Goal: Communication & Community: Share content

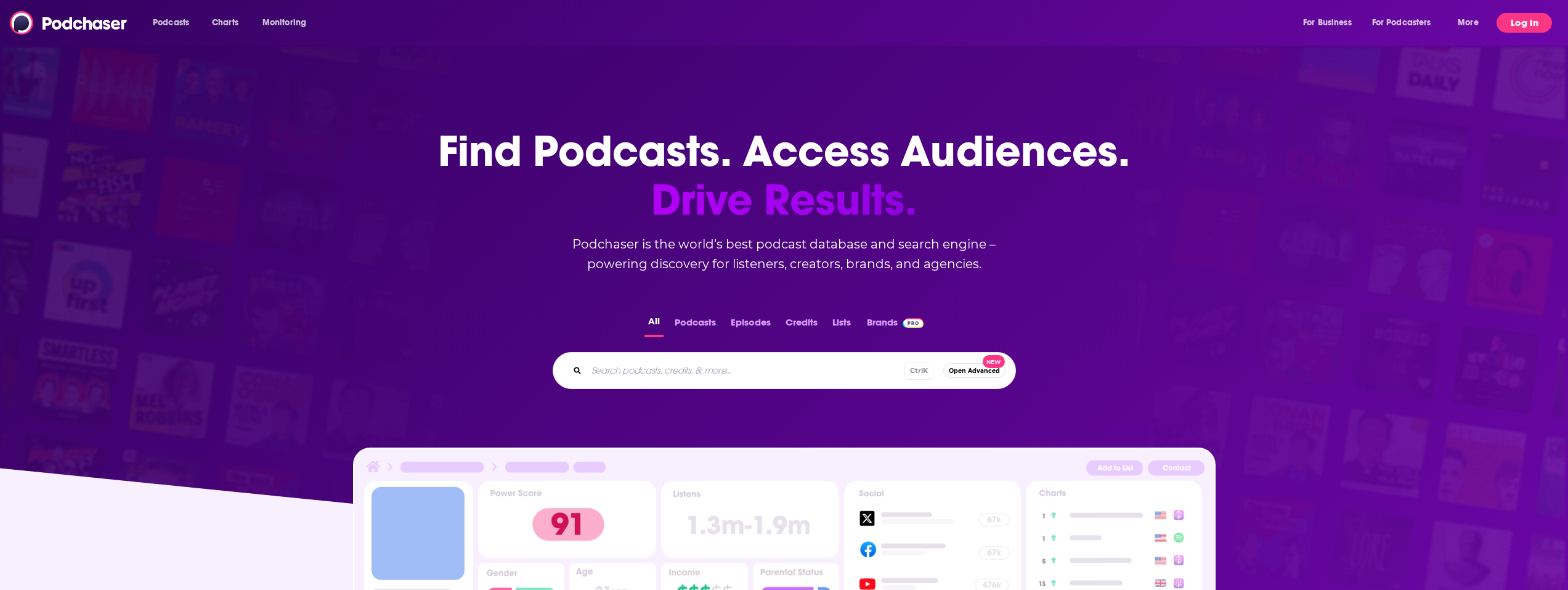
click at [1502, 25] on button "Log In" at bounding box center [1524, 23] width 55 height 19
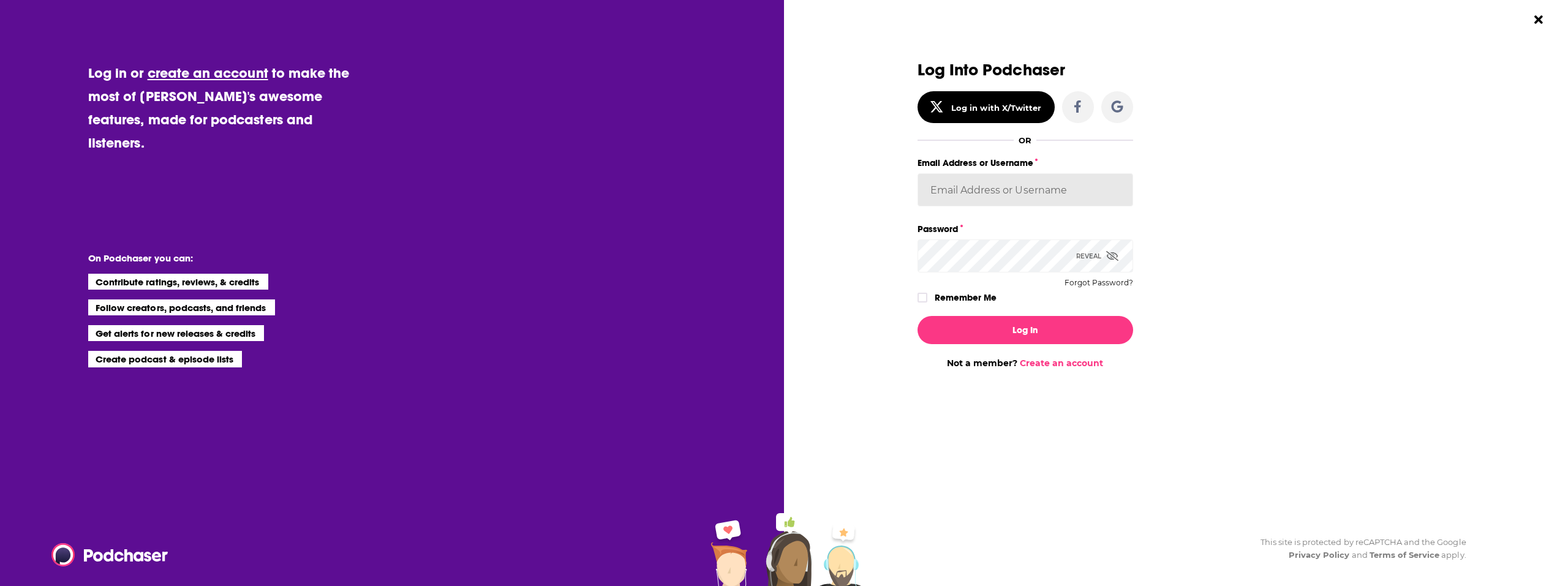
type input "desouzainjurylawyers"
click at [924, 299] on icon "Dialog" at bounding box center [922, 297] width 7 height 7
click at [953, 323] on button "Log In" at bounding box center [1026, 330] width 215 height 28
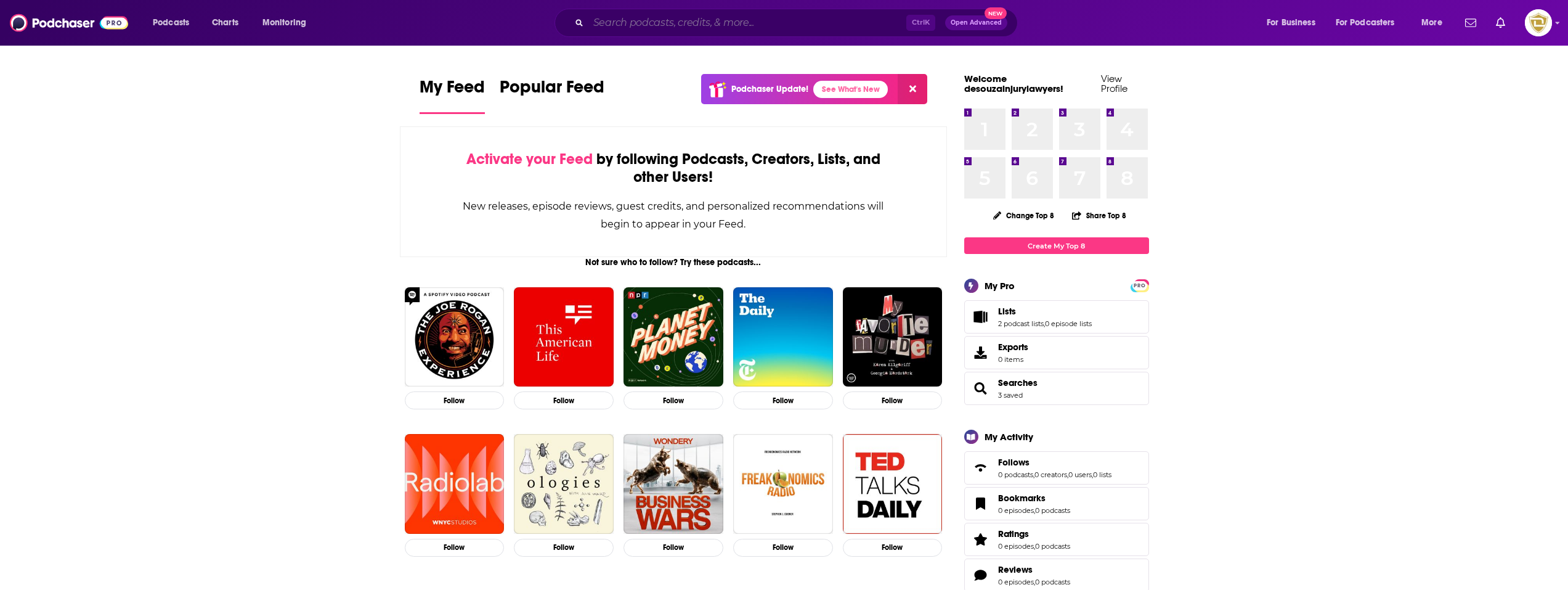
click at [713, 25] on input "Search podcasts, credits, & more..." at bounding box center [747, 23] width 318 height 19
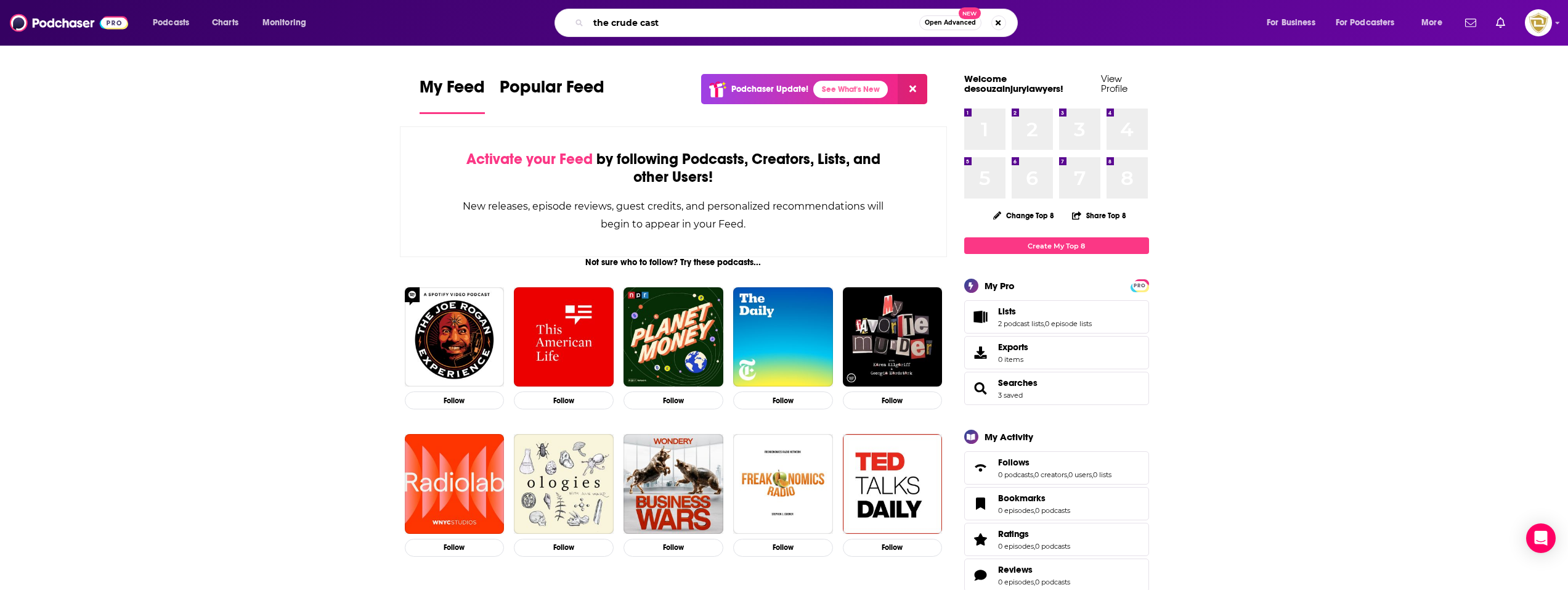
type input "the crude cast"
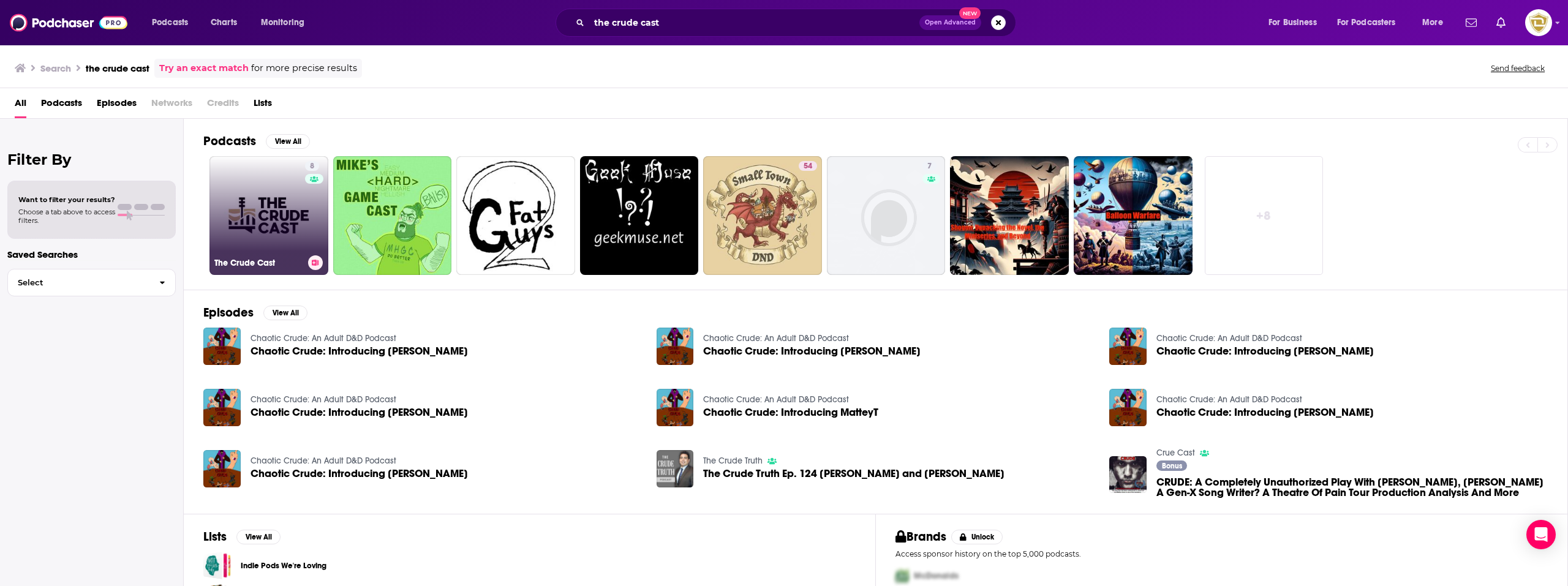
click at [284, 240] on link "8 The Crude Cast" at bounding box center [269, 215] width 119 height 119
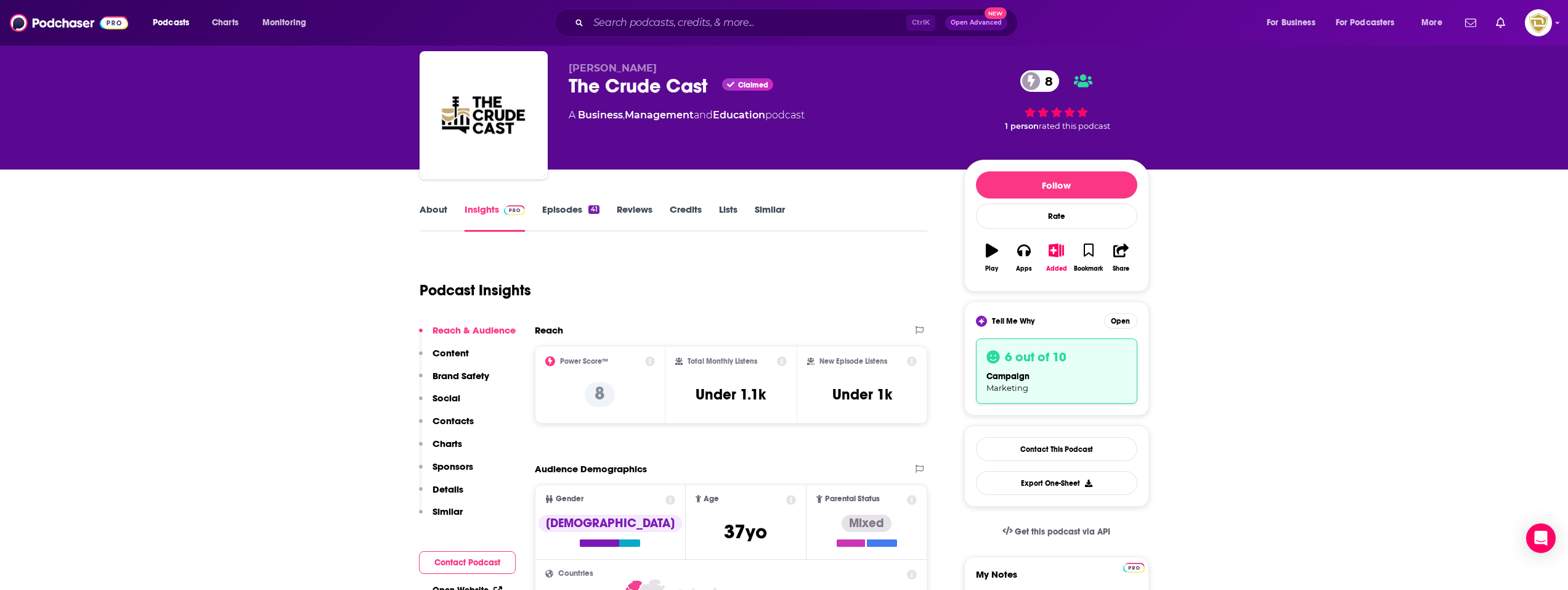
scroll to position [62, 0]
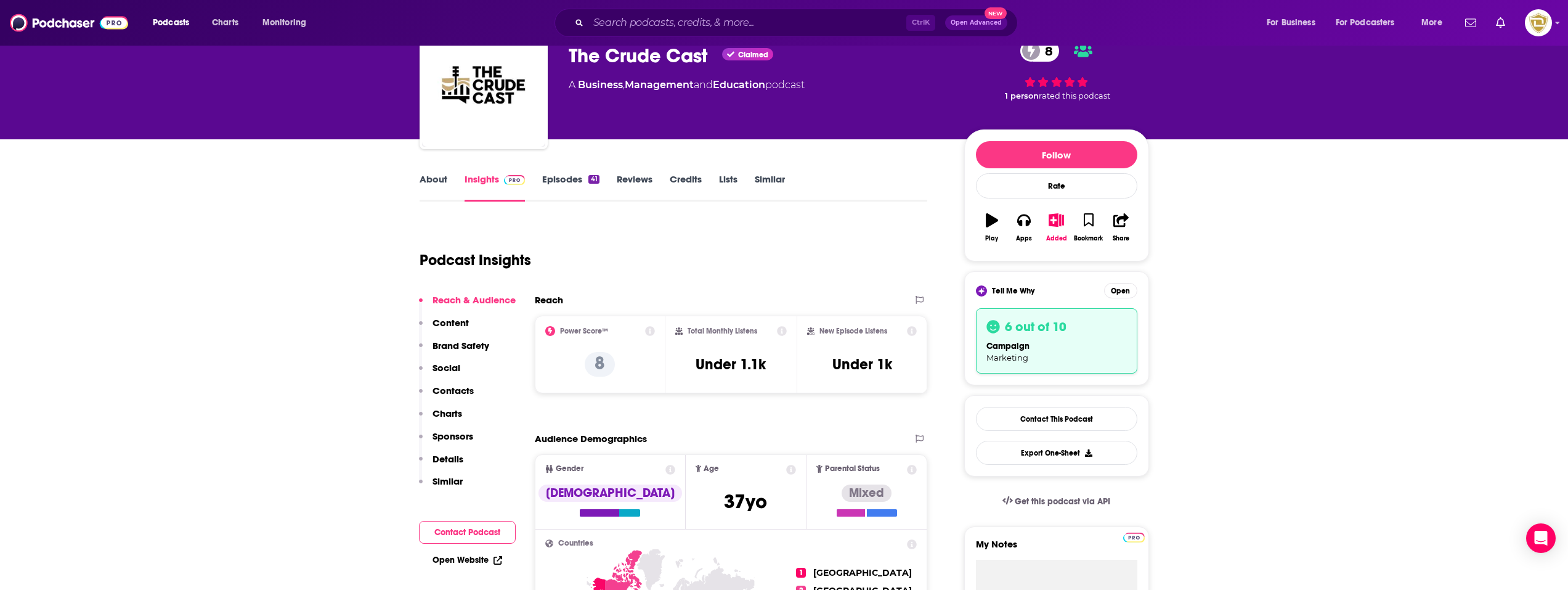
click at [581, 181] on link "Episodes 41" at bounding box center [570, 188] width 56 height 29
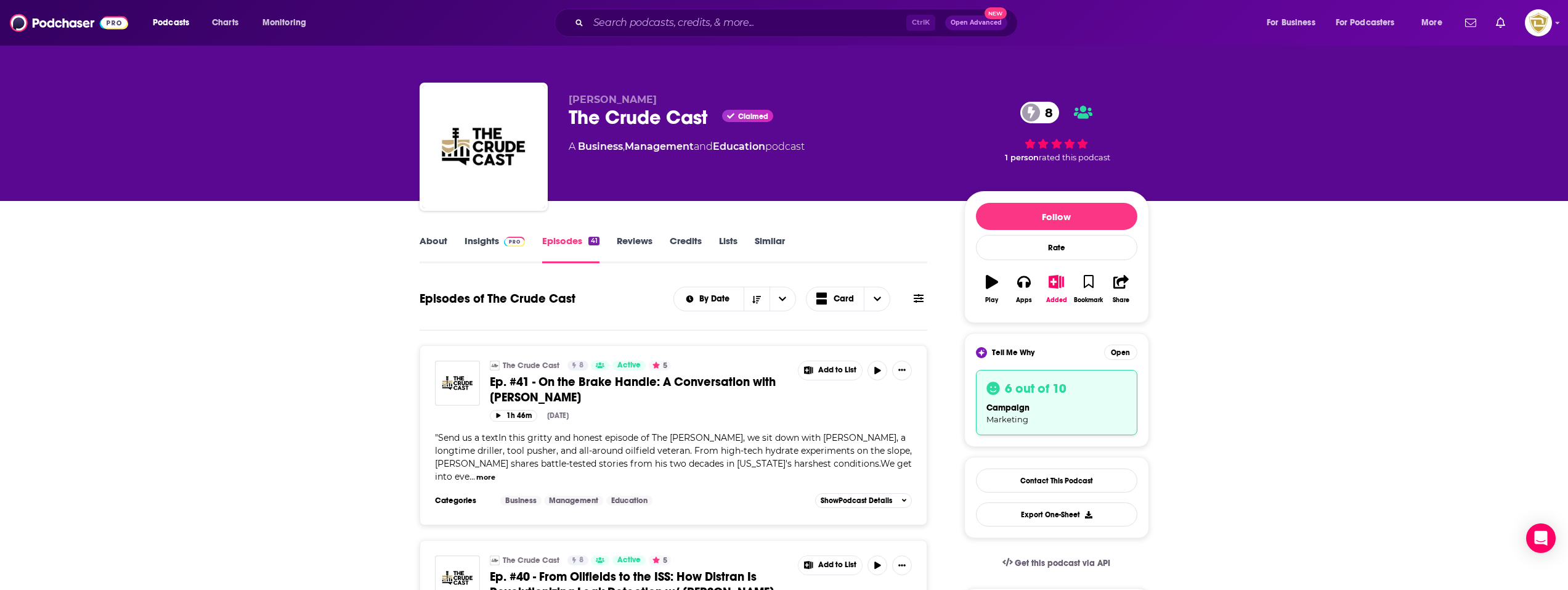
click at [1015, 156] on span "1 person" at bounding box center [1022, 158] width 34 height 9
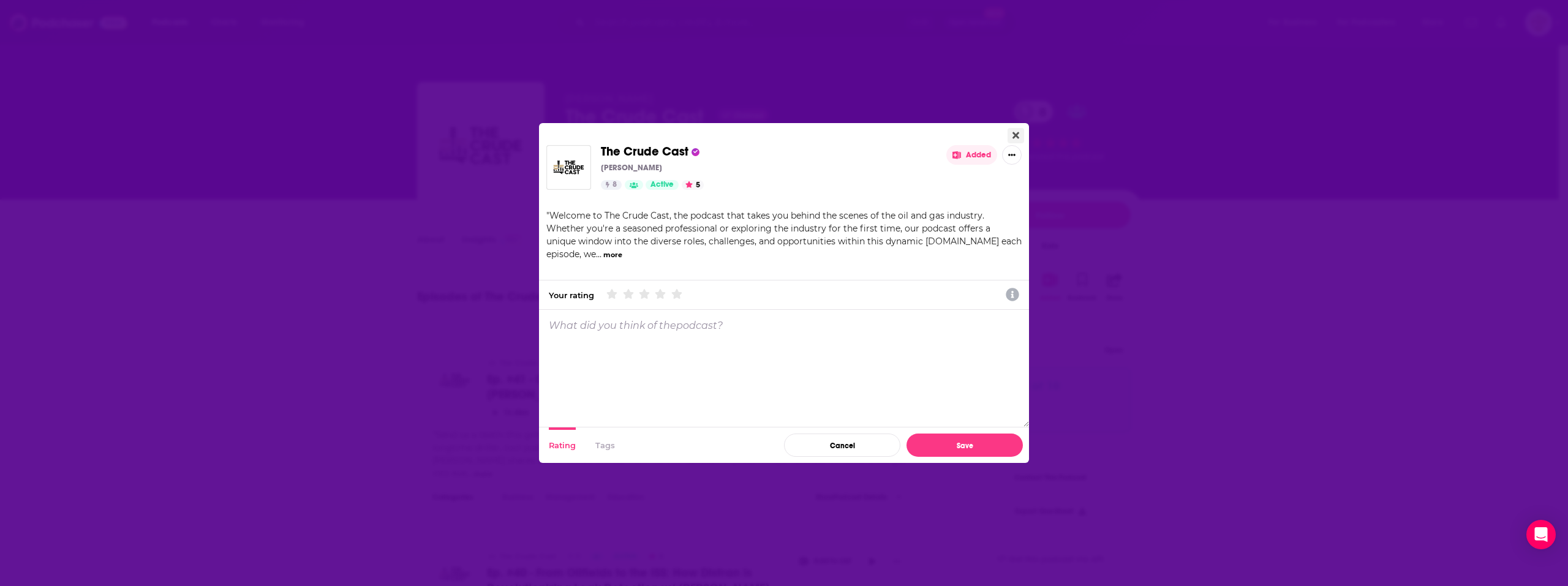
click at [1011, 134] on button "Close" at bounding box center [1016, 135] width 17 height 15
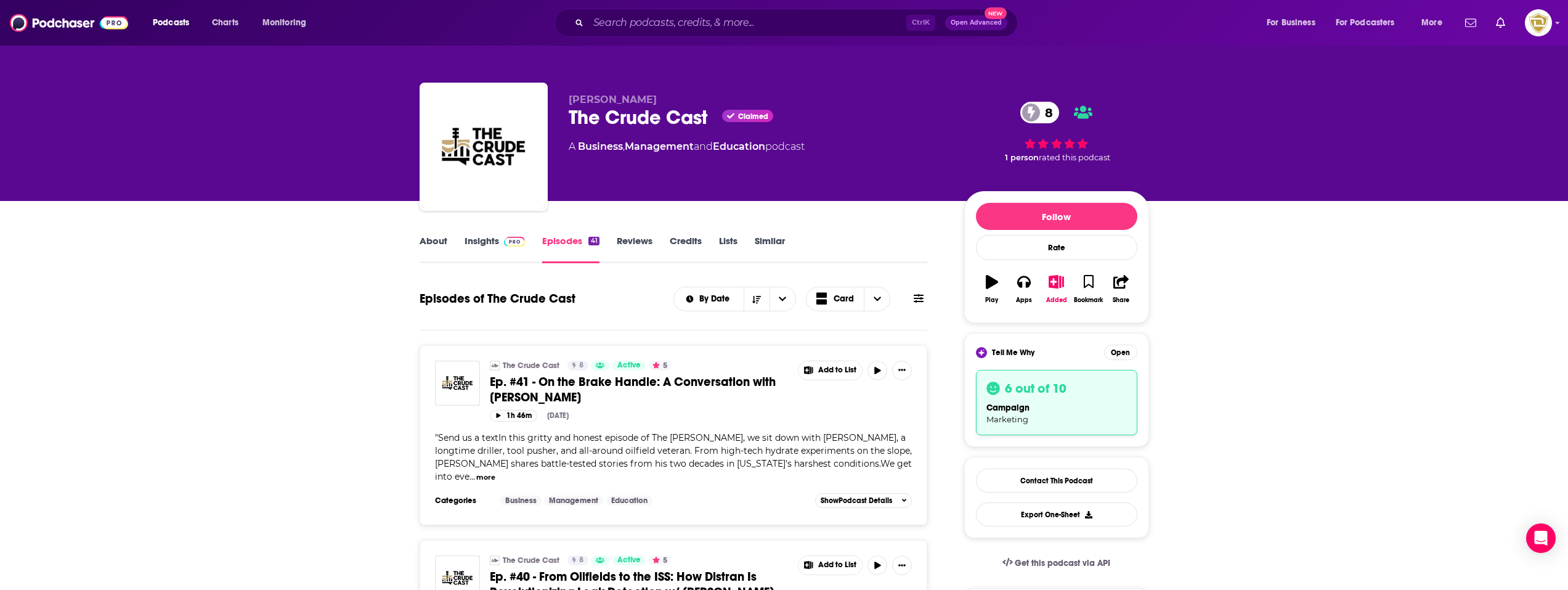
click at [1550, 27] on img "Logged in as desouzainjurylawyers" at bounding box center [1539, 23] width 27 height 27
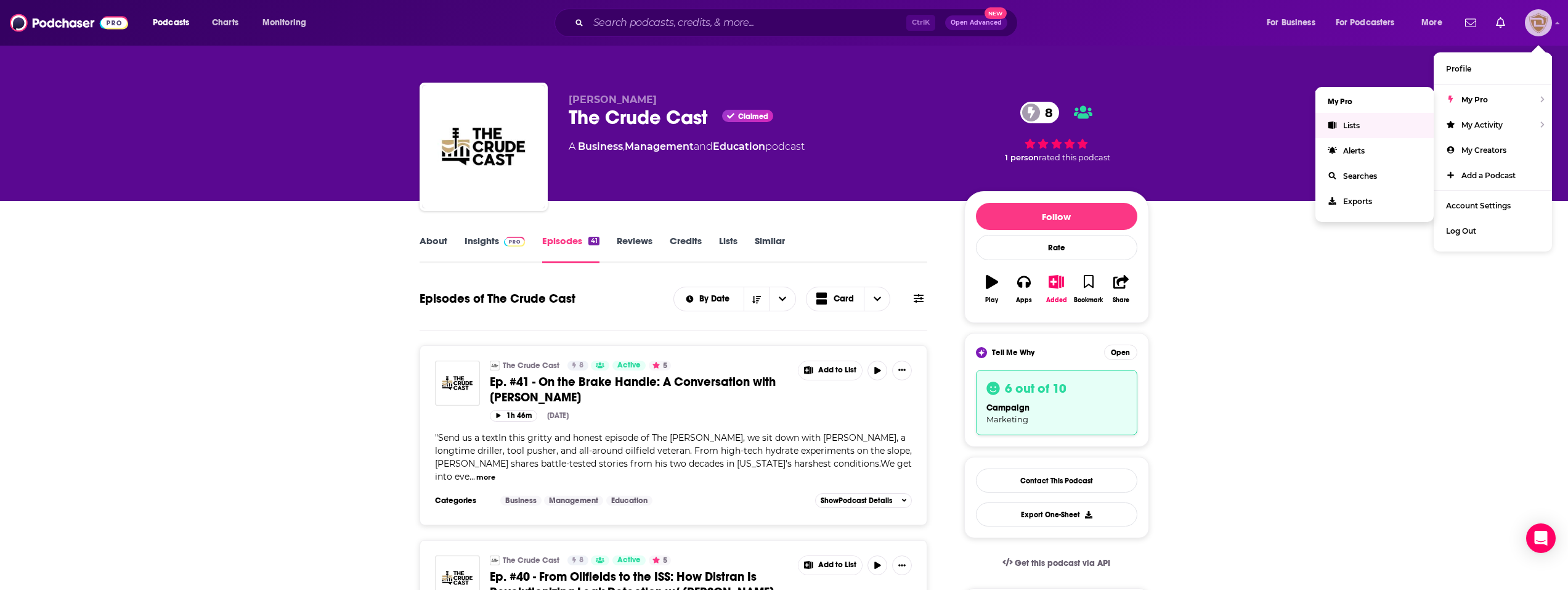
click at [1347, 123] on span "Lists" at bounding box center [1351, 125] width 17 height 9
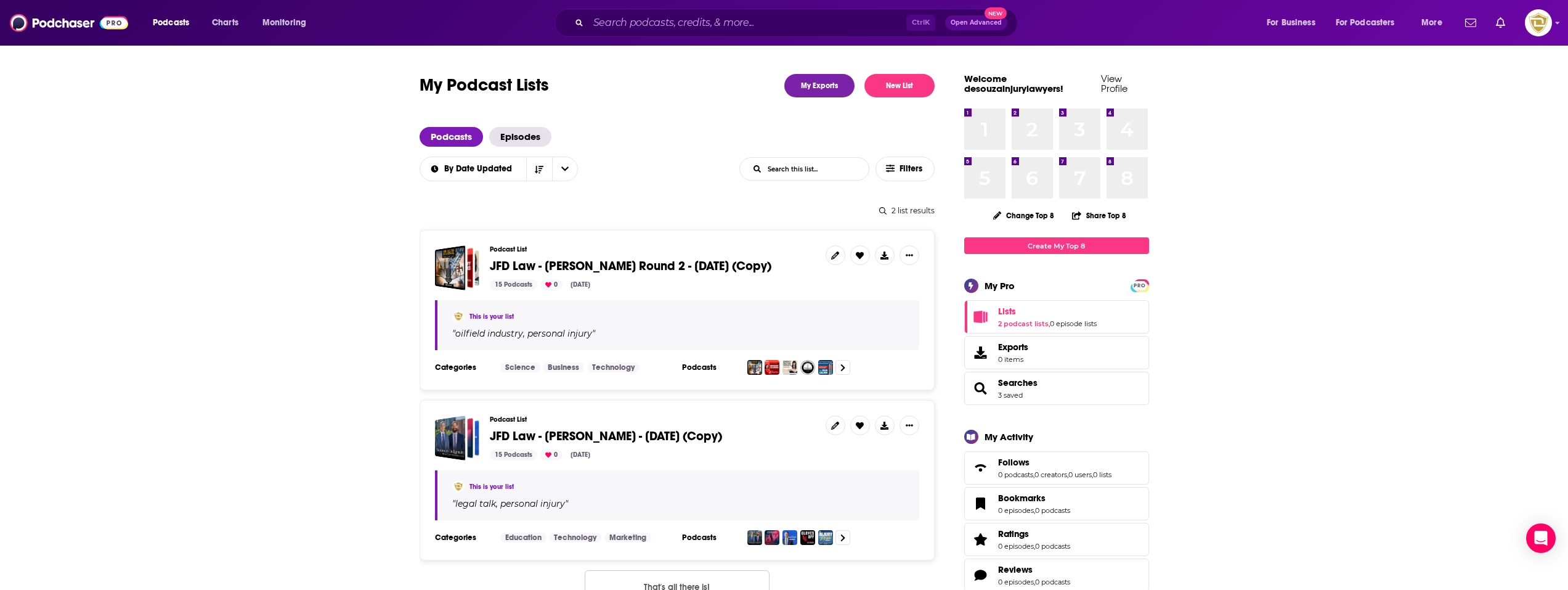
click at [579, 257] on div "Podcast List JFD Law - [PERSON_NAME] Round 2 - [DATE] (Copy) 15 Podcasts 0 [DAT…" at bounding box center [653, 267] width 326 height 45
click at [444, 264] on div "JFD Law - Jason Desouza Round 2 - Aug 13, 2025 (Copy)" at bounding box center [450, 267] width 30 height 45
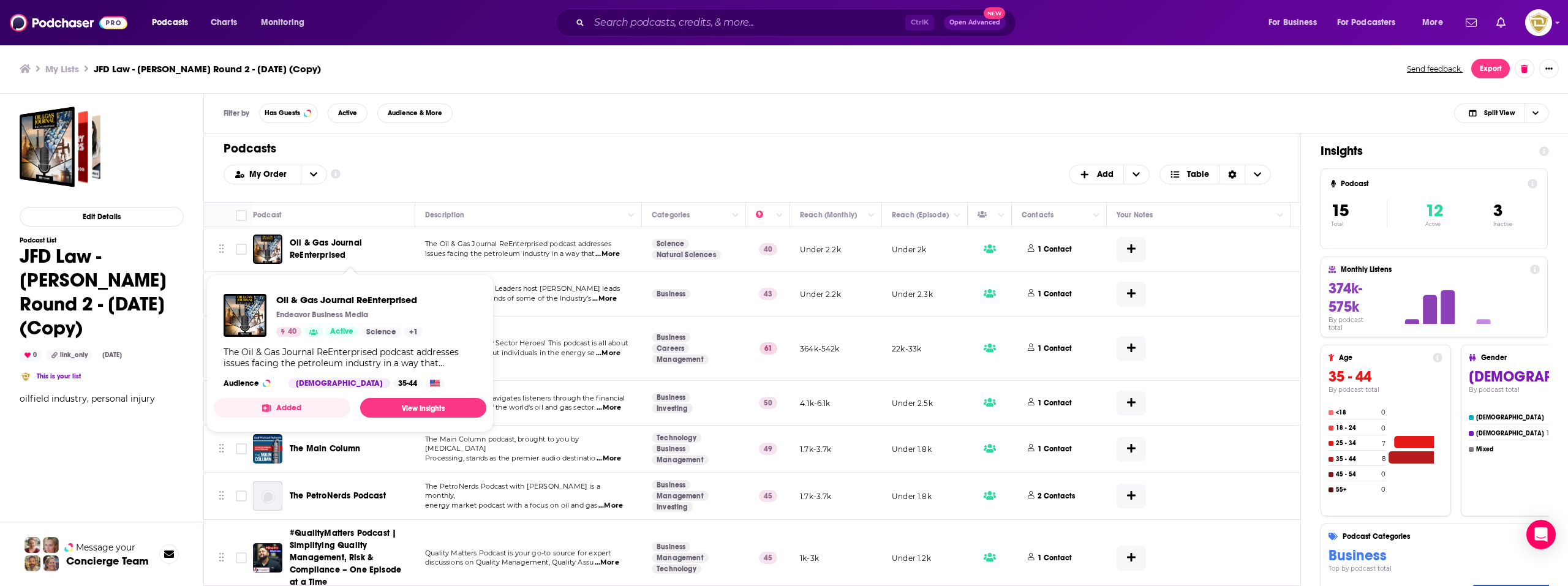
click at [308, 248] on span "Oil & Gas Journal ReEnterprised" at bounding box center [326, 248] width 72 height 23
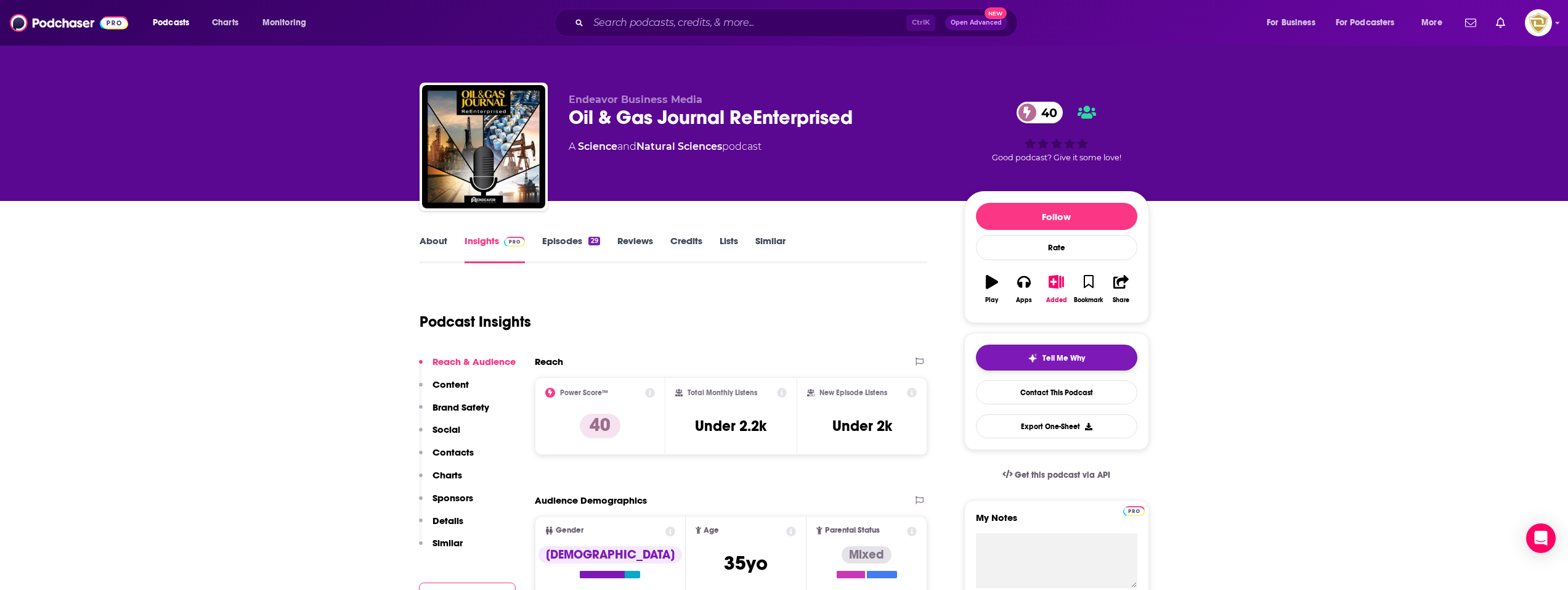
click at [1050, 357] on span "Tell Me Why" at bounding box center [1064, 358] width 43 height 10
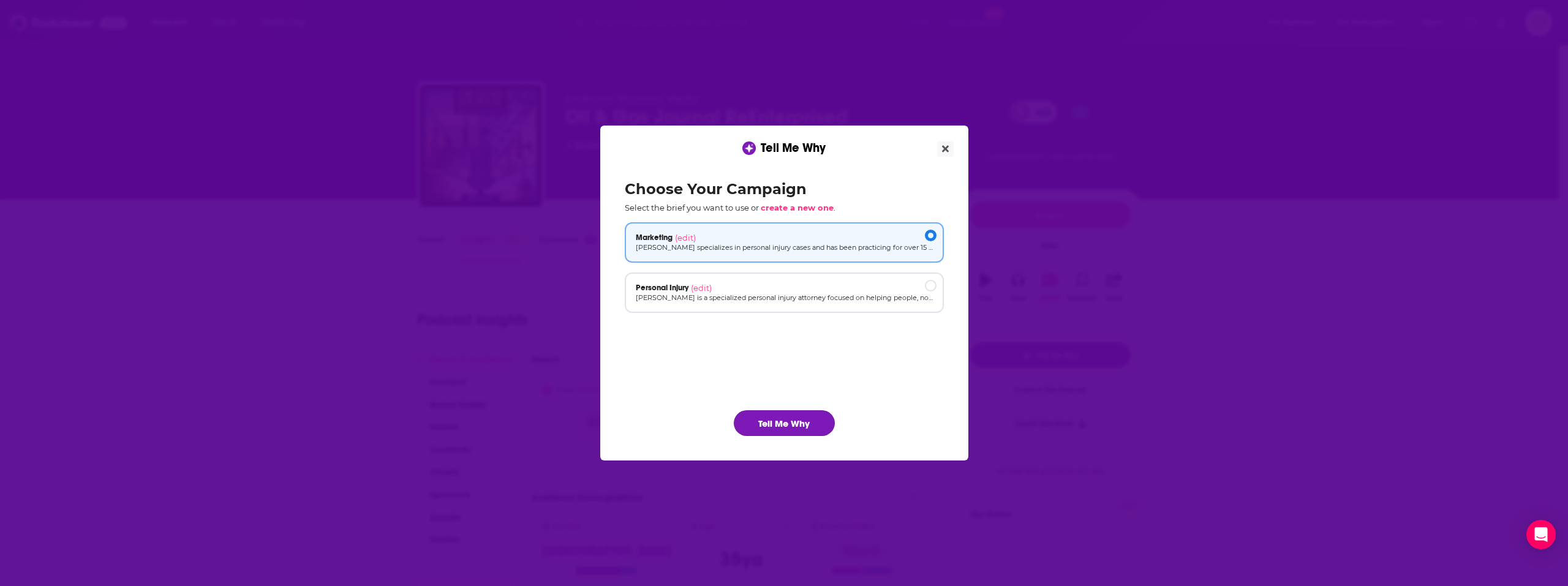
click at [794, 415] on button "Tell Me Why" at bounding box center [784, 423] width 101 height 26
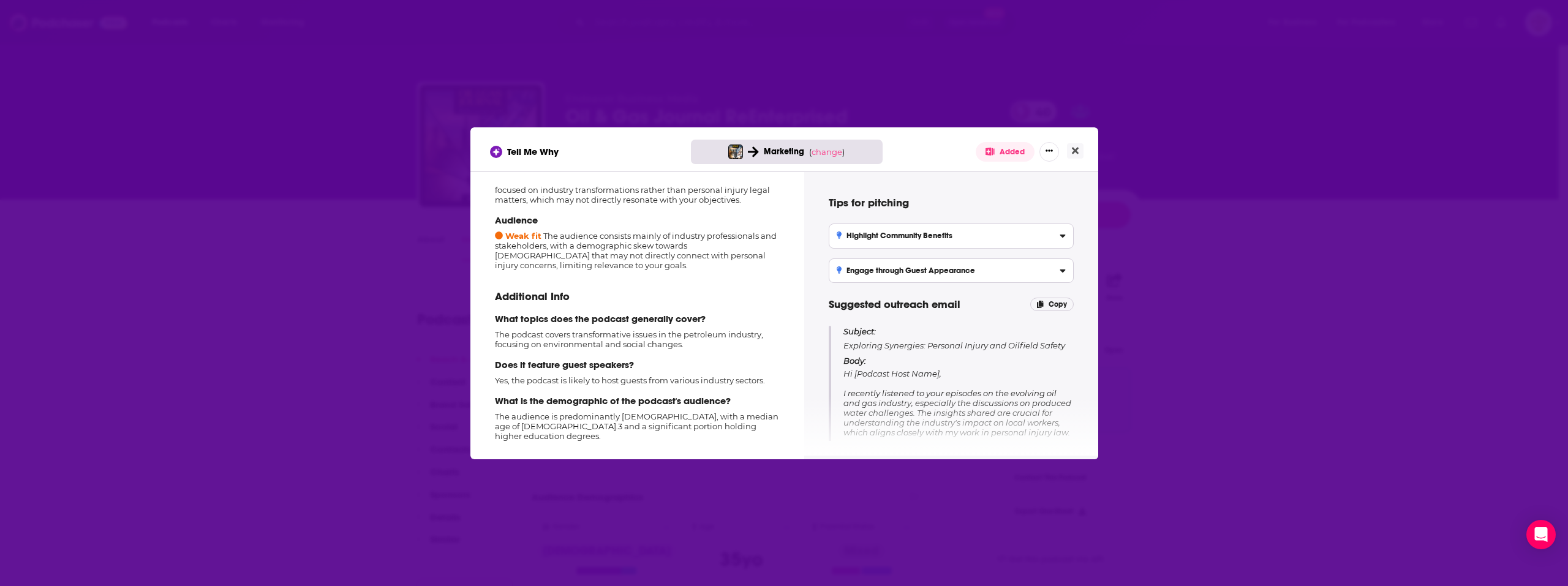
click at [991, 273] on div "Engage through Guest Appearance" at bounding box center [951, 270] width 229 height 8
click at [0, 0] on input "Engage through Guest Appearance Propose a guest appearance where you can talk a…" at bounding box center [0, 0] width 0 height 0
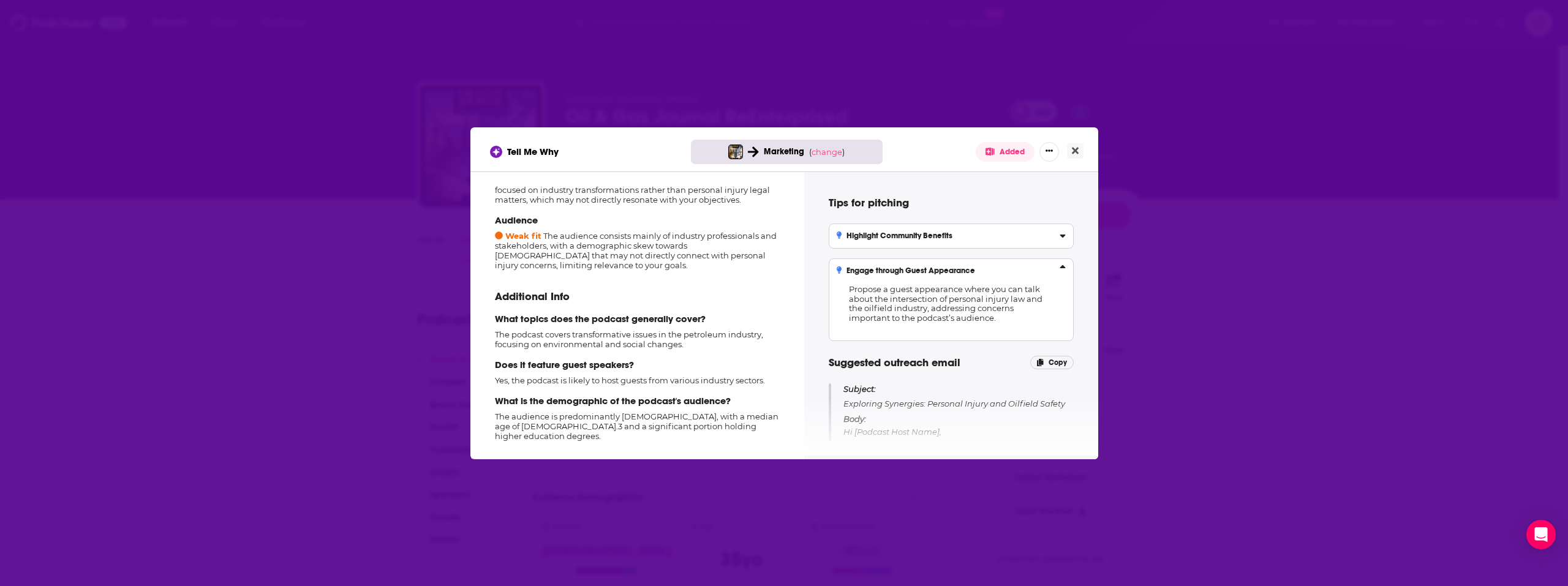
click at [993, 271] on div "Engage through Guest Appearance" at bounding box center [951, 270] width 229 height 8
click at [0, 0] on input "Engage through Guest Appearance Propose a guest appearance where you can talk a…" at bounding box center [0, 0] width 0 height 0
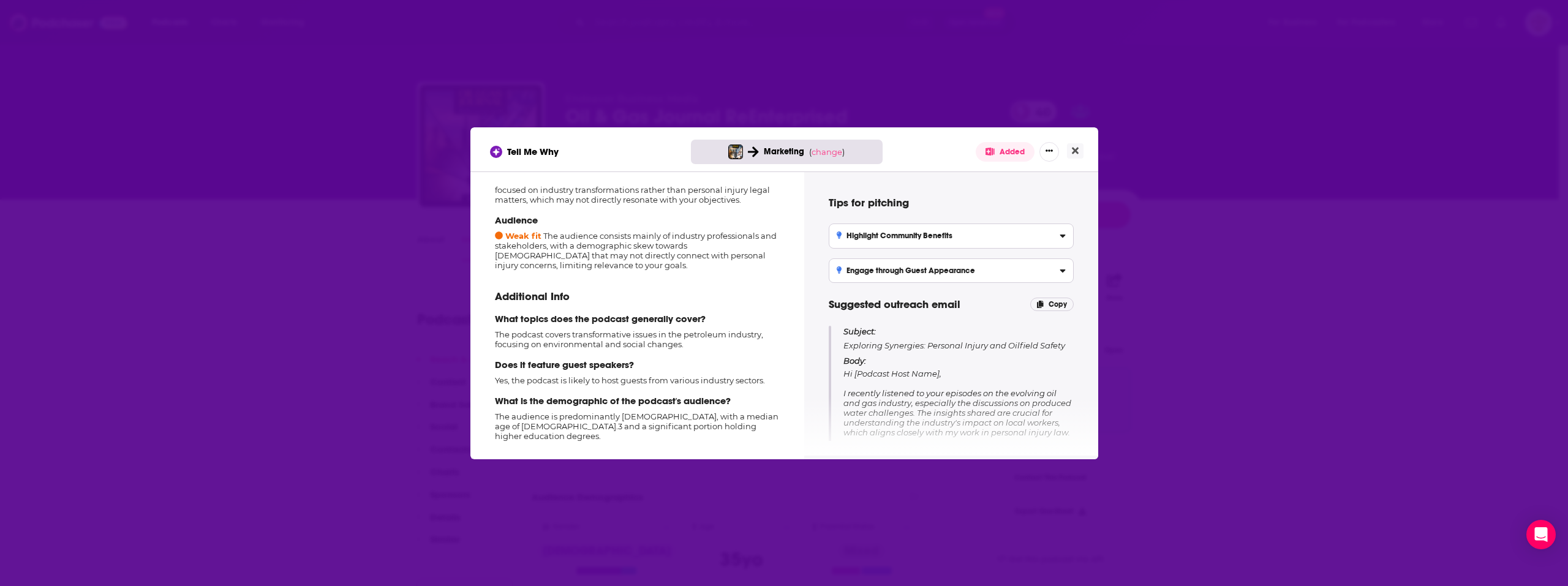
click at [1015, 240] on div "Highlight Community Benefits" at bounding box center [951, 235] width 229 height 8
click at [0, 0] on input "Highlight Community Benefits Emphasize how your legal expertise can support har…" at bounding box center [0, 0] width 0 height 0
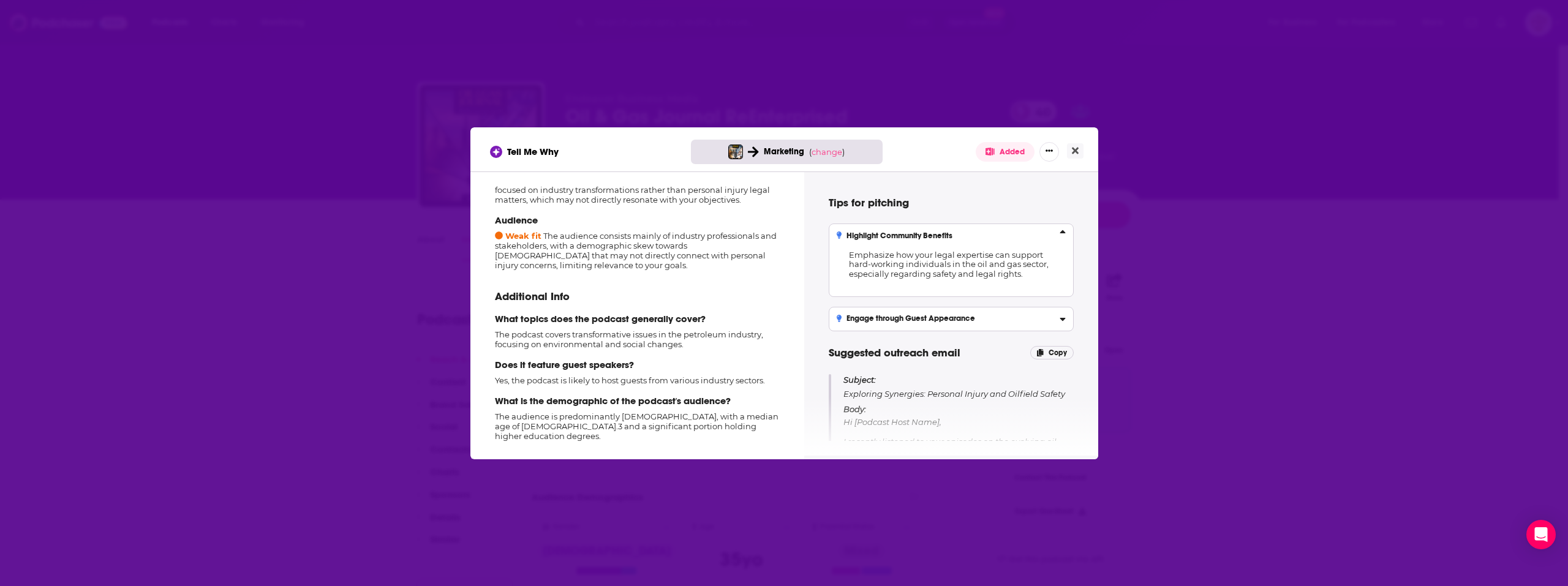
click at [1020, 231] on label "Highlight Community Benefits Emphasize how your legal expertise can support har…" at bounding box center [951, 260] width 245 height 73
click at [0, 0] on input "Highlight Community Benefits Emphasize how your legal expertise can support har…" at bounding box center [0, 0] width 0 height 0
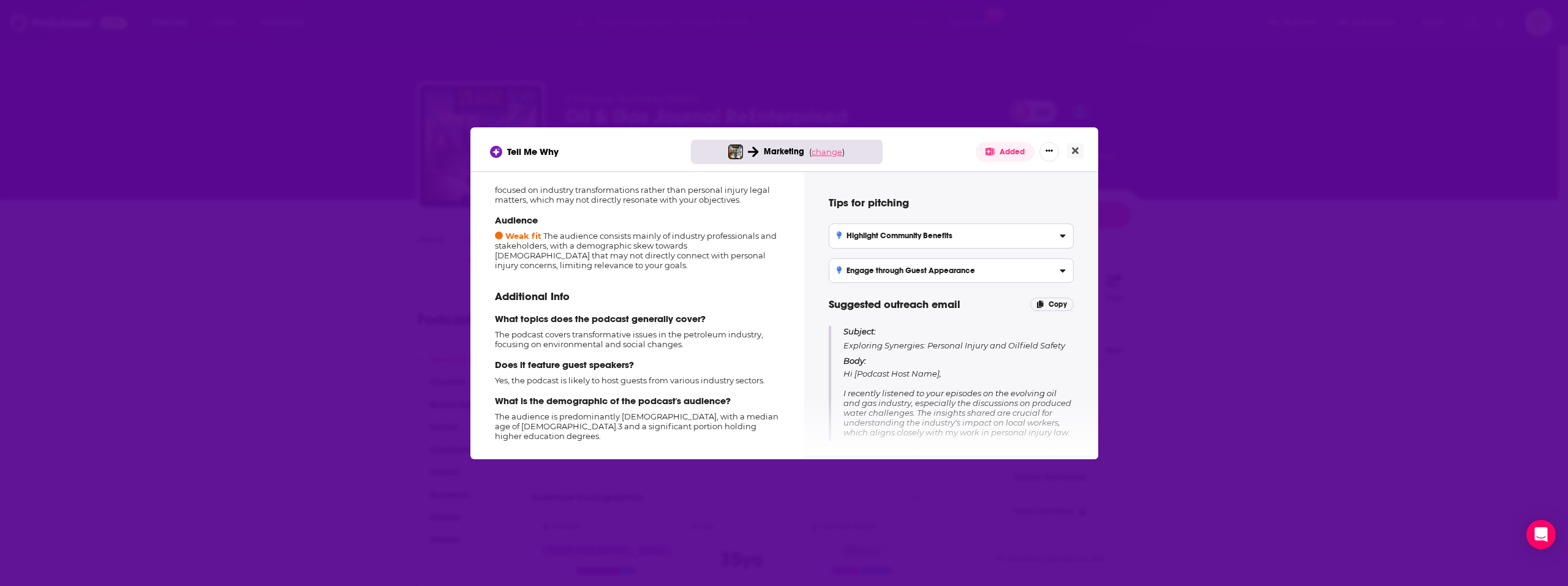
click at [821, 149] on span "change" at bounding box center [826, 151] width 30 height 10
click at [839, 248] on button "Change campaign" at bounding box center [848, 243] width 83 height 15
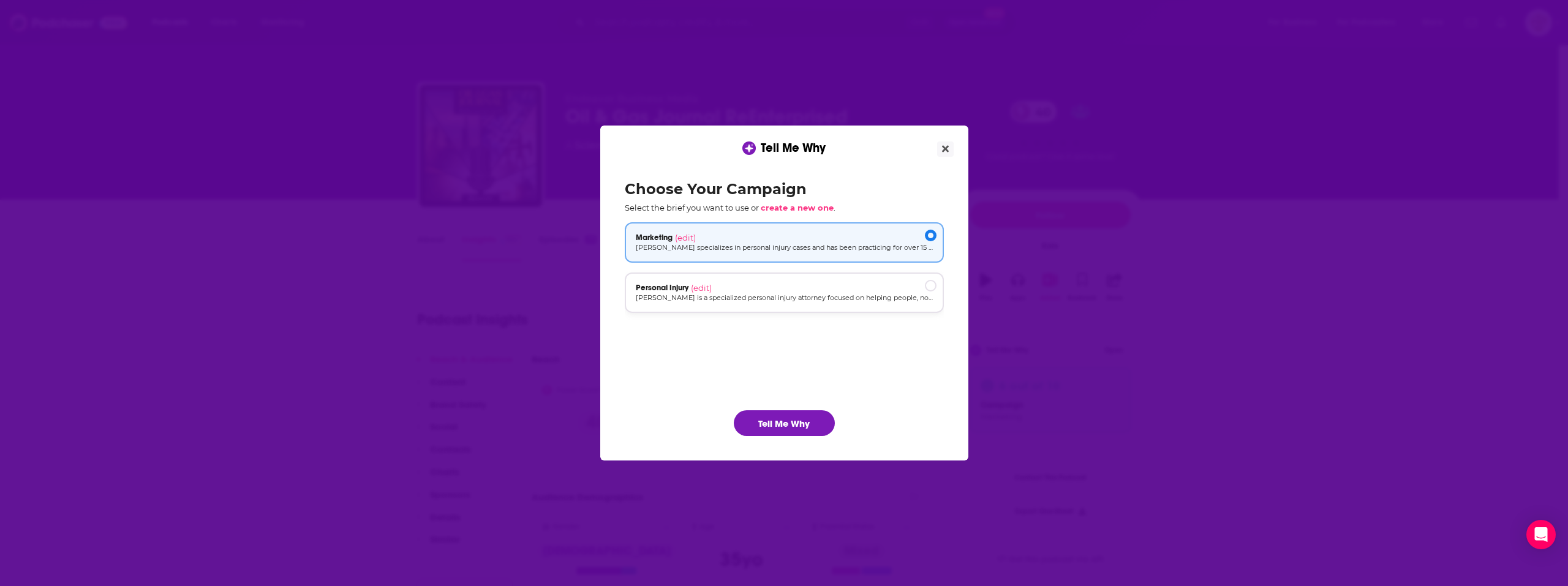
click at [793, 302] on p "[PERSON_NAME] is a specialized personal injury attorney focused on helping peop…" at bounding box center [784, 298] width 297 height 10
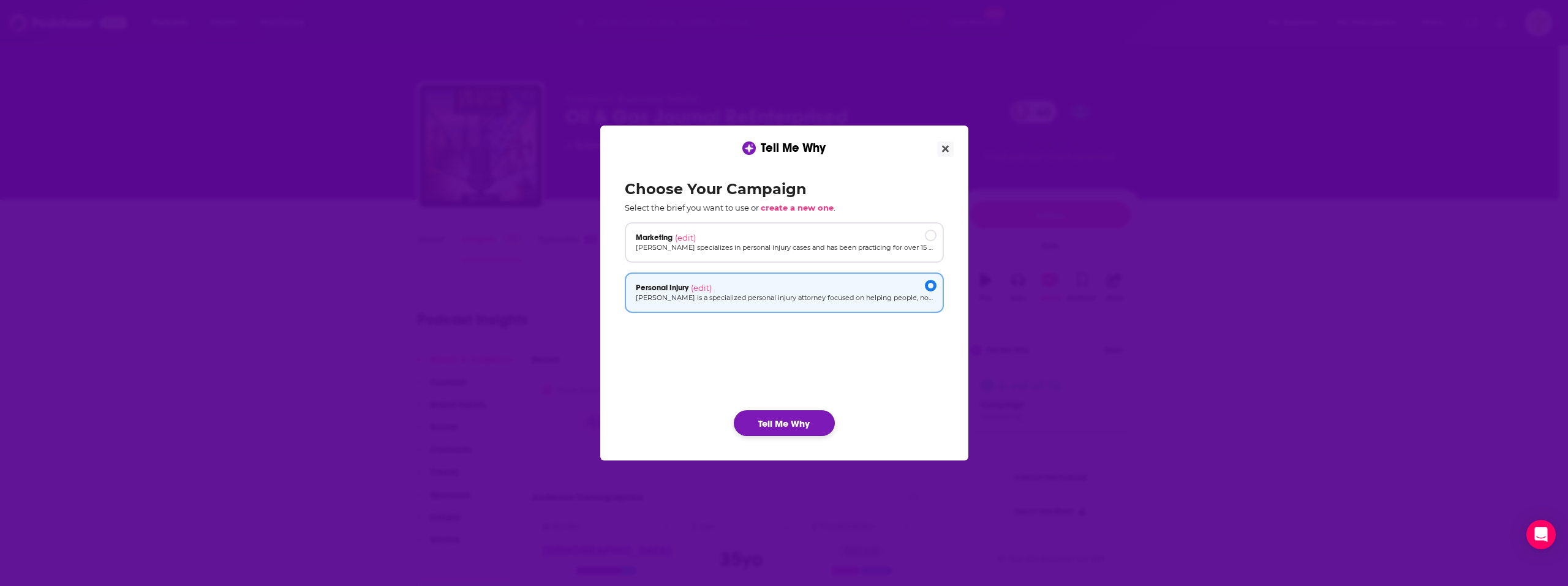
click at [798, 422] on button "Tell Me Why" at bounding box center [784, 423] width 101 height 26
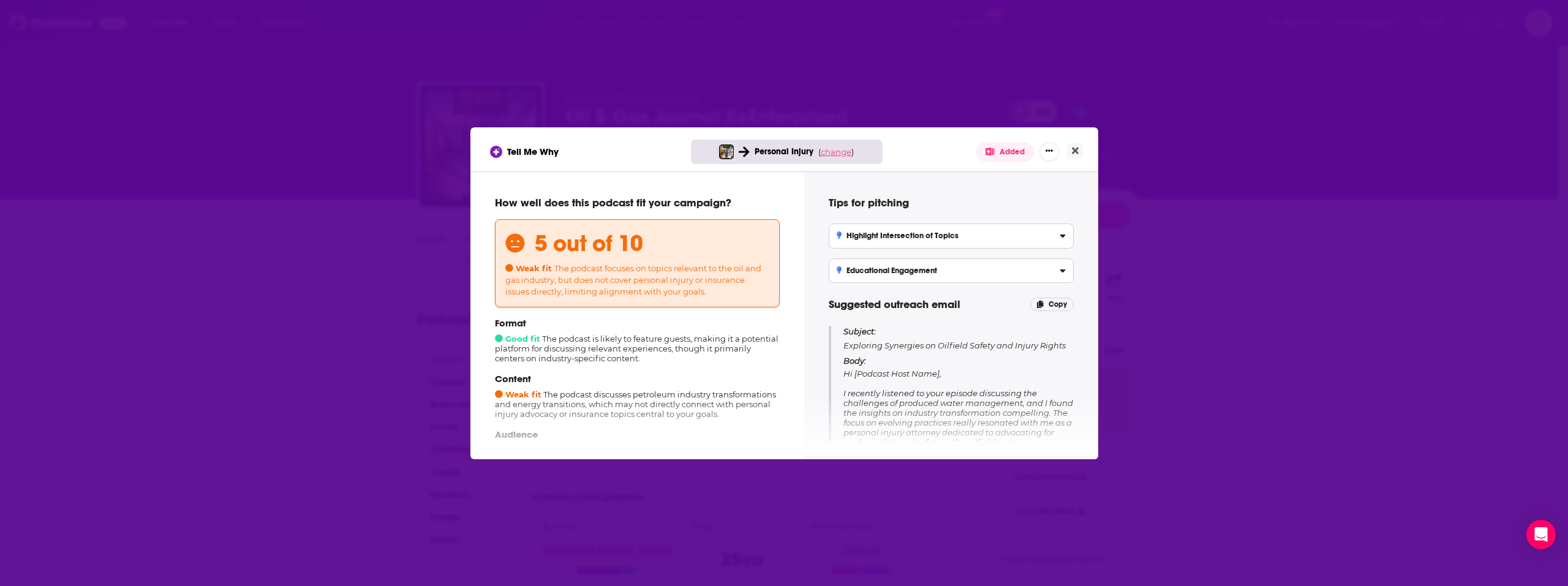
click at [842, 154] on span "change" at bounding box center [836, 151] width 30 height 10
click at [835, 239] on button "Change campaign" at bounding box center [857, 243] width 83 height 15
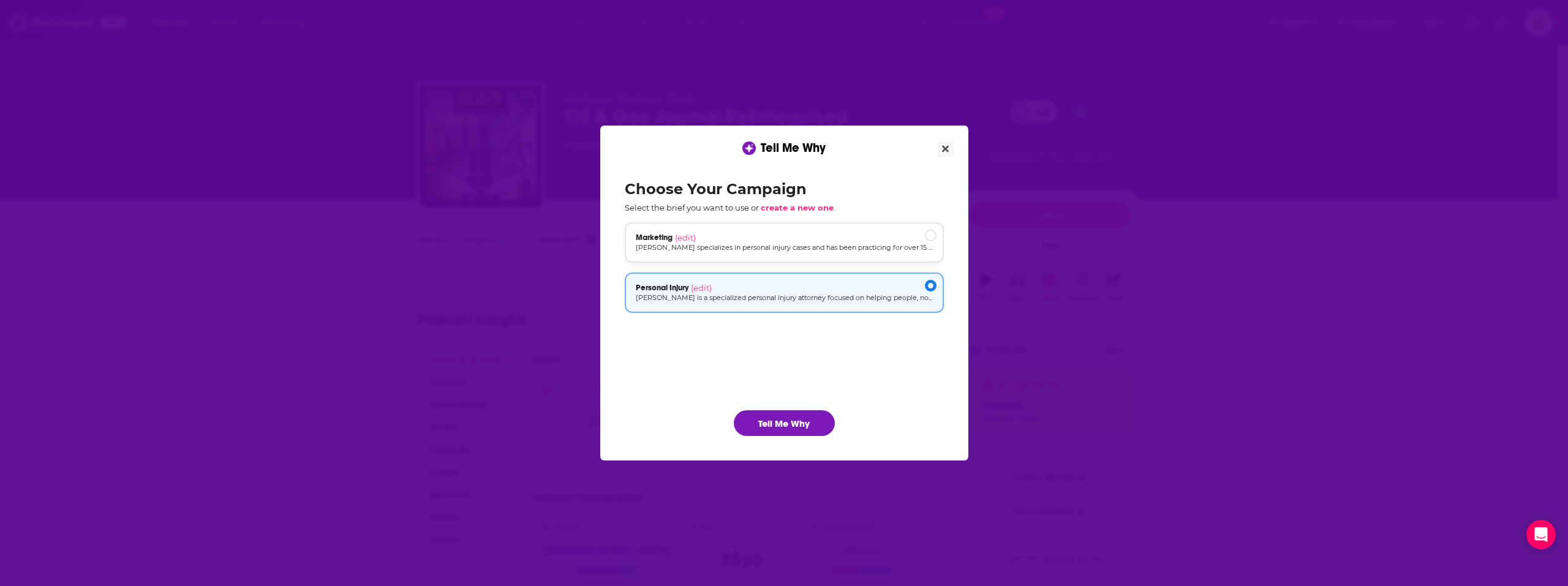
click at [810, 232] on div "Marketing (edit) [PERSON_NAME] specializes in personal injury cases and has bee…" at bounding box center [784, 242] width 319 height 41
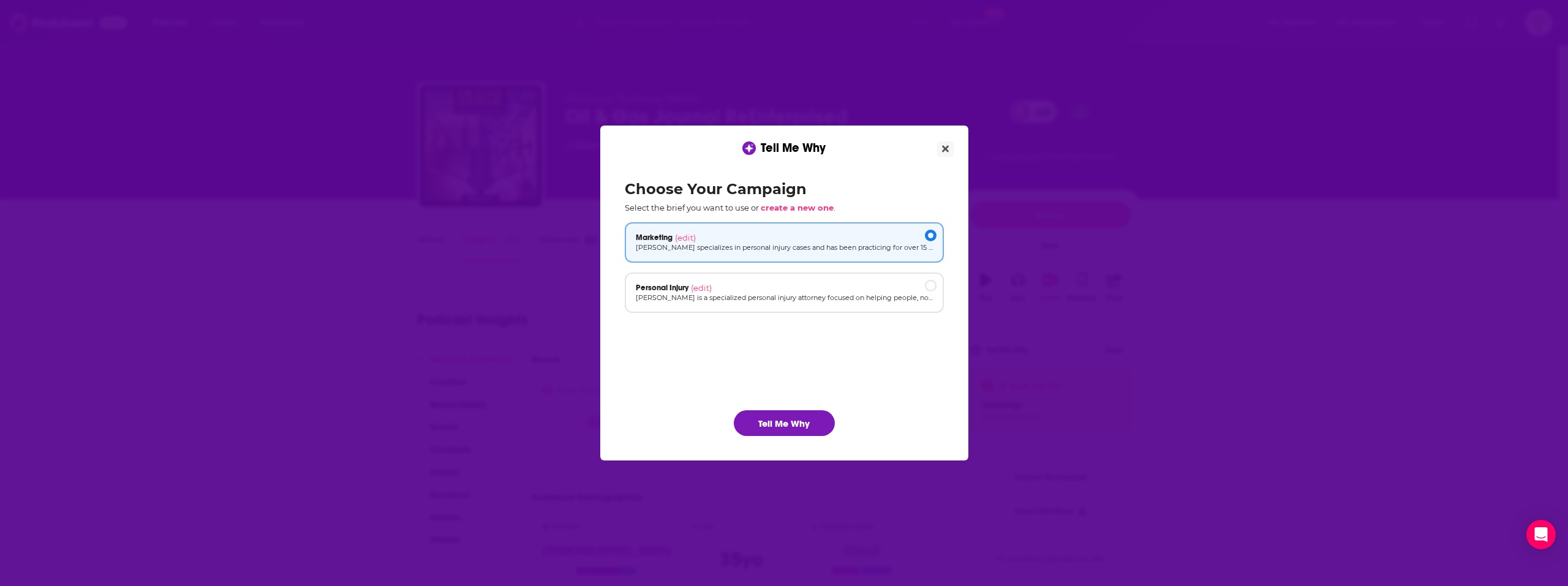
click at [783, 438] on div "Choose Your Campaign Select the brief you want to use or create a new one . Mar…" at bounding box center [784, 308] width 339 height 275
click at [799, 425] on button "Tell Me Why" at bounding box center [784, 423] width 101 height 26
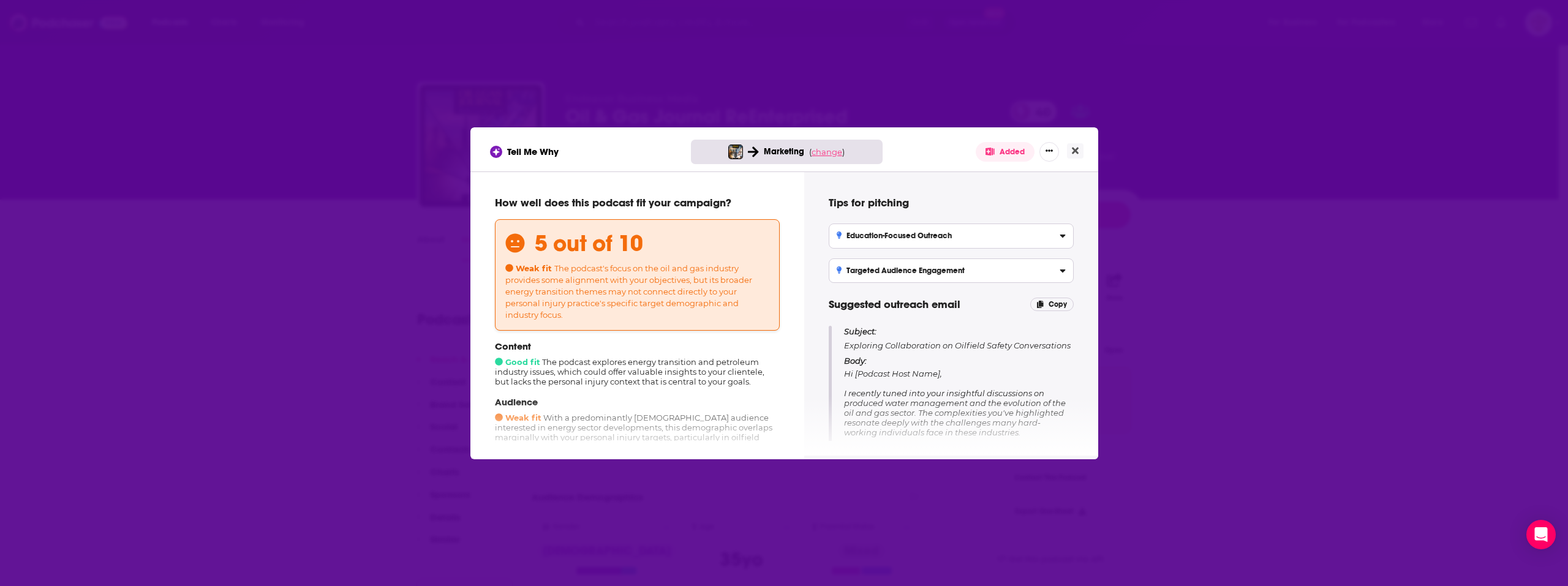
click at [824, 152] on span "change" at bounding box center [826, 151] width 30 height 10
click at [848, 240] on button "Change campaign" at bounding box center [848, 243] width 83 height 15
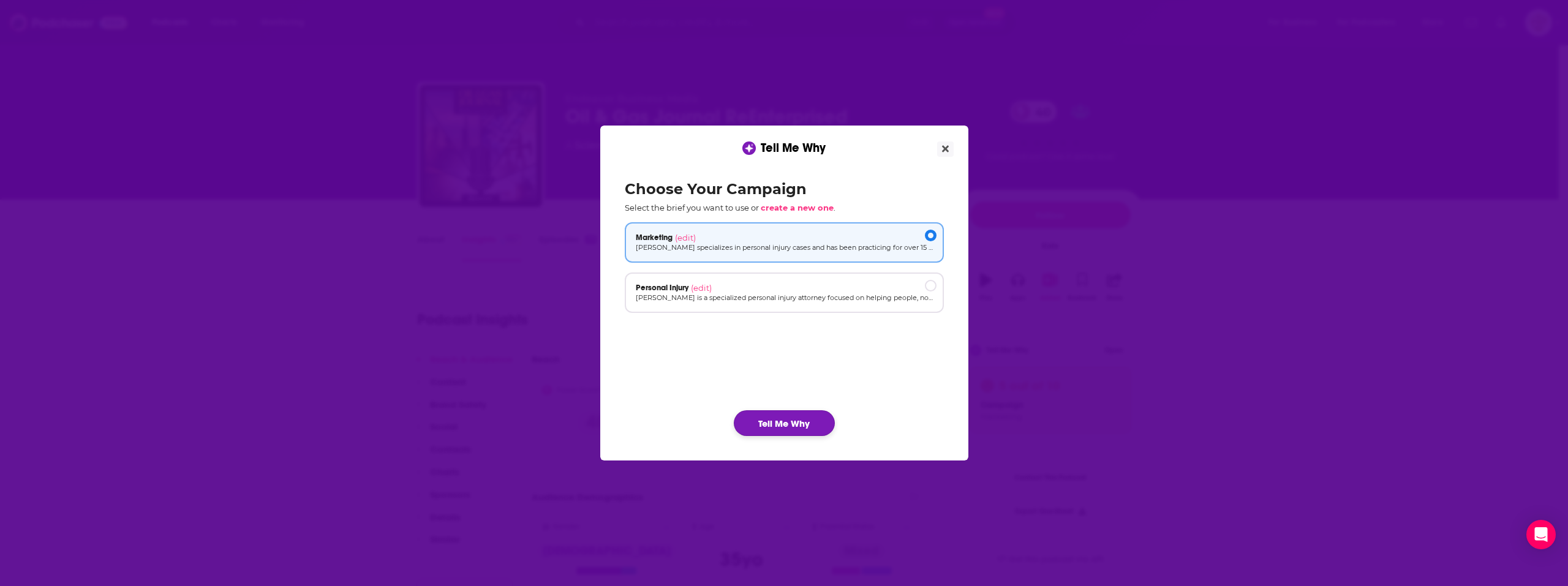
click at [776, 424] on button "Tell Me Why" at bounding box center [784, 423] width 101 height 26
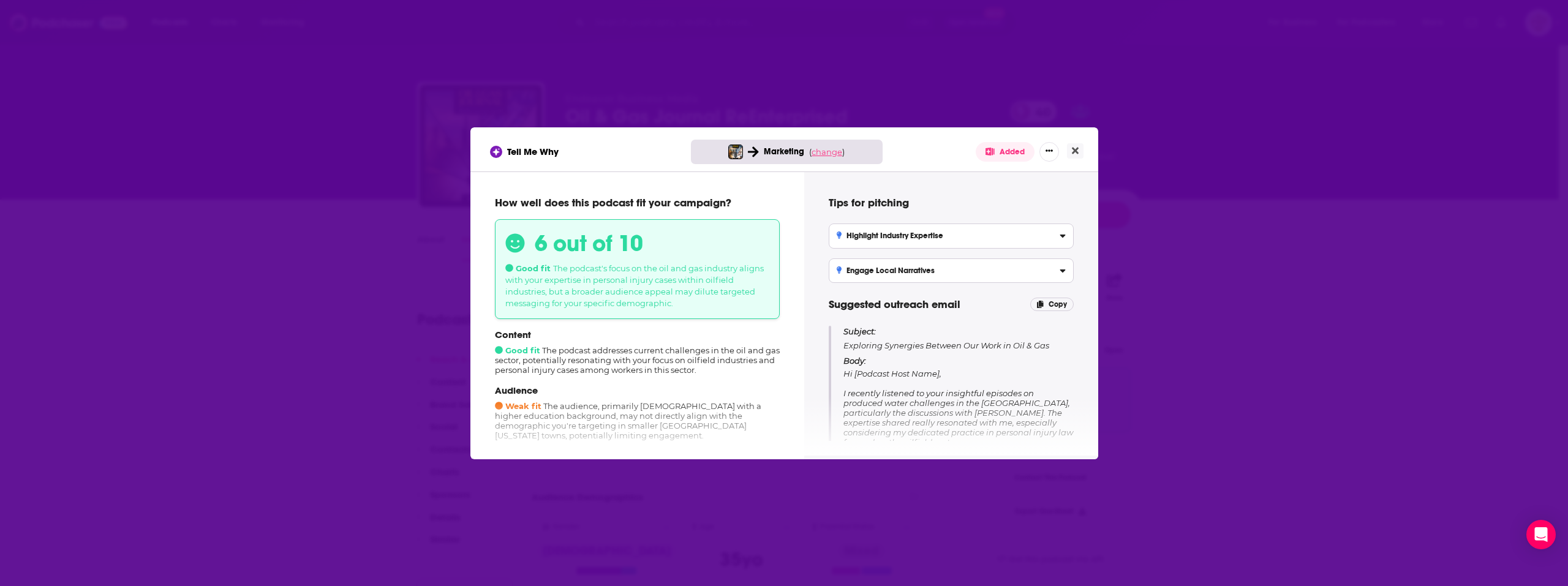
click at [840, 152] on span "change" at bounding box center [826, 151] width 30 height 10
click at [847, 244] on button "Change campaign" at bounding box center [848, 243] width 83 height 15
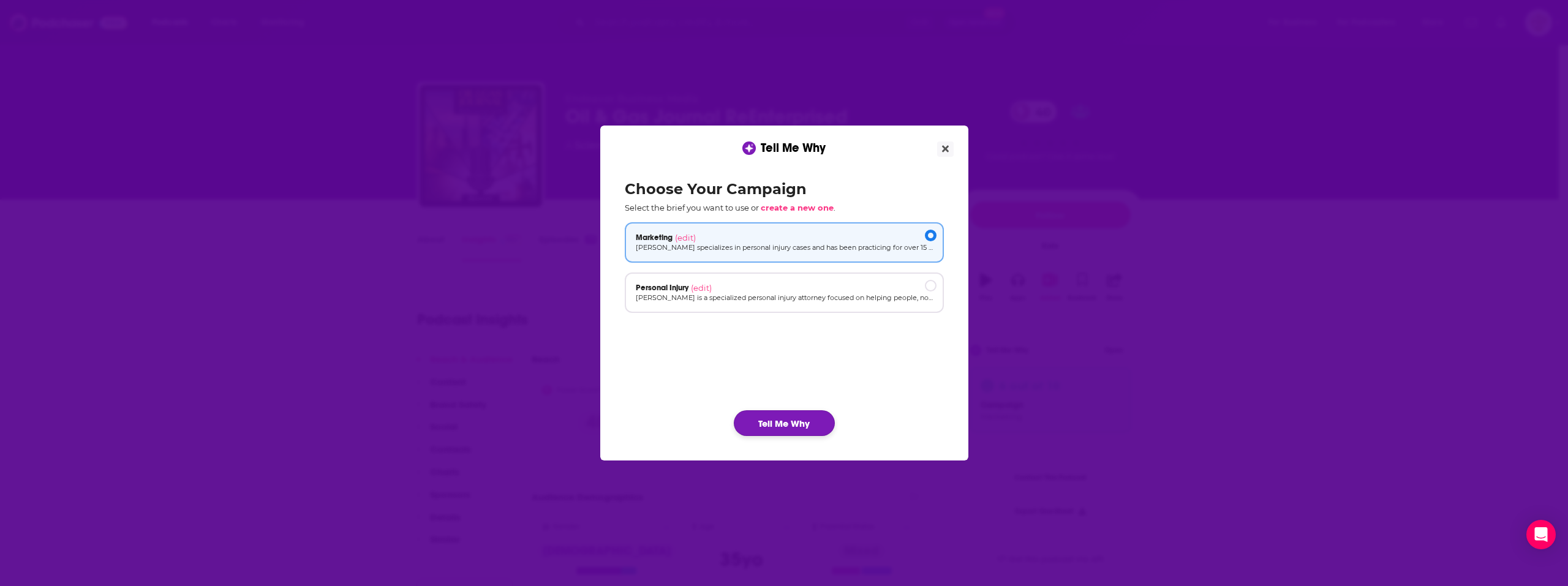
click at [798, 423] on button "Tell Me Why" at bounding box center [784, 423] width 101 height 26
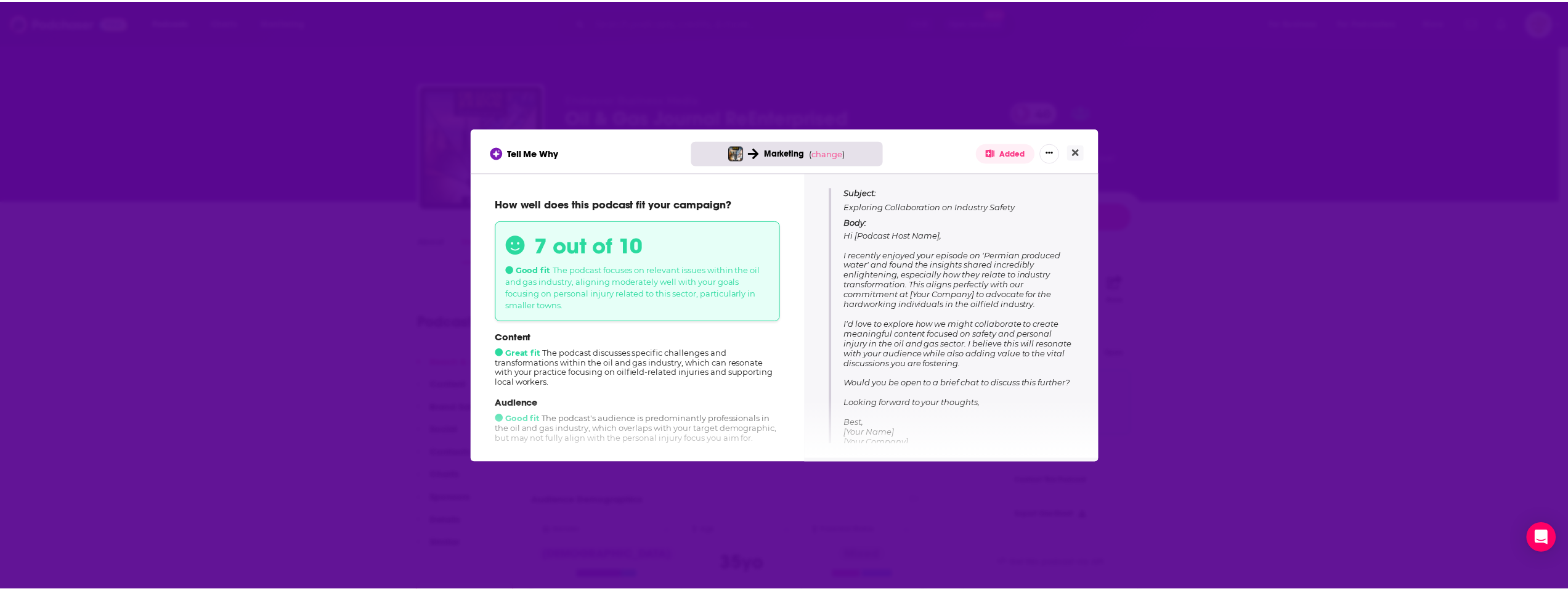
scroll to position [154, 0]
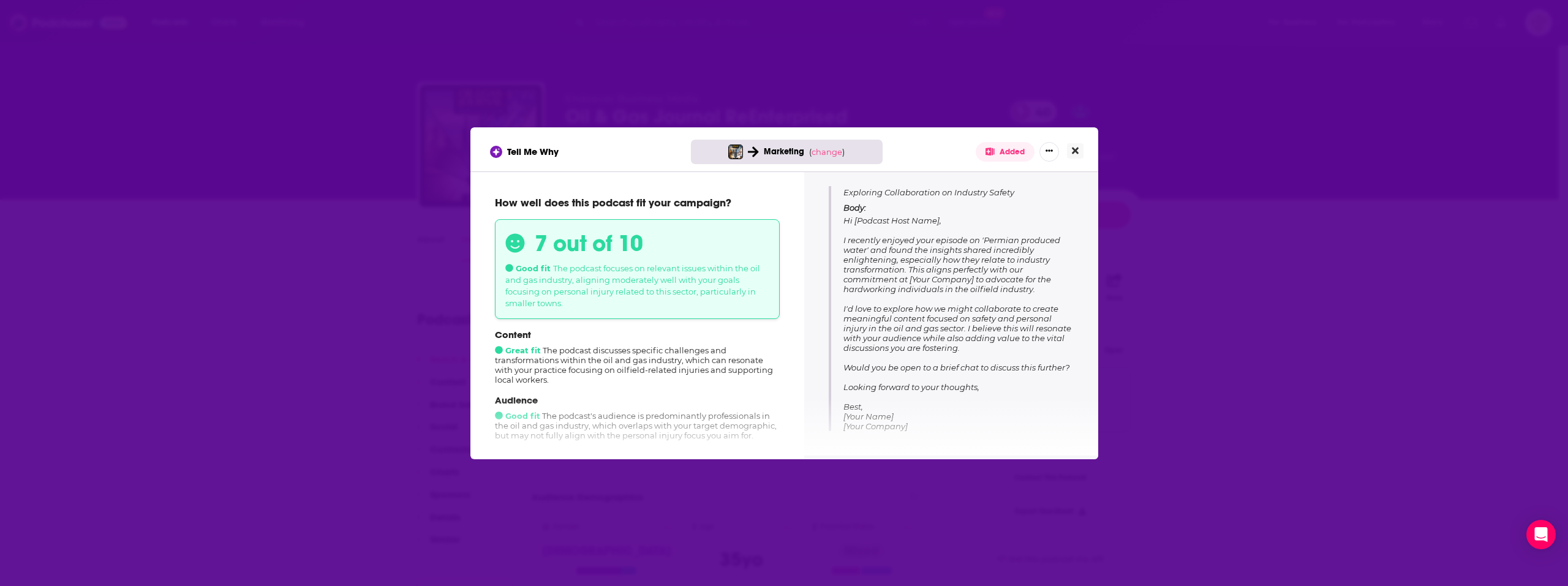
click at [1069, 153] on button "Close" at bounding box center [1075, 151] width 17 height 15
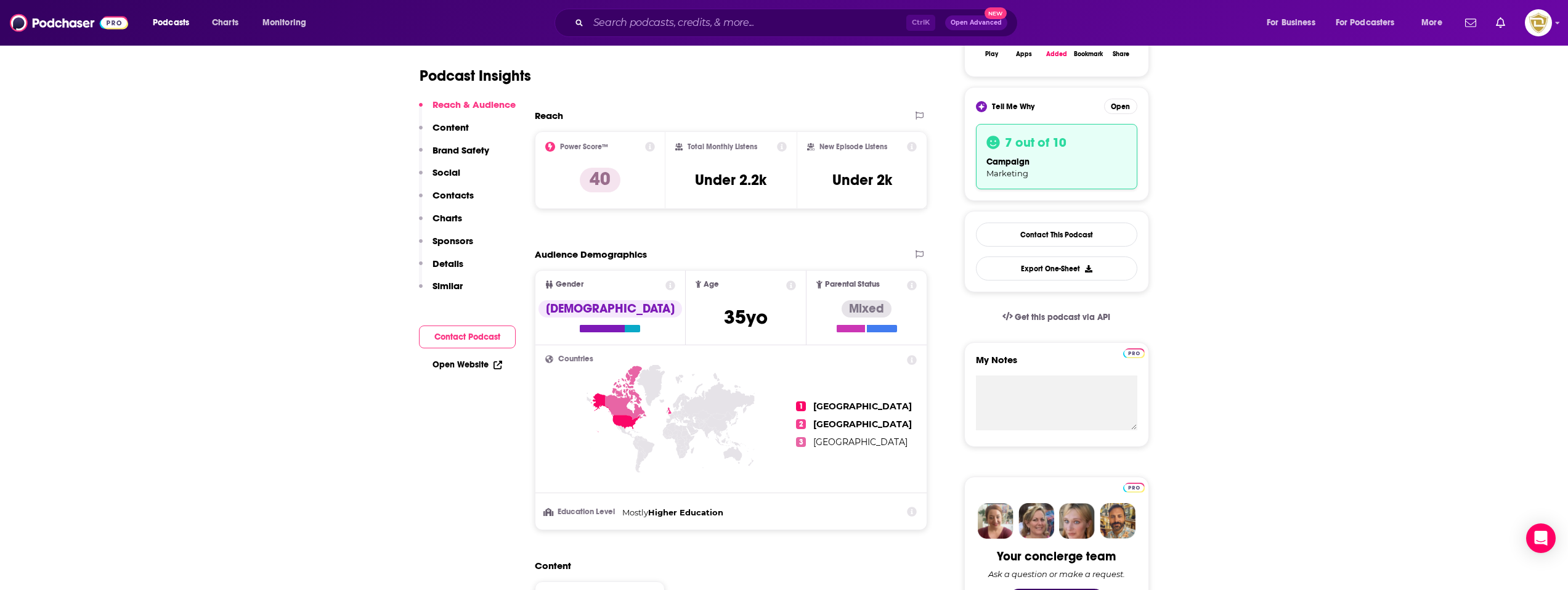
scroll to position [247, 0]
click at [1076, 168] on div "campaign Marketing" at bounding box center [1057, 166] width 141 height 23
click at [1114, 108] on button "Open" at bounding box center [1120, 106] width 33 height 16
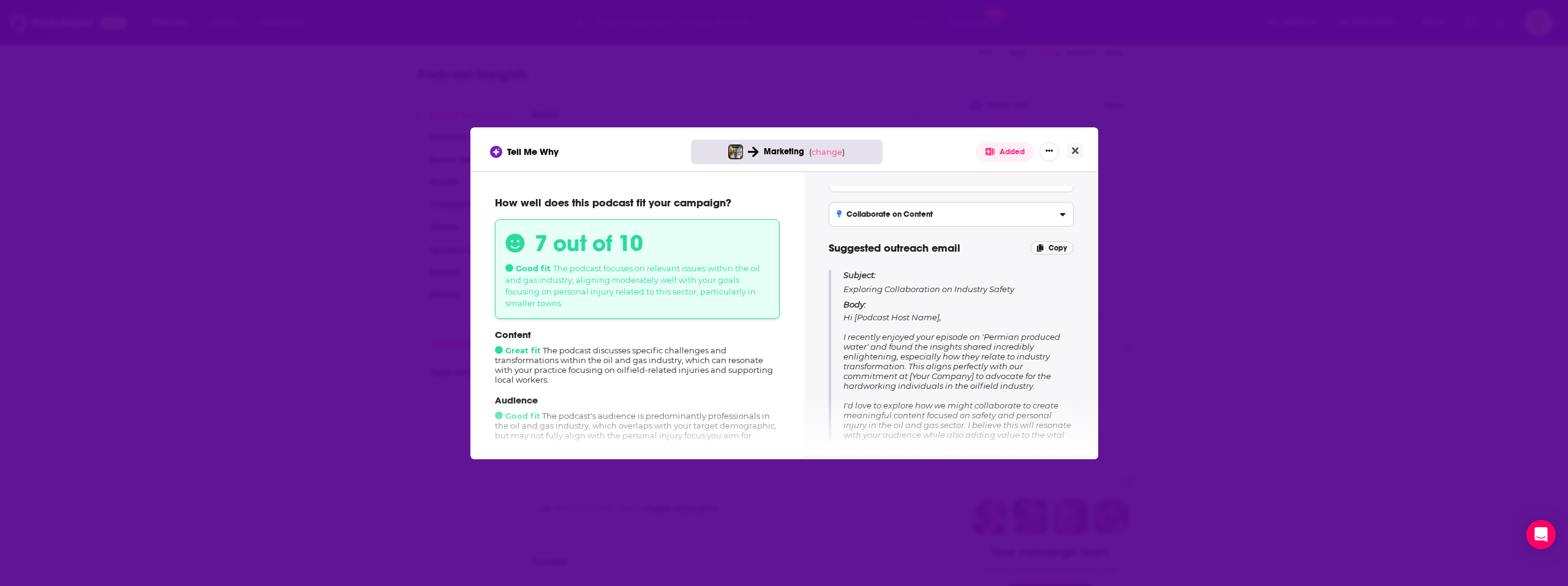
scroll to position [122, 0]
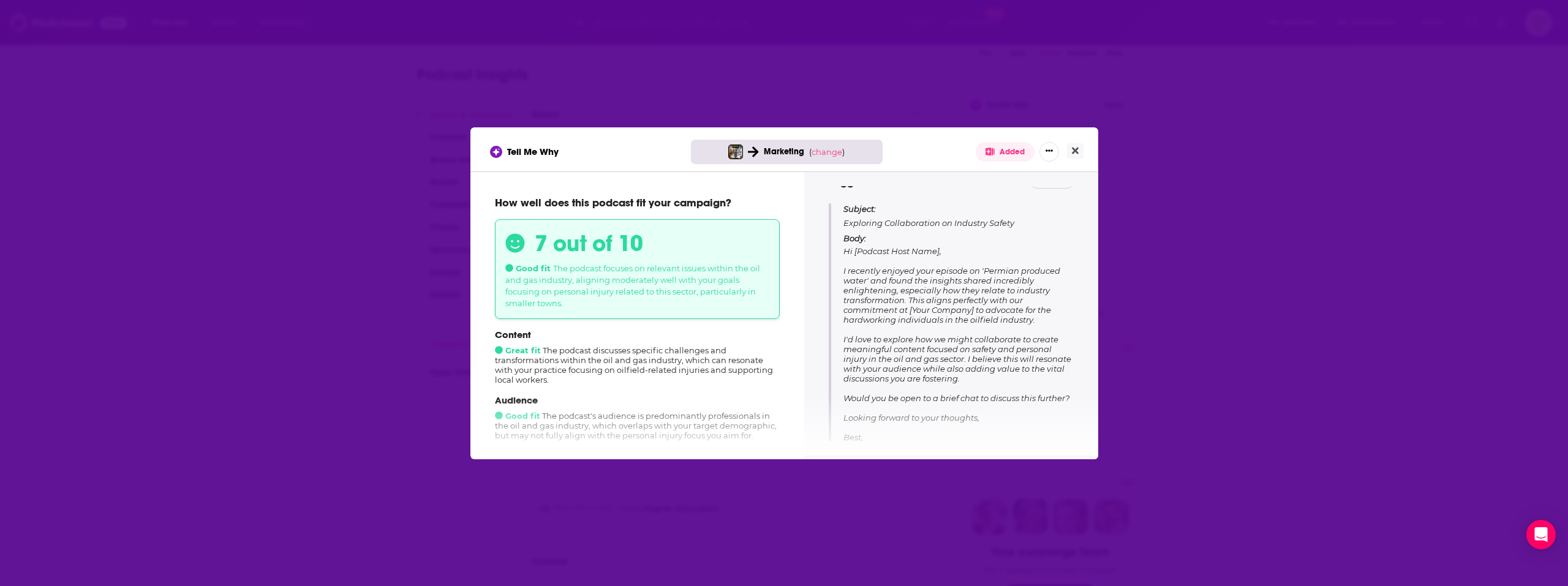
click at [846, 270] on span "Hi [Podcast Host Name], I recently enjoyed your episode on 'Permian produced wa…" at bounding box center [957, 354] width 228 height 215
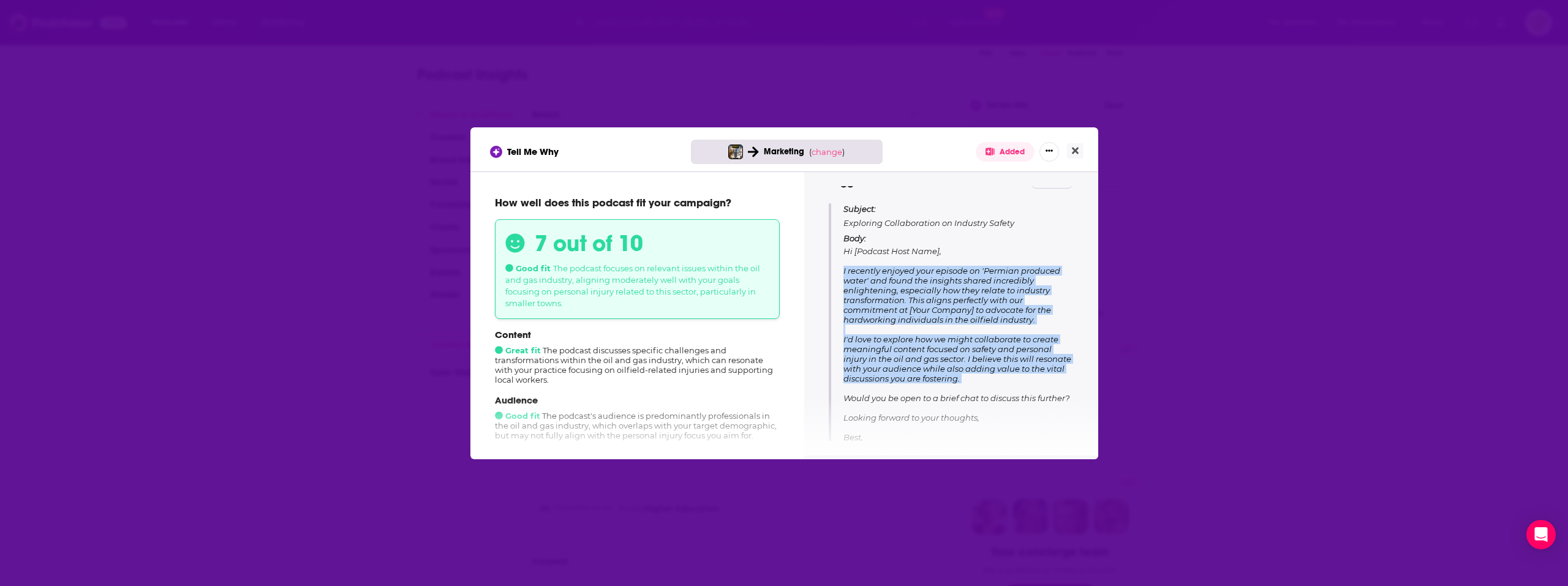
drag, startPoint x: 845, startPoint y: 271, endPoint x: 997, endPoint y: 388, distance: 191.8
click at [997, 388] on p "Body: Hi [Podcast Host Name], I recently enjoyed your episode on 'Permian produ…" at bounding box center [958, 347] width 230 height 228
copy span "I recently enjoyed your episode on 'Permian produced water' and found the insig…"
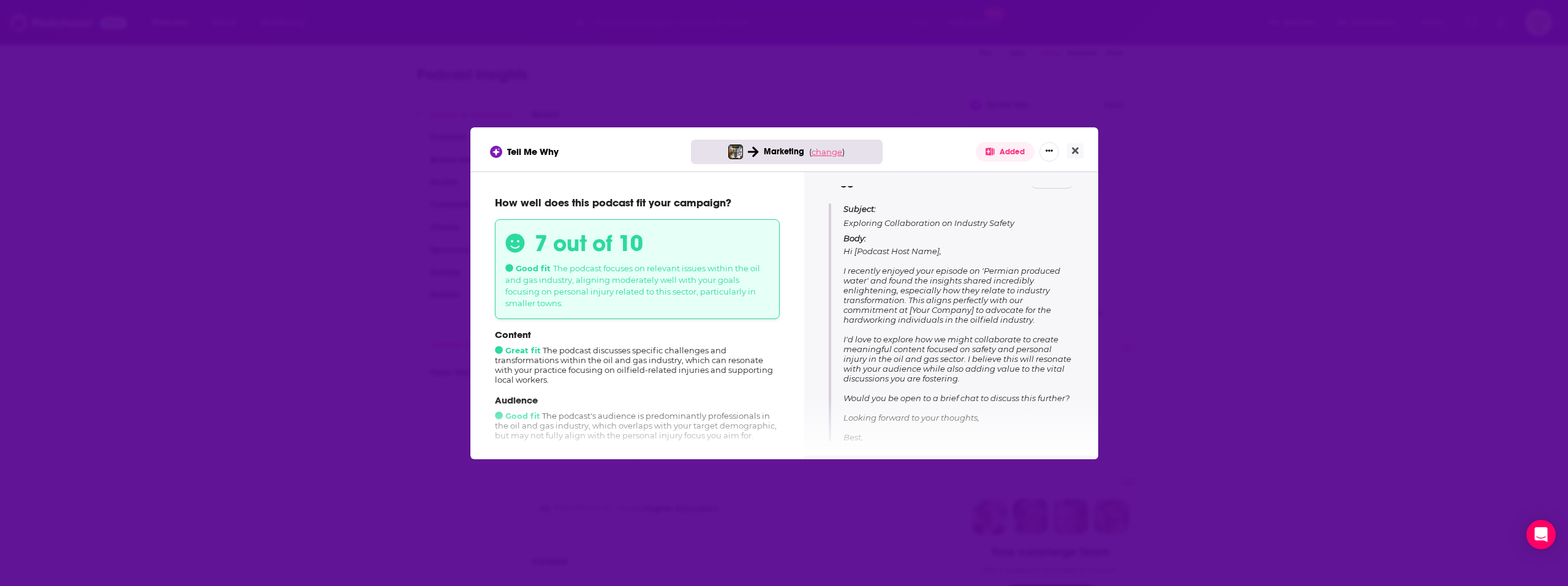
click at [832, 150] on span "change" at bounding box center [826, 151] width 30 height 10
click at [846, 243] on button "Change campaign" at bounding box center [848, 243] width 83 height 15
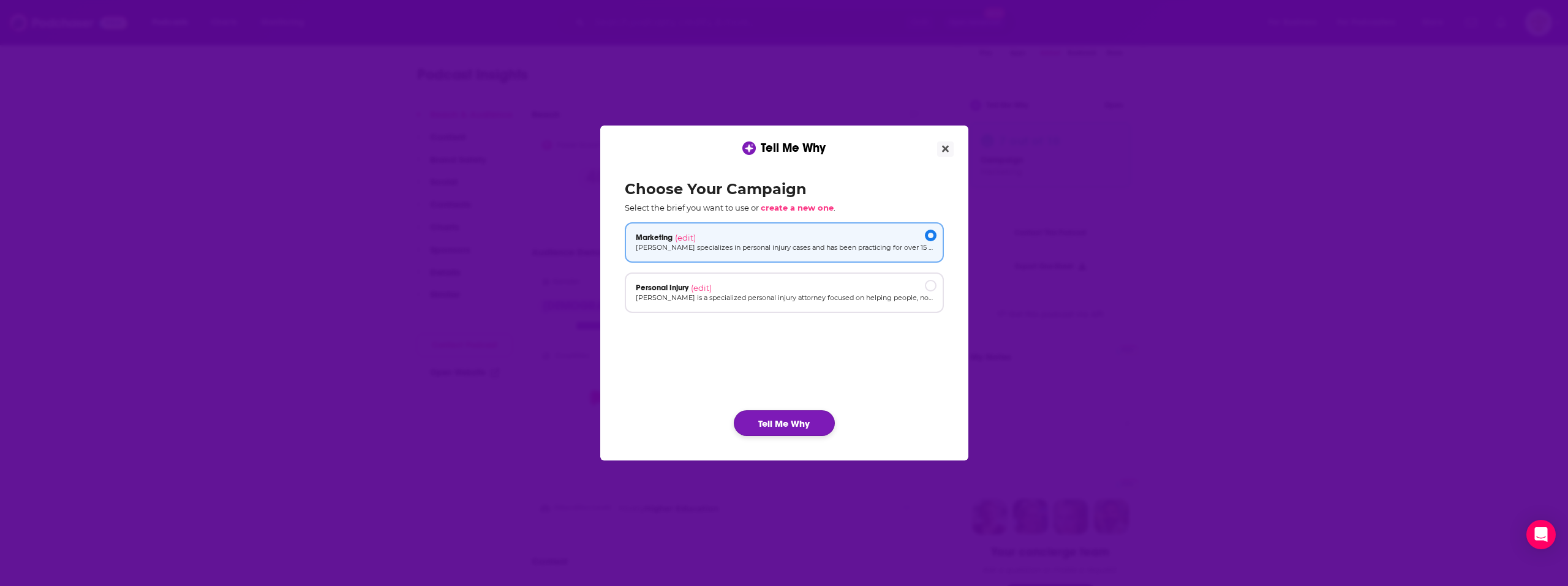
click at [805, 422] on button "Tell Me Why" at bounding box center [784, 423] width 101 height 26
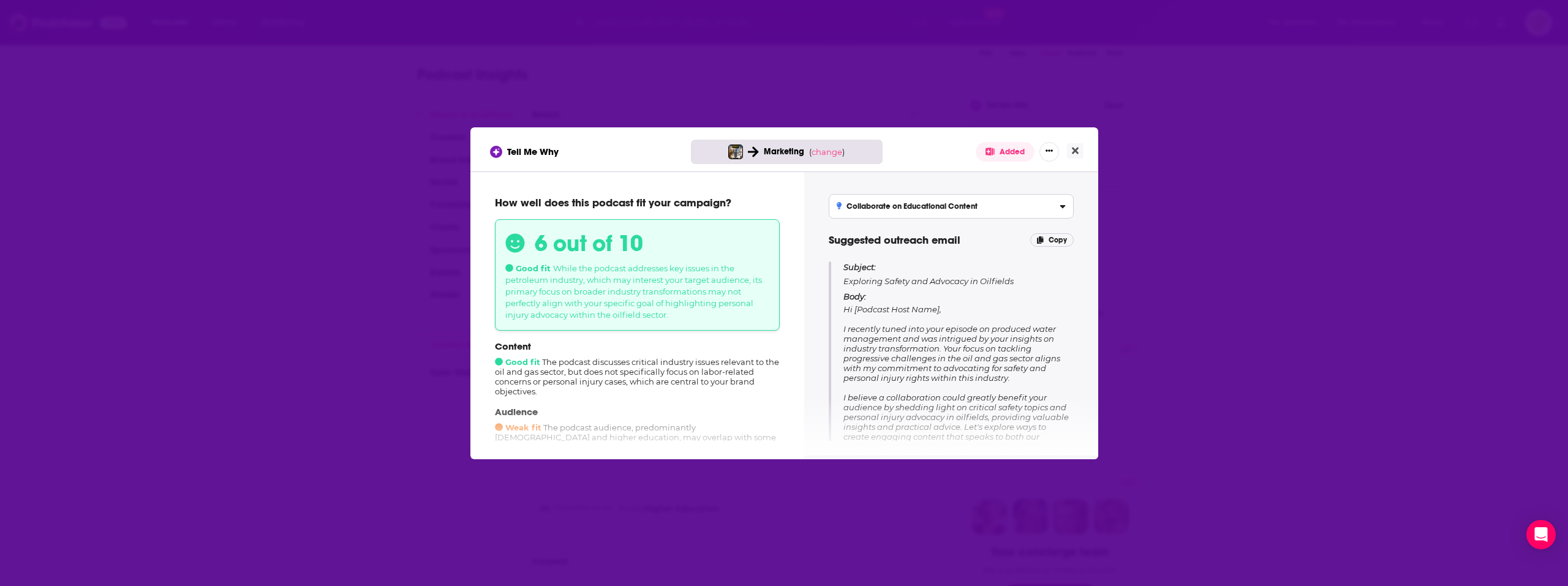
scroll to position [0, 0]
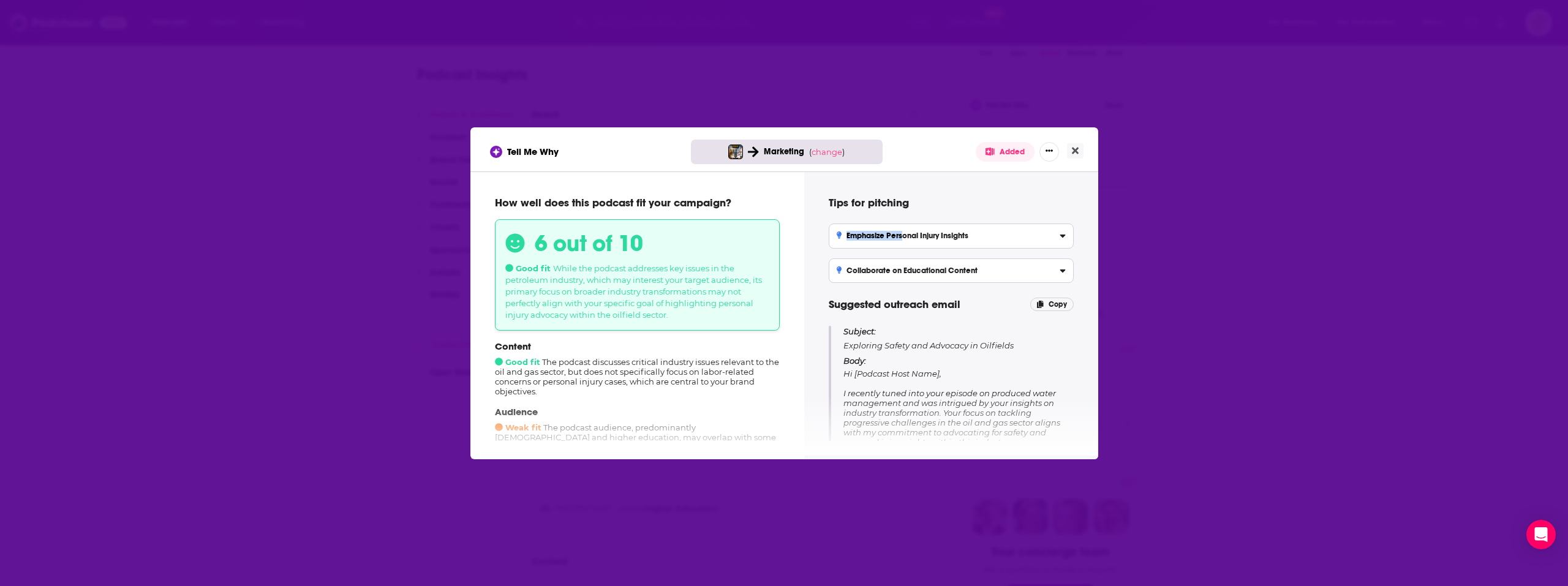
click at [904, 231] on label "Emphasize Personal Injury Insights Propose a segment that addresses the importa…" at bounding box center [951, 236] width 245 height 24
drag, startPoint x: 904, startPoint y: 231, endPoint x: 987, endPoint y: 240, distance: 83.5
click at [980, 240] on div "Emphasize Personal Injury Insights" at bounding box center [951, 235] width 229 height 8
click at [0, 0] on input "Emphasize Personal Injury Insights Propose a segment that addresses the importa…" at bounding box center [0, 0] width 0 height 0
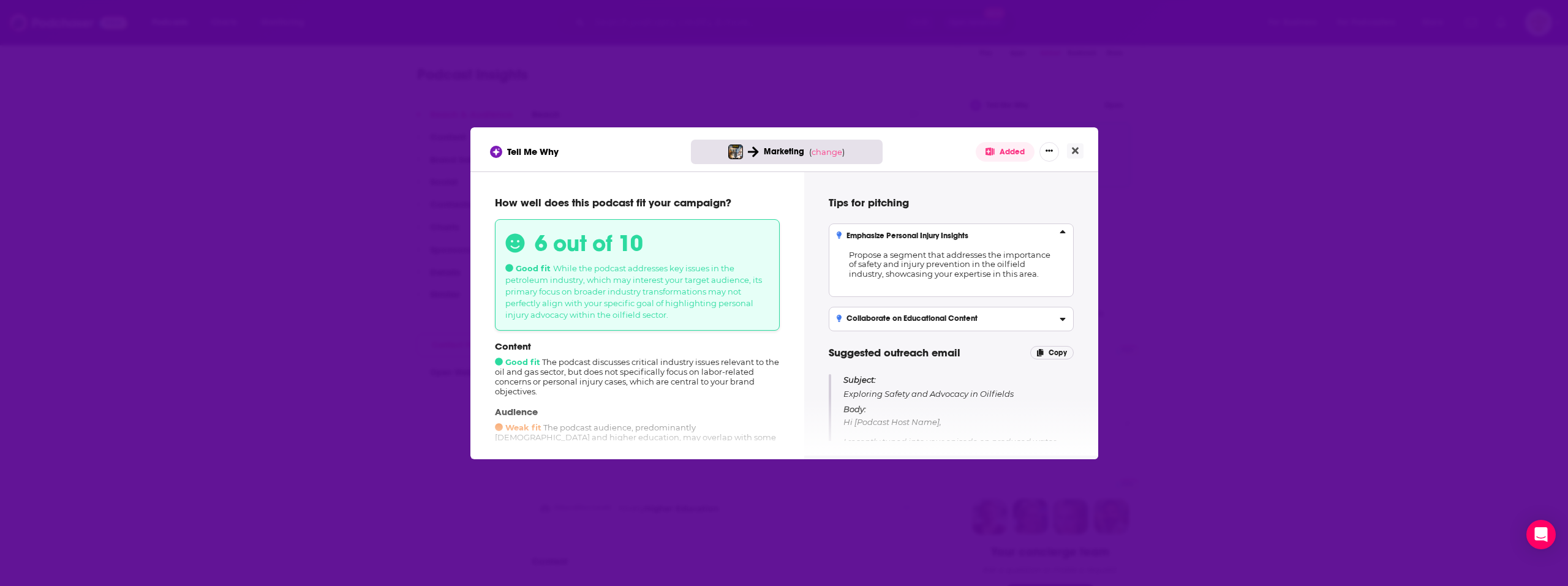
click at [1007, 231] on label "Emphasize Personal Injury Insights Propose a segment that addresses the importa…" at bounding box center [951, 260] width 245 height 73
click at [0, 0] on input "Emphasize Personal Injury Insights Propose a segment that addresses the importa…" at bounding box center [0, 0] width 0 height 0
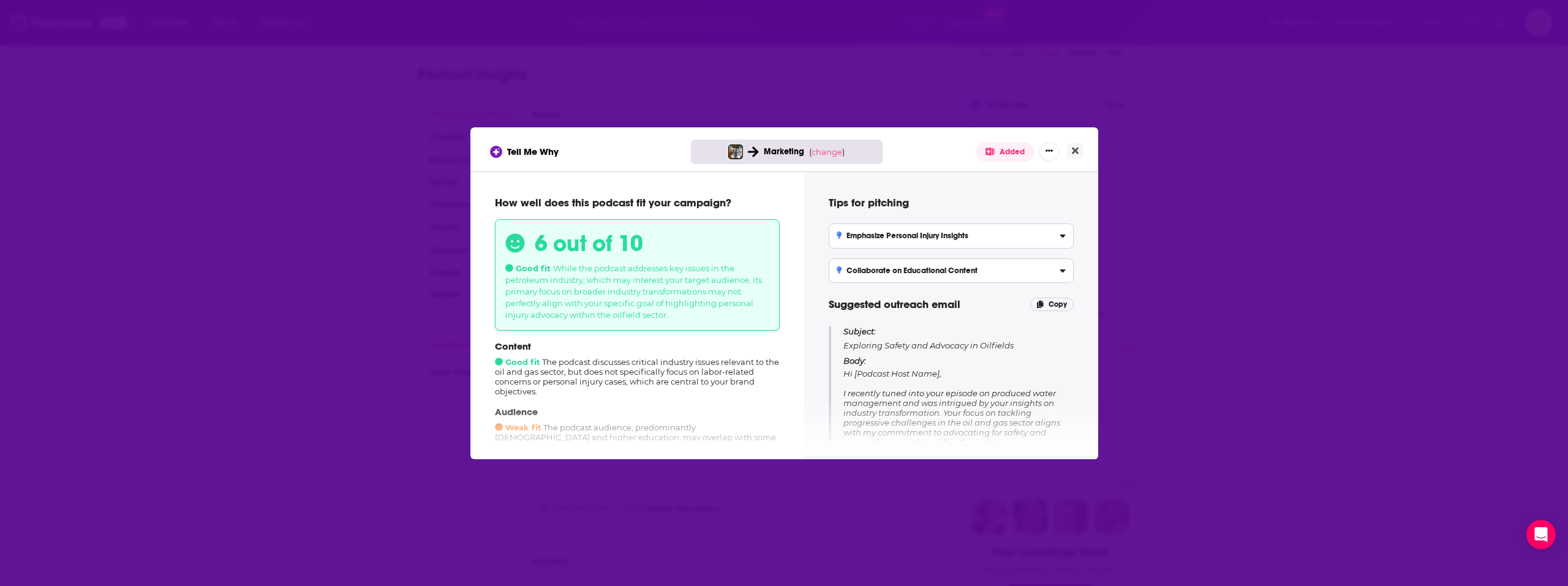
click at [1001, 262] on label "Collaborate on Educational Content Suggest developing content or webinars that …" at bounding box center [951, 271] width 245 height 24
click at [0, 0] on input "Collaborate on Educational Content Suggest developing content or webinars that …" at bounding box center [0, 0] width 0 height 0
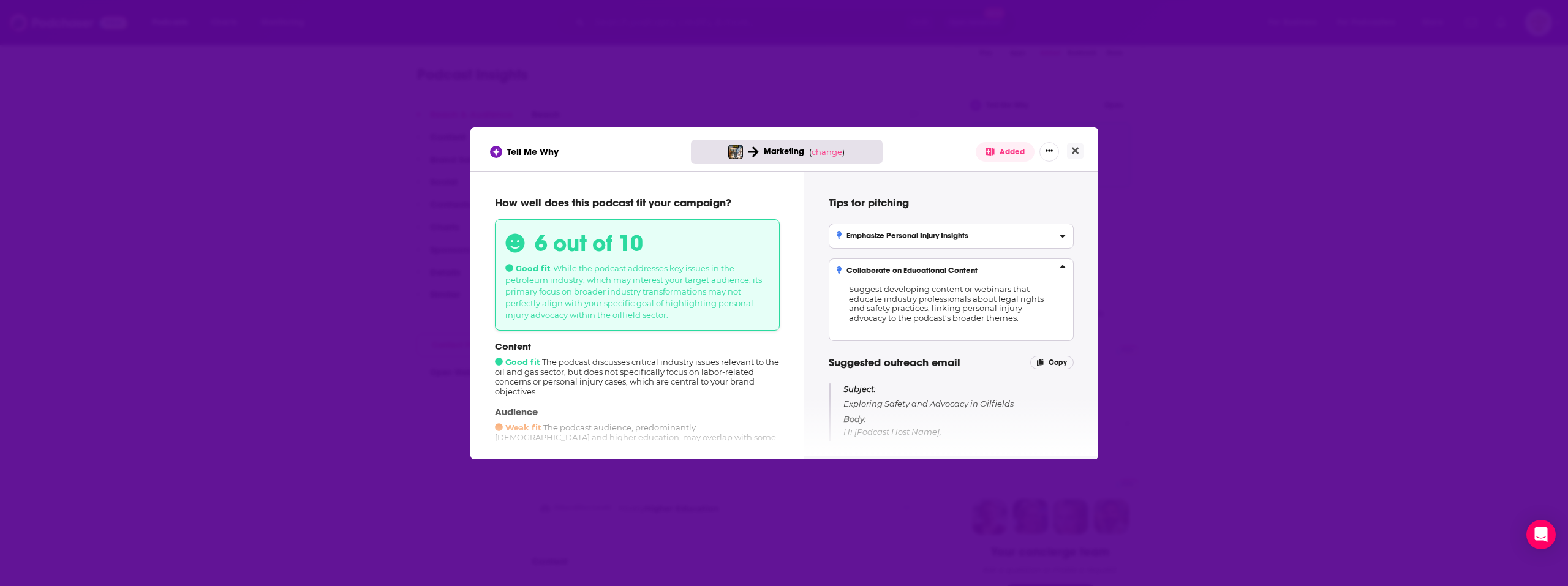
click at [1000, 266] on div "Collaborate on Educational Content" at bounding box center [951, 270] width 229 height 8
click at [0, 0] on input "Collaborate on Educational Content Suggest developing content or webinars that …" at bounding box center [0, 0] width 0 height 0
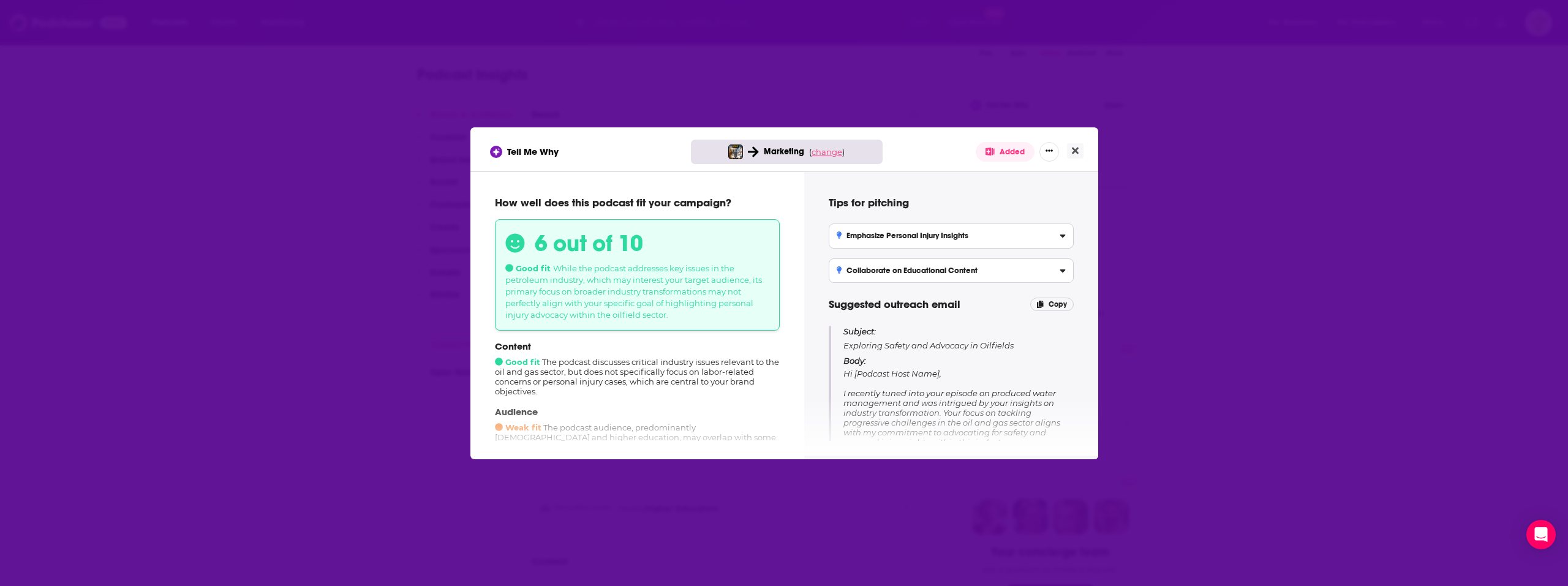
click at [828, 152] on span "change" at bounding box center [826, 151] width 30 height 10
click at [817, 248] on button "Change campaign" at bounding box center [848, 243] width 83 height 15
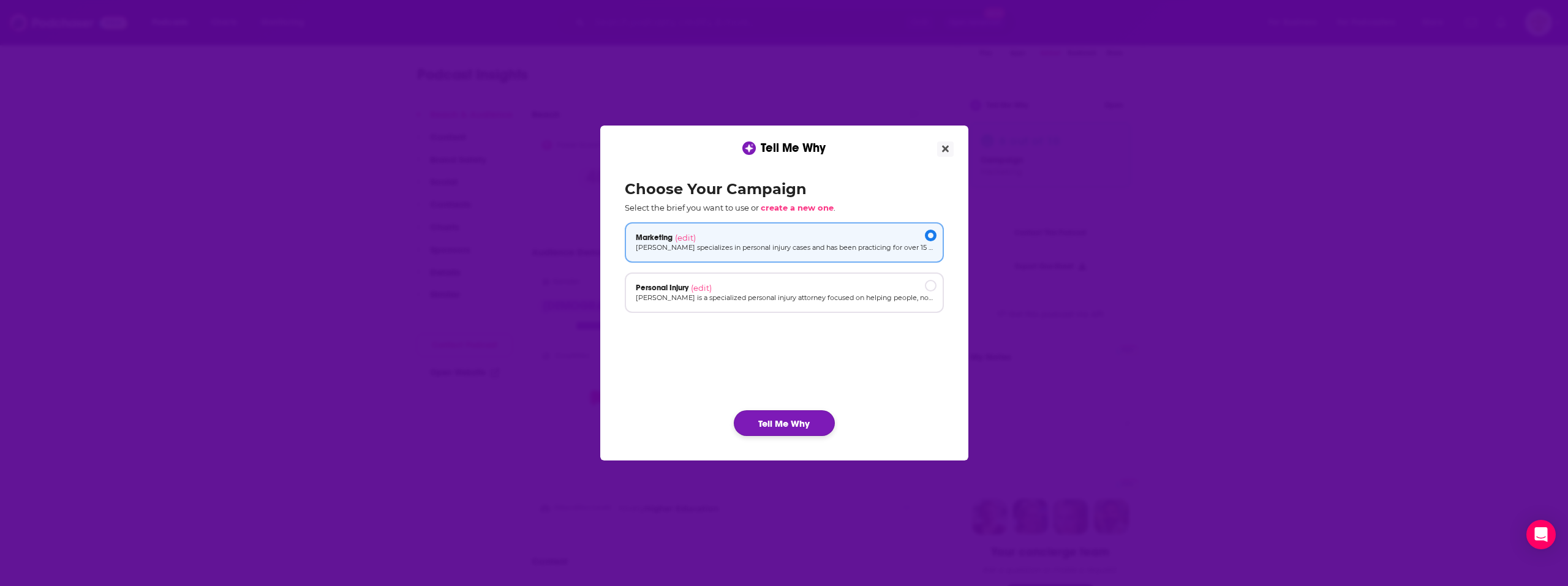
click at [803, 418] on button "Tell Me Why" at bounding box center [784, 423] width 101 height 26
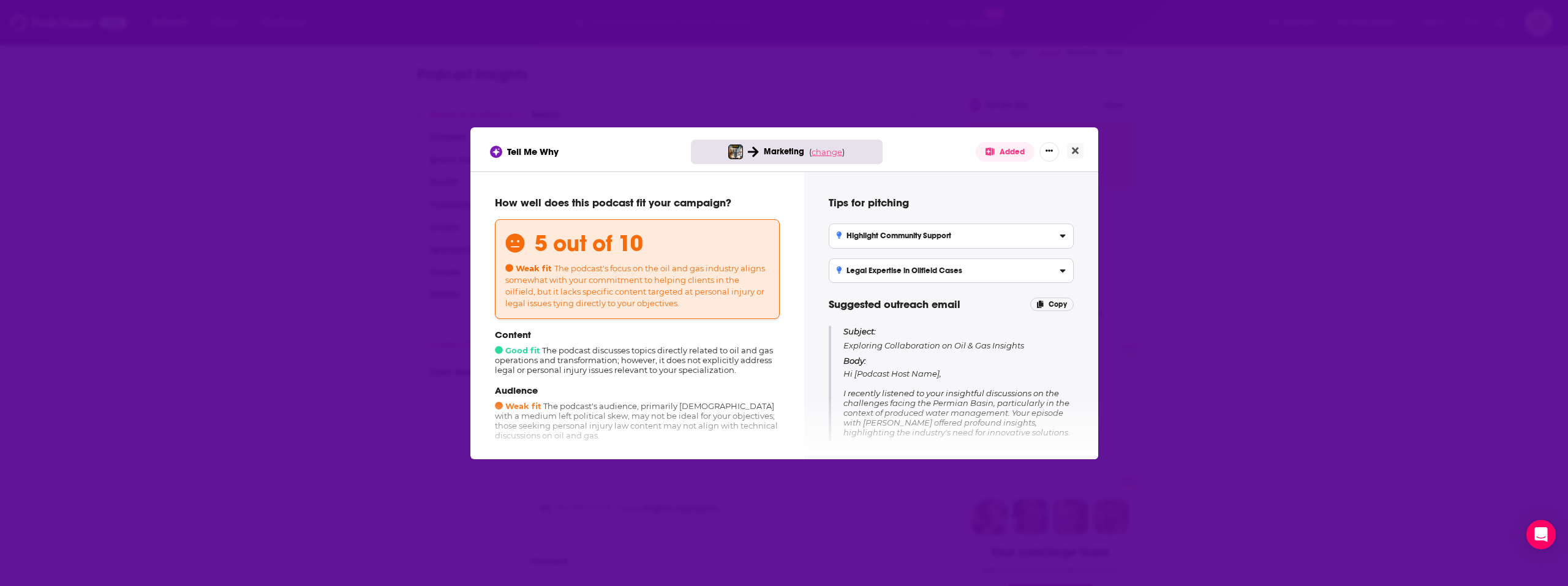
click at [831, 152] on span "change" at bounding box center [826, 151] width 30 height 10
click at [835, 247] on button "Change campaign" at bounding box center [848, 243] width 83 height 15
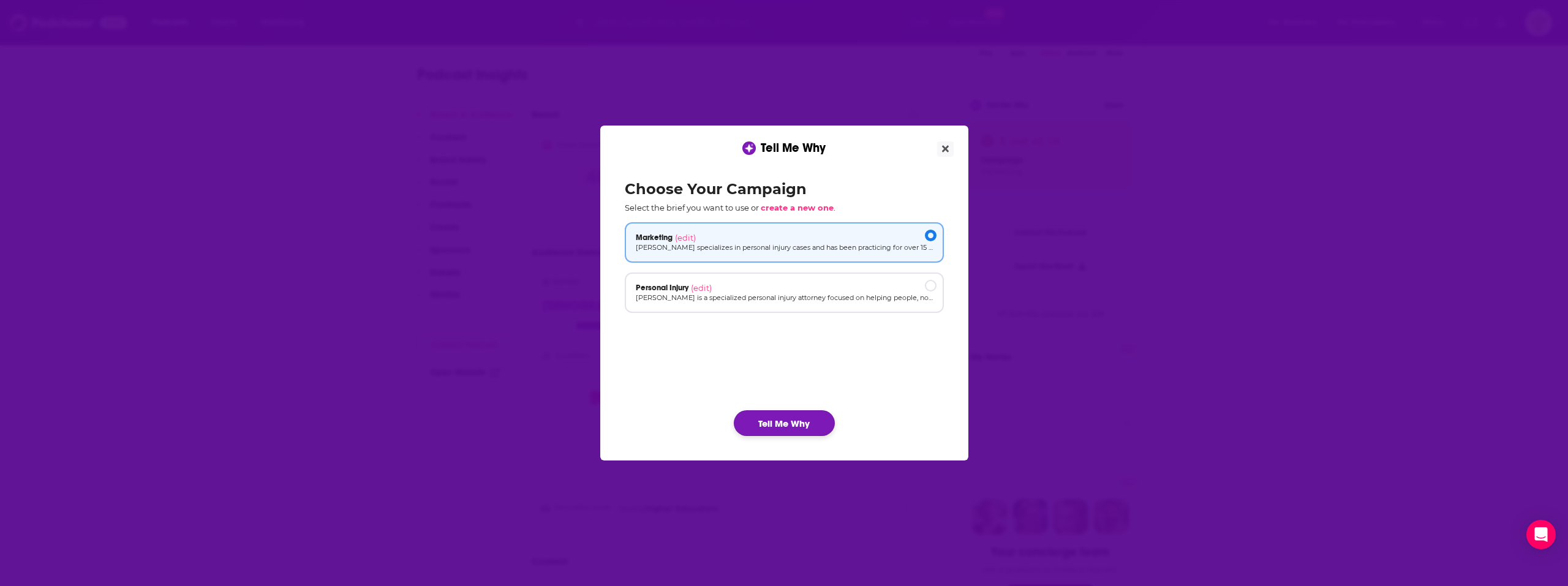
click at [773, 429] on button "Tell Me Why" at bounding box center [784, 423] width 101 height 26
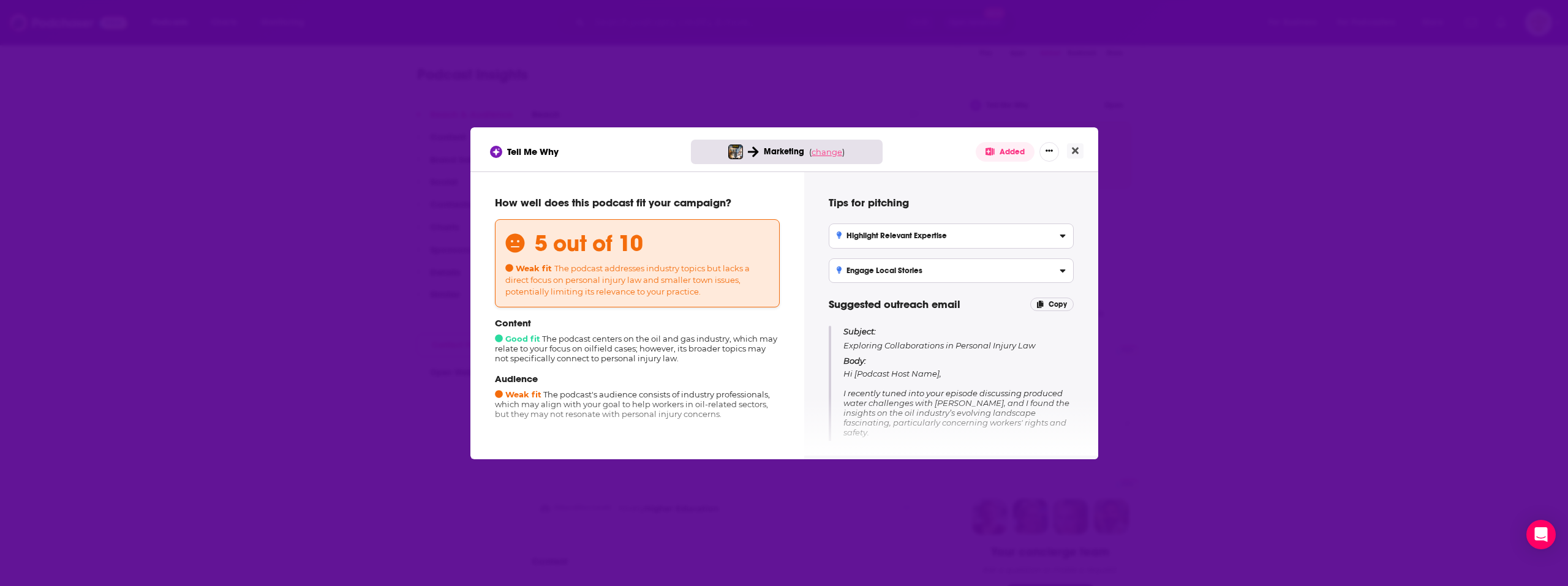
click at [835, 155] on span "change" at bounding box center [826, 151] width 30 height 10
click at [839, 247] on button "Change campaign" at bounding box center [848, 243] width 83 height 15
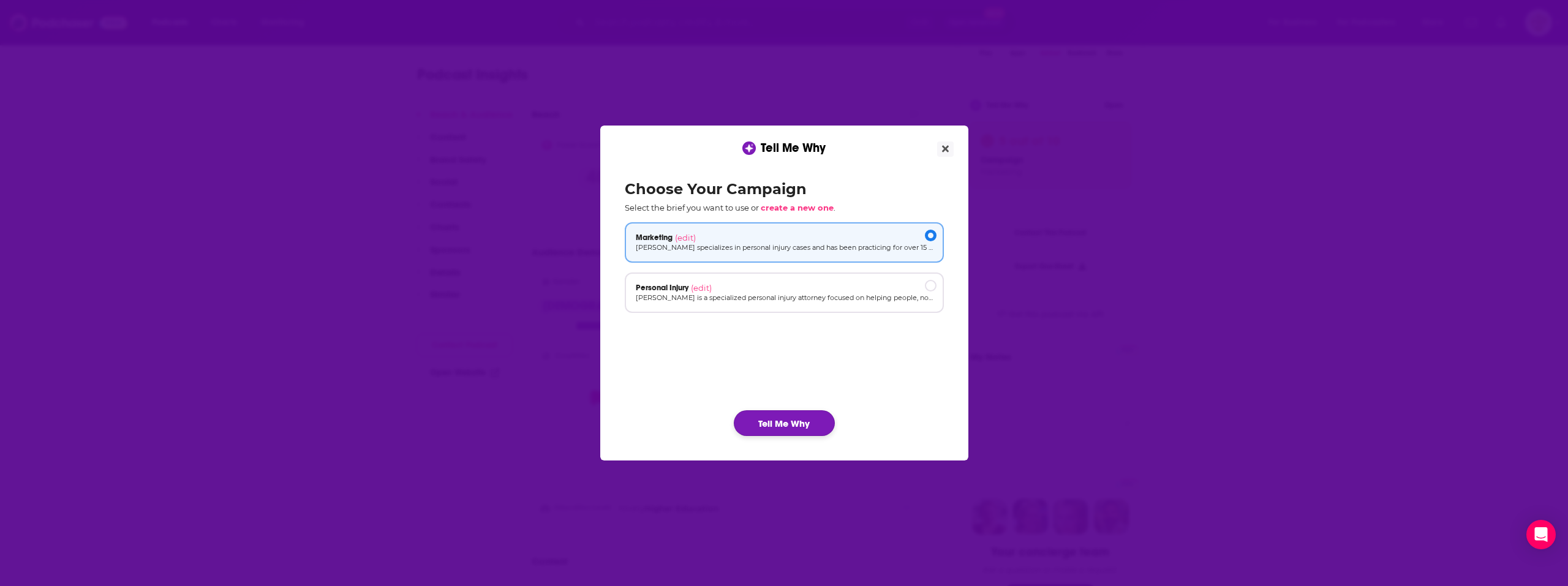
click at [780, 433] on button "Tell Me Why" at bounding box center [784, 423] width 101 height 26
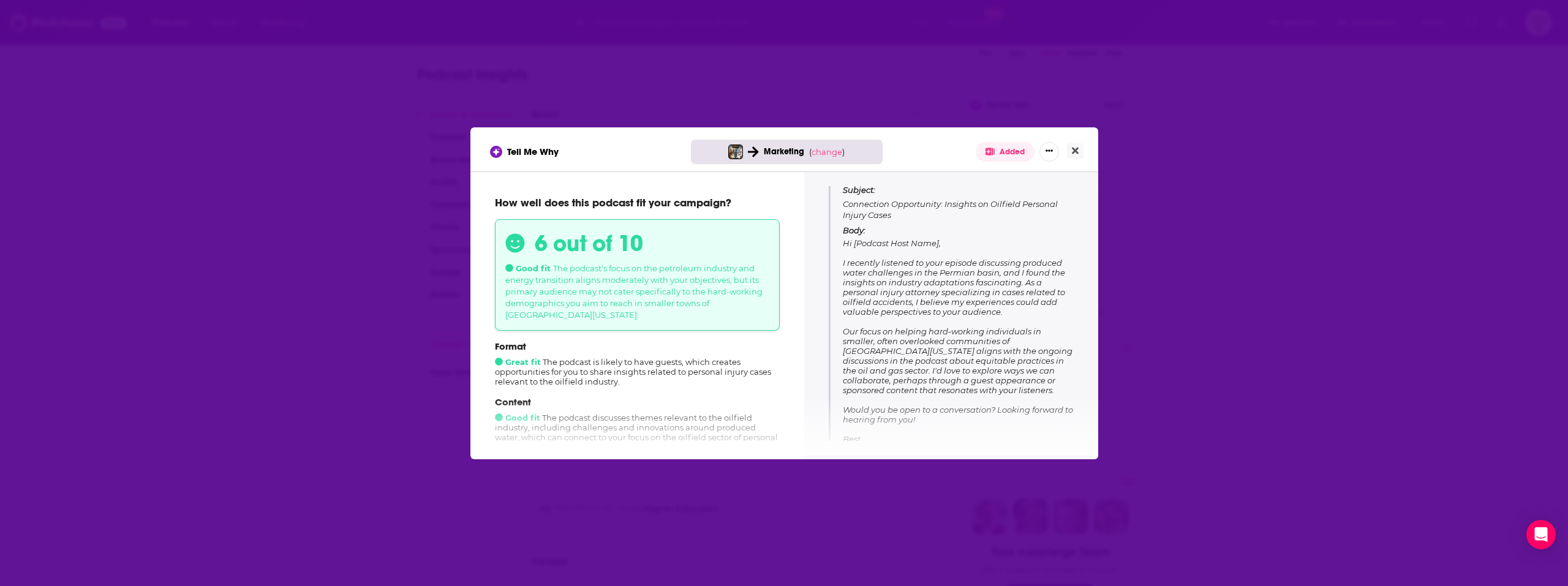
scroll to position [174, 0]
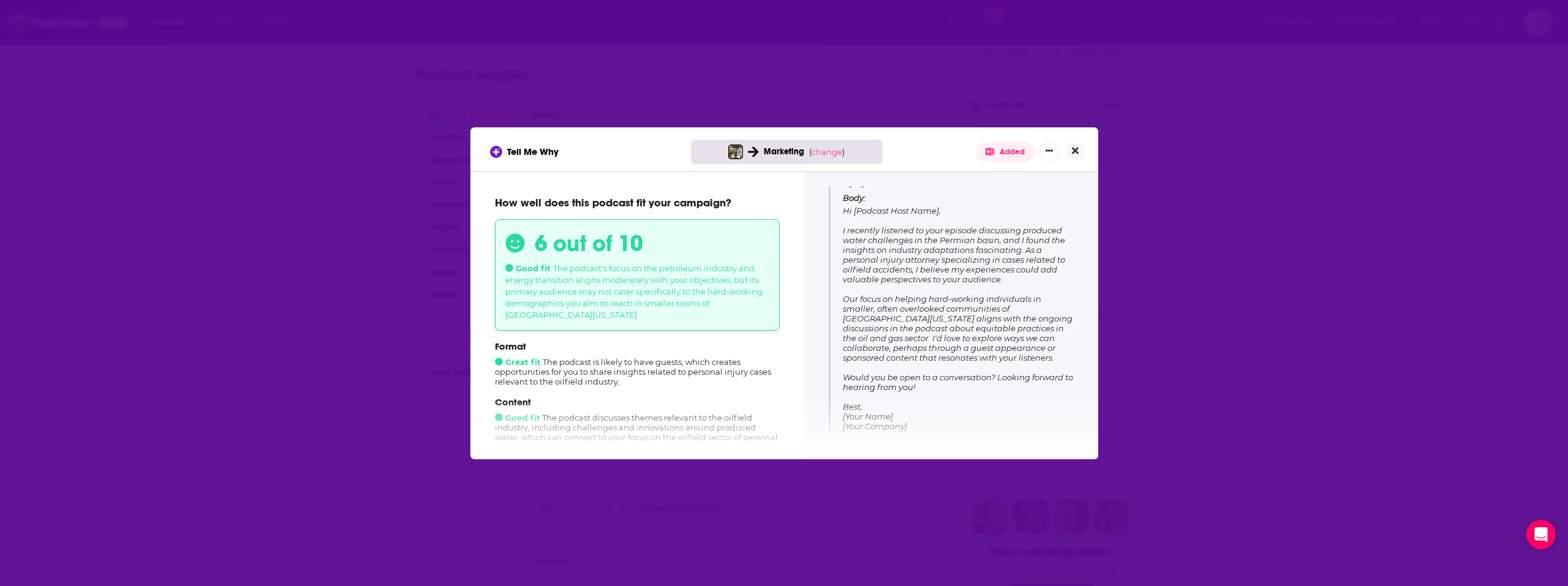
click at [1078, 150] on icon "Close" at bounding box center [1075, 150] width 6 height 10
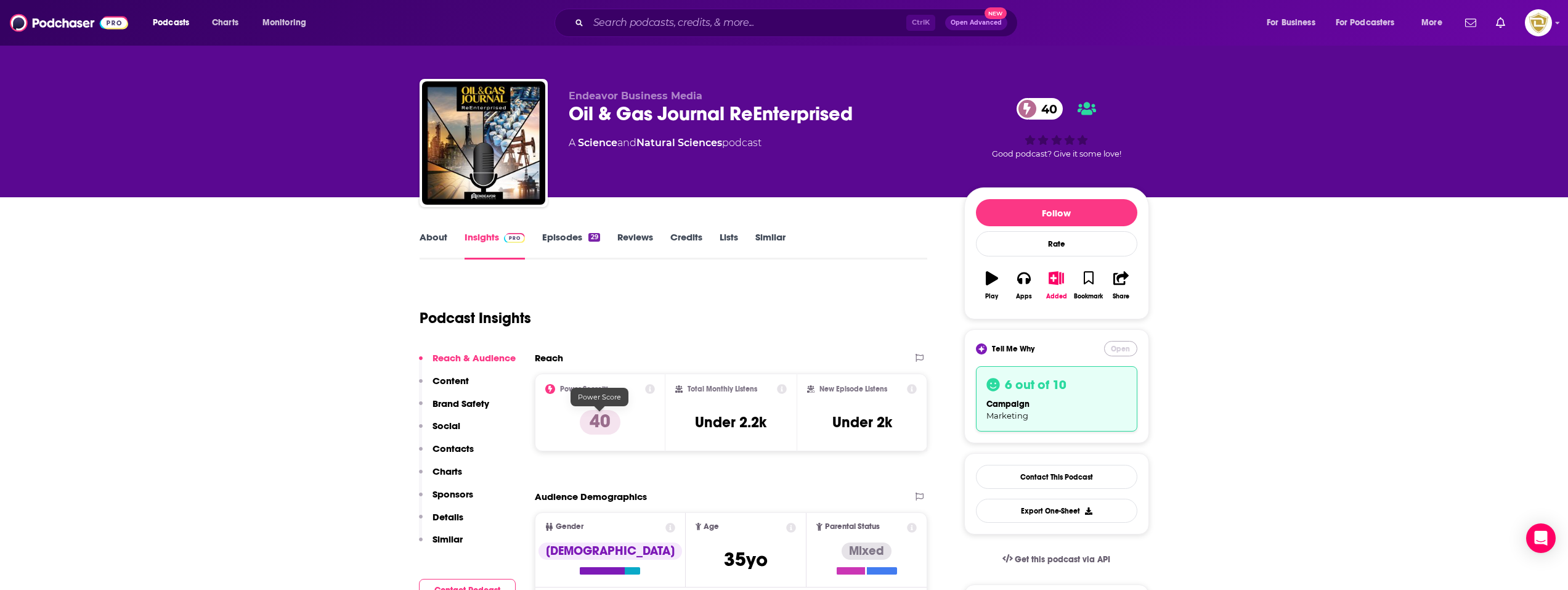
scroll to position [0, 0]
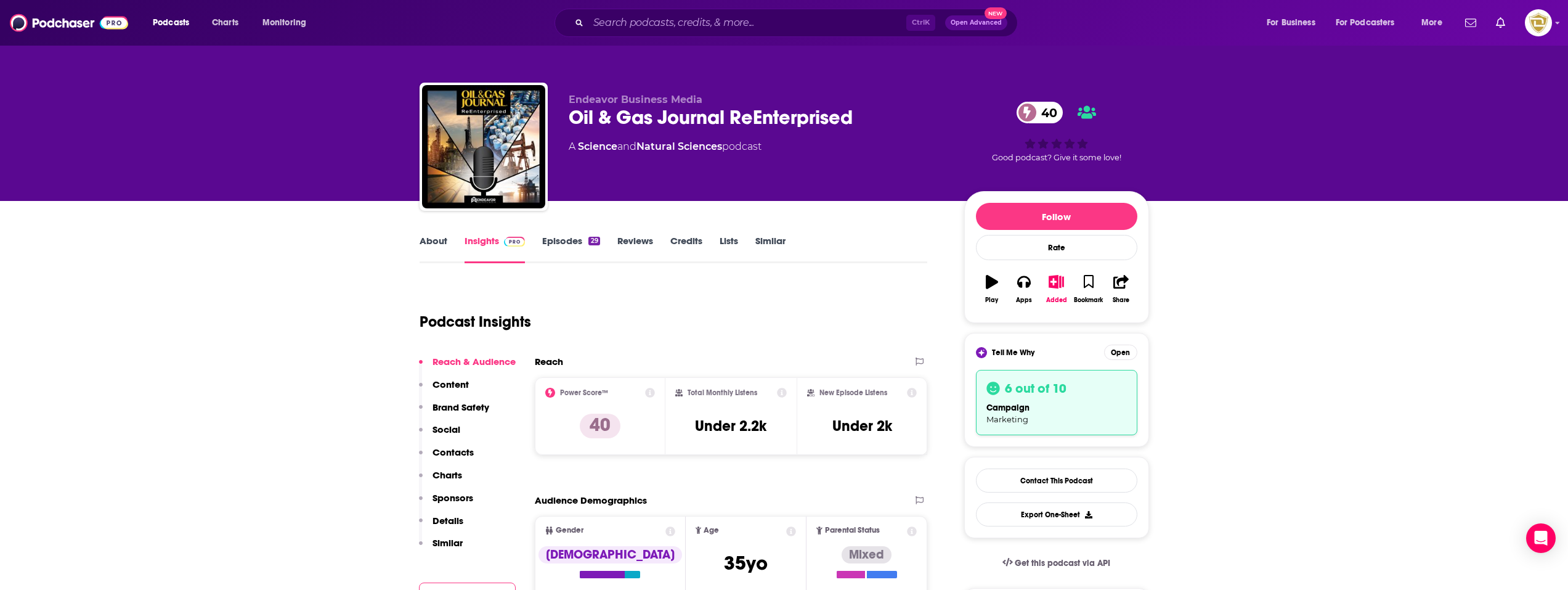
click at [429, 241] on link "About" at bounding box center [433, 249] width 28 height 29
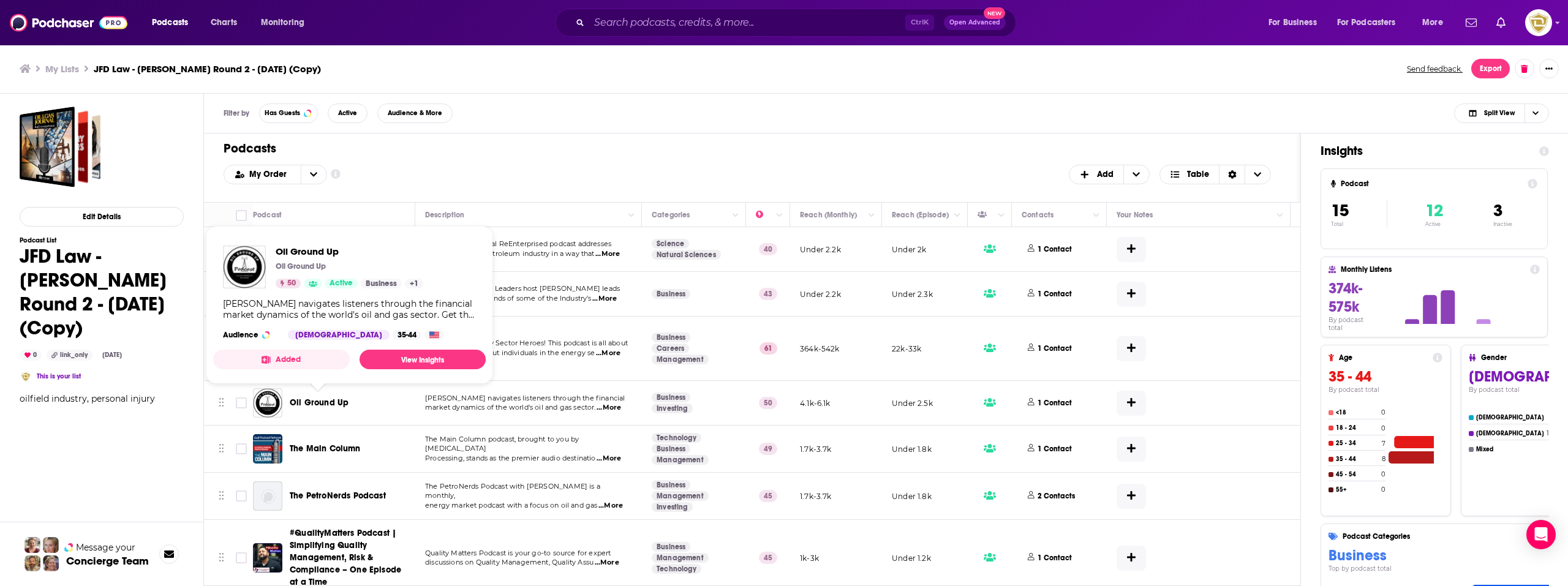
click at [322, 404] on span "Oil Ground Up" at bounding box center [319, 402] width 59 height 10
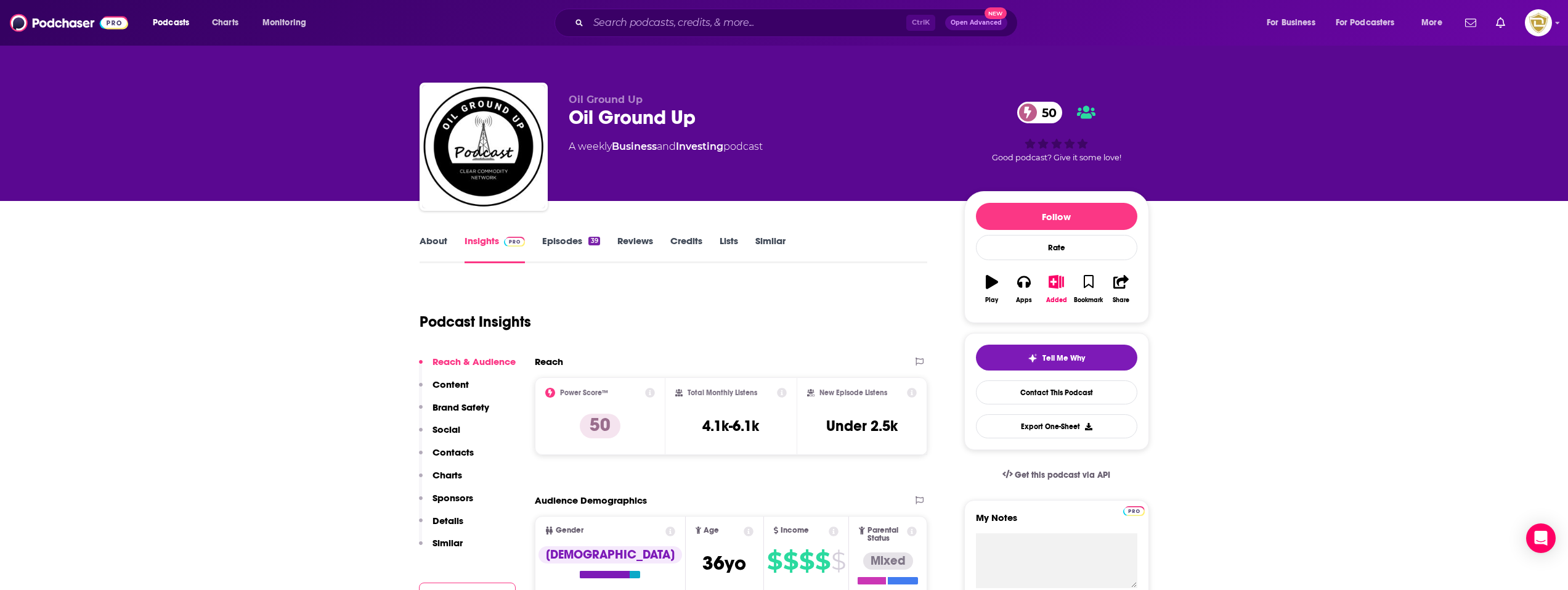
click at [437, 246] on link "About" at bounding box center [433, 249] width 28 height 29
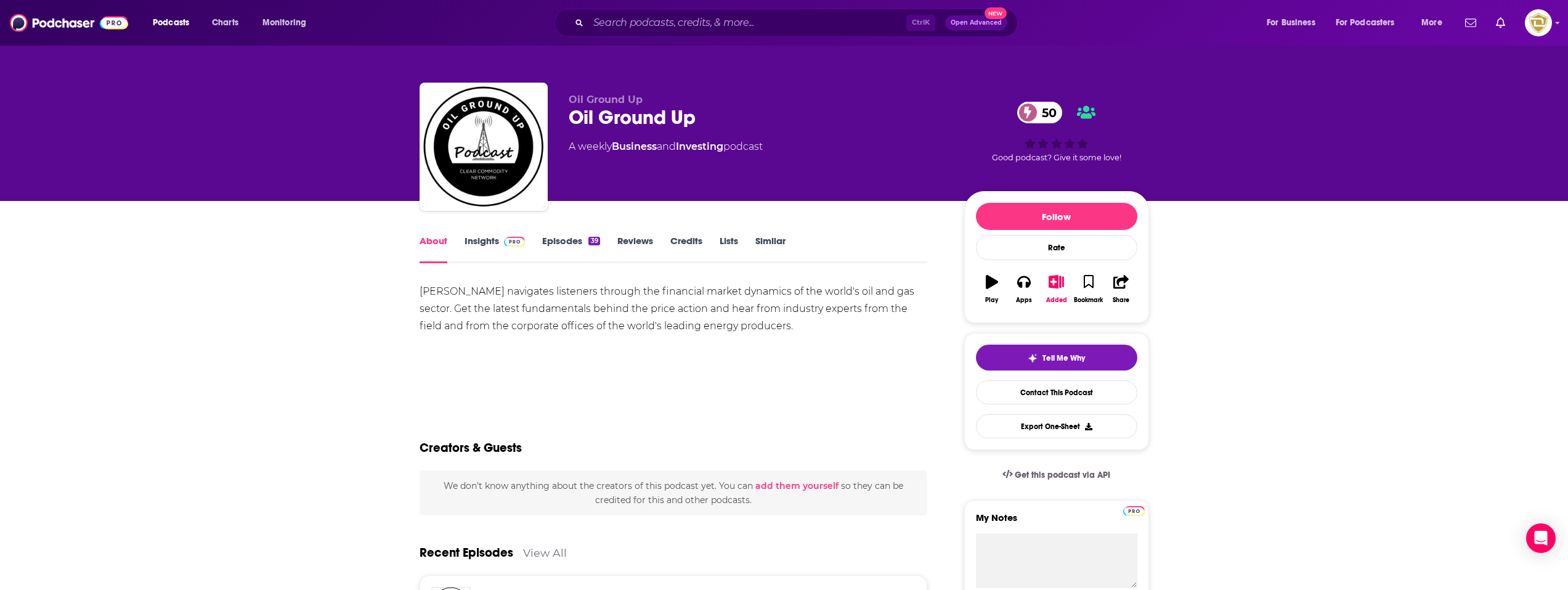
click at [490, 243] on link "Insights" at bounding box center [495, 249] width 61 height 29
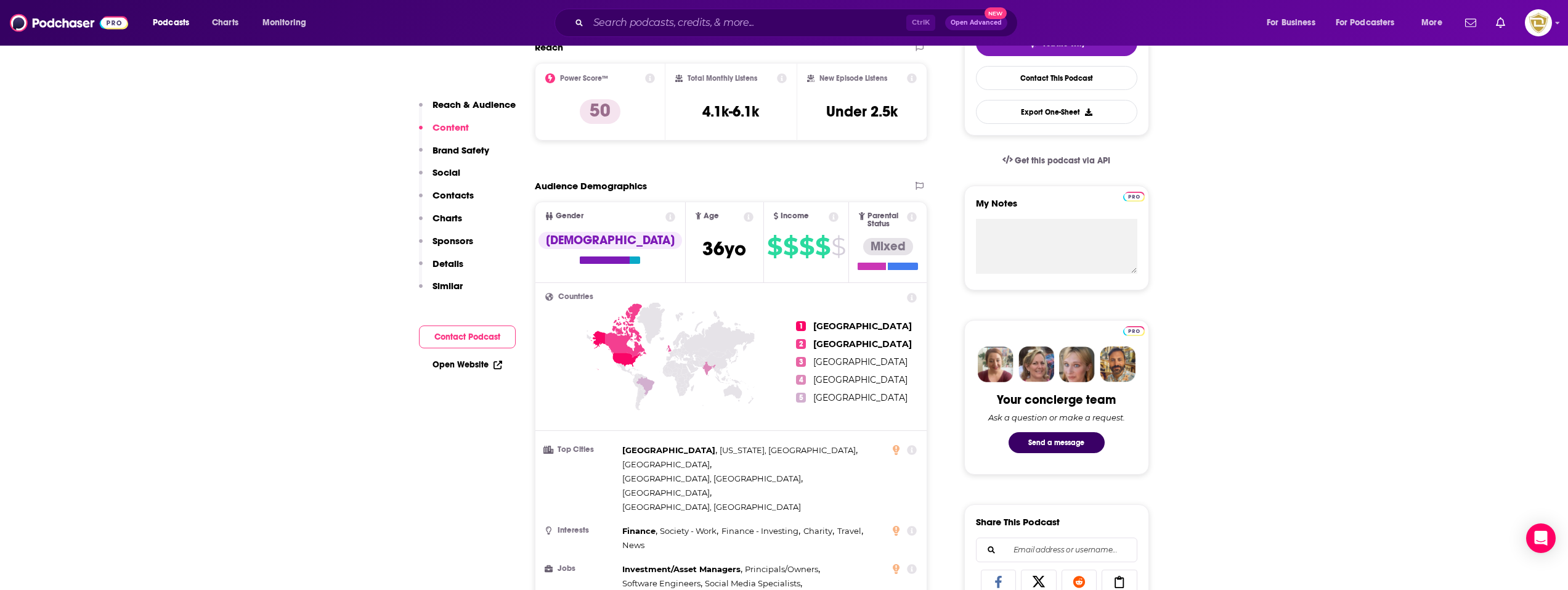
scroll to position [62, 0]
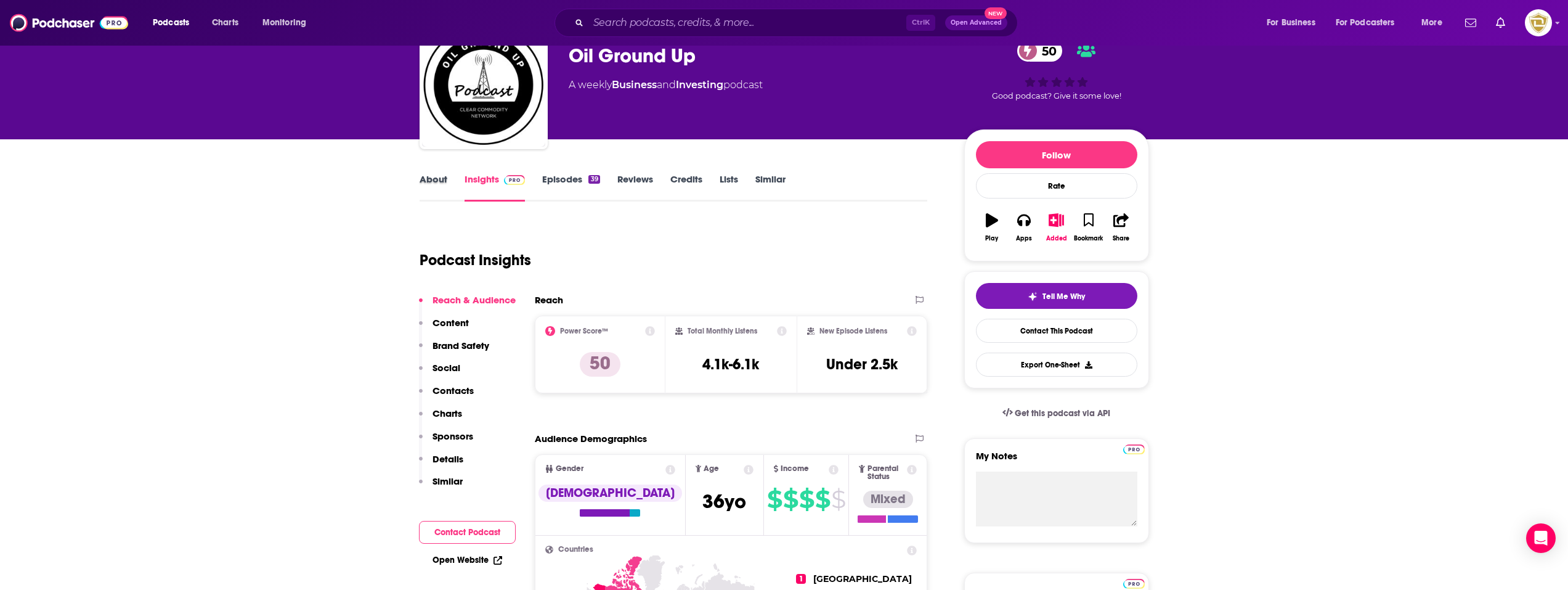
click at [448, 191] on div "About" at bounding box center [442, 188] width 45 height 29
click at [438, 177] on link "About" at bounding box center [433, 188] width 28 height 29
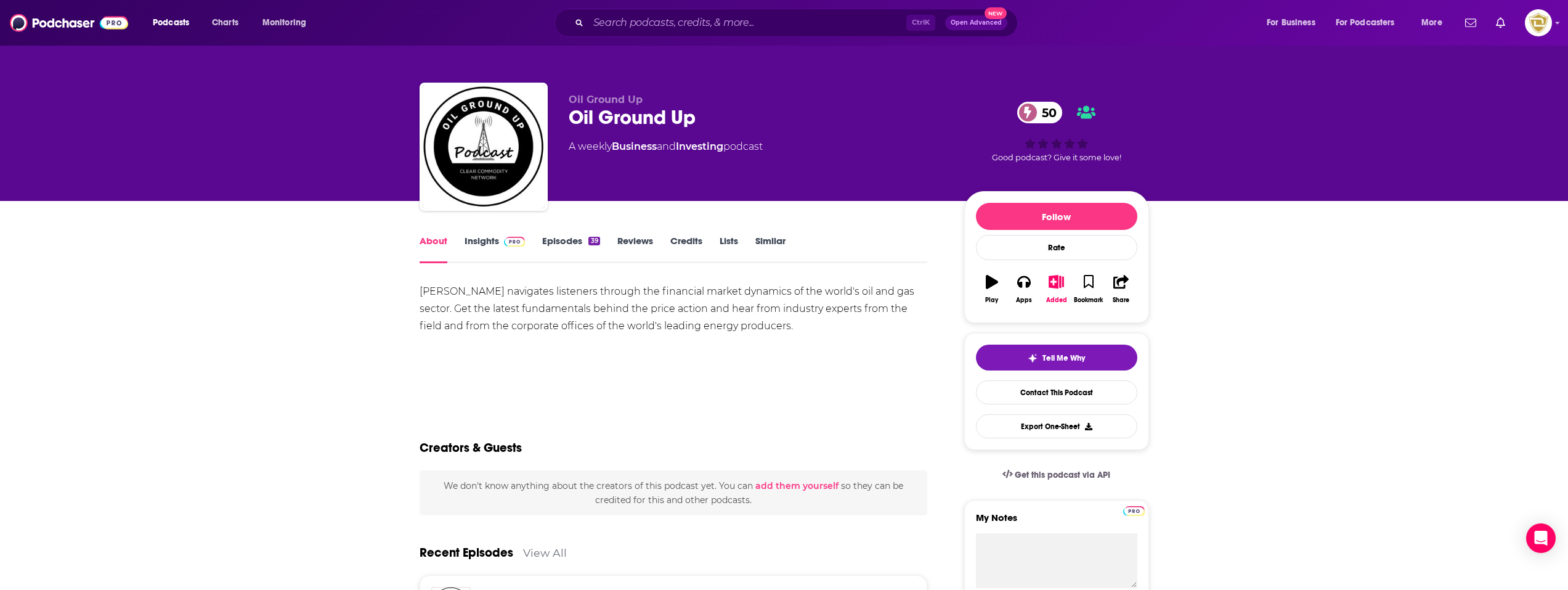
click at [484, 247] on link "Insights" at bounding box center [495, 249] width 61 height 29
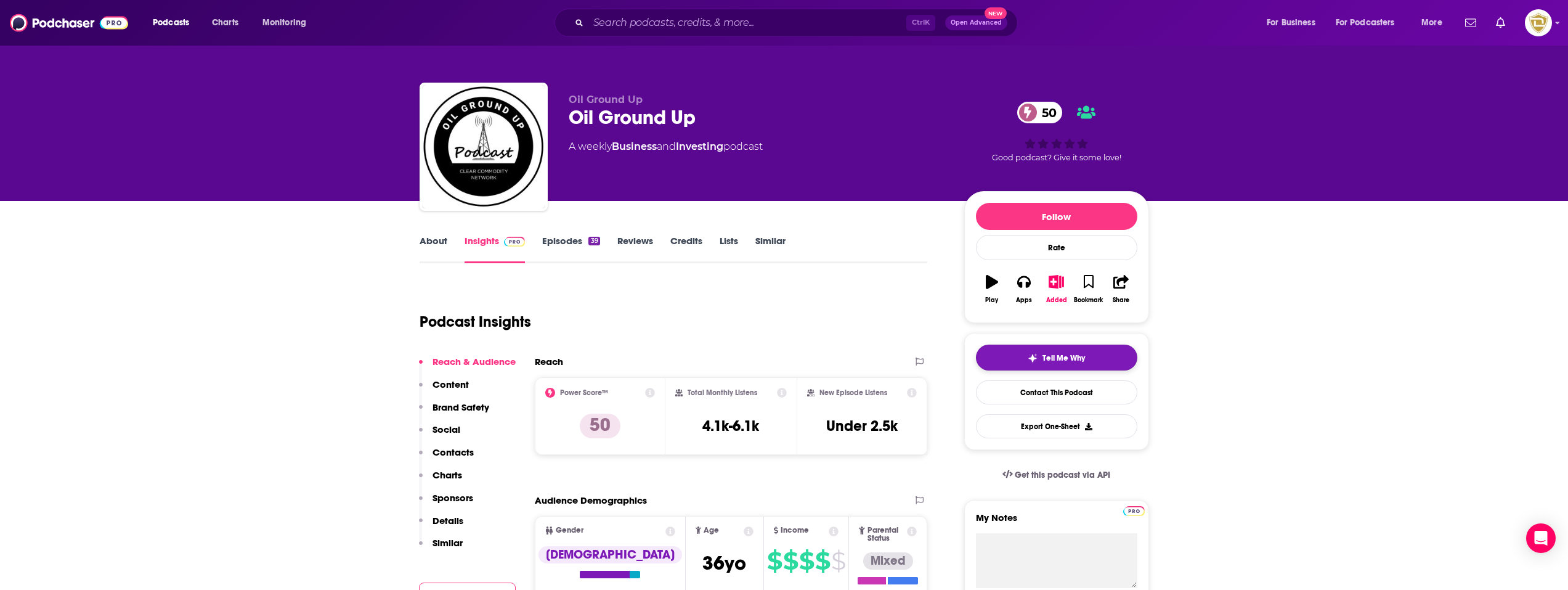
click at [1085, 364] on button "Tell Me Why" at bounding box center [1056, 358] width 162 height 26
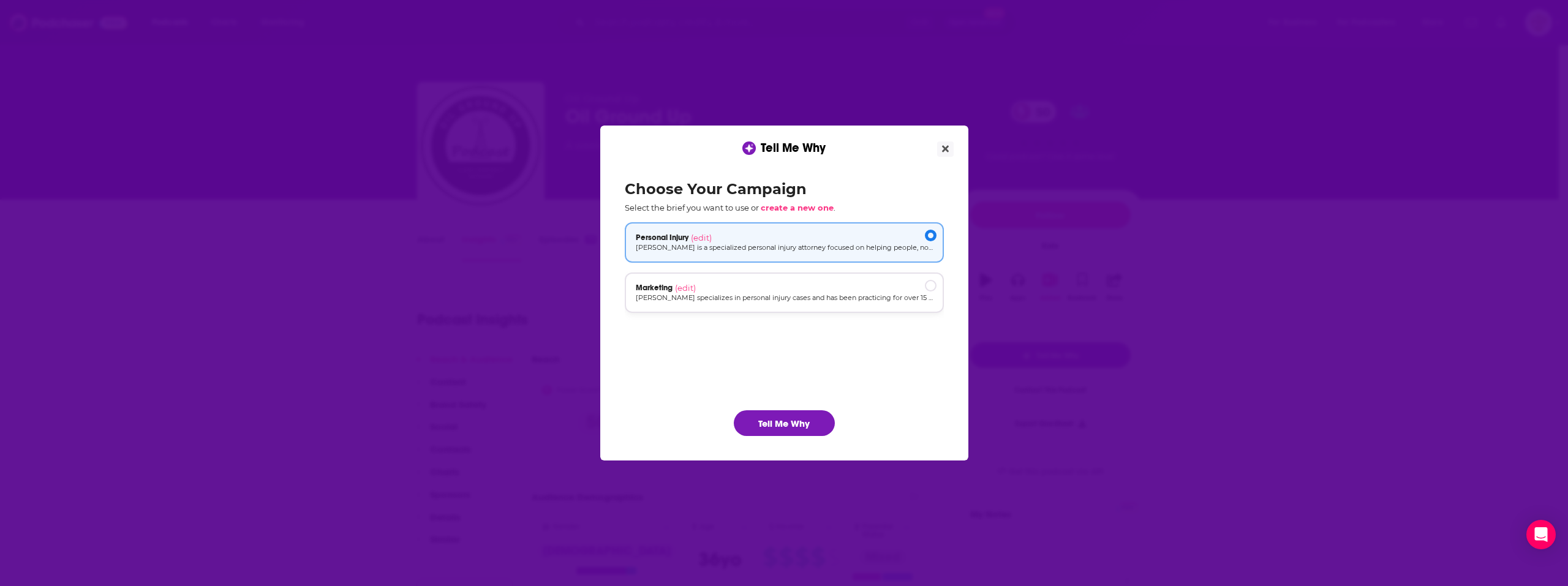
click at [773, 293] on p "[PERSON_NAME] specializes in personal injury cases and has been practicing for …" at bounding box center [784, 298] width 297 height 10
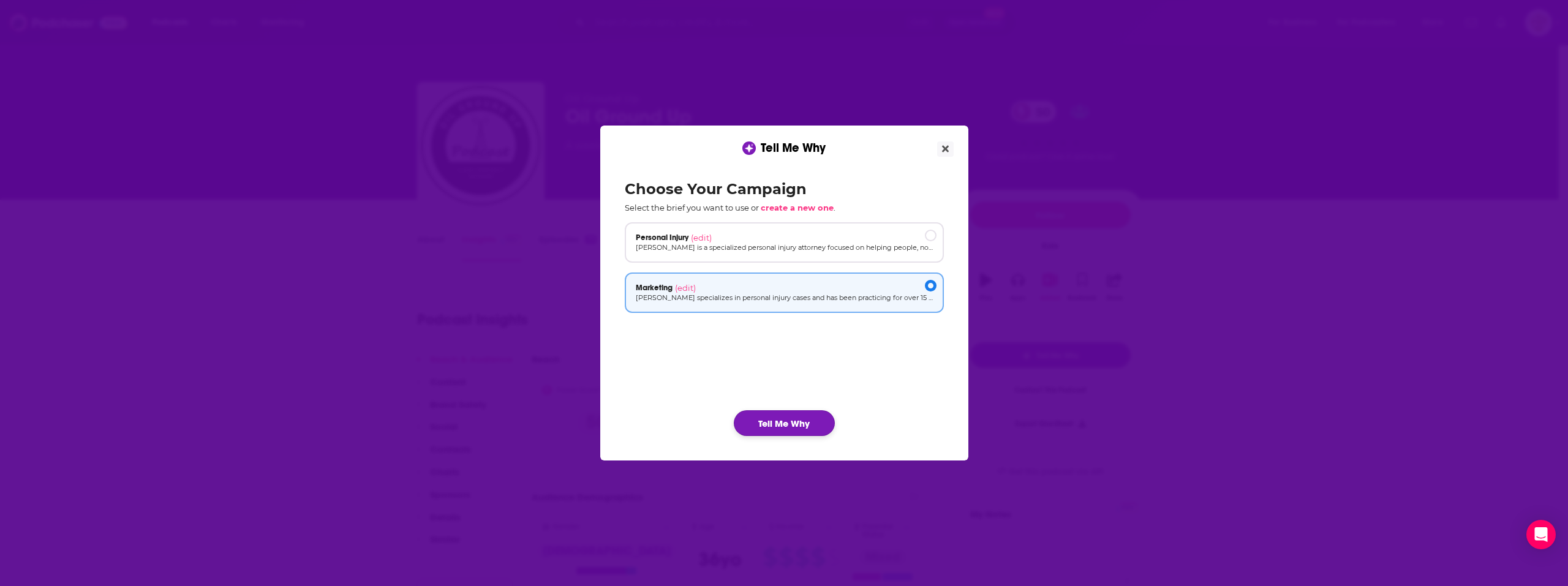
click at [789, 428] on button "Tell Me Why" at bounding box center [784, 423] width 101 height 26
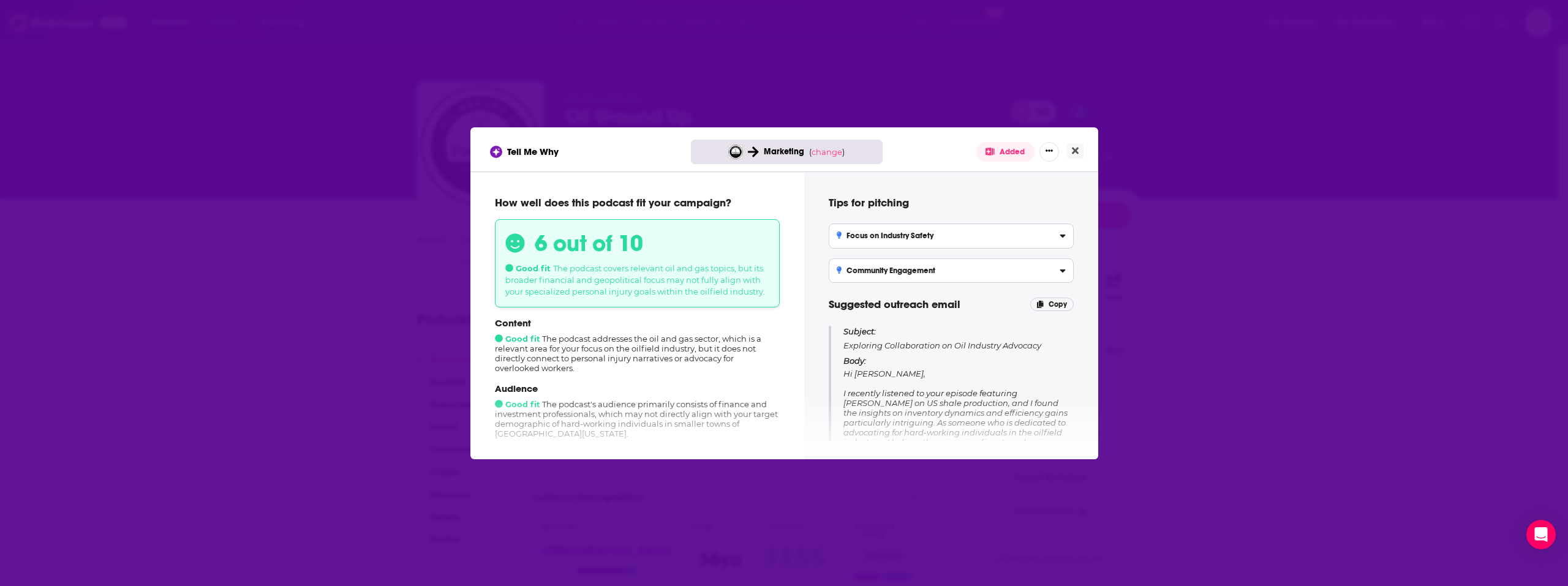
click at [829, 140] on div "Marketing ( change )" at bounding box center [786, 152] width 192 height 24
click at [822, 147] on span "change" at bounding box center [826, 151] width 30 height 10
click at [851, 241] on button "Change campaign" at bounding box center [848, 243] width 83 height 15
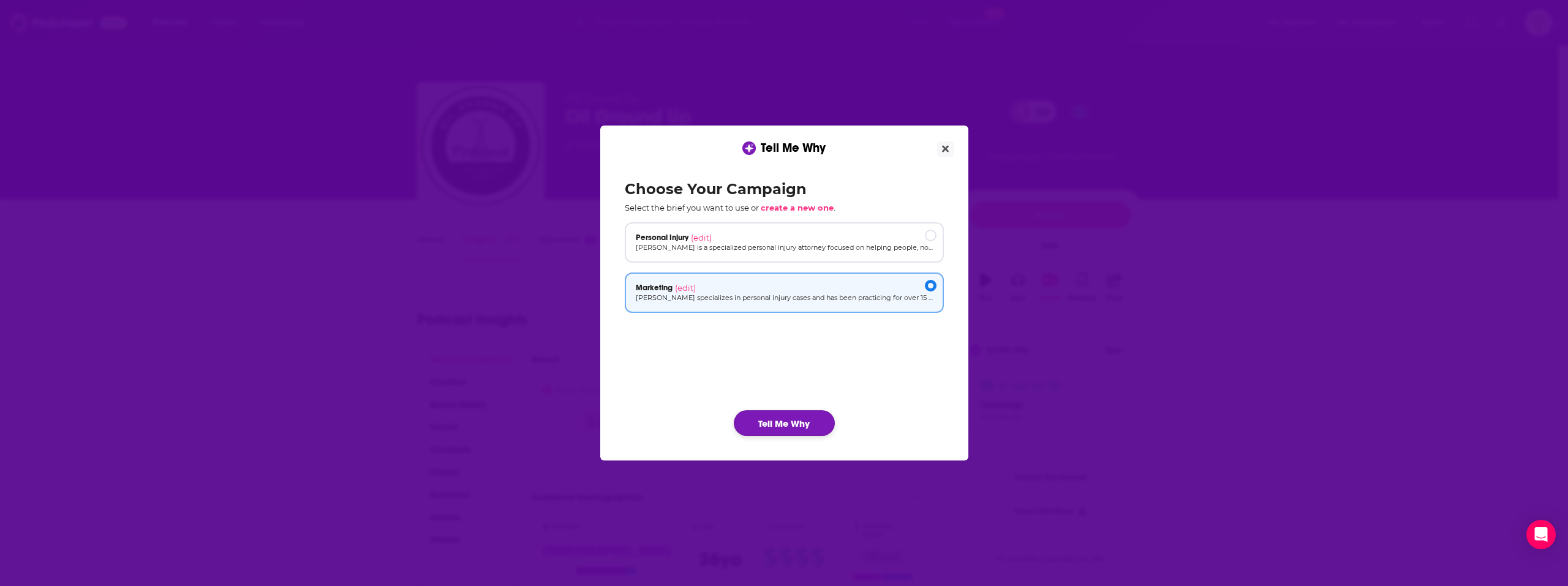
click at [795, 424] on button "Tell Me Why" at bounding box center [784, 423] width 101 height 26
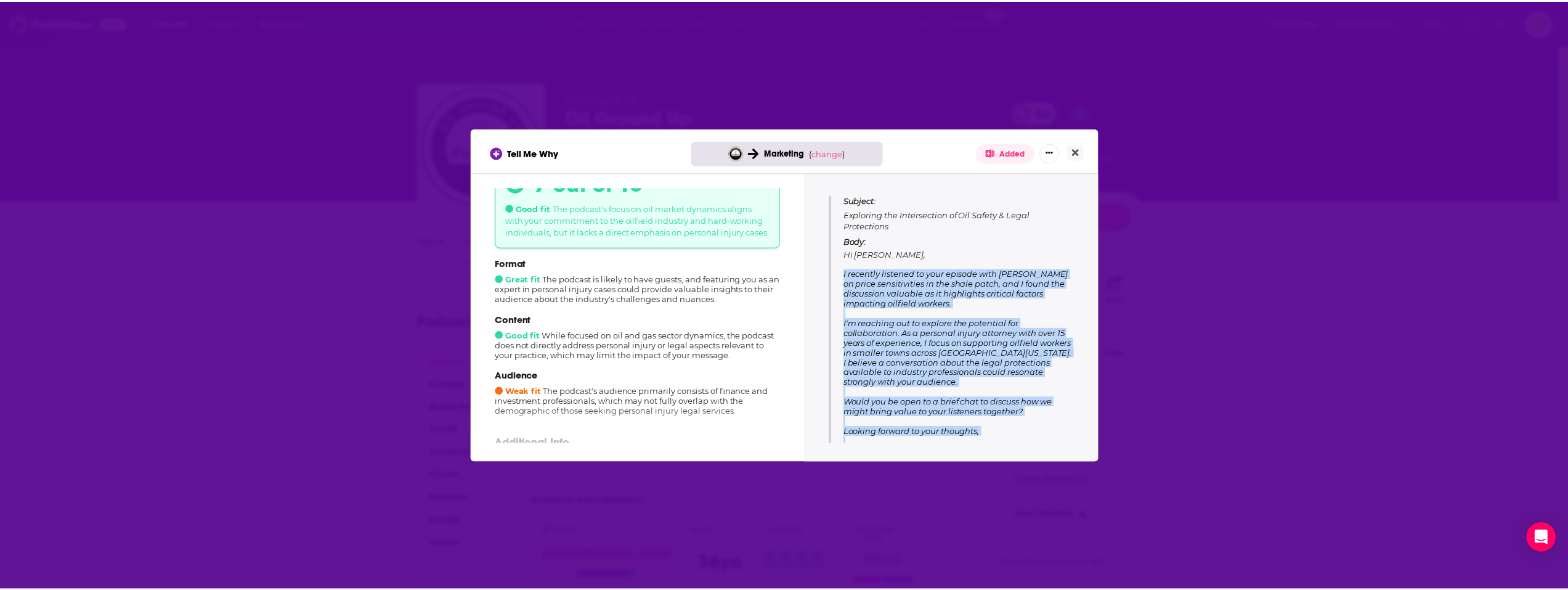
scroll to position [176, 0]
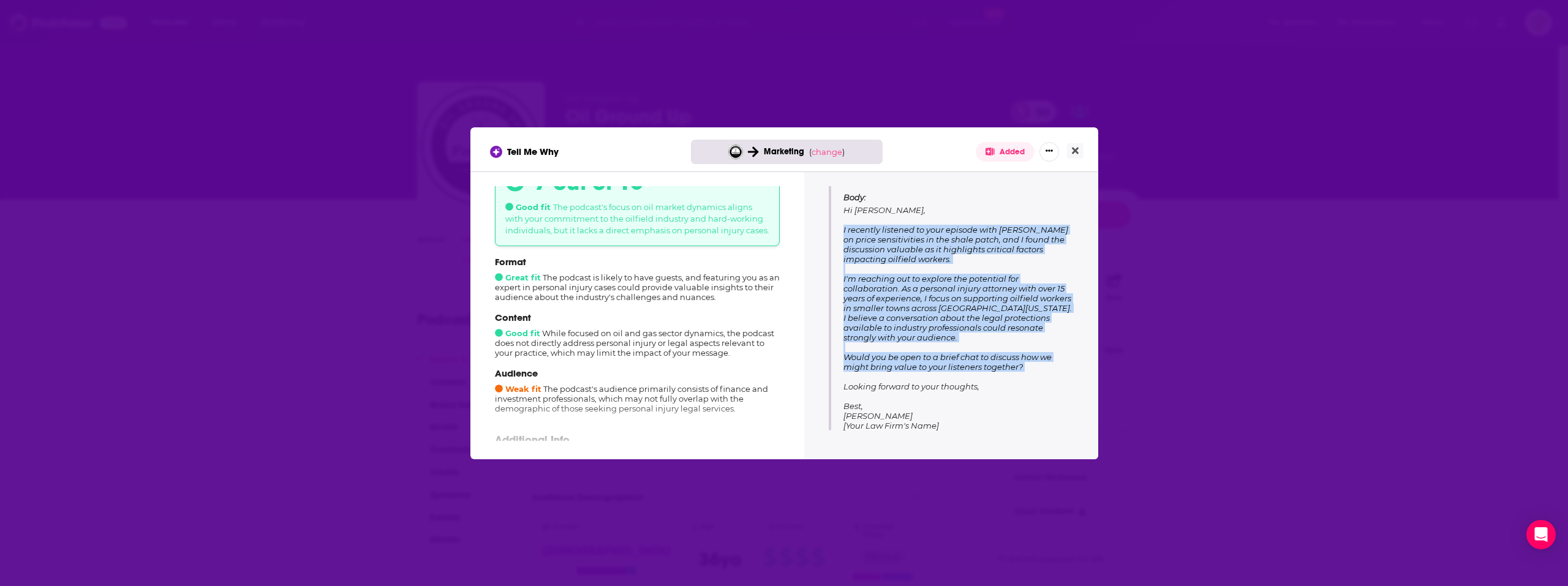
drag, startPoint x: 842, startPoint y: 291, endPoint x: 1038, endPoint y: 378, distance: 214.4
click at [1038, 378] on div "Subject: Exploring the Intersection of Oil Safety & Legal Protections Body: Hi …" at bounding box center [951, 291] width 245 height 279
copy span "I recently listened to your episode with [PERSON_NAME] on price sensitivities i…"
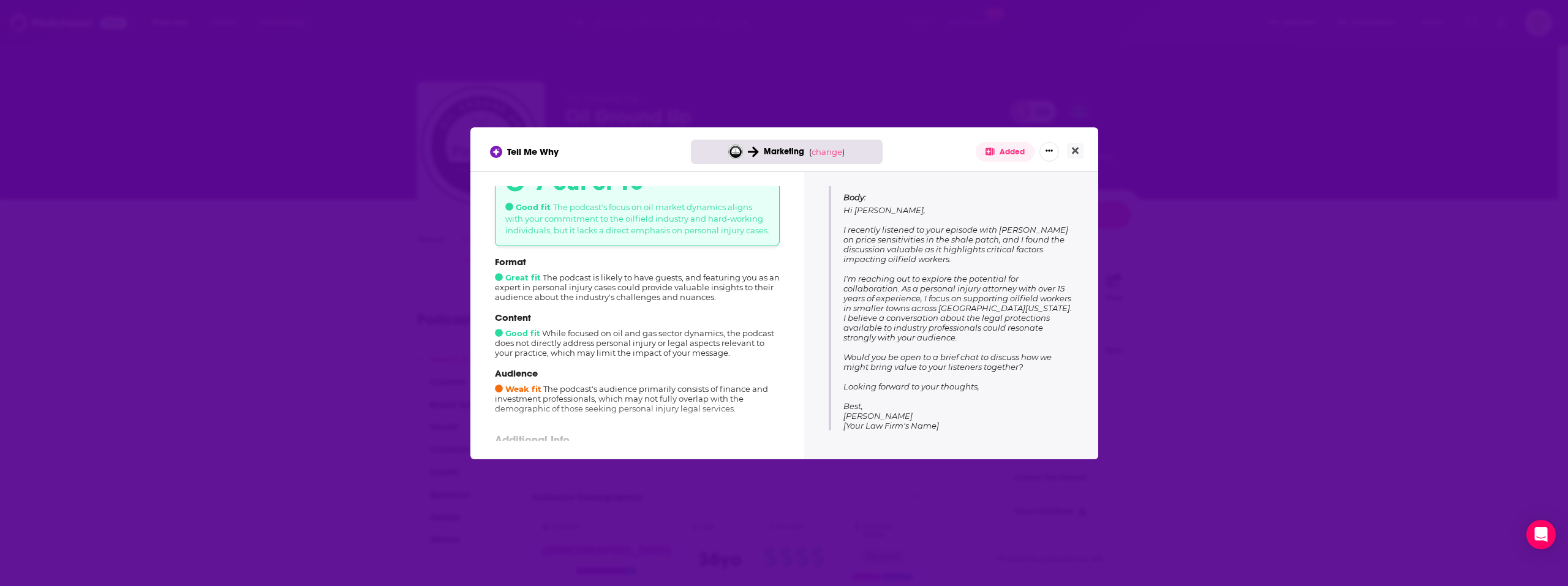
click at [1082, 140] on div "Tell Me Why Marketing ( change ) Added" at bounding box center [784, 150] width 628 height 44
click at [1075, 143] on button "Close" at bounding box center [1075, 151] width 17 height 15
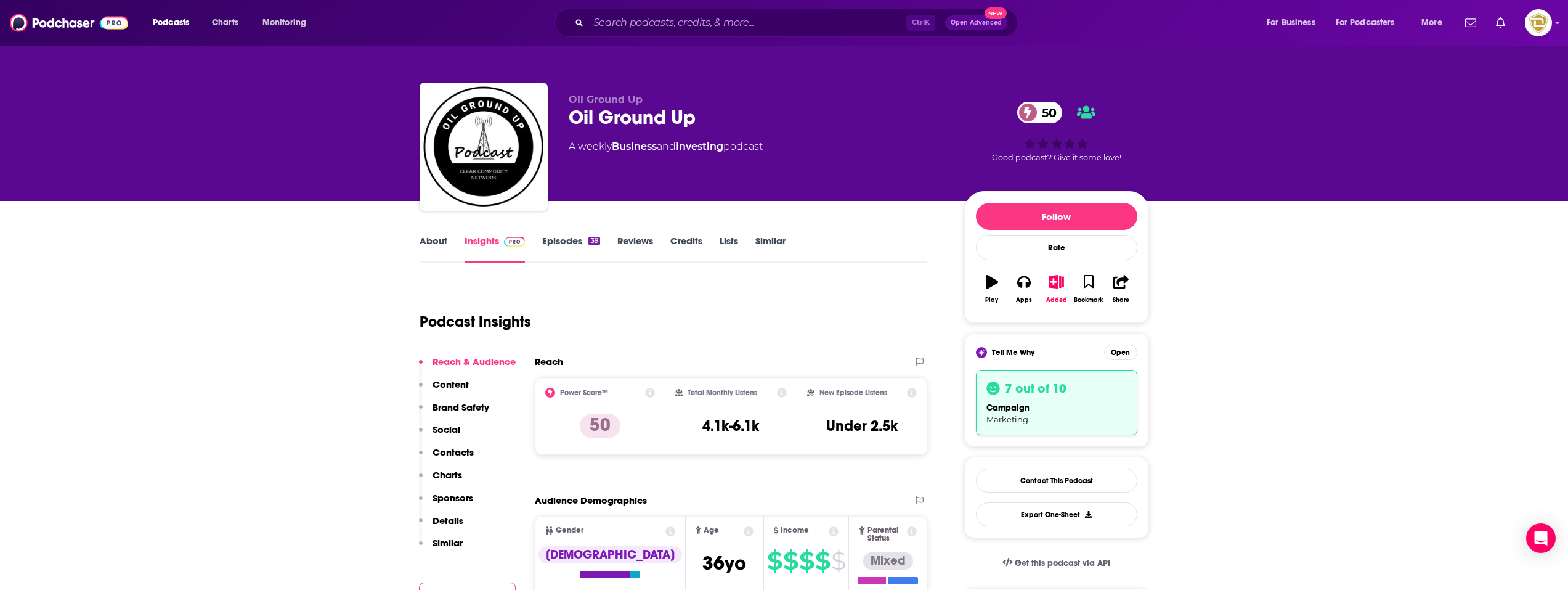
click at [577, 247] on link "Episodes 39" at bounding box center [571, 249] width 57 height 29
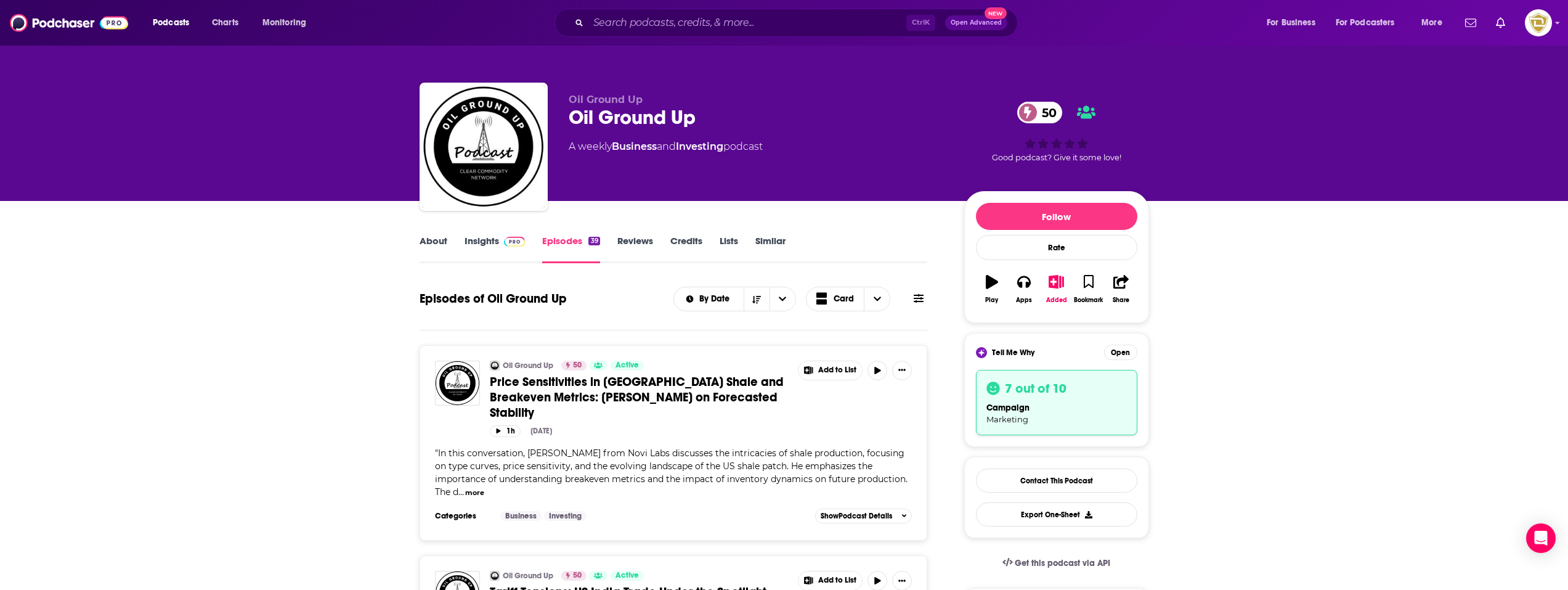
click at [640, 384] on span "Price Sensitivities in [GEOGRAPHIC_DATA] Shale and Breakeven Metrics: [PERSON_N…" at bounding box center [636, 397] width 294 height 46
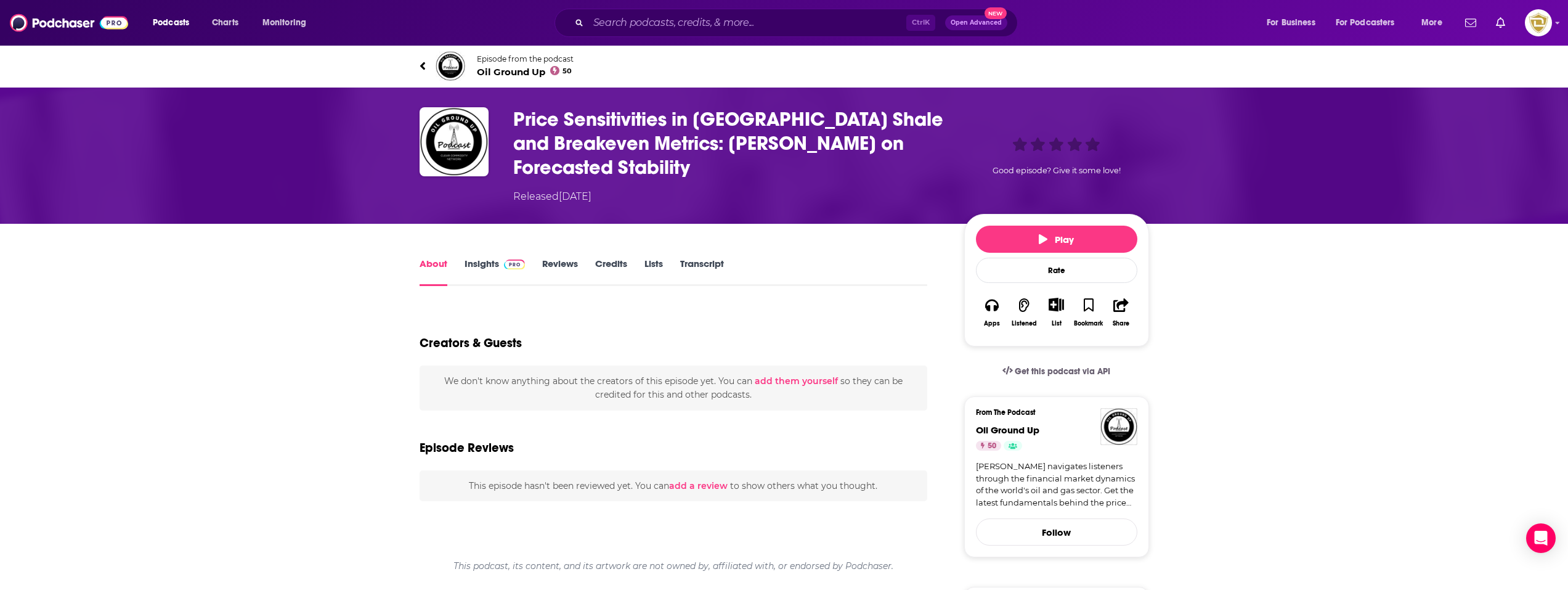
click at [484, 258] on link "Insights" at bounding box center [495, 272] width 61 height 29
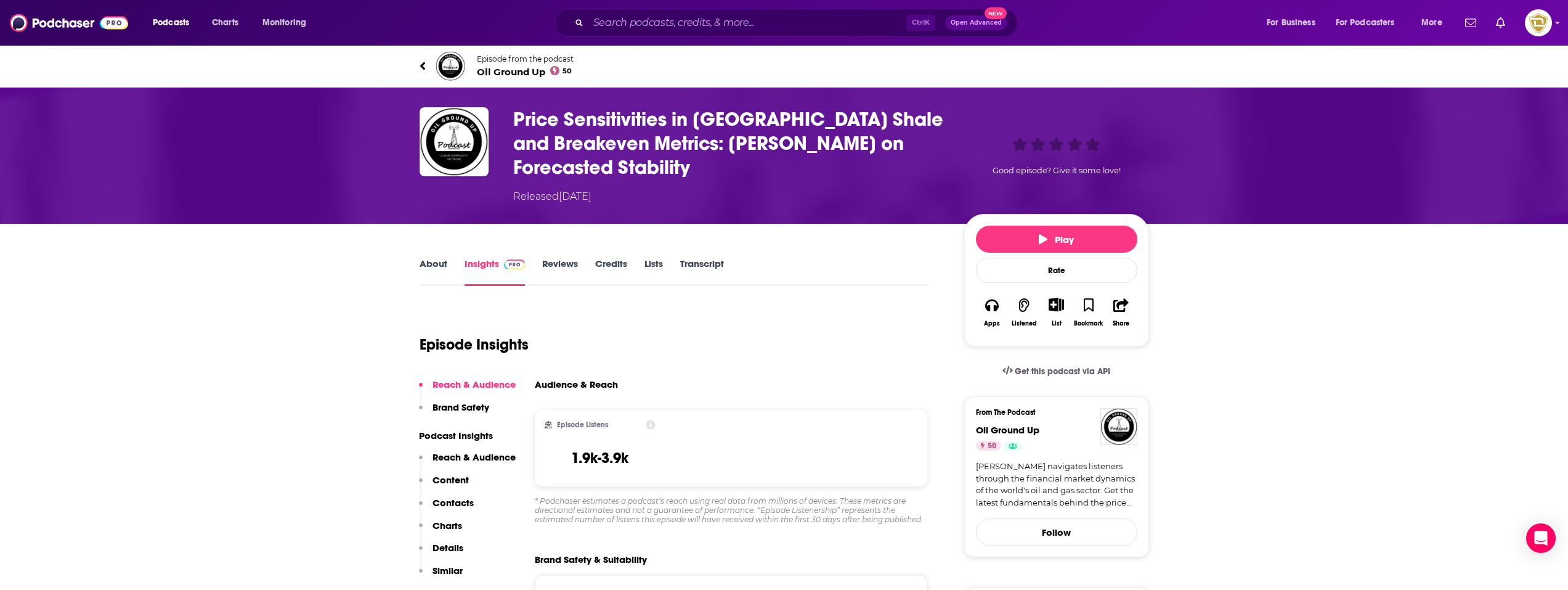
click at [701, 258] on link "Transcript" at bounding box center [701, 272] width 43 height 29
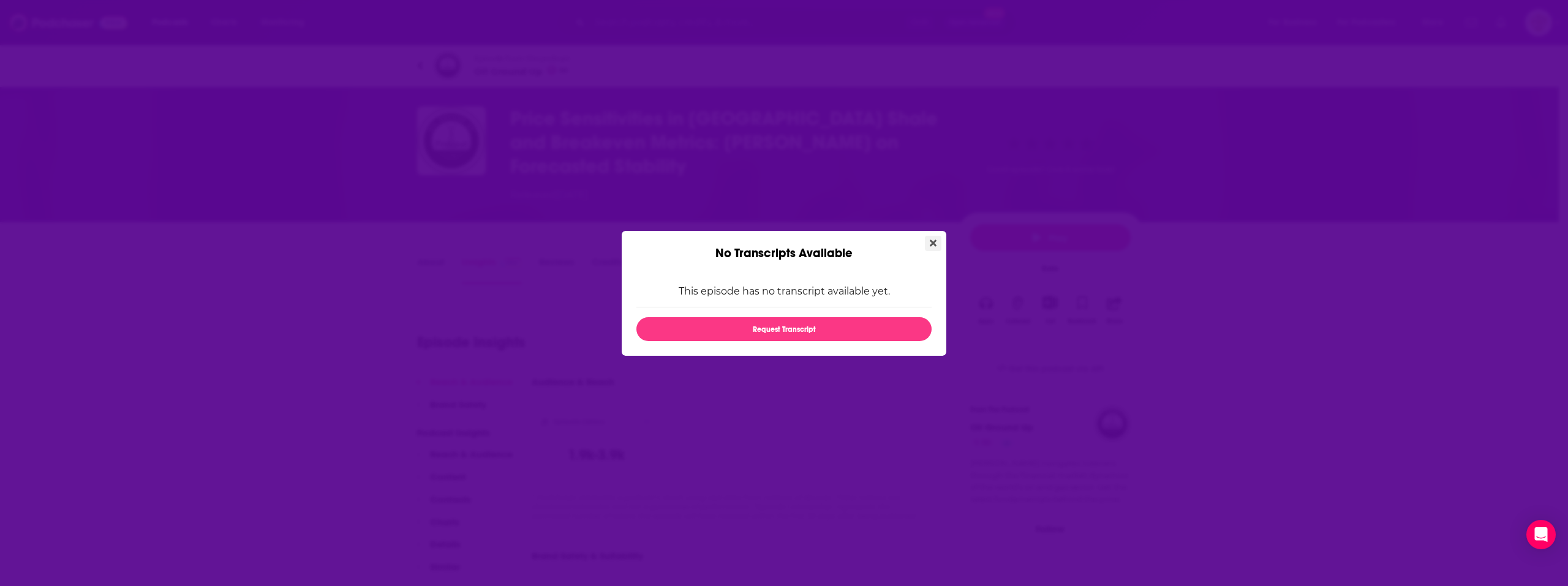
click at [925, 242] on button "Close" at bounding box center [933, 244] width 17 height 15
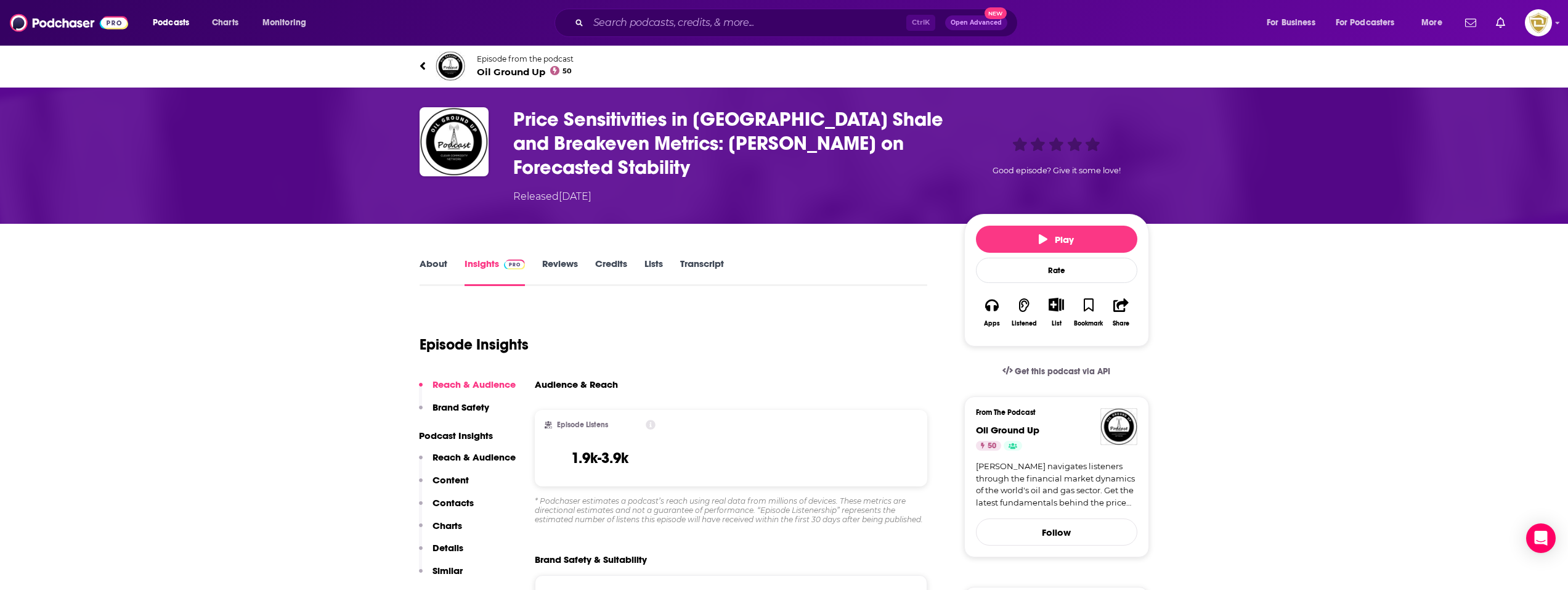
click at [433, 258] on link "About" at bounding box center [433, 272] width 28 height 29
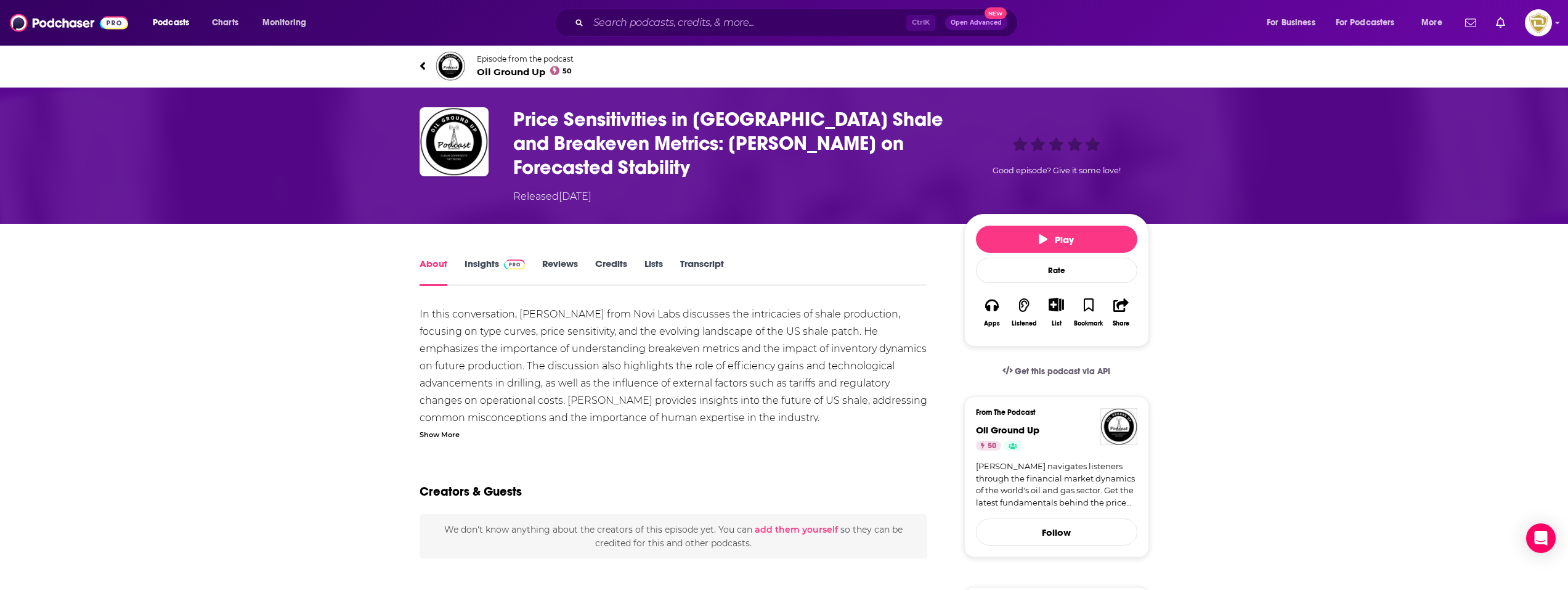
click at [460, 428] on div "Show More" at bounding box center [674, 434] width 509 height 12
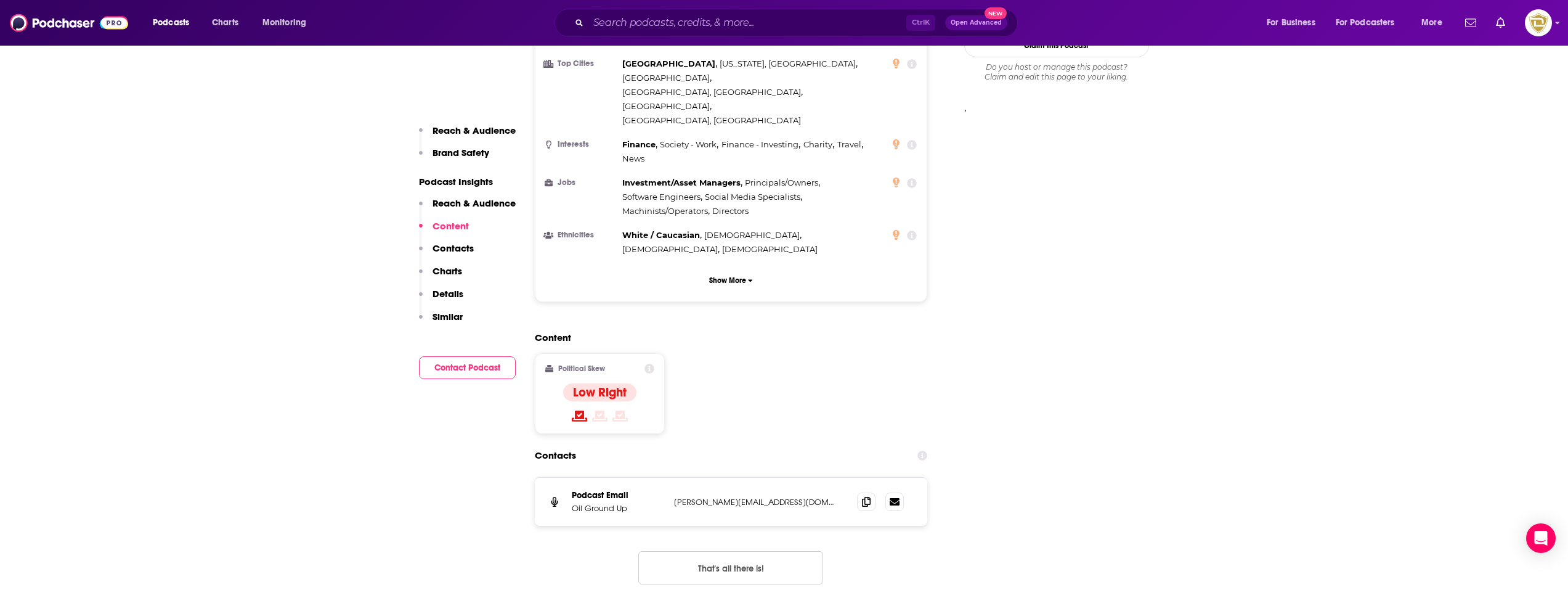
scroll to position [1109, 0]
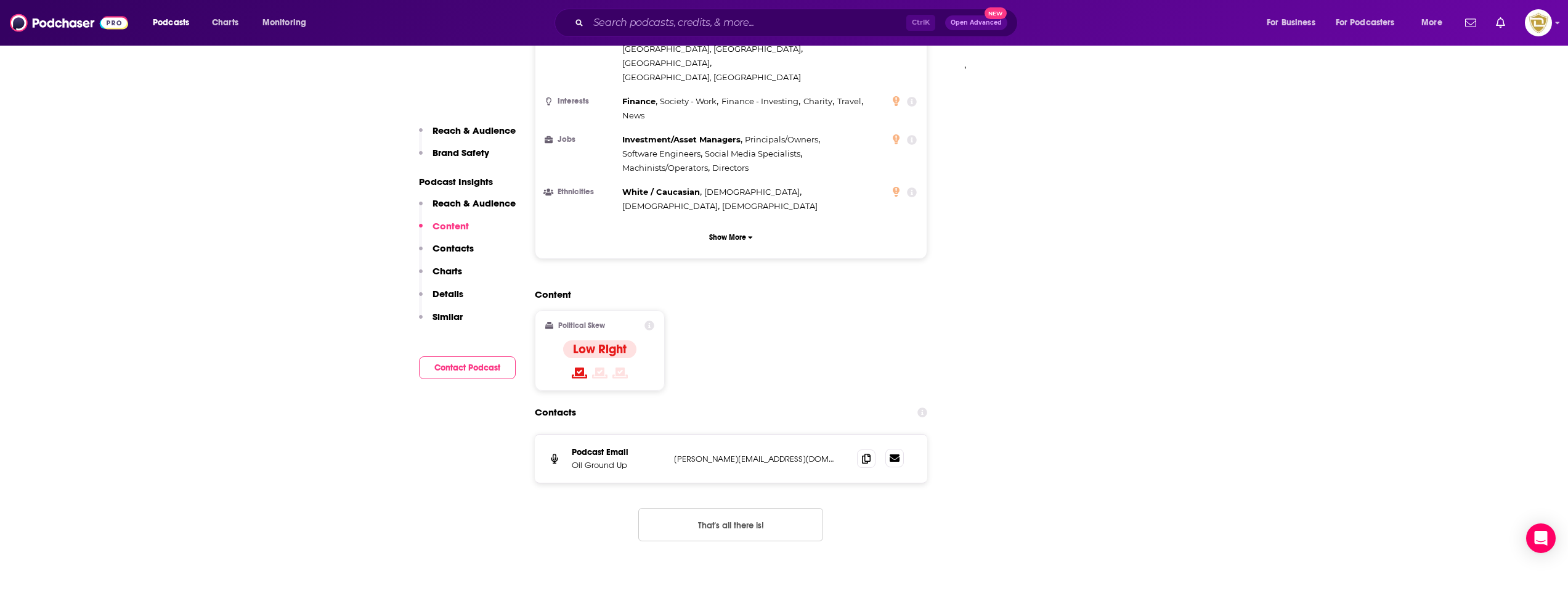
click at [898, 449] on link at bounding box center [895, 458] width 18 height 18
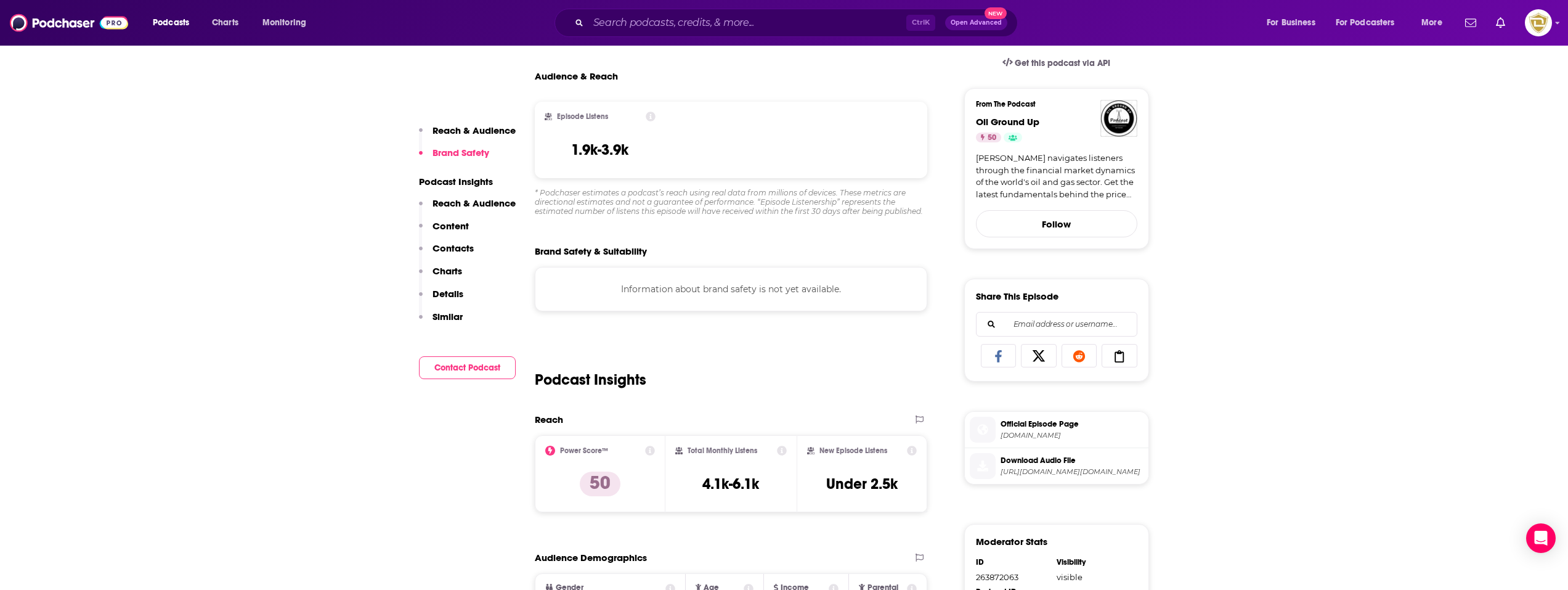
scroll to position [0, 0]
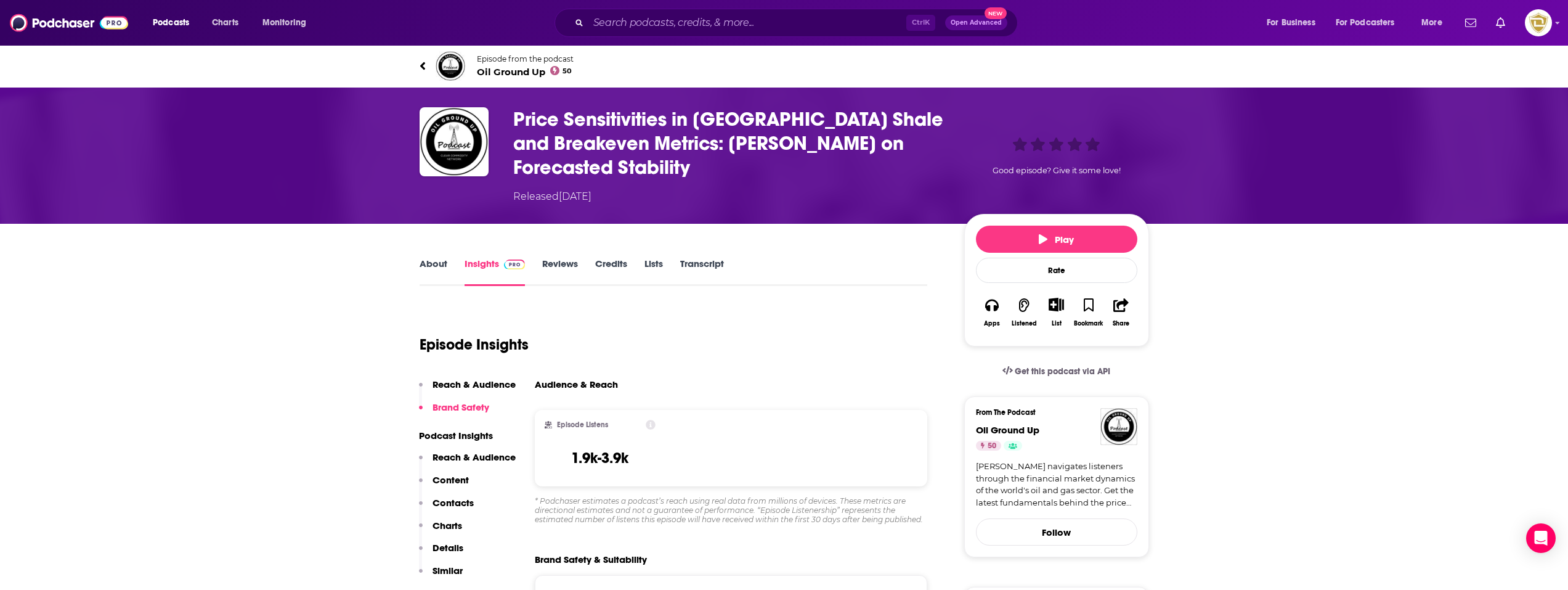
click at [421, 256] on div "About Insights Reviews Credits Lists Transcript" at bounding box center [674, 271] width 509 height 31
click at [428, 258] on link "About" at bounding box center [433, 272] width 28 height 29
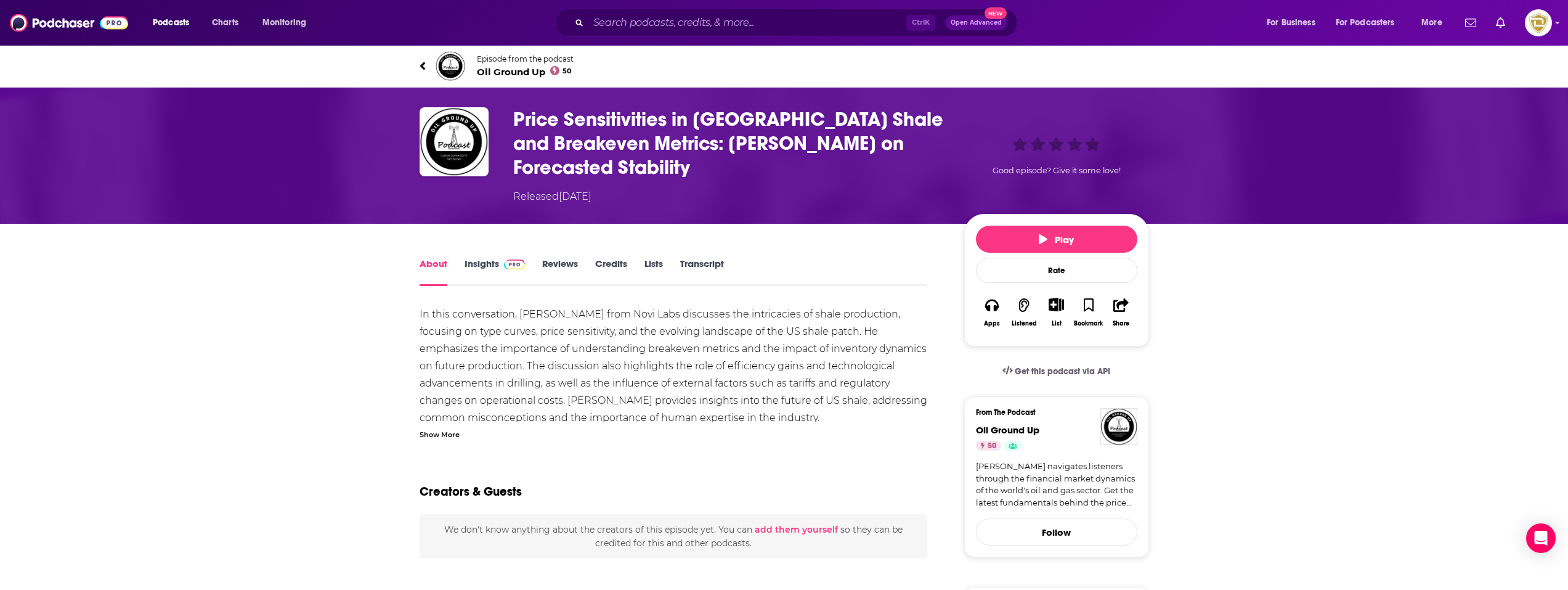
click at [503, 69] on span "Oil Ground Up 50" at bounding box center [525, 72] width 97 height 12
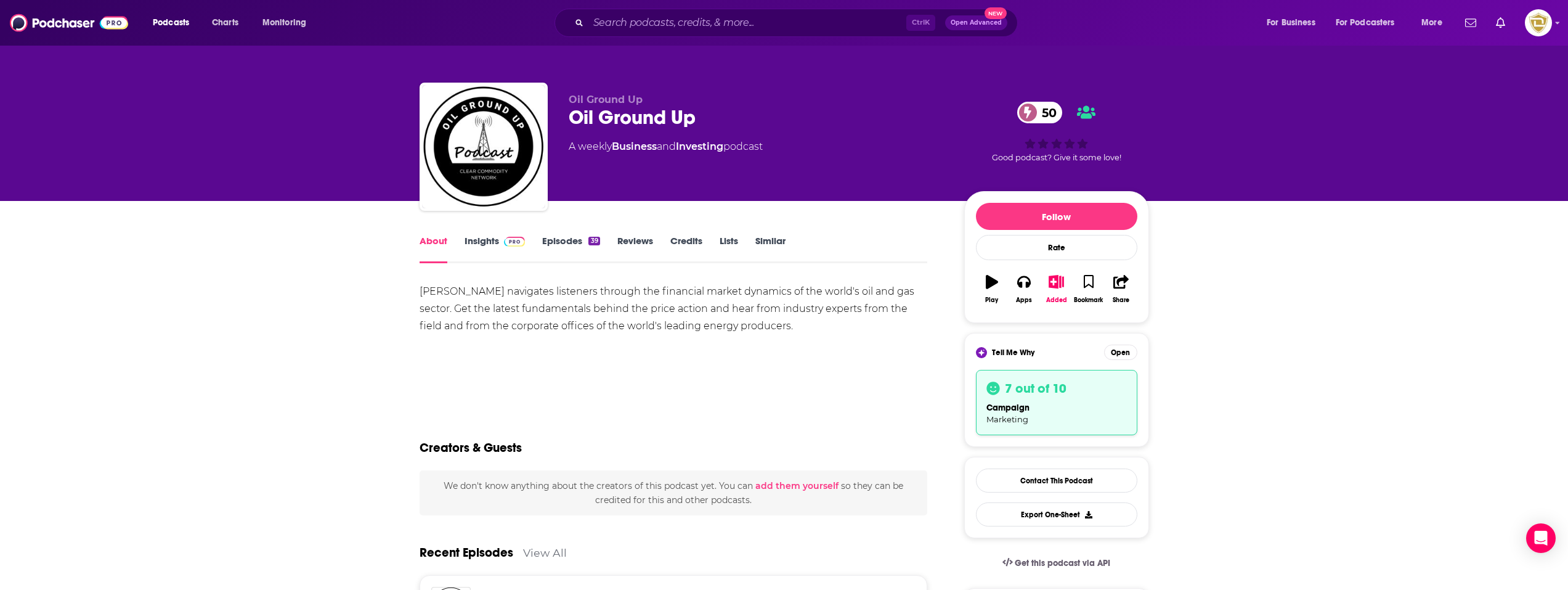
click at [488, 239] on link "Insights" at bounding box center [495, 249] width 61 height 29
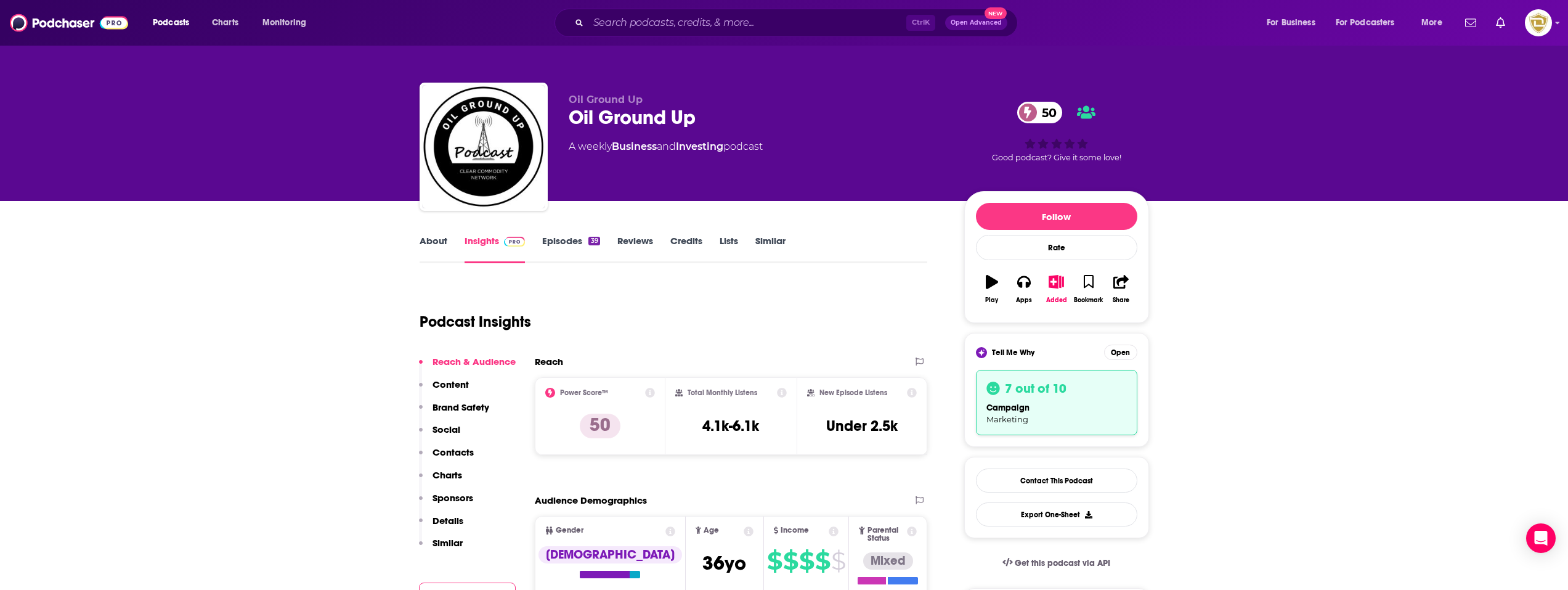
click at [488, 239] on link "Insights" at bounding box center [495, 249] width 61 height 29
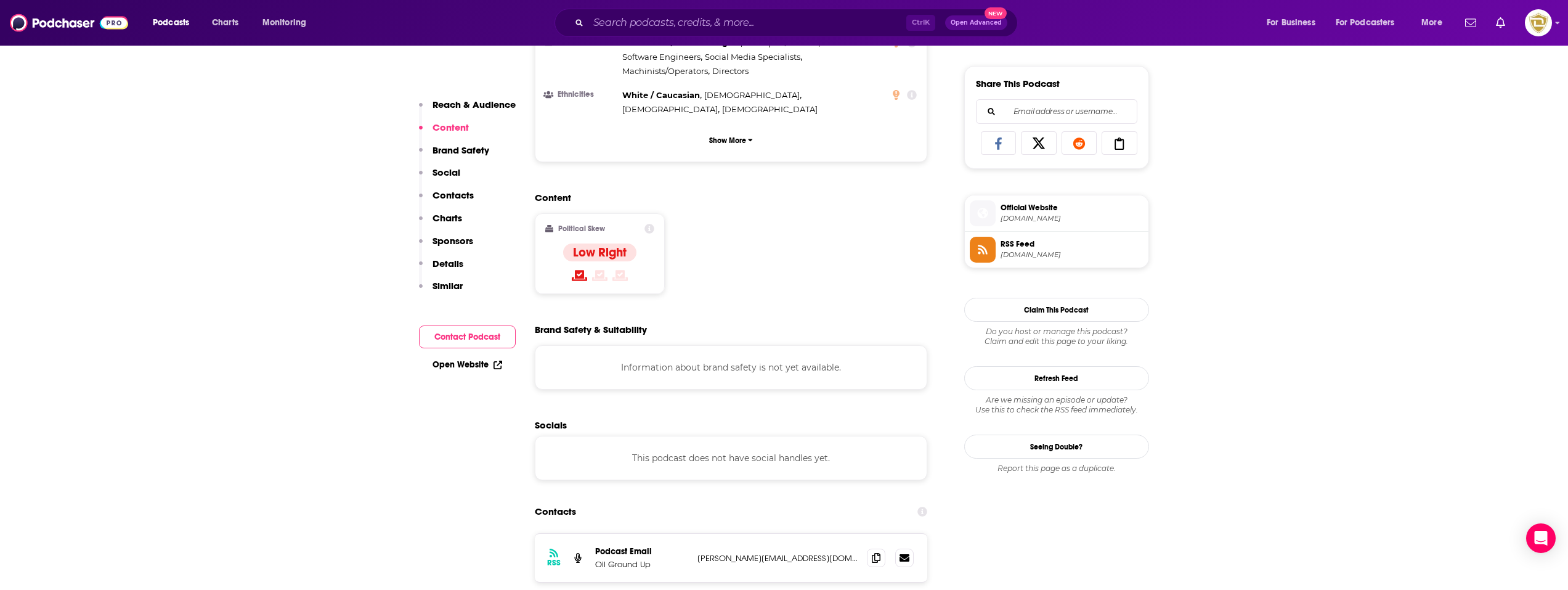
scroll to position [863, 0]
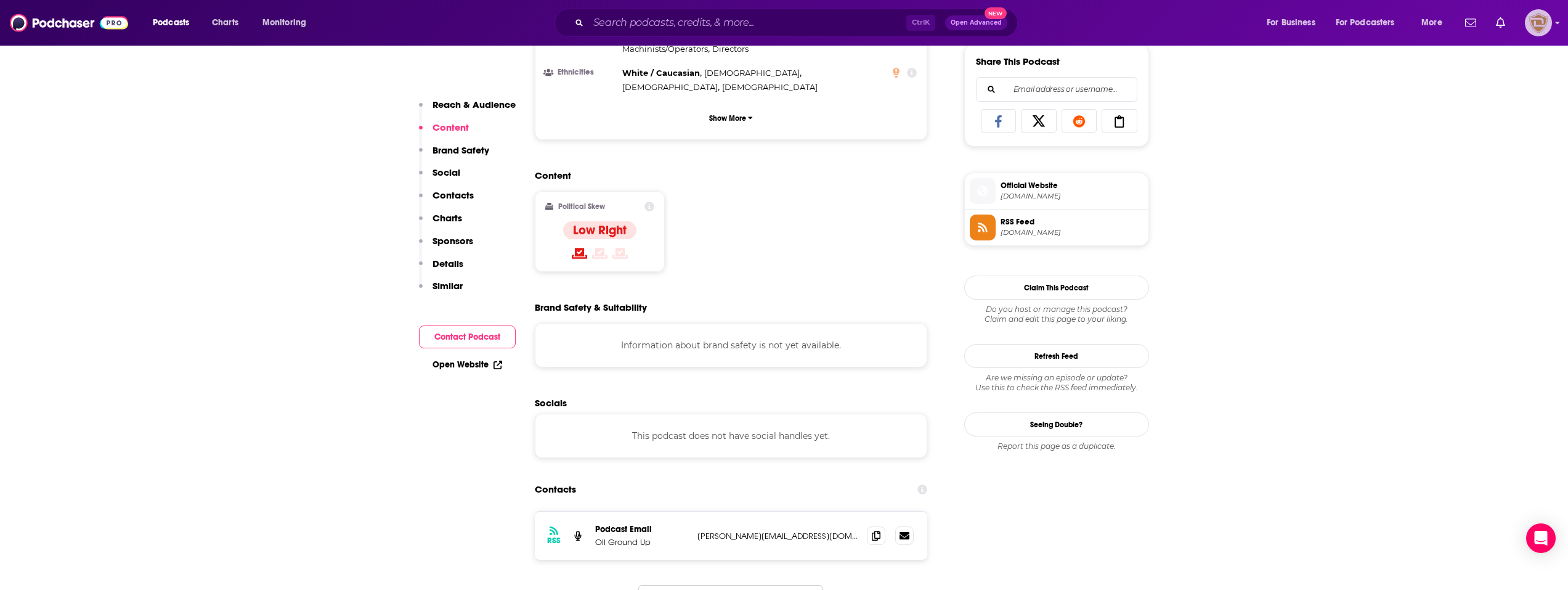
click at [1537, 29] on img "Logged in as desouzainjurylawyers" at bounding box center [1539, 23] width 27 height 27
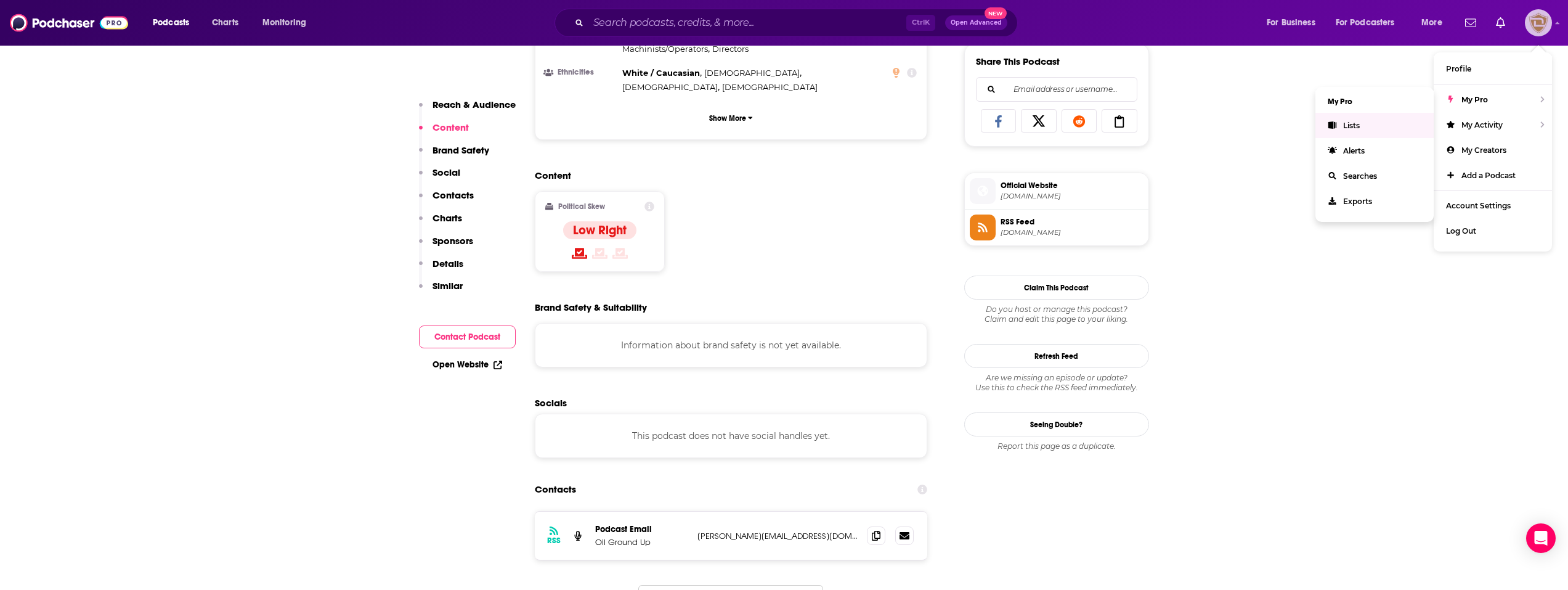
click at [1333, 131] on link "Lists" at bounding box center [1375, 125] width 118 height 25
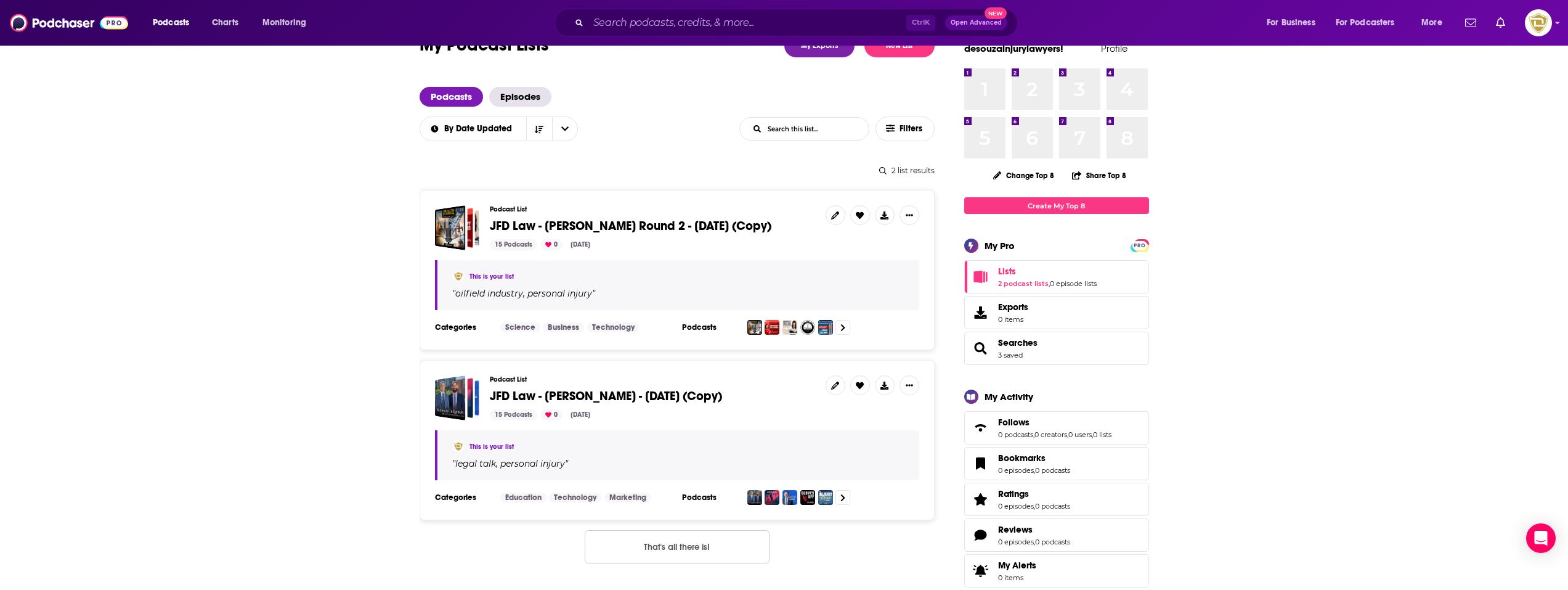
scroll to position [62, 0]
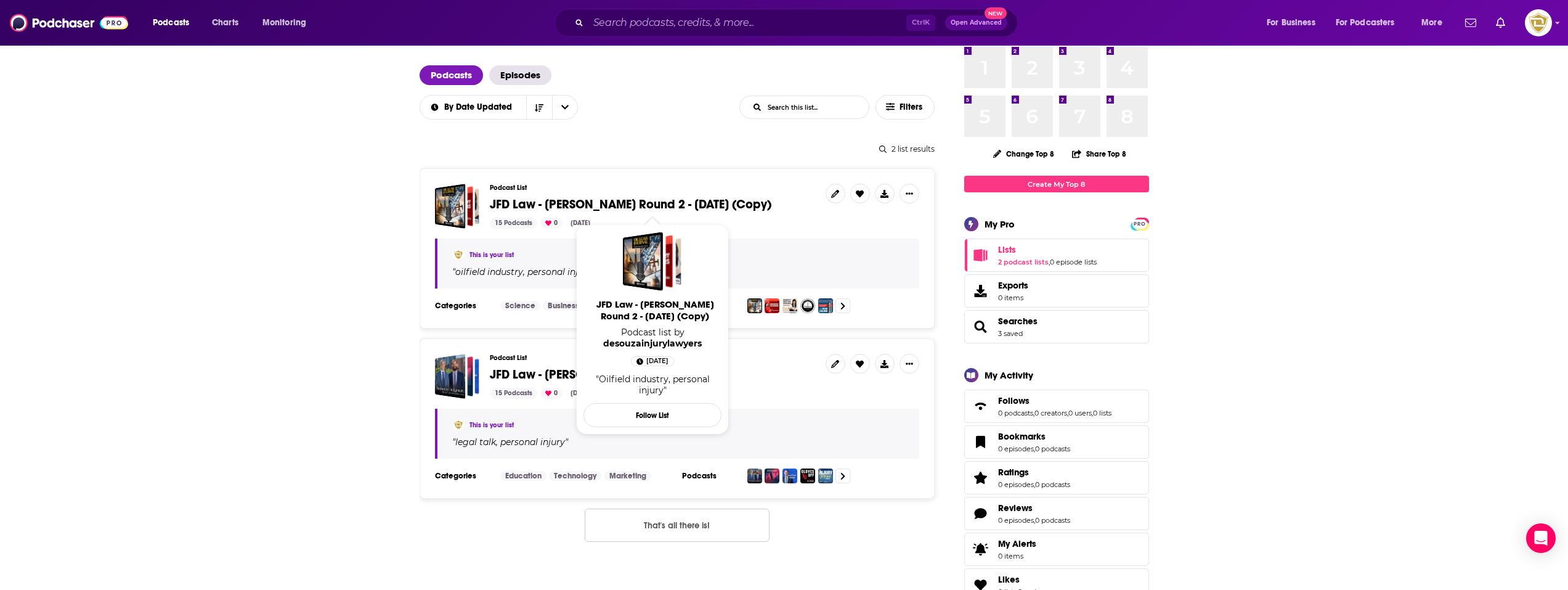
click at [561, 191] on div "Podcast List JFD Law - [PERSON_NAME] Round 2 - [DATE] (Copy) 15 Podcasts 0 [DAT…" at bounding box center [653, 206] width 326 height 45
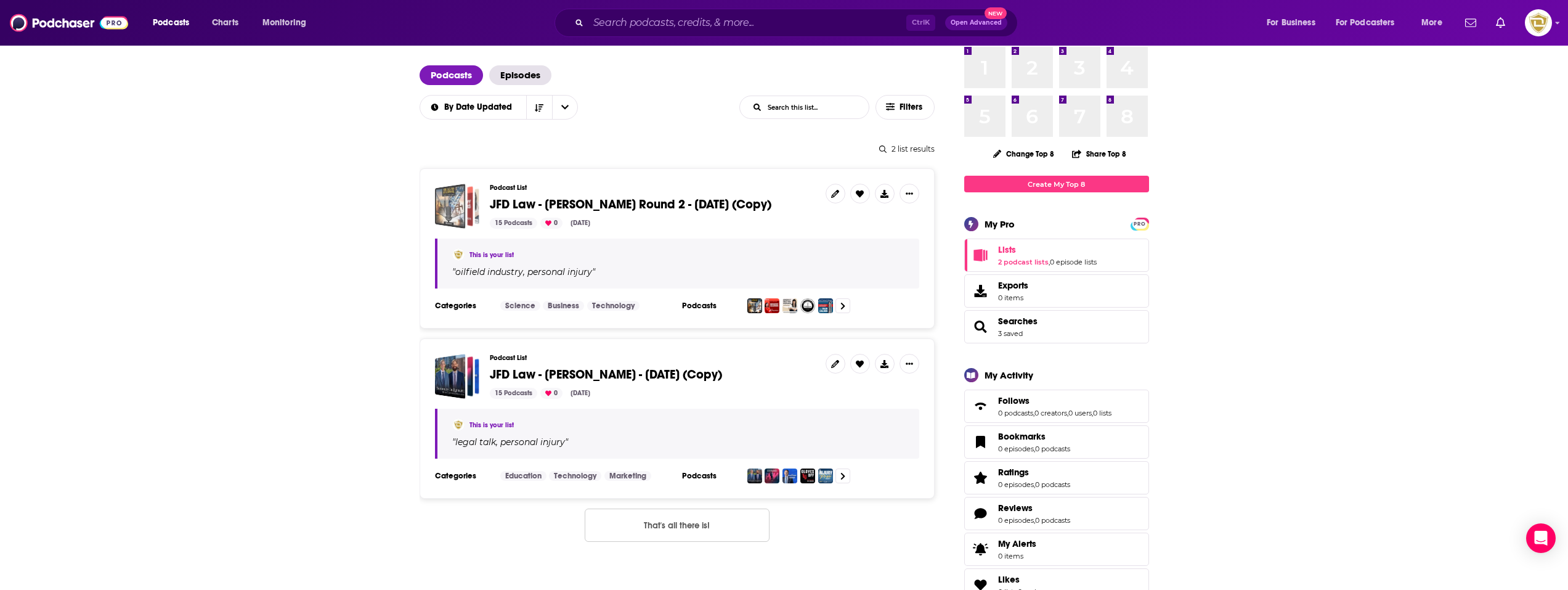
click at [477, 204] on div "JFD Law - Jason Desouza Round 2 - Aug 13, 2025 (Copy)" at bounding box center [467, 206] width 23 height 36
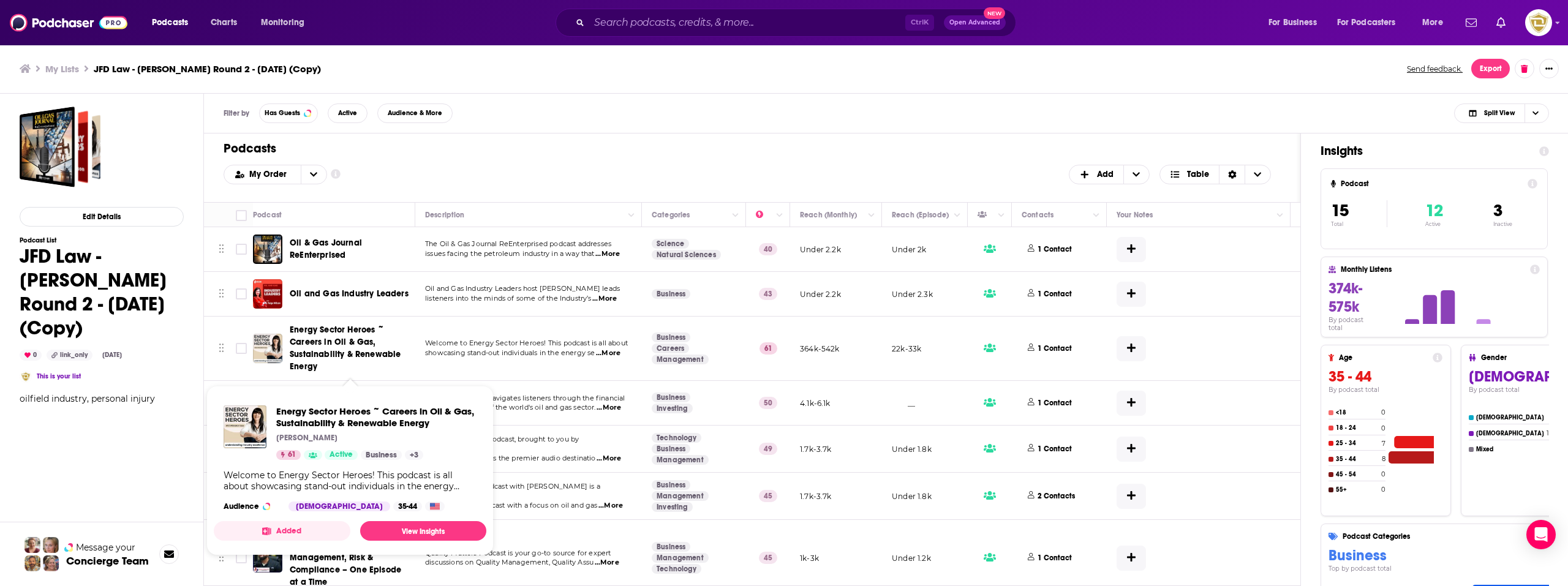
click at [336, 338] on span "Energy Sector Heroes ~ Careers in Oil & Gas, Sustainability & Renewable Energy" at bounding box center [345, 347] width 111 height 47
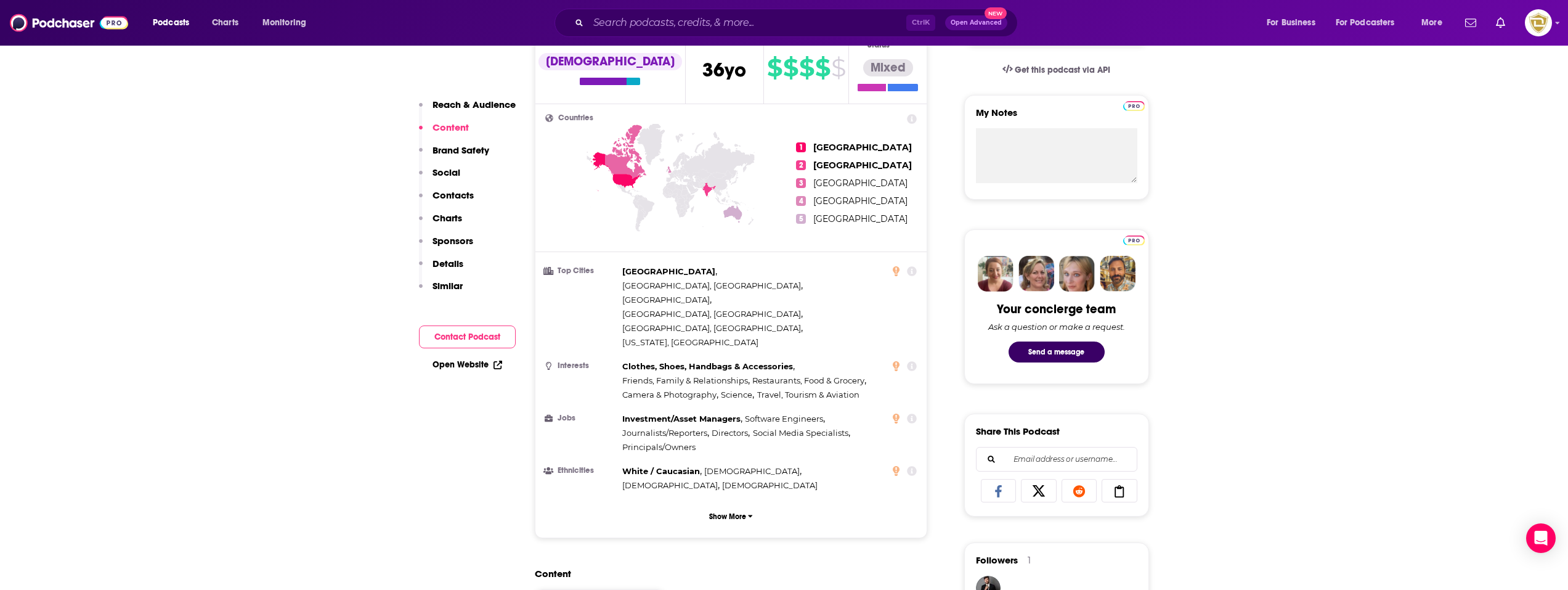
scroll to position [123, 0]
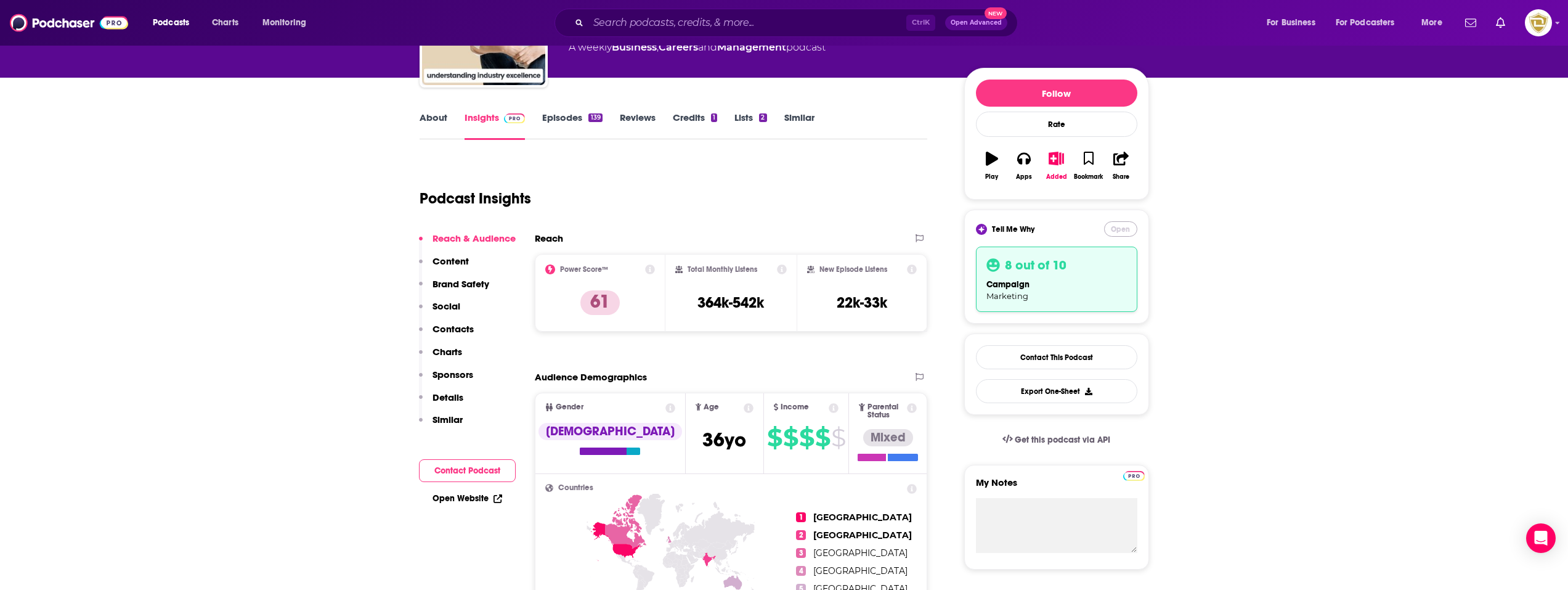
click at [1119, 230] on button "Open" at bounding box center [1120, 229] width 33 height 16
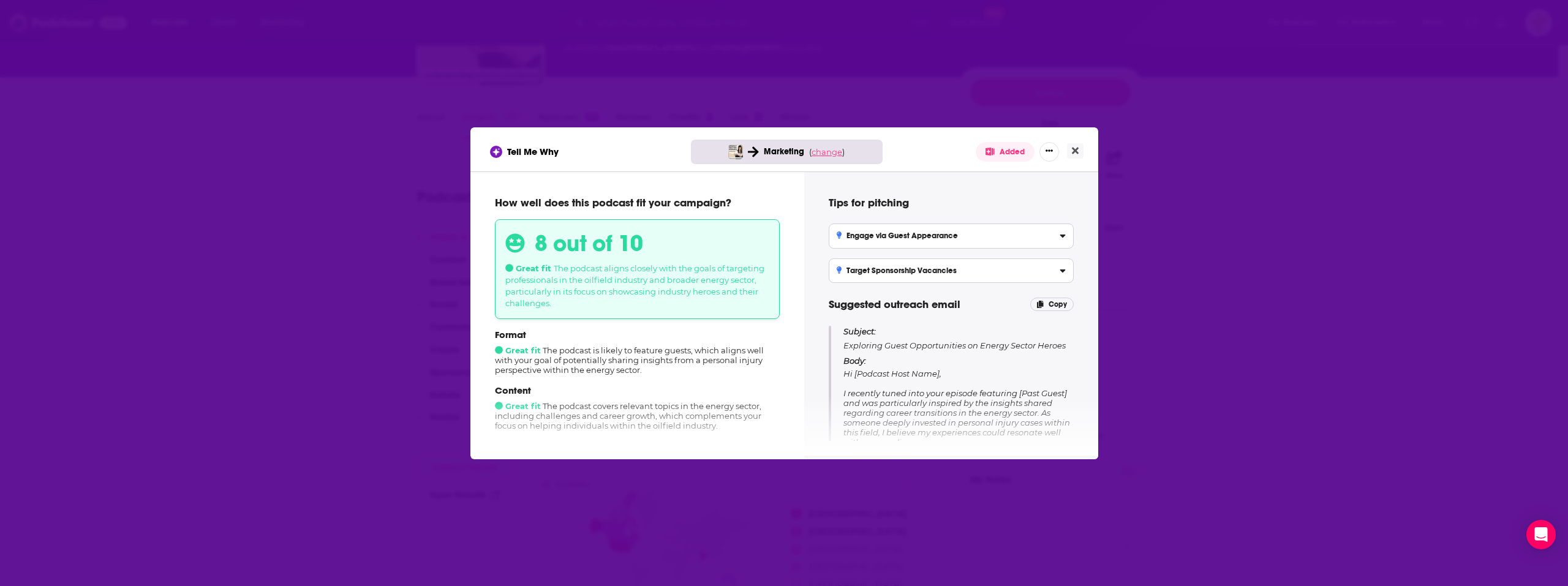
click at [832, 152] on span "change" at bounding box center [826, 151] width 30 height 10
click at [860, 244] on button "Change campaign" at bounding box center [848, 243] width 83 height 15
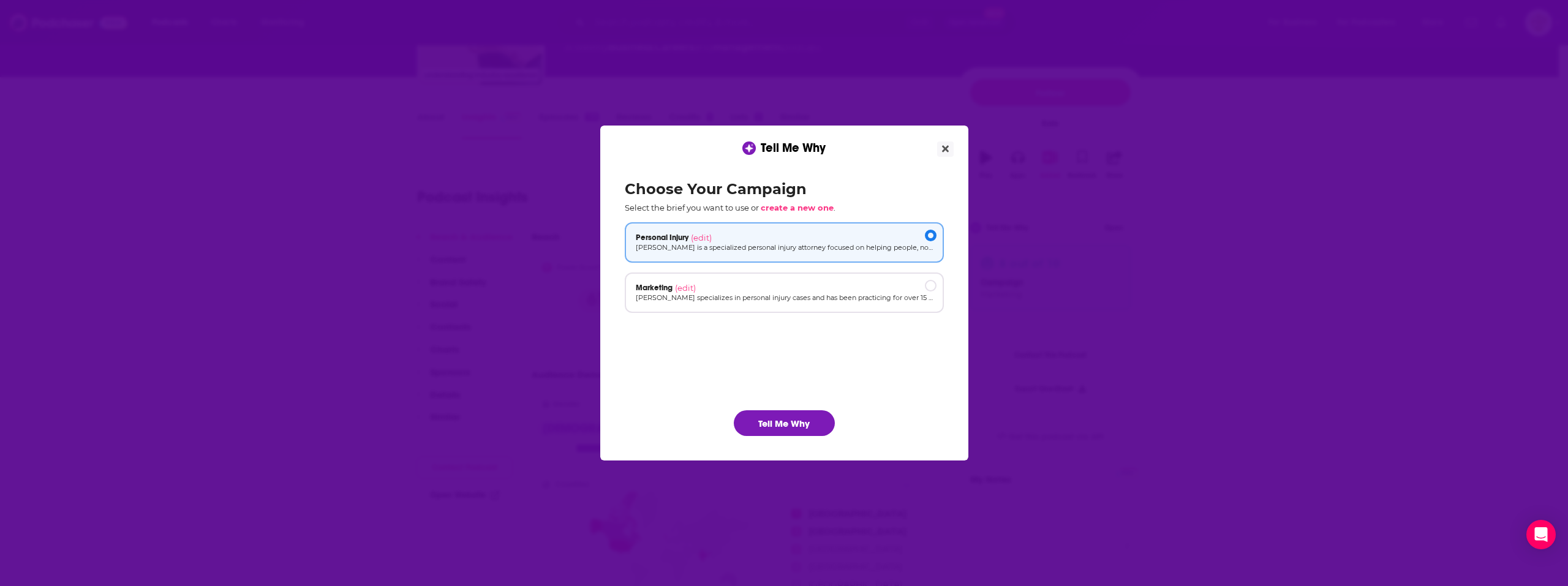
click at [767, 262] on ul "Personal Injury (edit) [PERSON_NAME] is a specialized personal injury attorney …" at bounding box center [784, 306] width 319 height 168
click at [768, 284] on div "Marketing (edit)" at bounding box center [784, 288] width 297 height 10
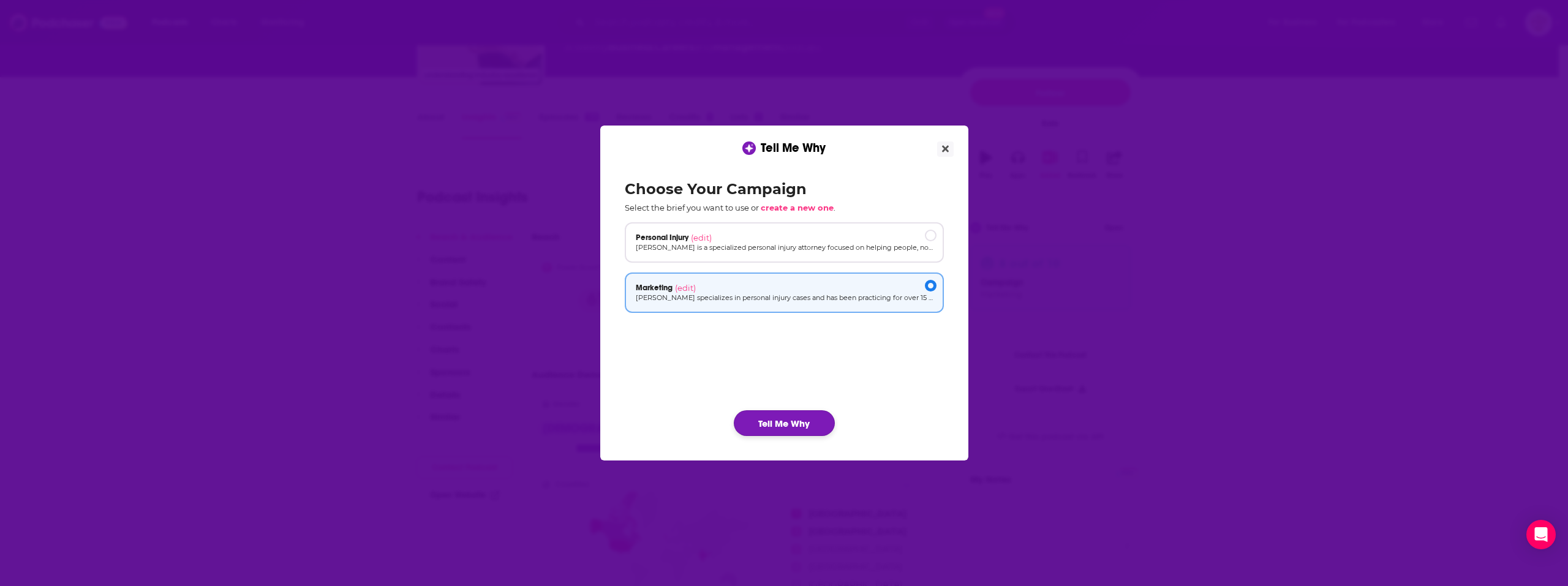
click at [788, 414] on button "Tell Me Why" at bounding box center [784, 423] width 101 height 26
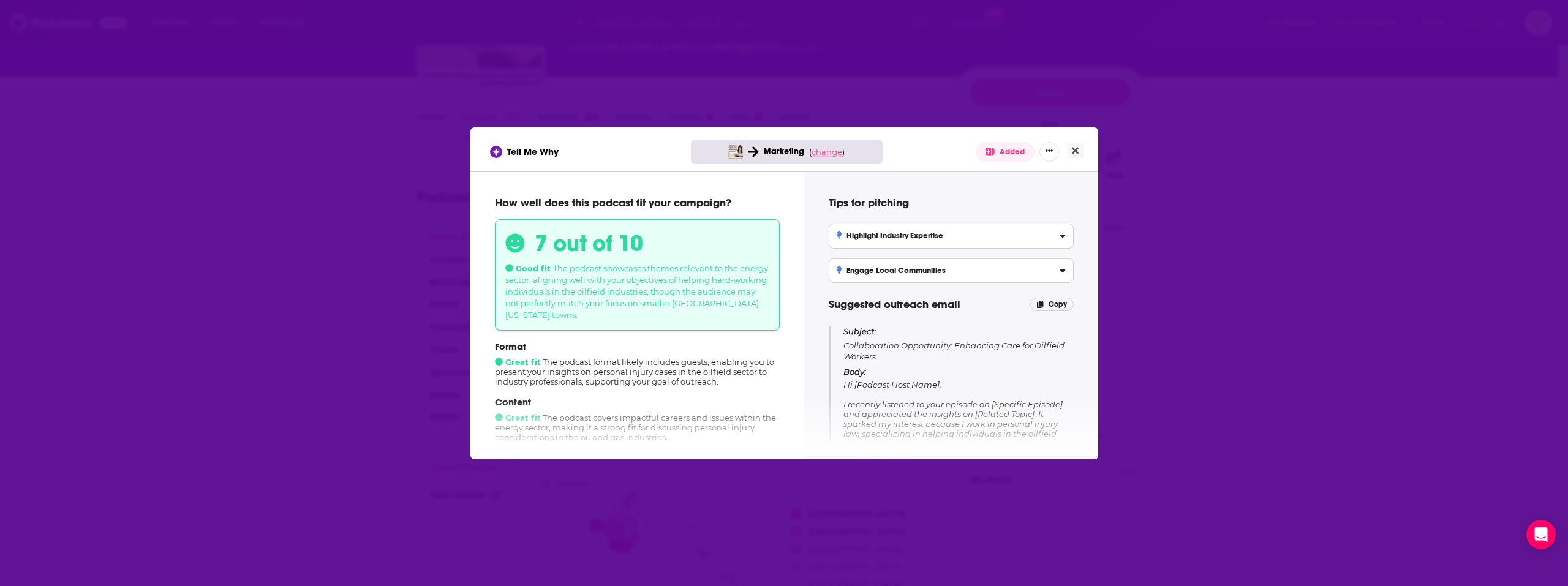
click at [832, 148] on span "change" at bounding box center [826, 151] width 30 height 10
click at [855, 249] on button "Change campaign" at bounding box center [848, 243] width 83 height 15
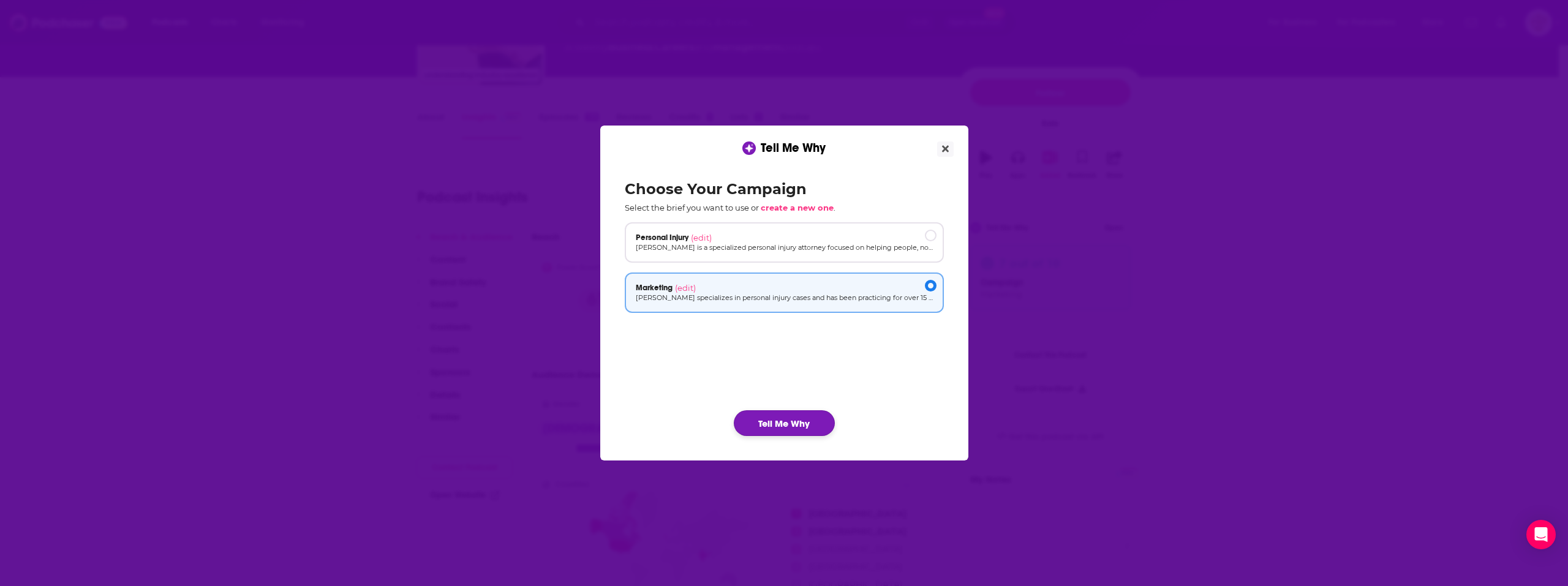
click at [782, 423] on button "Tell Me Why" at bounding box center [784, 423] width 101 height 26
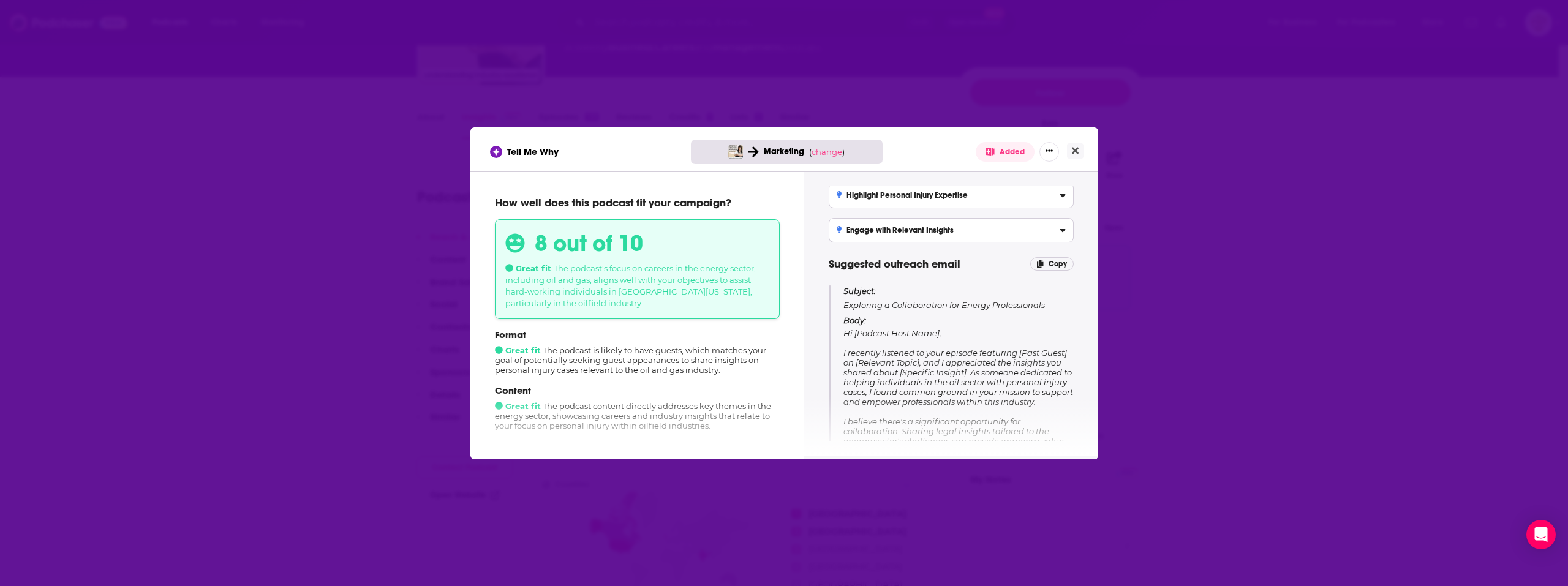
scroll to position [122, 0]
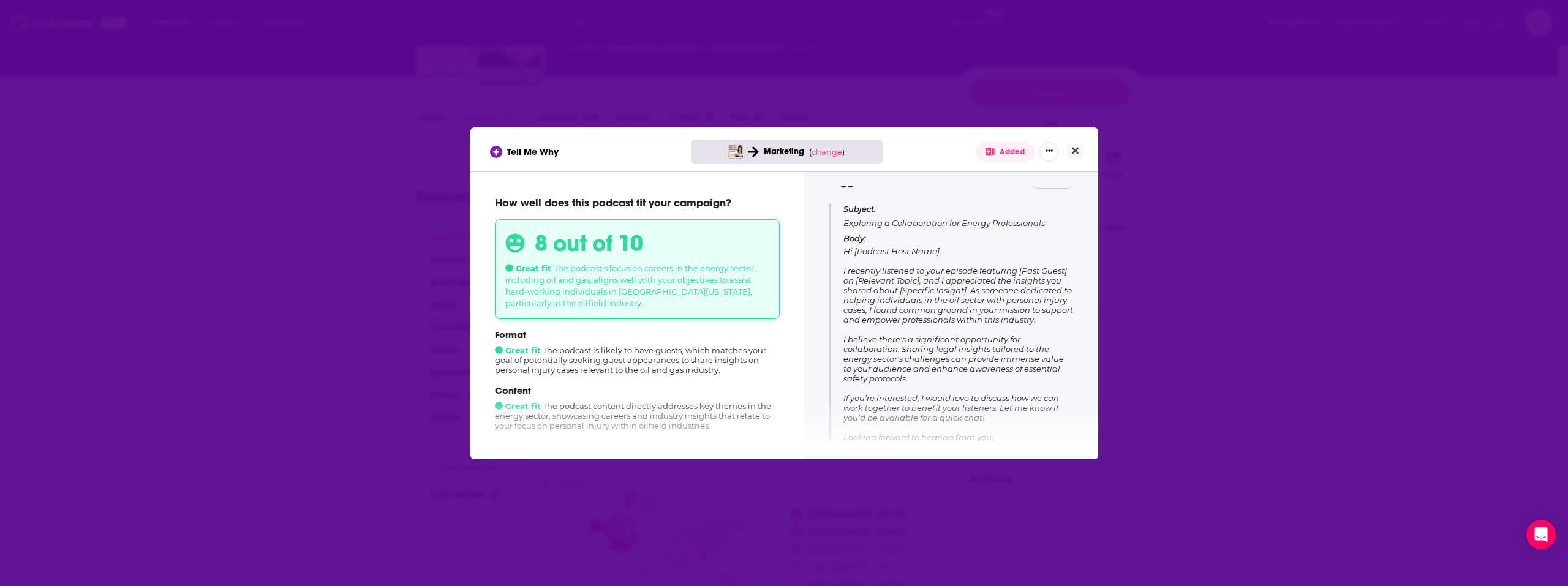
click at [833, 157] on div "Marketing ( change )" at bounding box center [786, 152] width 192 height 24
click at [831, 155] on span "change" at bounding box center [826, 151] width 30 height 10
click at [842, 234] on div "Results will be lost Changing your campaign will erase results. Close Change ca…" at bounding box center [827, 218] width 124 height 66
click at [843, 240] on button "Change campaign" at bounding box center [848, 243] width 83 height 15
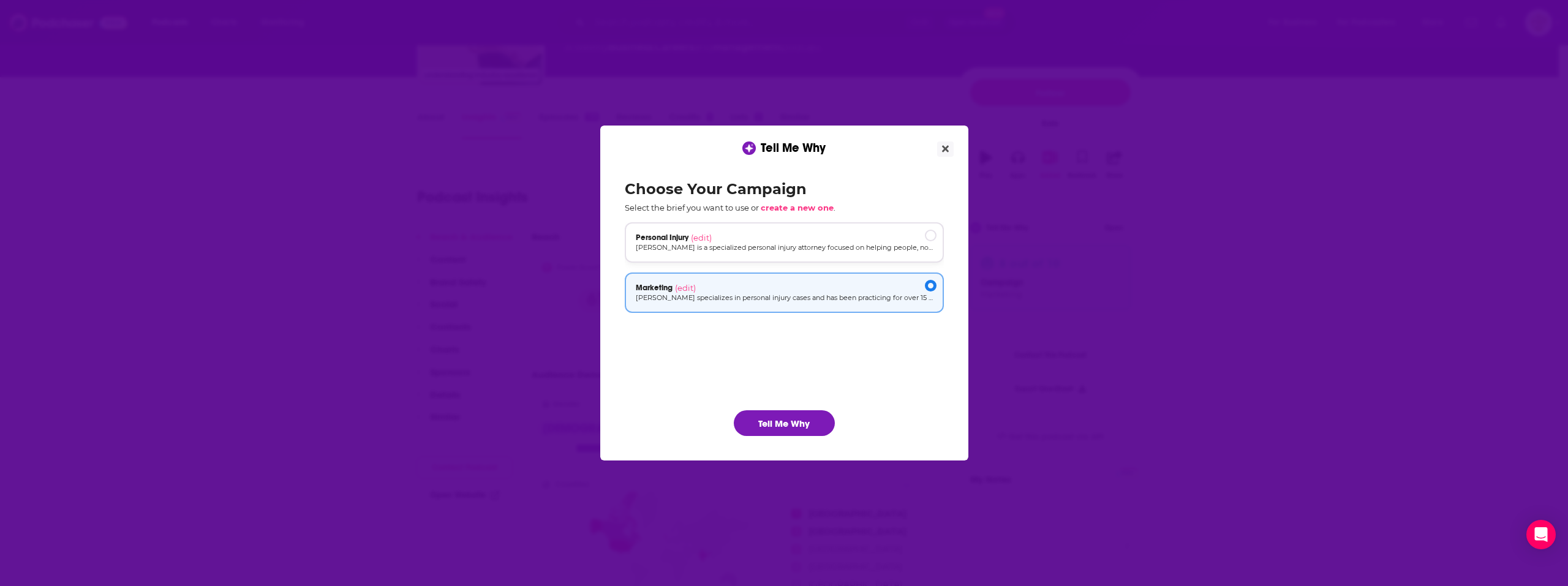
click at [792, 241] on div "Personal Injury (edit)" at bounding box center [784, 237] width 297 height 10
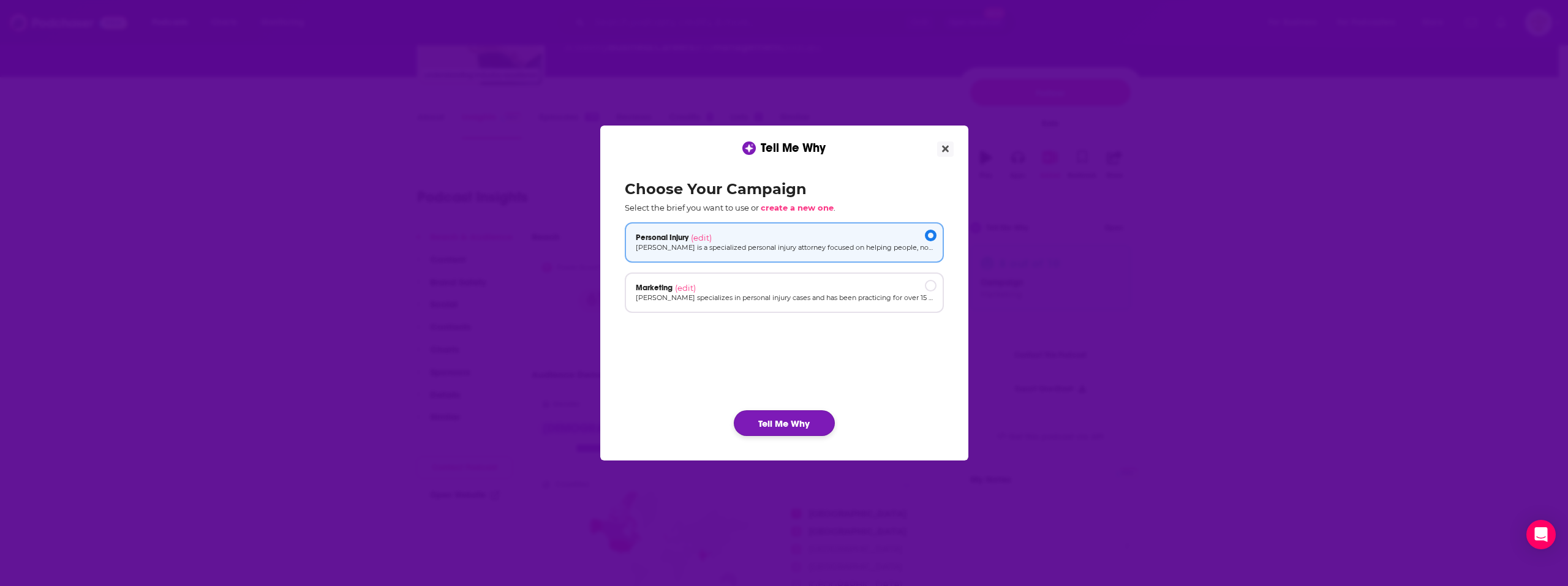
click at [793, 422] on button "Tell Me Why" at bounding box center [784, 423] width 101 height 26
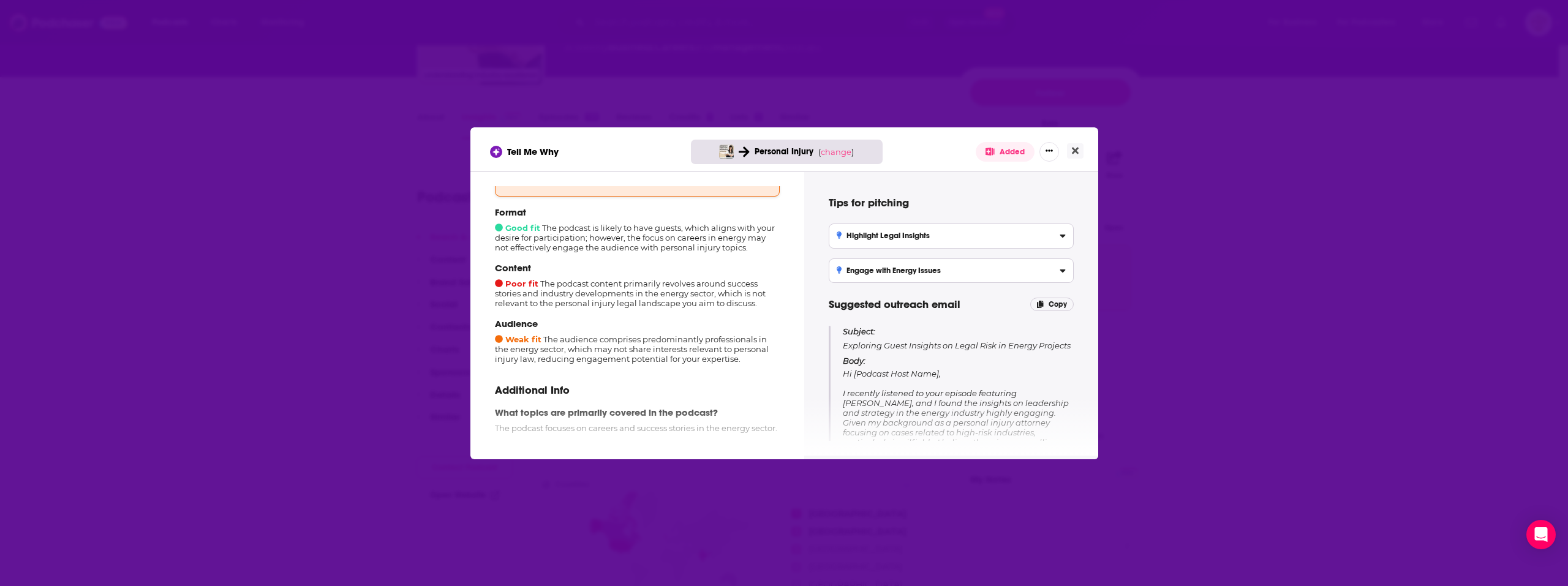
click at [852, 155] on span "( change )" at bounding box center [836, 151] width 35 height 10
click at [842, 157] on div "Personal Injury ( change )" at bounding box center [786, 152] width 192 height 24
click at [835, 153] on span "change" at bounding box center [836, 151] width 30 height 10
click at [838, 239] on button "Change campaign" at bounding box center [857, 243] width 83 height 15
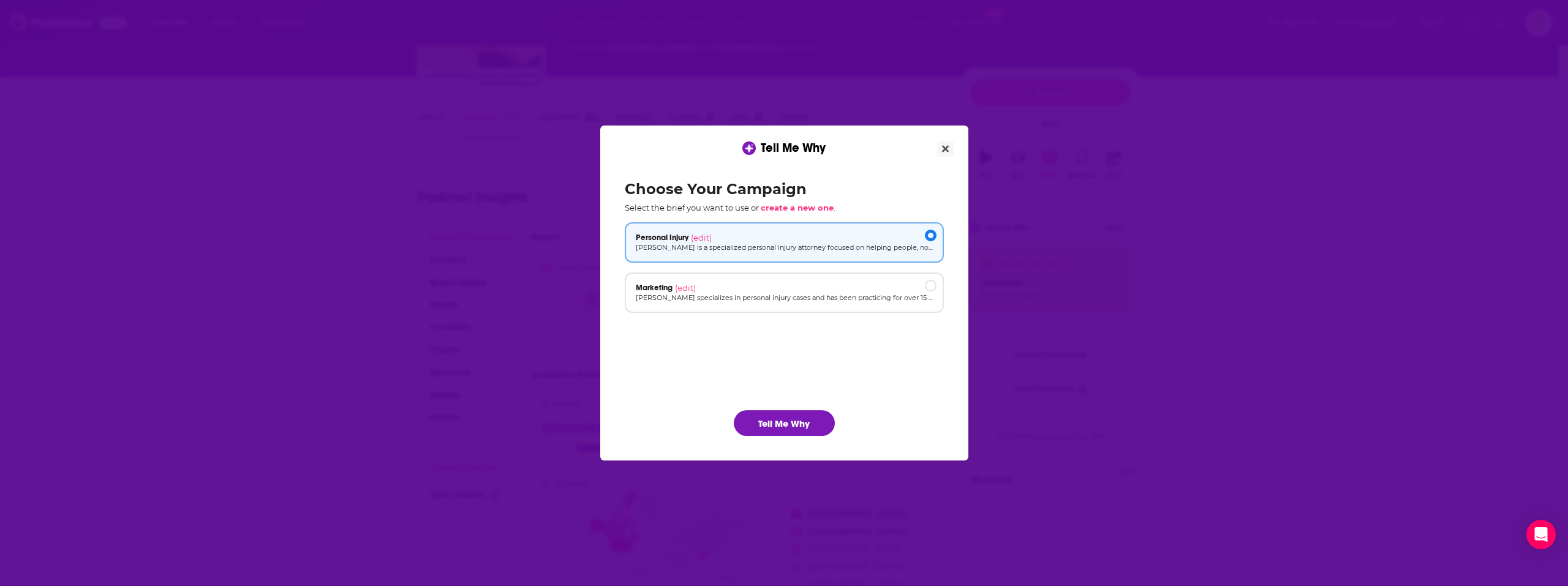
click at [808, 313] on ul "Personal Injury (edit) [PERSON_NAME] is a specialized personal injury attorney …" at bounding box center [784, 306] width 319 height 168
click at [808, 306] on div "Marketing (edit) [PERSON_NAME] specializes in personal injury cases and has bee…" at bounding box center [784, 293] width 319 height 41
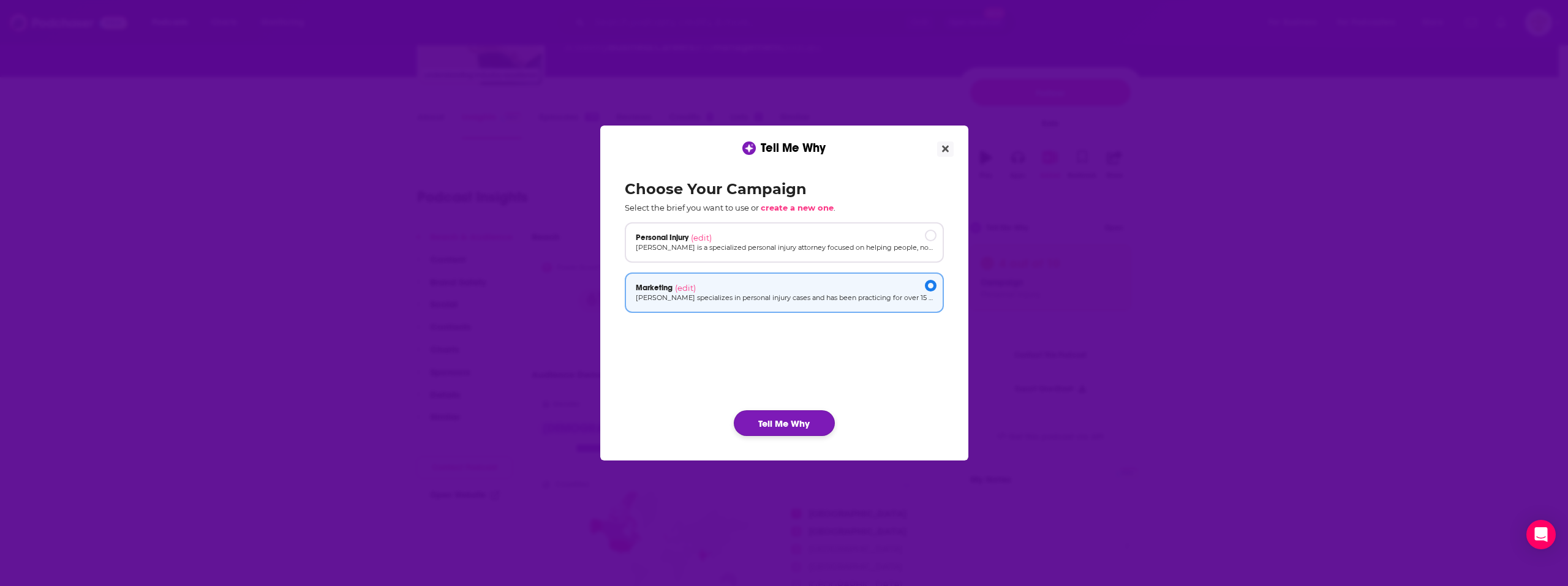
click at [786, 422] on button "Tell Me Why" at bounding box center [784, 423] width 101 height 26
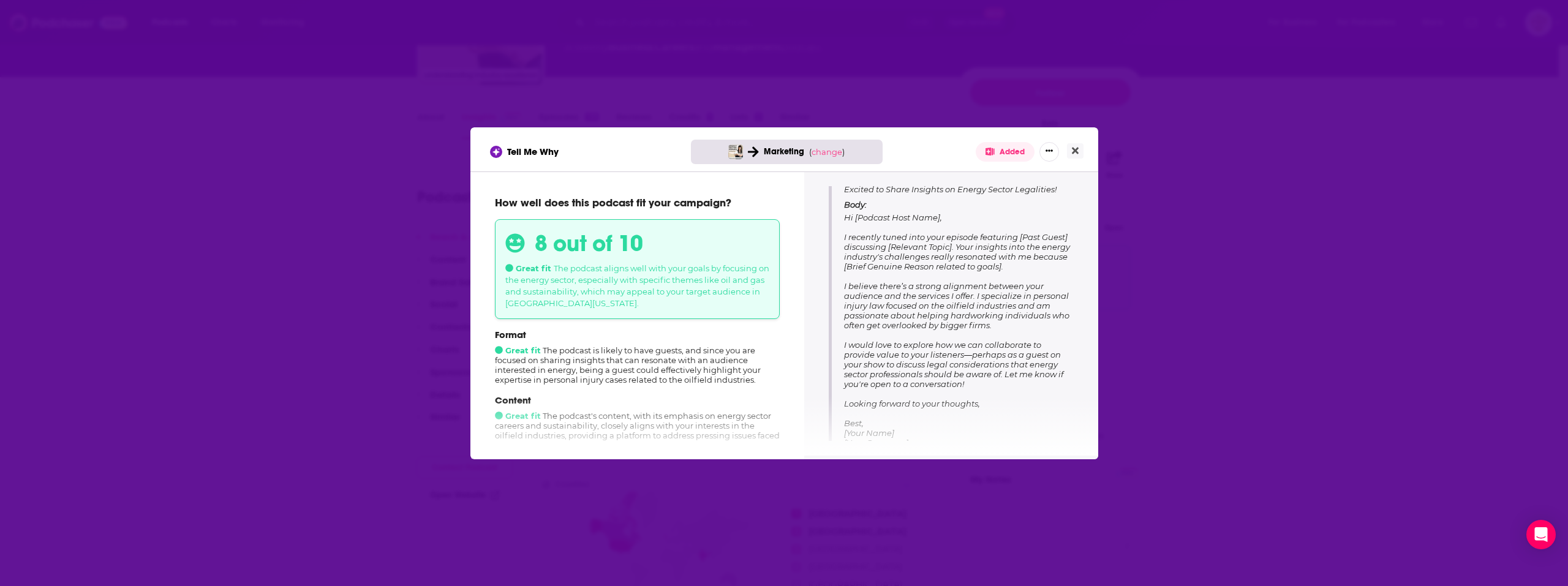
scroll to position [173, 0]
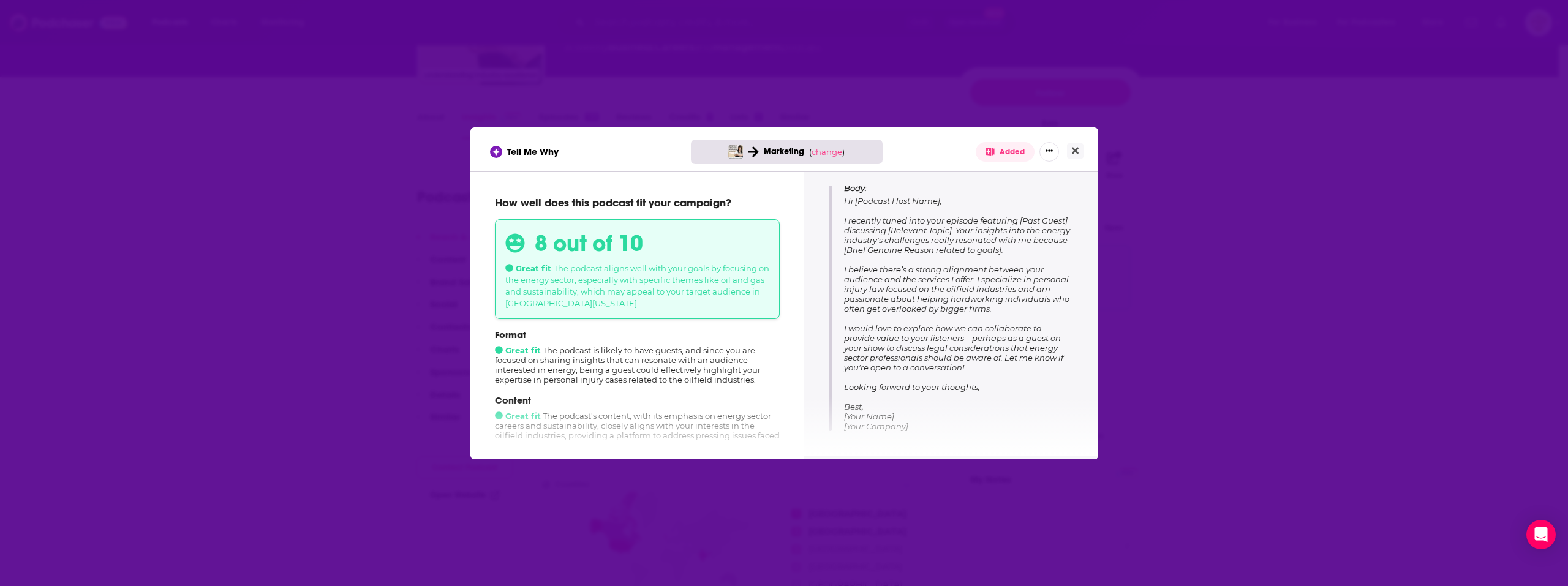
click at [844, 151] on span "( change )" at bounding box center [827, 151] width 35 height 10
click at [839, 153] on span "change" at bounding box center [826, 151] width 30 height 10
click at [827, 244] on button "Change campaign" at bounding box center [848, 243] width 83 height 15
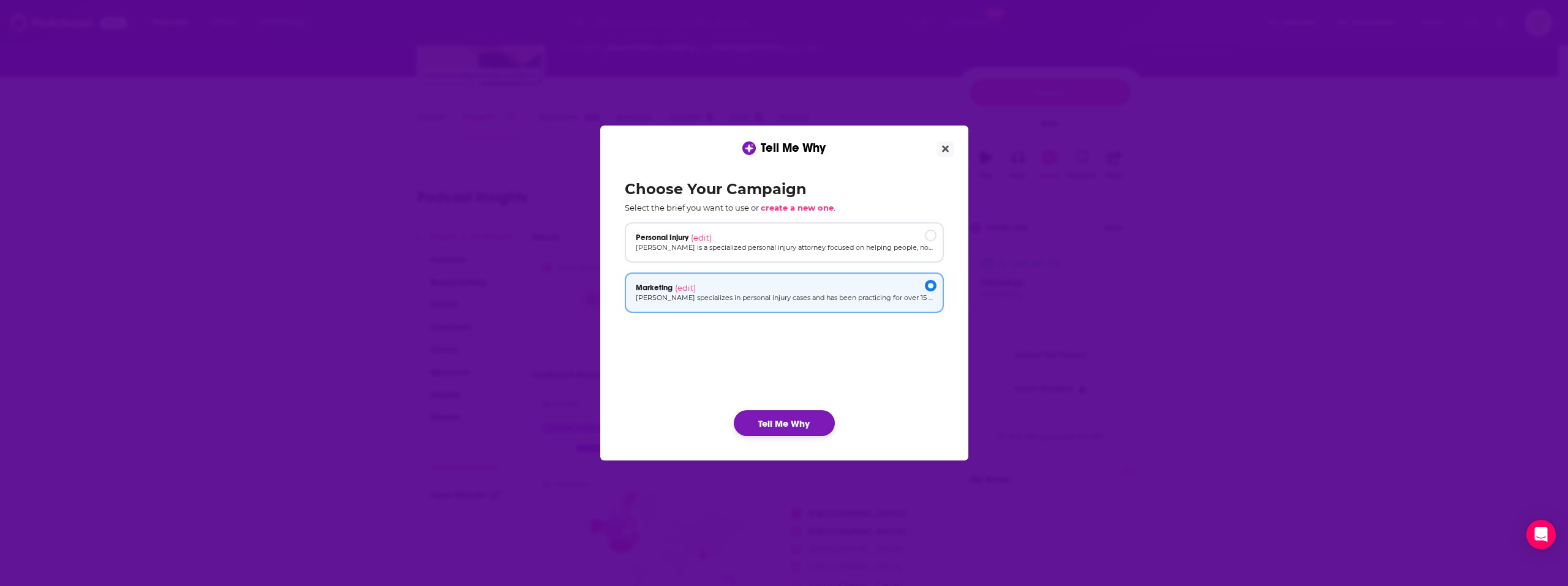
click at [777, 420] on button "Tell Me Why" at bounding box center [784, 423] width 101 height 26
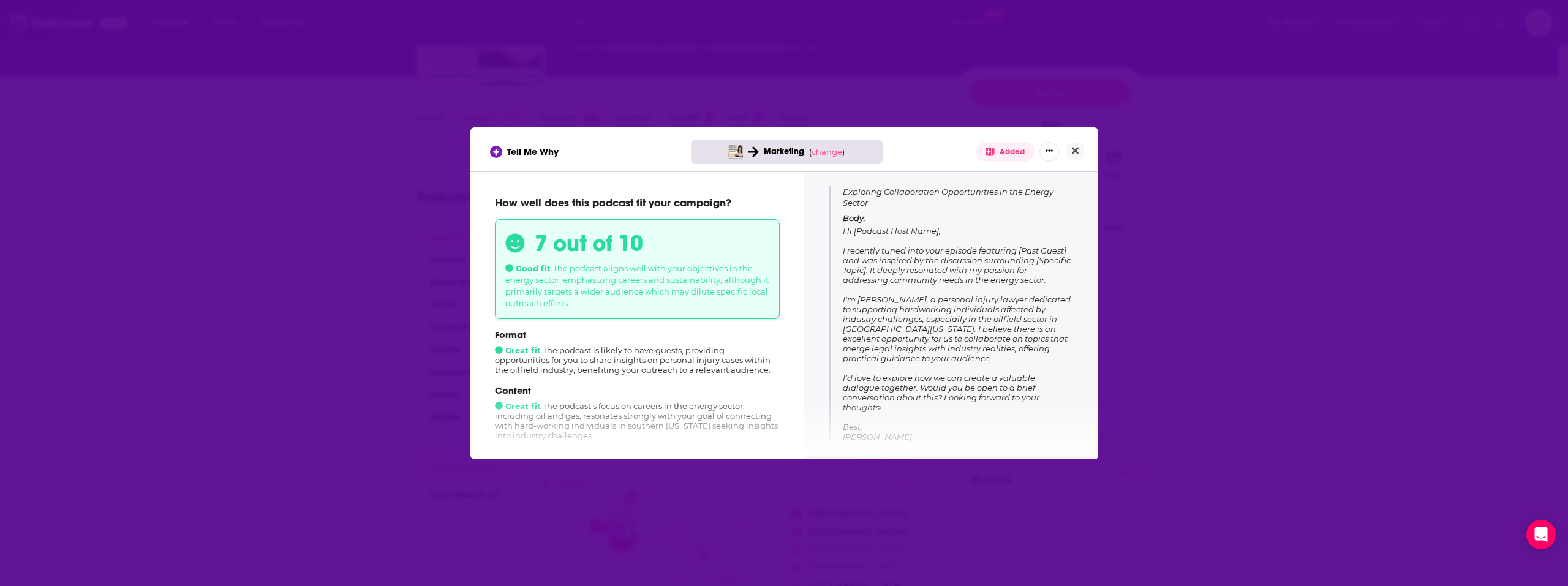
scroll to position [164, 0]
click at [829, 150] on span "change" at bounding box center [826, 151] width 30 height 10
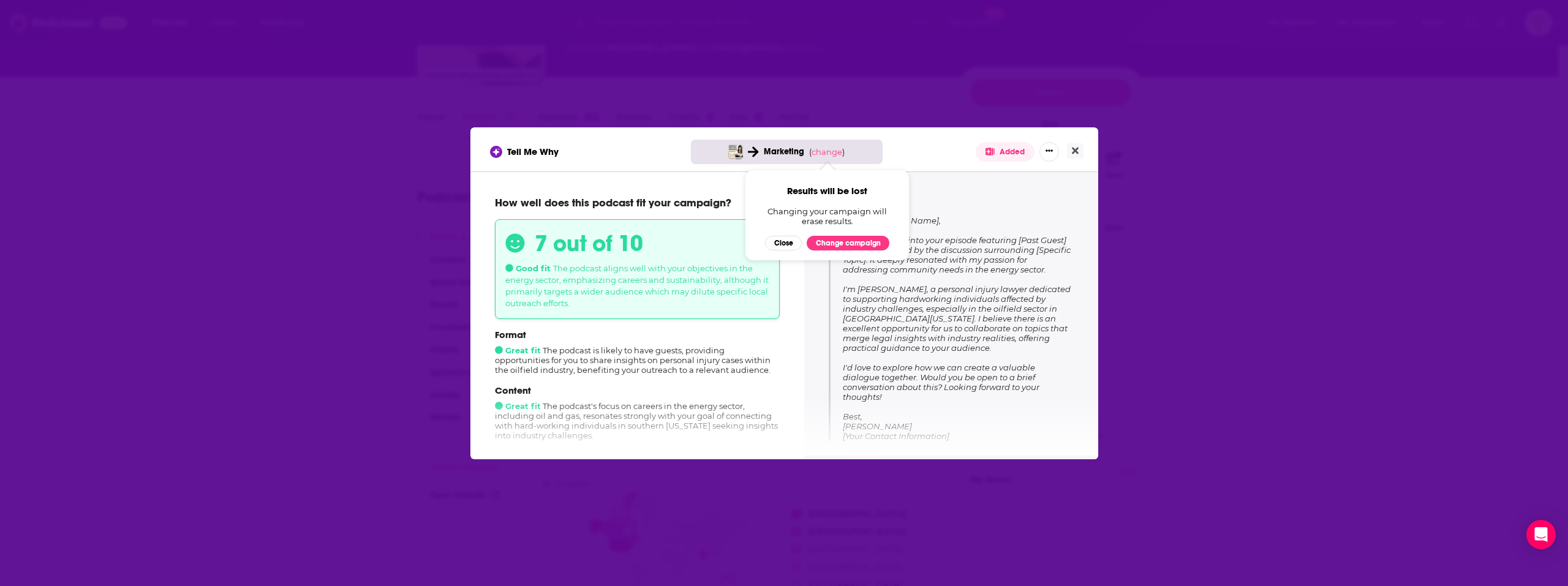
click at [839, 250] on span "Results will be lost Changing your campaign will erase results. Close Change ca…" at bounding box center [828, 215] width 164 height 90
click at [839, 244] on button "Change campaign" at bounding box center [848, 243] width 83 height 15
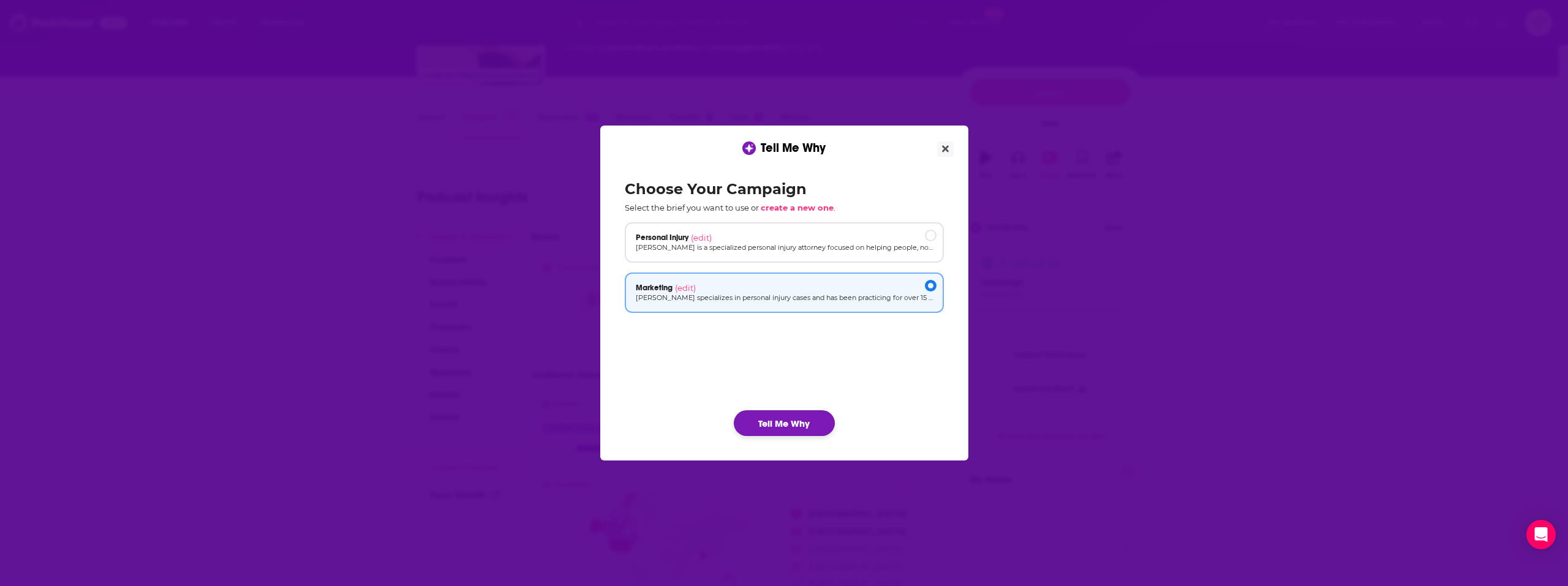
click at [794, 428] on button "Tell Me Why" at bounding box center [784, 423] width 101 height 26
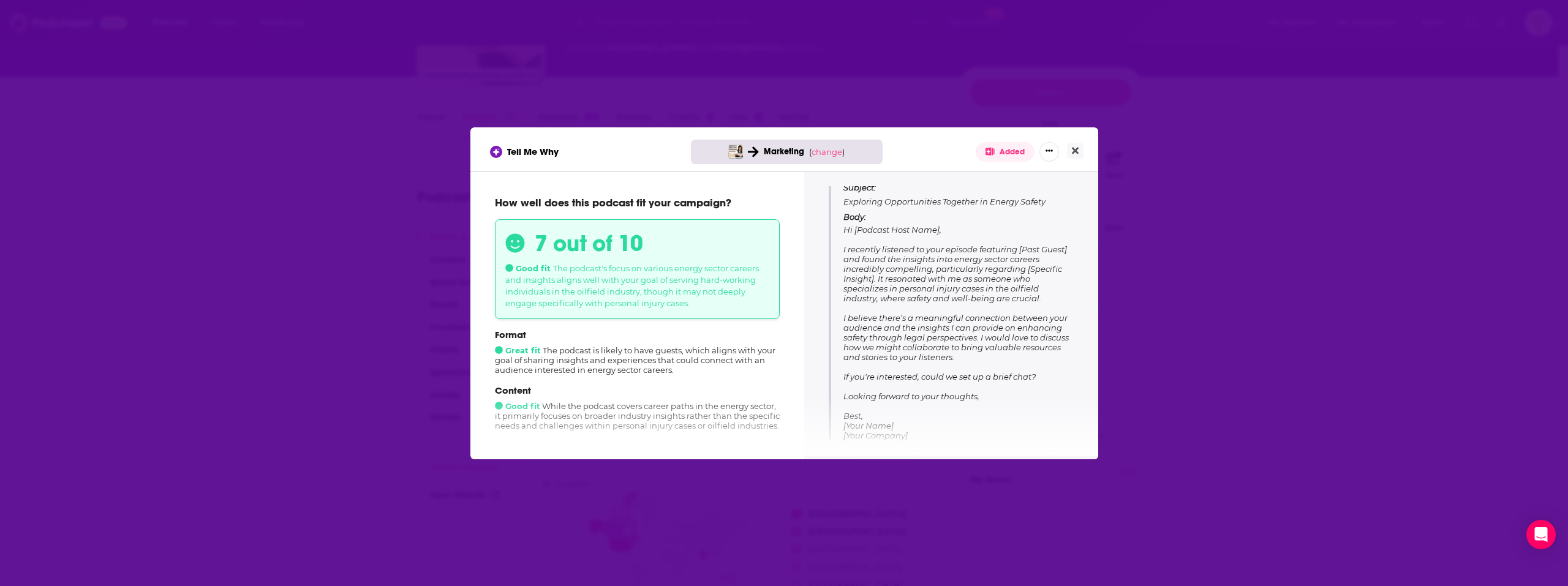
scroll to position [153, 0]
click at [1075, 149] on icon "Close" at bounding box center [1075, 150] width 6 height 10
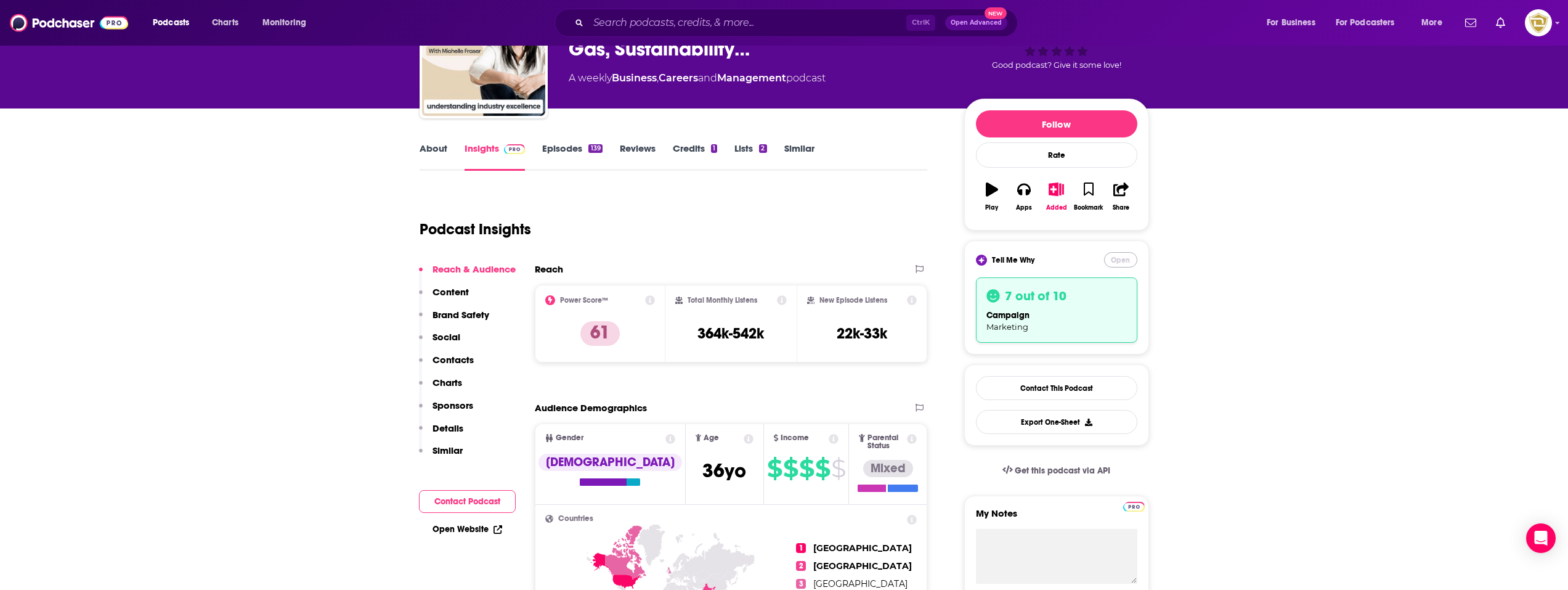
scroll to position [62, 0]
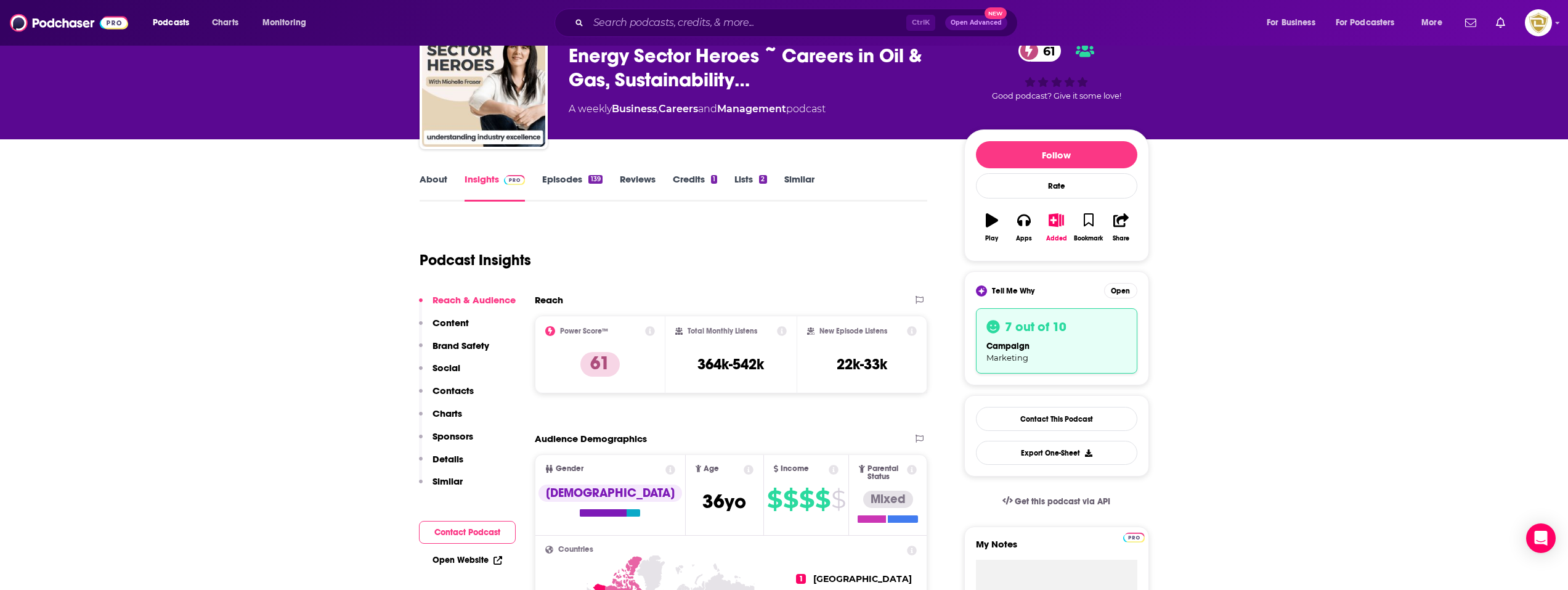
click at [581, 184] on link "Episodes 139" at bounding box center [572, 188] width 60 height 29
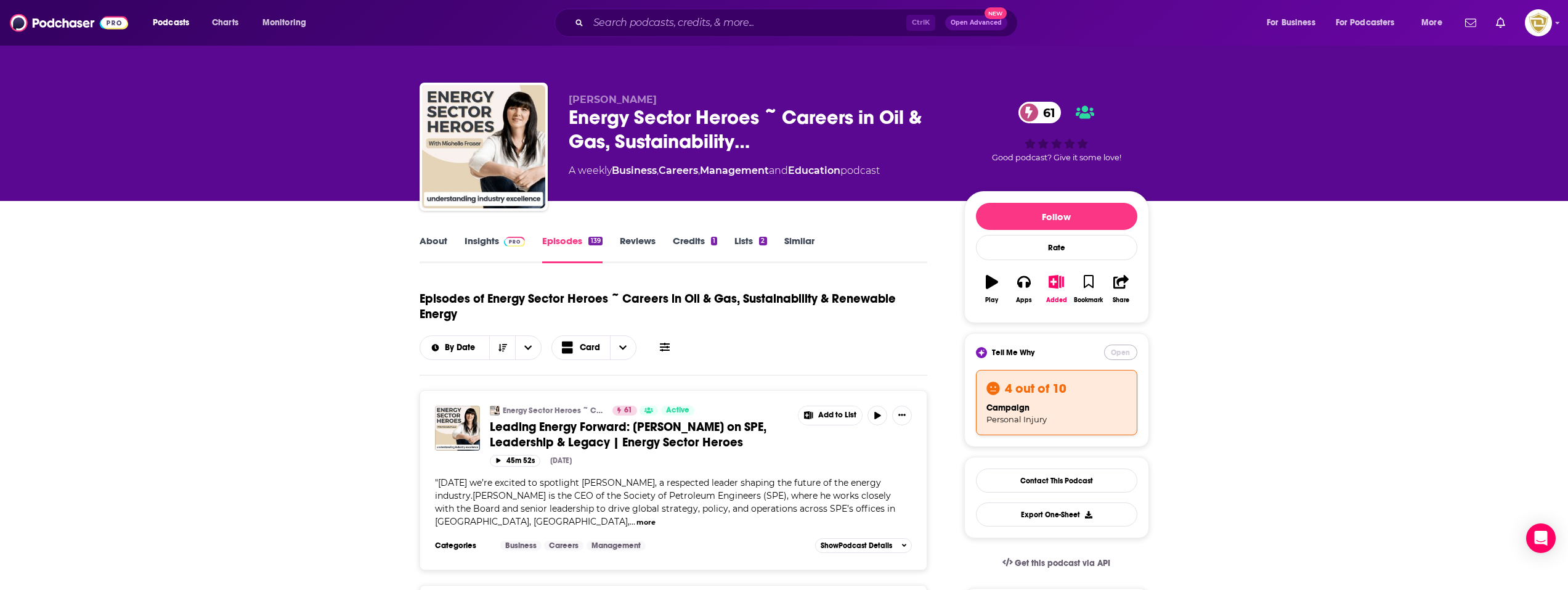
click at [1121, 354] on button "Open" at bounding box center [1120, 352] width 33 height 16
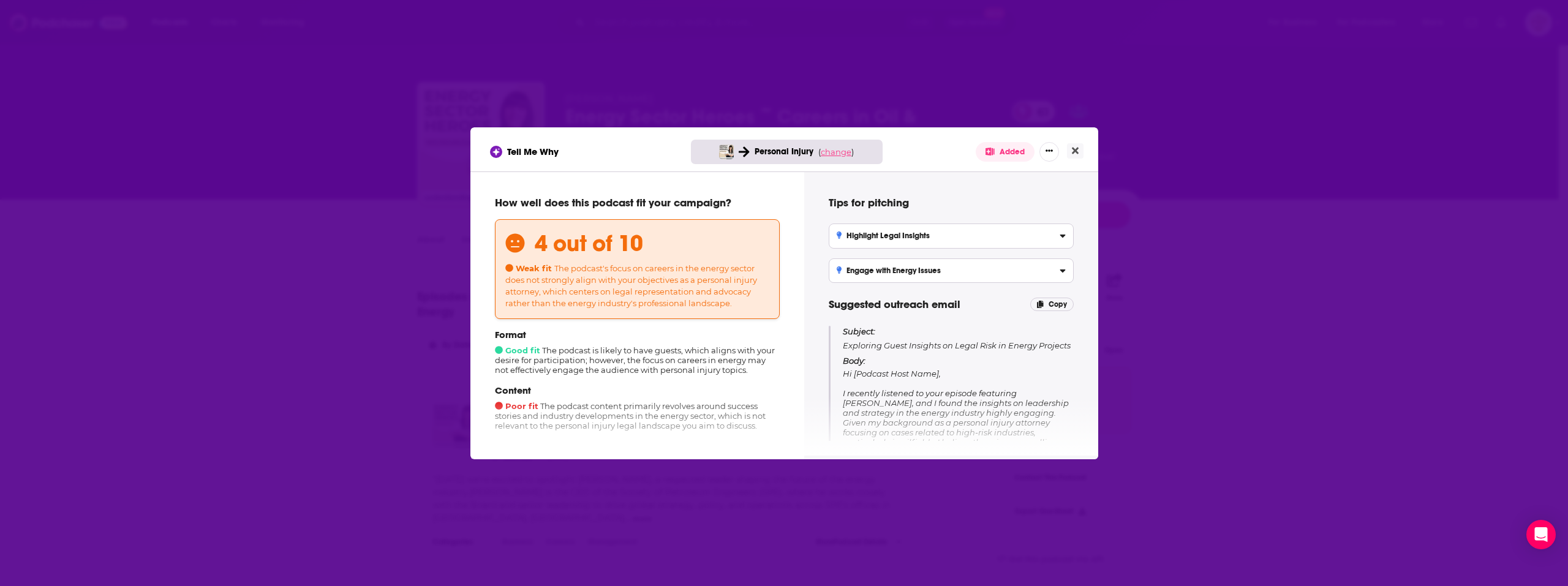
click at [837, 153] on span "change" at bounding box center [836, 151] width 30 height 10
click at [856, 249] on button "Change campaign" at bounding box center [857, 243] width 83 height 15
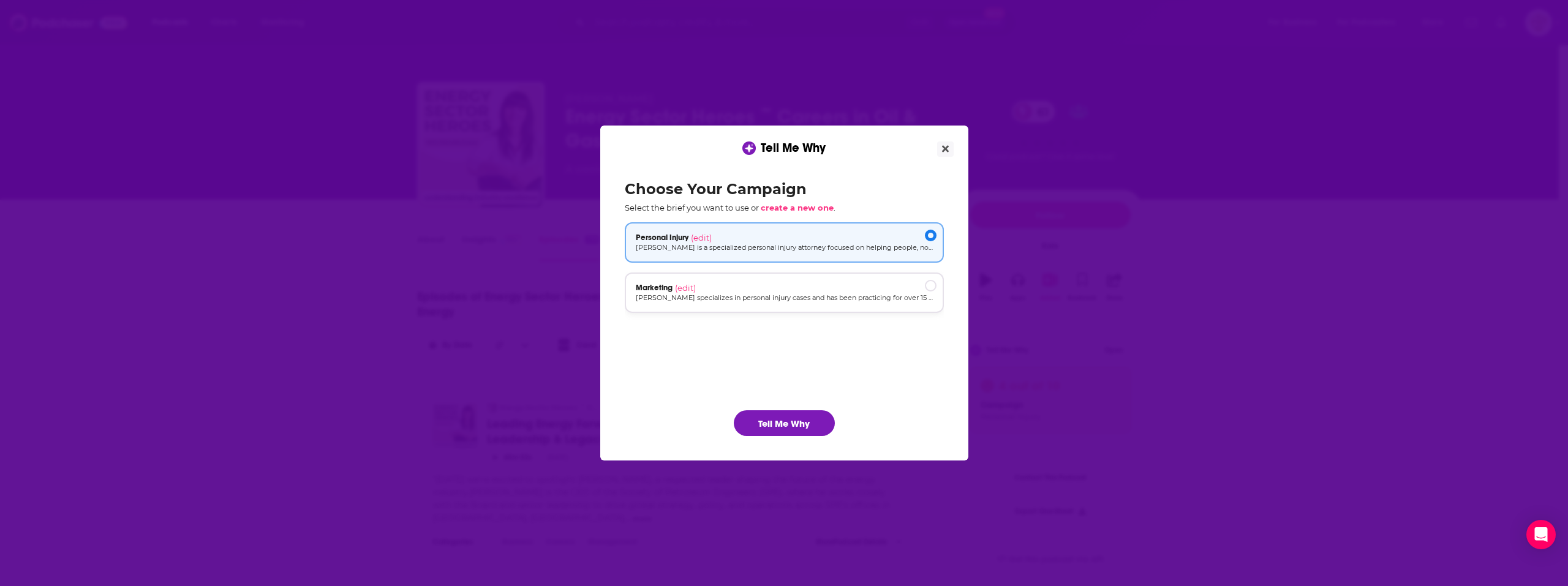
click at [722, 291] on div "Marketing (edit)" at bounding box center [784, 288] width 297 height 10
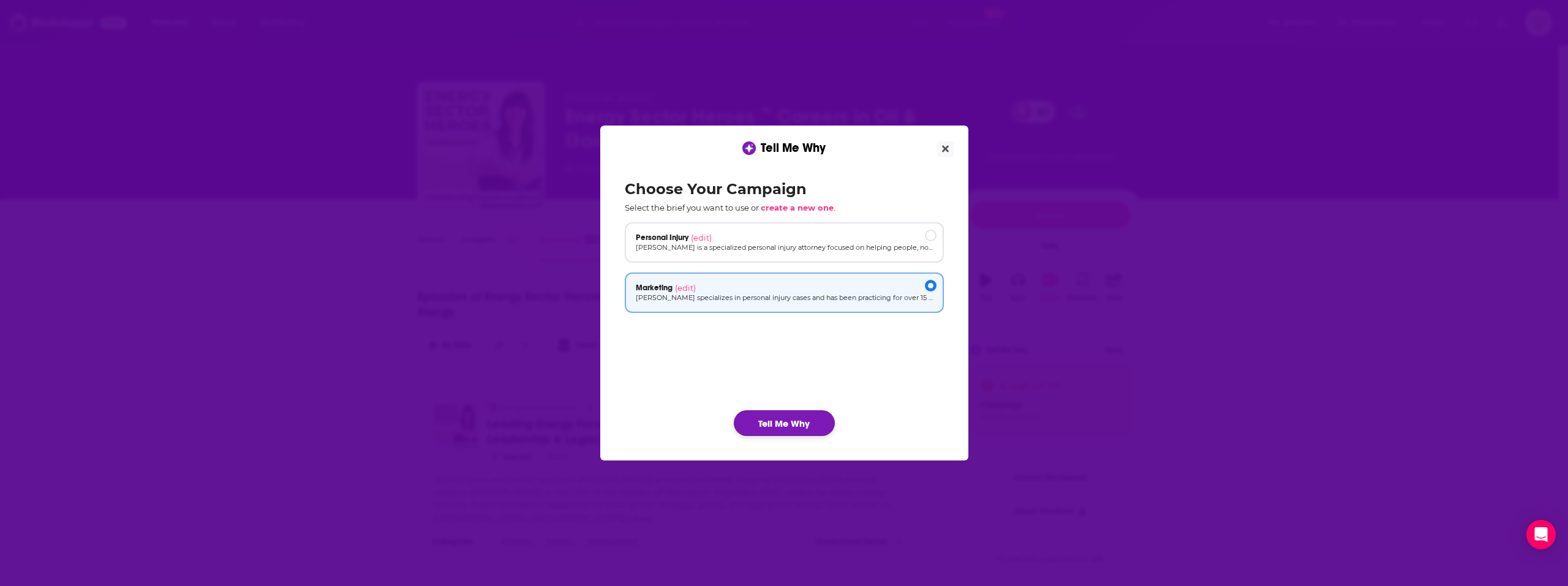
click at [771, 435] on button "Tell Me Why" at bounding box center [784, 423] width 101 height 26
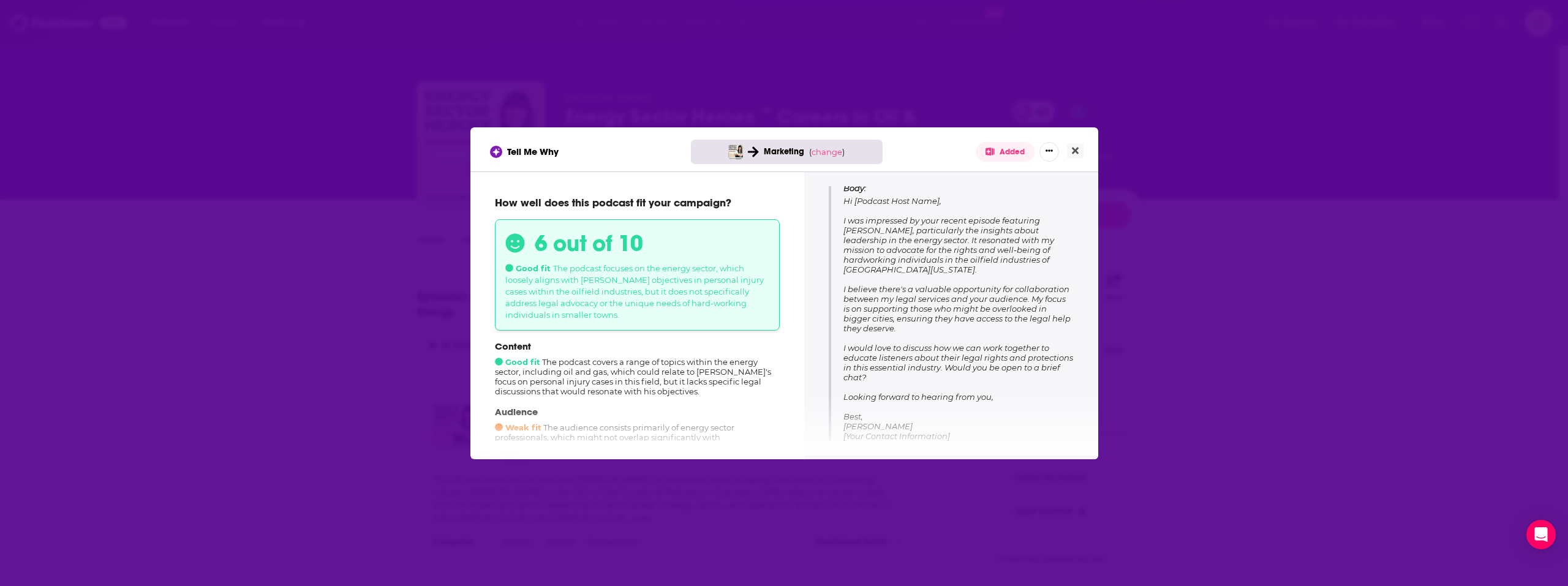
drag, startPoint x: 845, startPoint y: 218, endPoint x: 1024, endPoint y: 371, distance: 235.5
click at [1024, 371] on p "Body: Hi [Podcast Host Name], I was impressed by your recent episode featuring …" at bounding box center [958, 312] width 230 height 258
copy span "I was impressed by your recent episode featuring [PERSON_NAME], particularly th…"
click at [831, 152] on span "change" at bounding box center [826, 151] width 30 height 10
click at [848, 249] on button "Change campaign" at bounding box center [848, 243] width 83 height 15
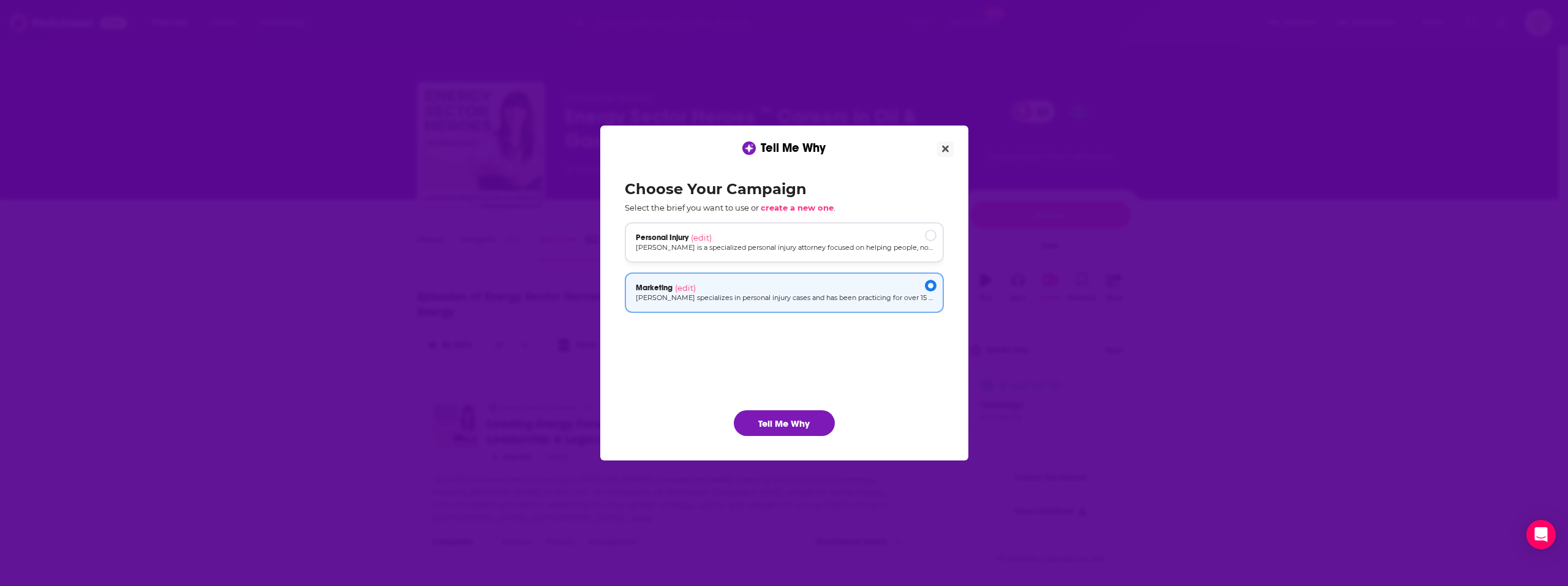
click at [781, 241] on div "Personal Injury (edit)" at bounding box center [784, 237] width 297 height 10
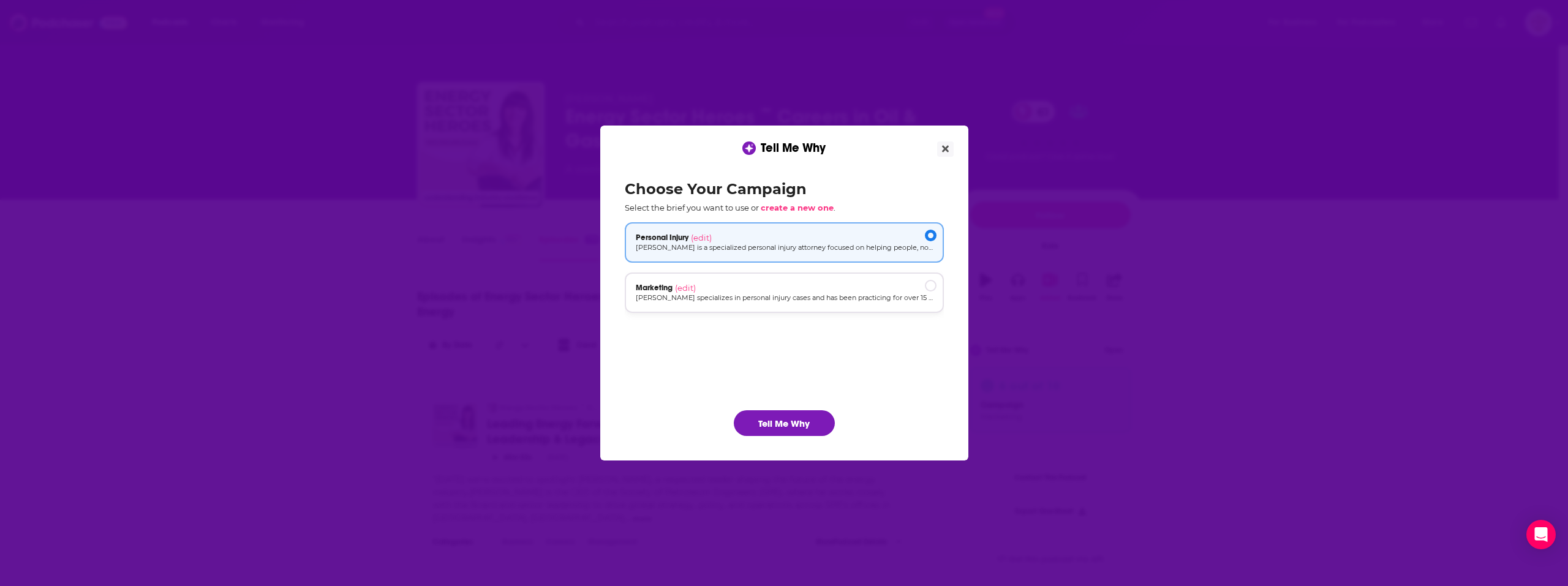
click at [787, 297] on p "[PERSON_NAME] specializes in personal injury cases and has been practicing for …" at bounding box center [784, 298] width 297 height 10
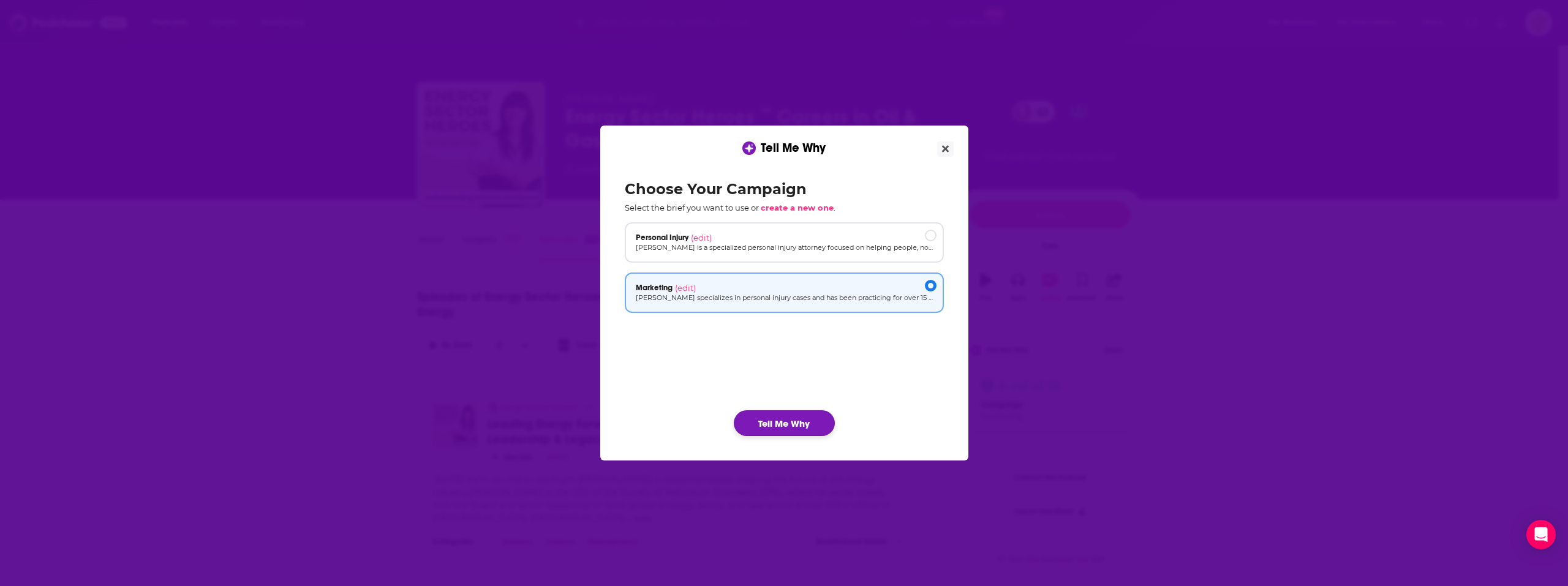
click at [806, 433] on button "Tell Me Why" at bounding box center [784, 423] width 101 height 26
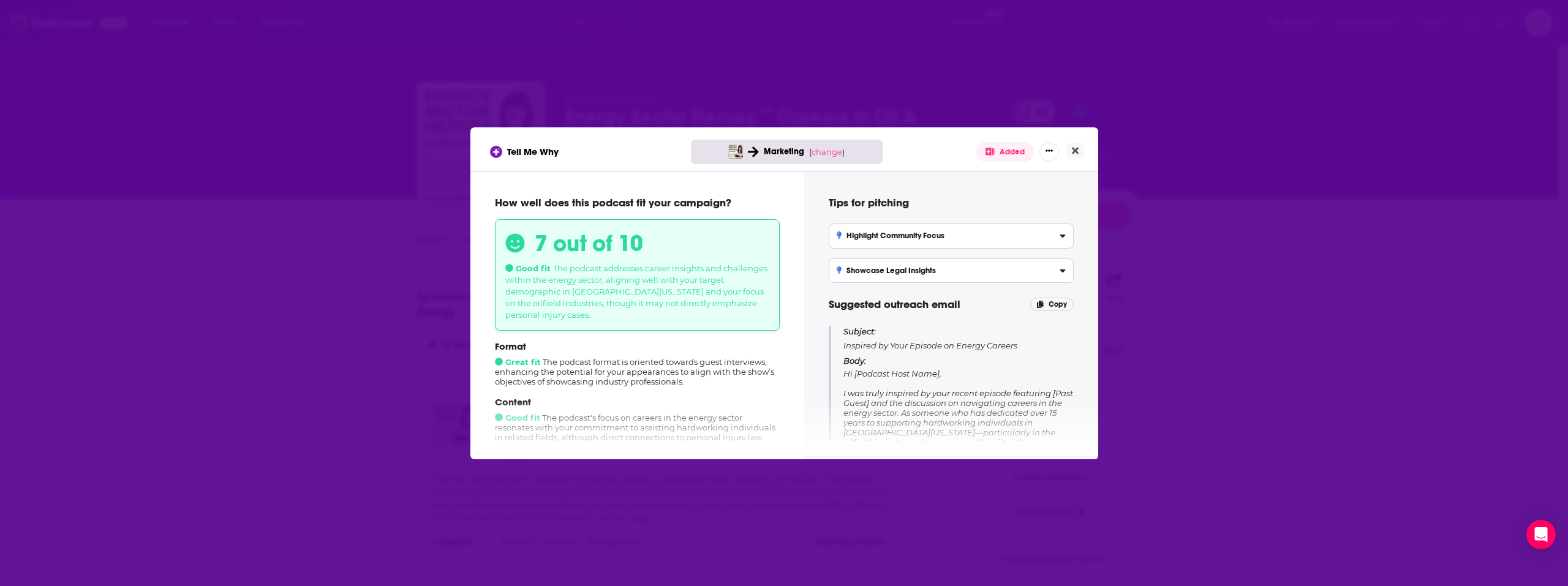
scroll to position [61, 0]
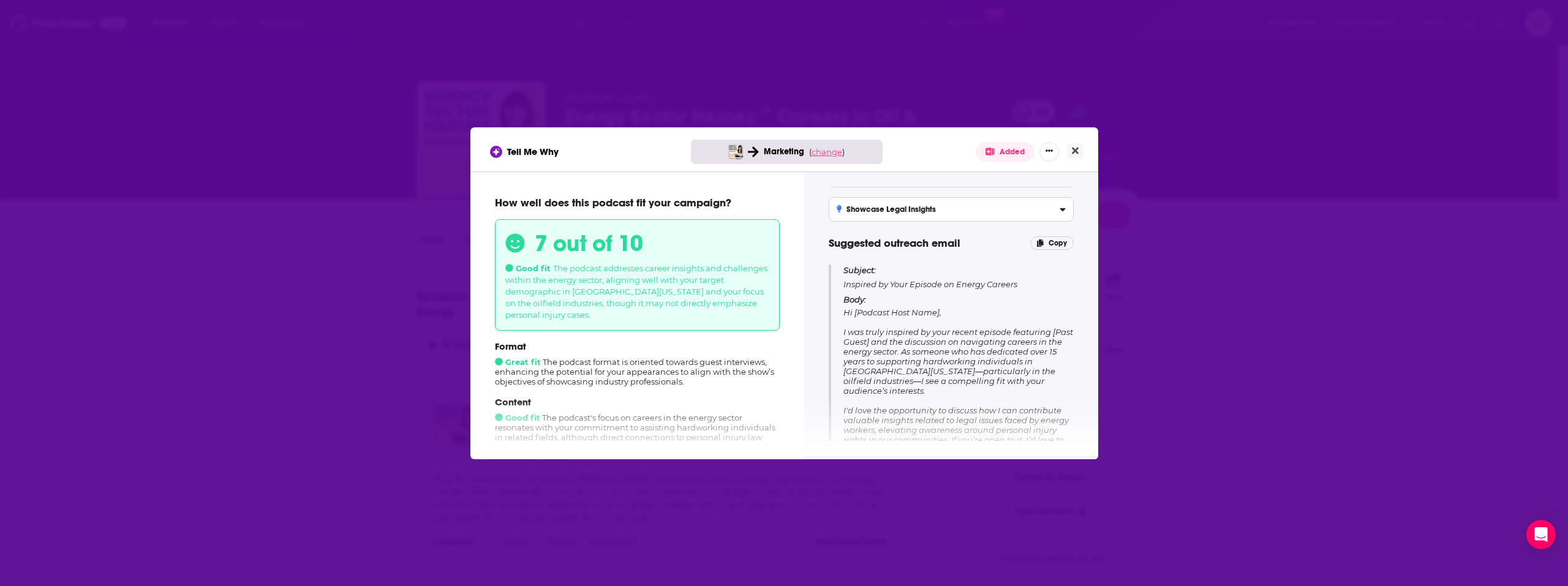
click at [832, 154] on span "change" at bounding box center [826, 151] width 30 height 10
click at [859, 249] on button "Change campaign" at bounding box center [848, 243] width 83 height 15
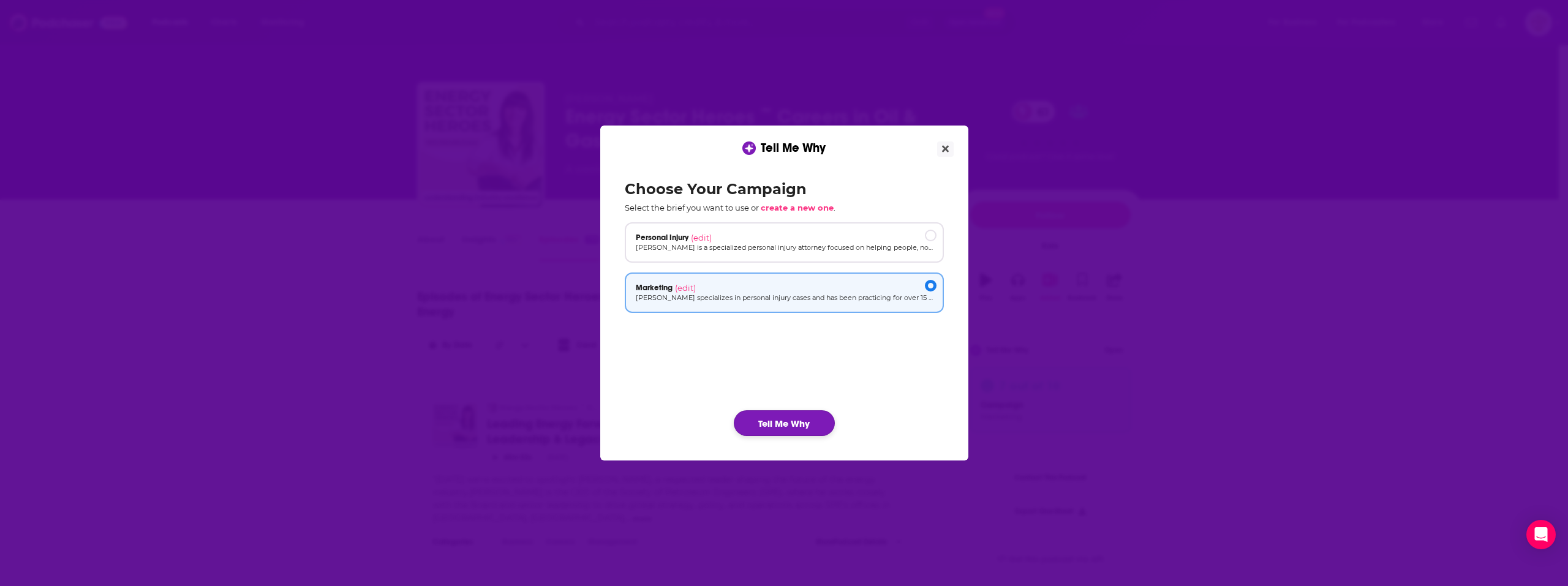
click at [788, 413] on button "Tell Me Why" at bounding box center [784, 423] width 101 height 26
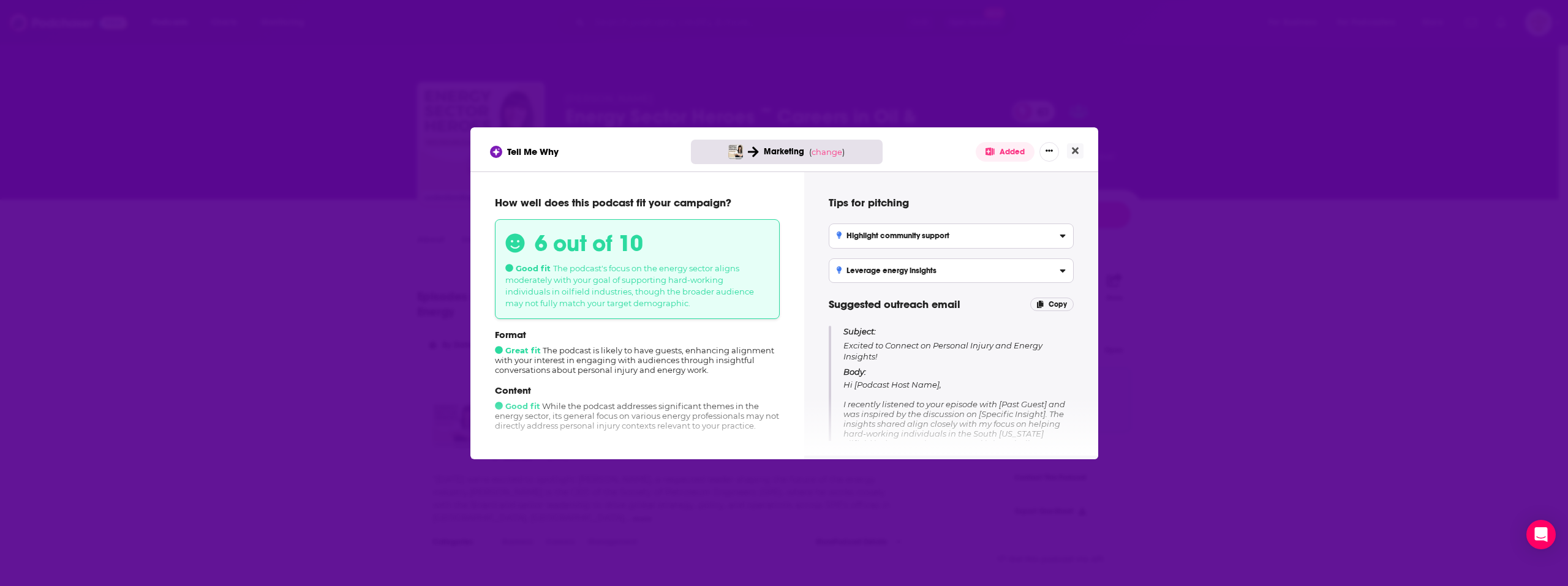
click at [825, 146] on div "Marketing ( change )" at bounding box center [786, 152] width 192 height 24
click at [825, 151] on span "change" at bounding box center [826, 151] width 30 height 10
click at [834, 239] on button "Change campaign" at bounding box center [848, 243] width 83 height 15
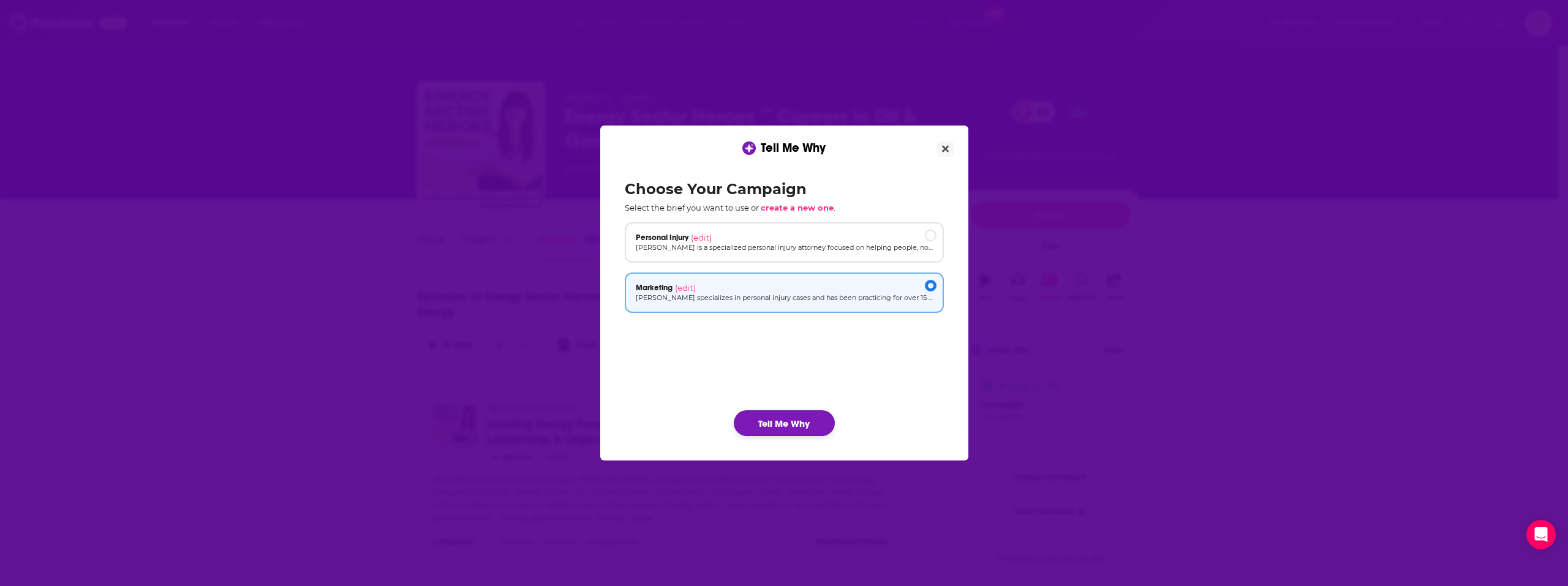
click at [785, 422] on button "Tell Me Why" at bounding box center [784, 423] width 101 height 26
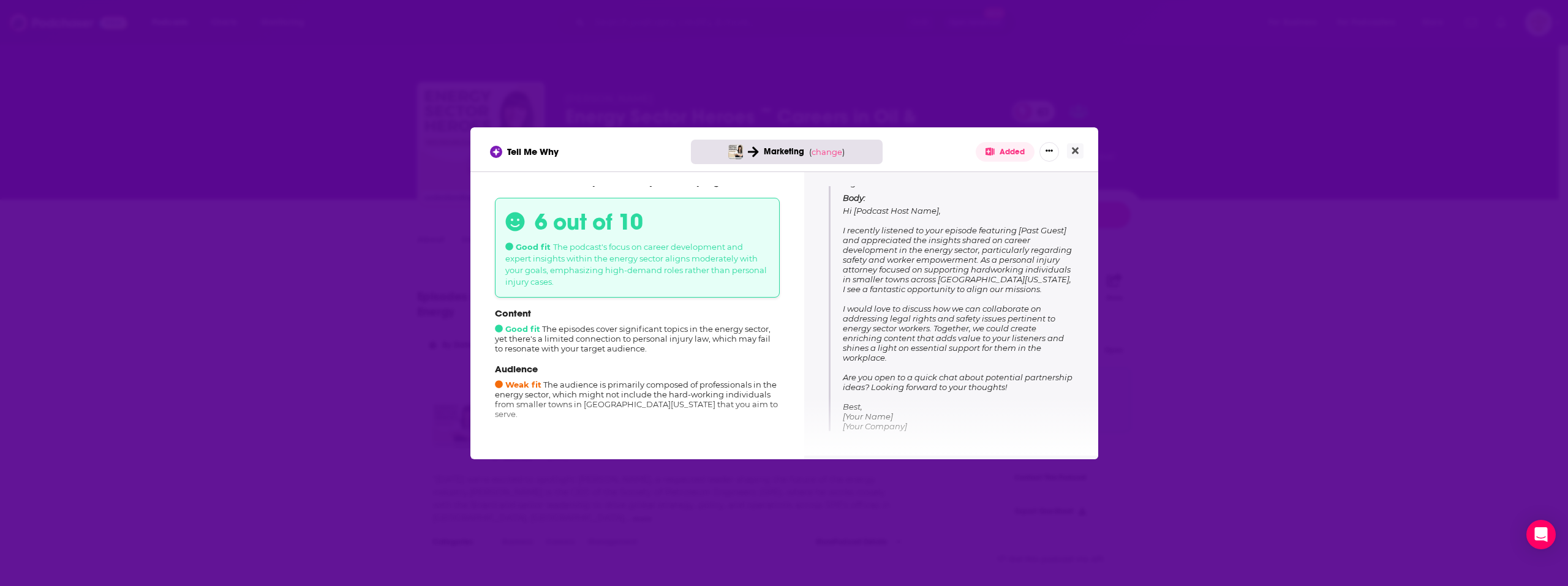
scroll to position [0, 0]
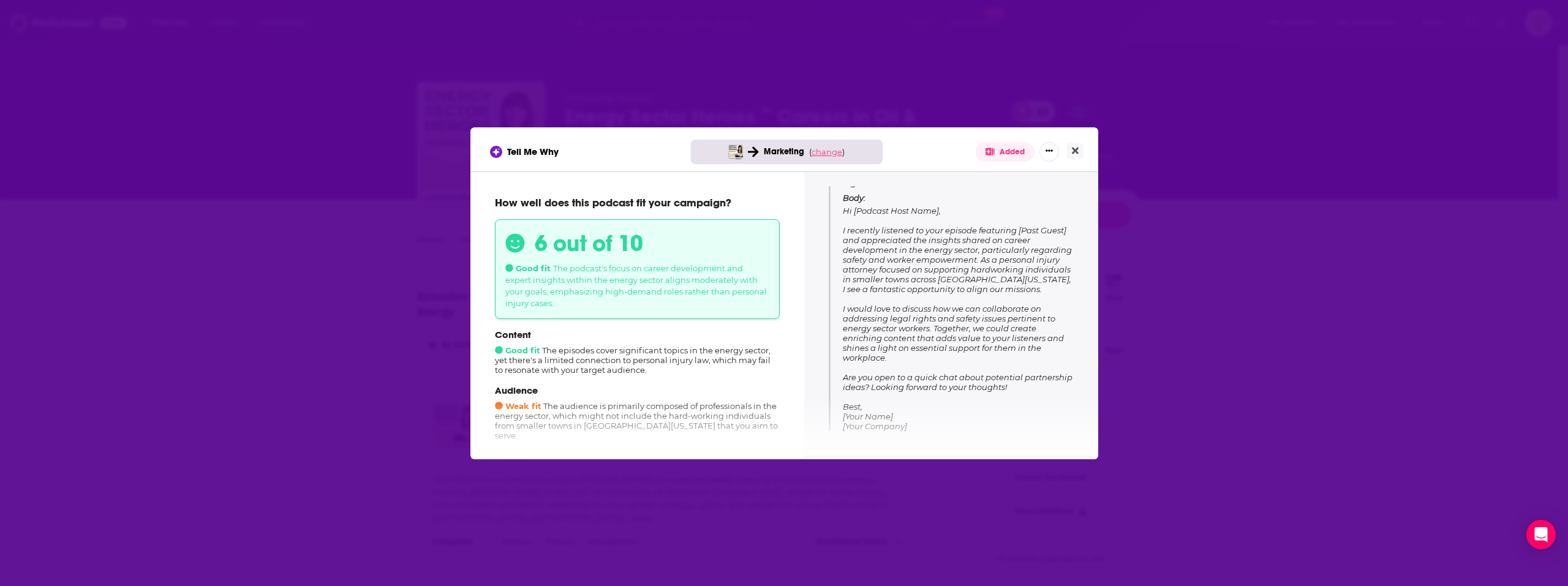
click at [824, 155] on span "change" at bounding box center [826, 151] width 30 height 10
click at [859, 251] on span "Results will be lost Changing your campaign will erase results. Close Change ca…" at bounding box center [828, 215] width 164 height 90
click at [859, 242] on button "Change campaign" at bounding box center [848, 243] width 83 height 15
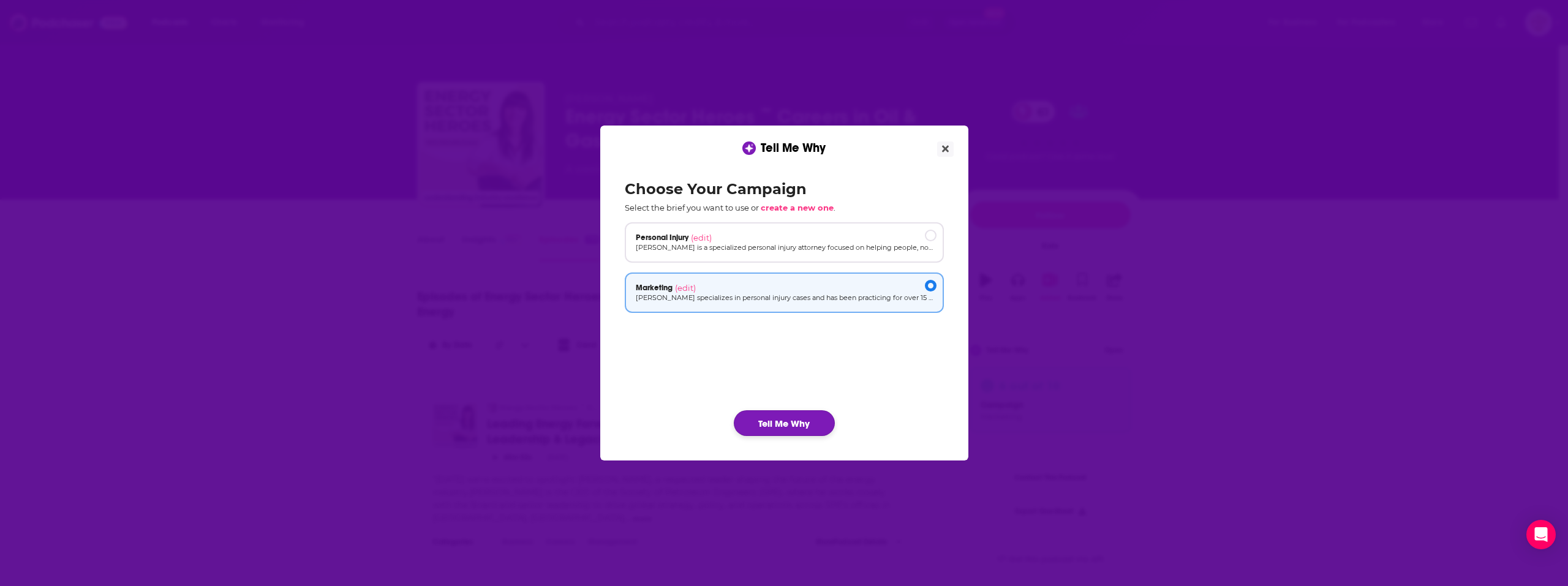
click at [799, 431] on button "Tell Me Why" at bounding box center [784, 423] width 101 height 26
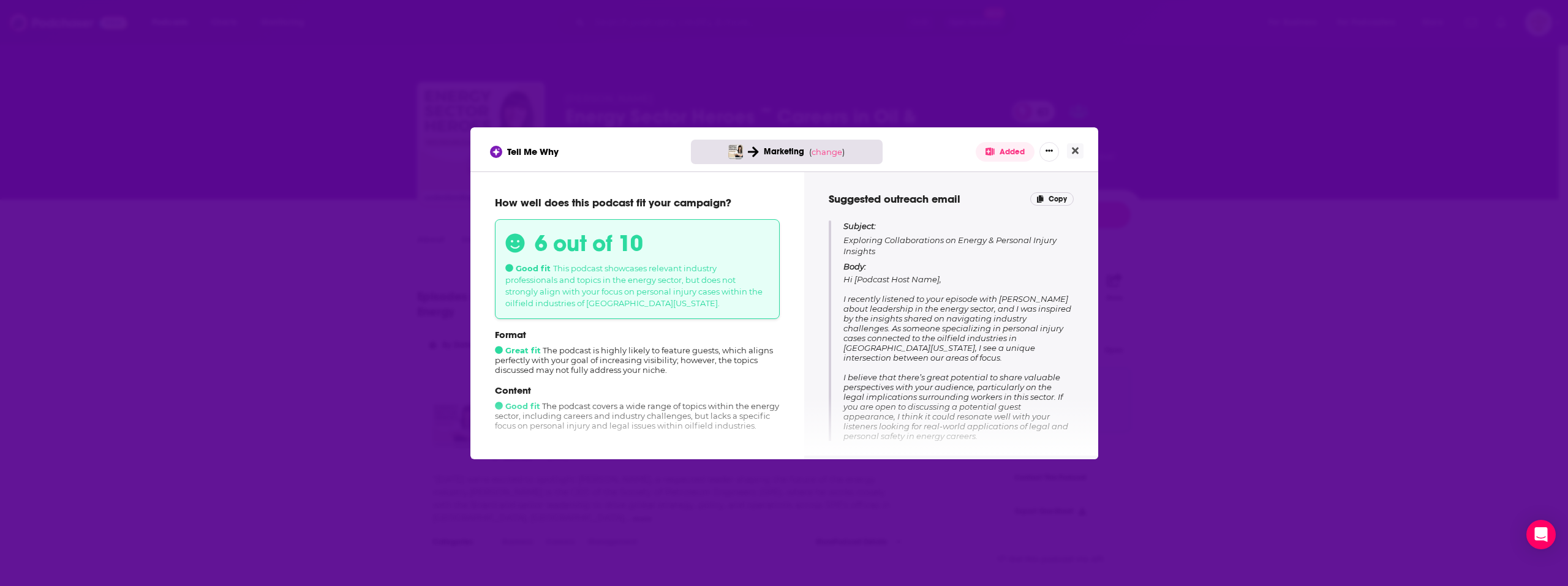
scroll to position [122, 0]
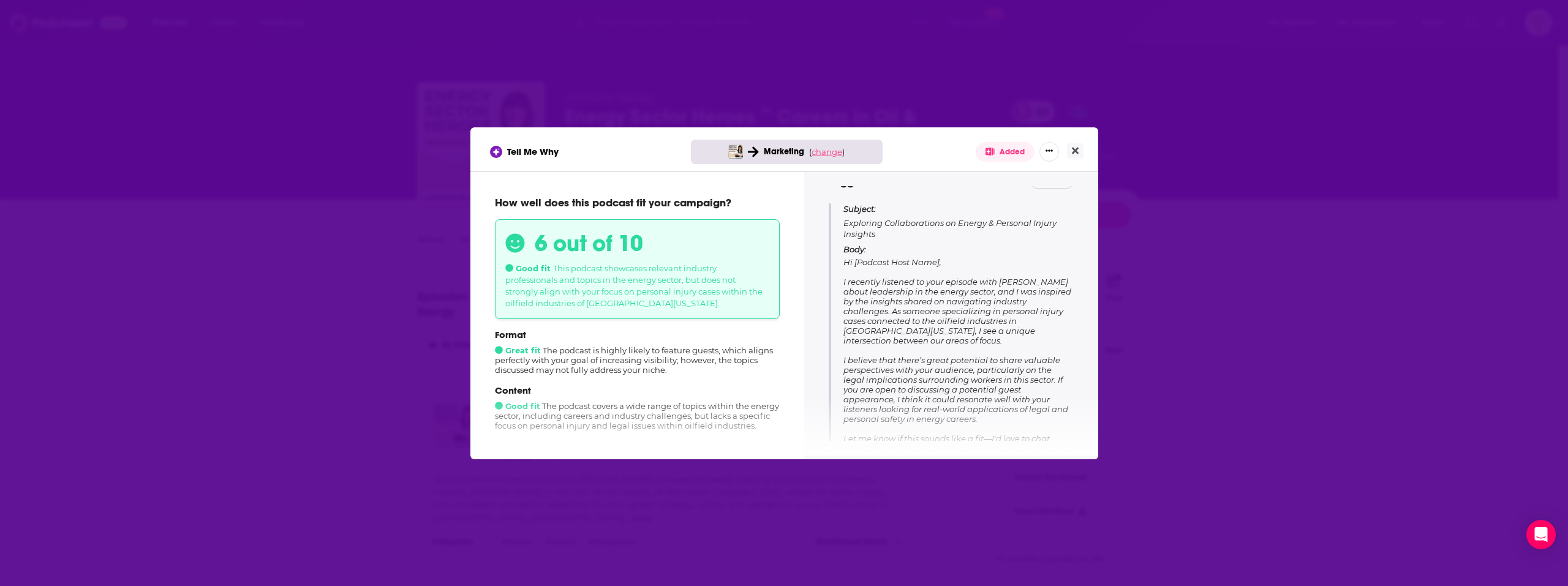
click at [826, 152] on span "change" at bounding box center [826, 151] width 30 height 10
click at [837, 245] on button "Change campaign" at bounding box center [848, 243] width 83 height 15
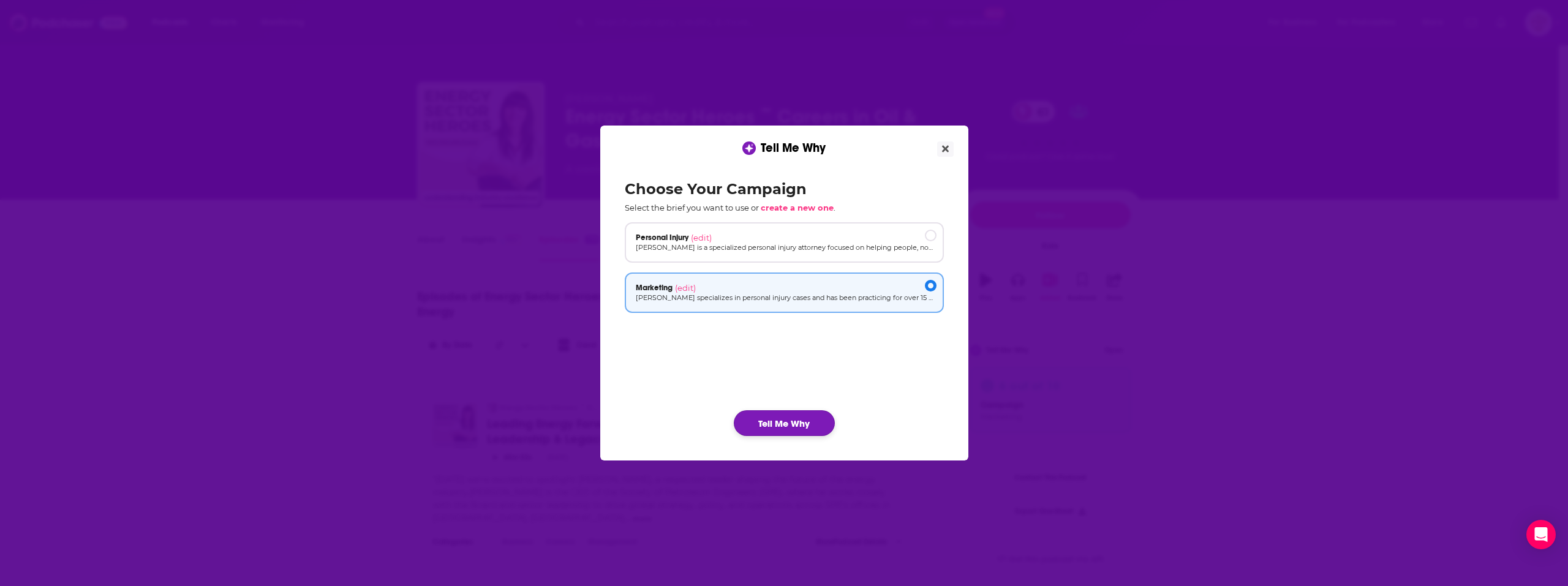
click at [785, 428] on button "Tell Me Why" at bounding box center [784, 423] width 101 height 26
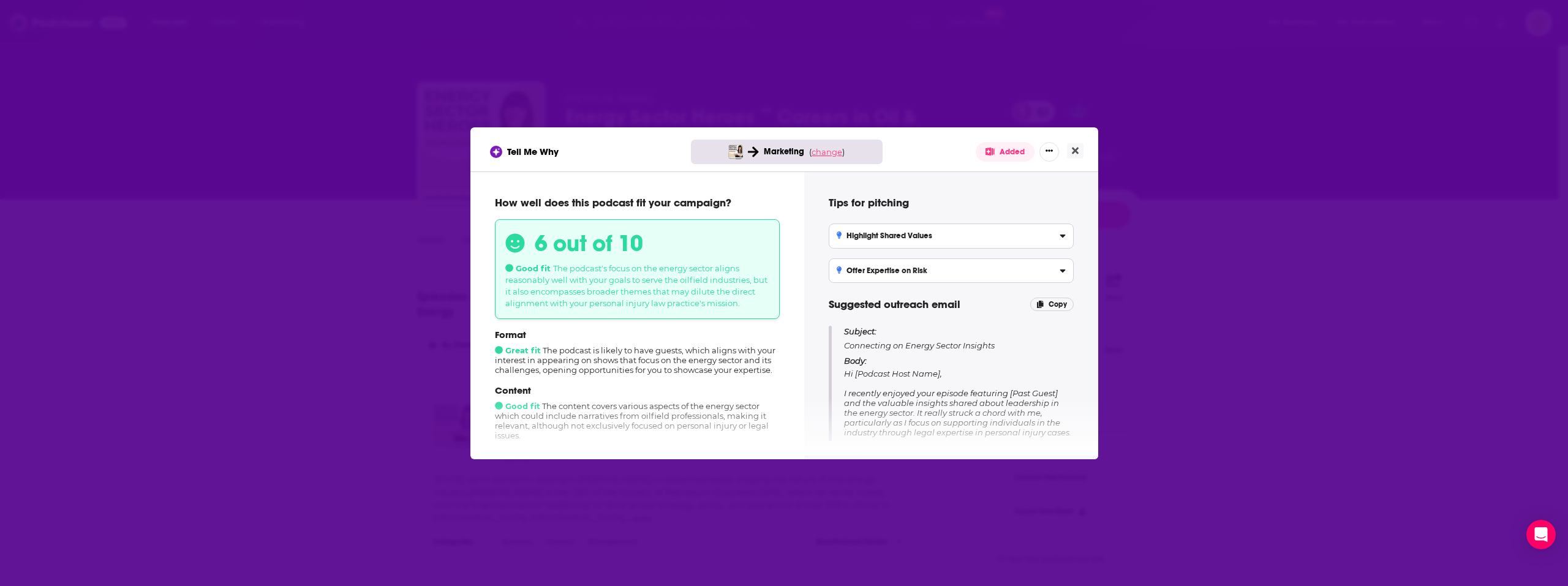
click at [828, 147] on span "change" at bounding box center [826, 151] width 30 height 10
click at [850, 240] on button "Change campaign" at bounding box center [848, 243] width 83 height 15
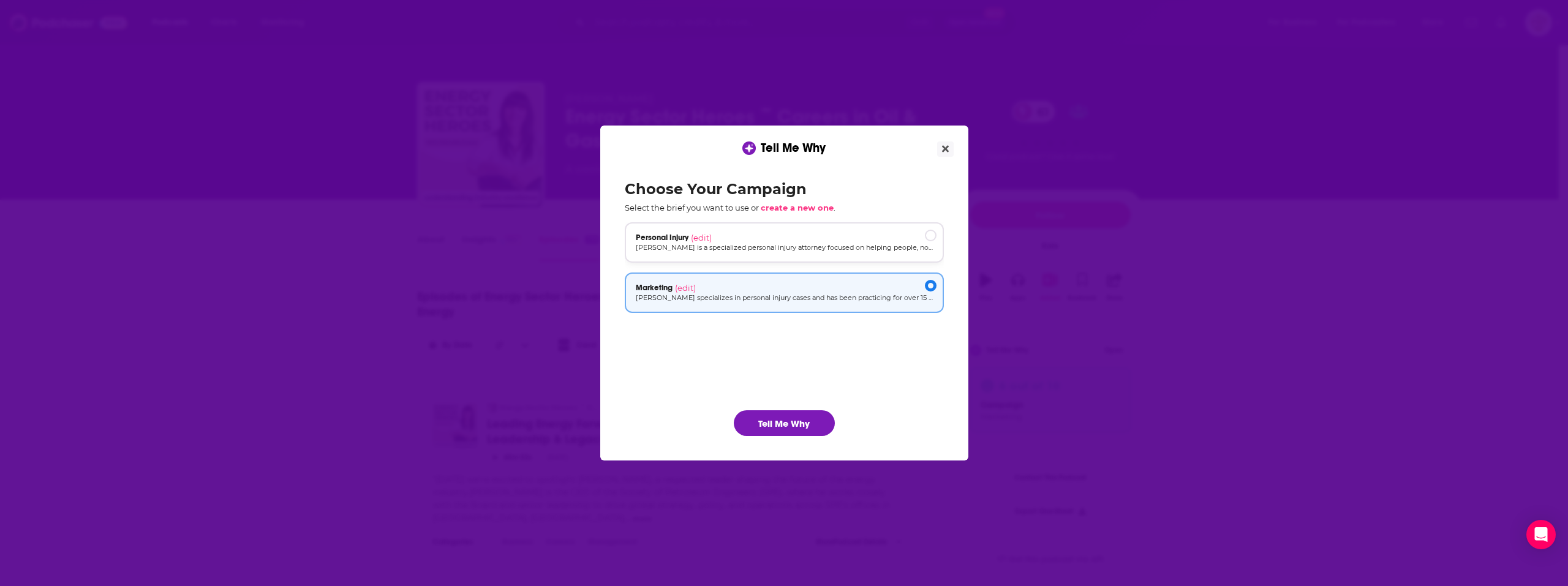
click at [793, 249] on p "[PERSON_NAME] is a specialized personal injury attorney focused on helping peop…" at bounding box center [784, 248] width 297 height 10
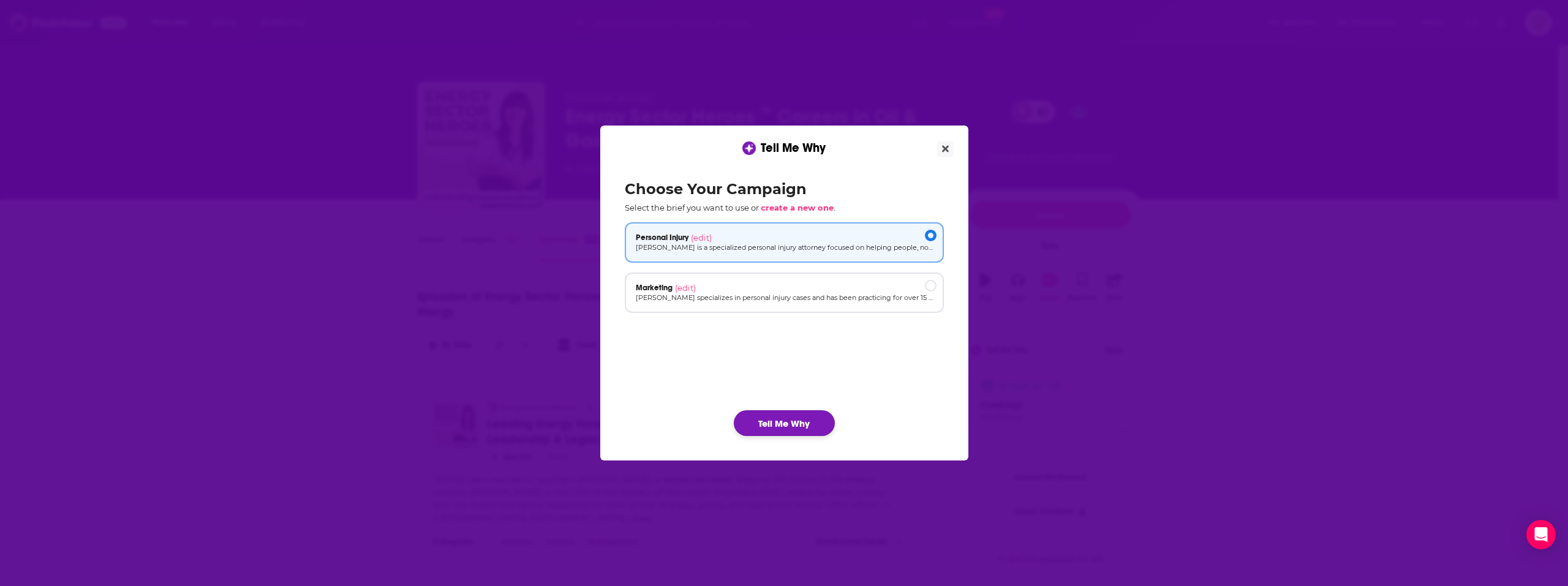
click at [809, 425] on button "Tell Me Why" at bounding box center [784, 423] width 101 height 26
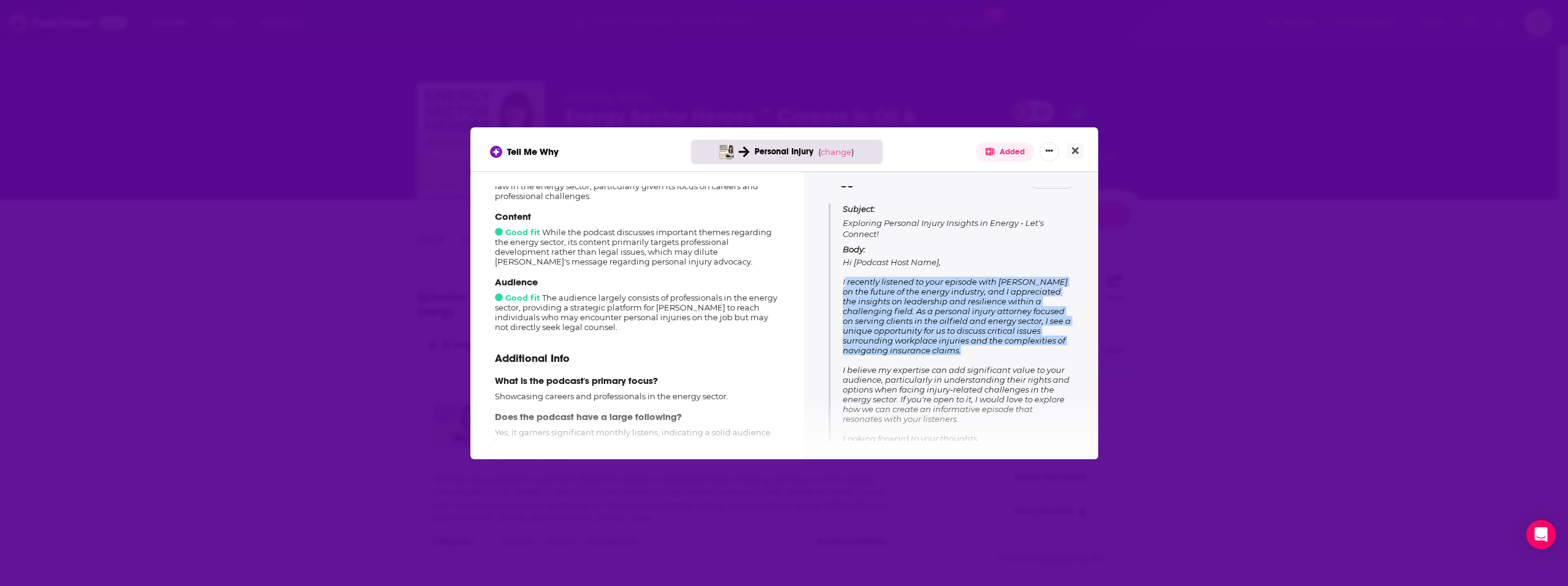
drag, startPoint x: 842, startPoint y: 281, endPoint x: 978, endPoint y: 353, distance: 153.9
click at [978, 353] on div "Subject: Exploring Personal Injury Insights in Energy - Let's Connect! Body: Hi…" at bounding box center [951, 342] width 245 height 279
click at [978, 353] on p "Body: Hi [Podcast Host Name], I recently listened to your episode with [PERSON_…" at bounding box center [958, 363] width 230 height 238
click at [980, 353] on p "Body: Hi [Podcast Host Name], I recently listened to your episode with [PERSON_…" at bounding box center [958, 363] width 230 height 238
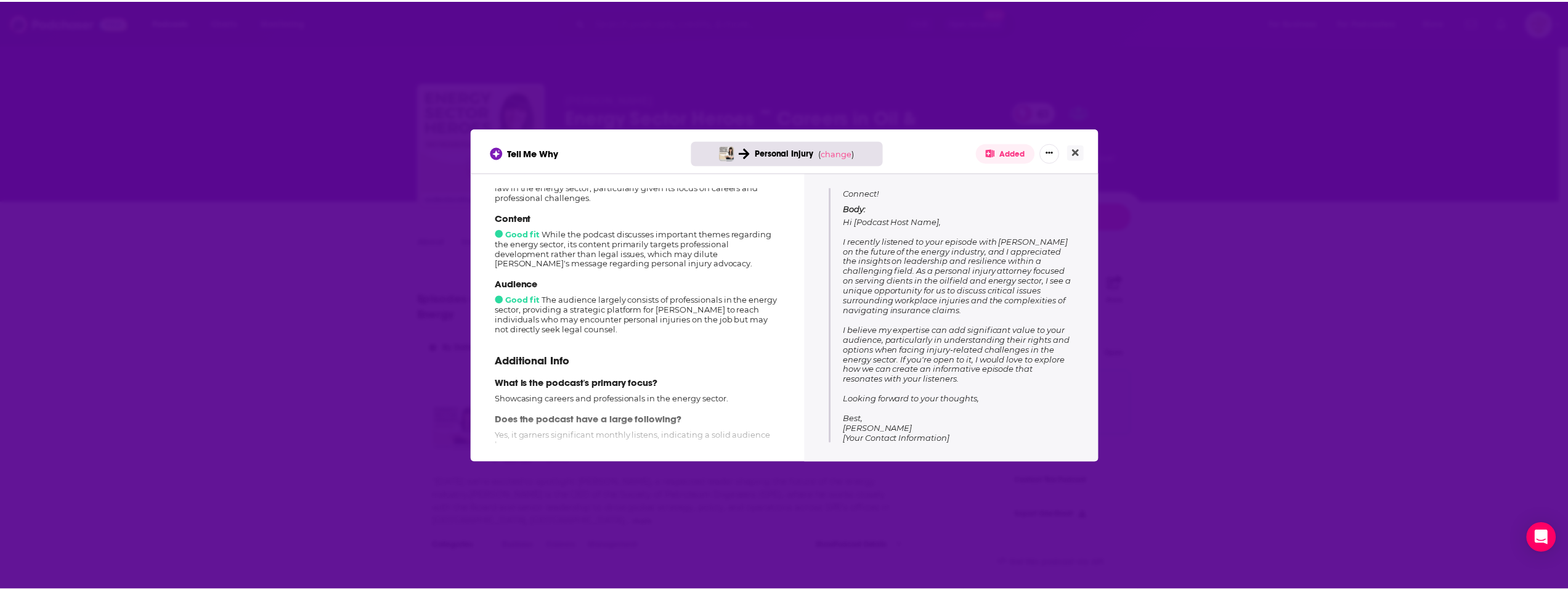
scroll to position [176, 0]
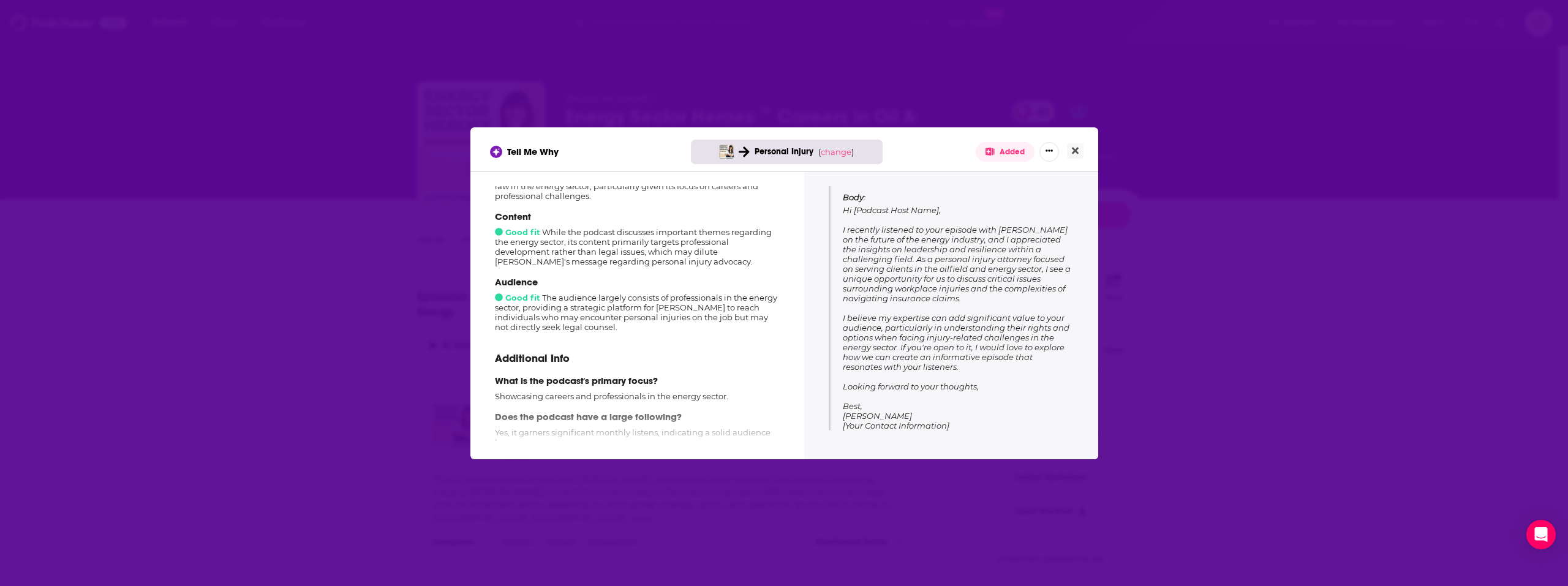
drag, startPoint x: 842, startPoint y: 281, endPoint x: 984, endPoint y: 369, distance: 167.1
click at [984, 369] on div "Subject: Exploring Personal Injury Insights in Energy - Let's Connect! Body: Hi…" at bounding box center [951, 291] width 245 height 279
copy span "I recently listened to your episode with [PERSON_NAME] on the future of the ene…"
click at [1083, 152] on button "Close" at bounding box center [1075, 151] width 17 height 15
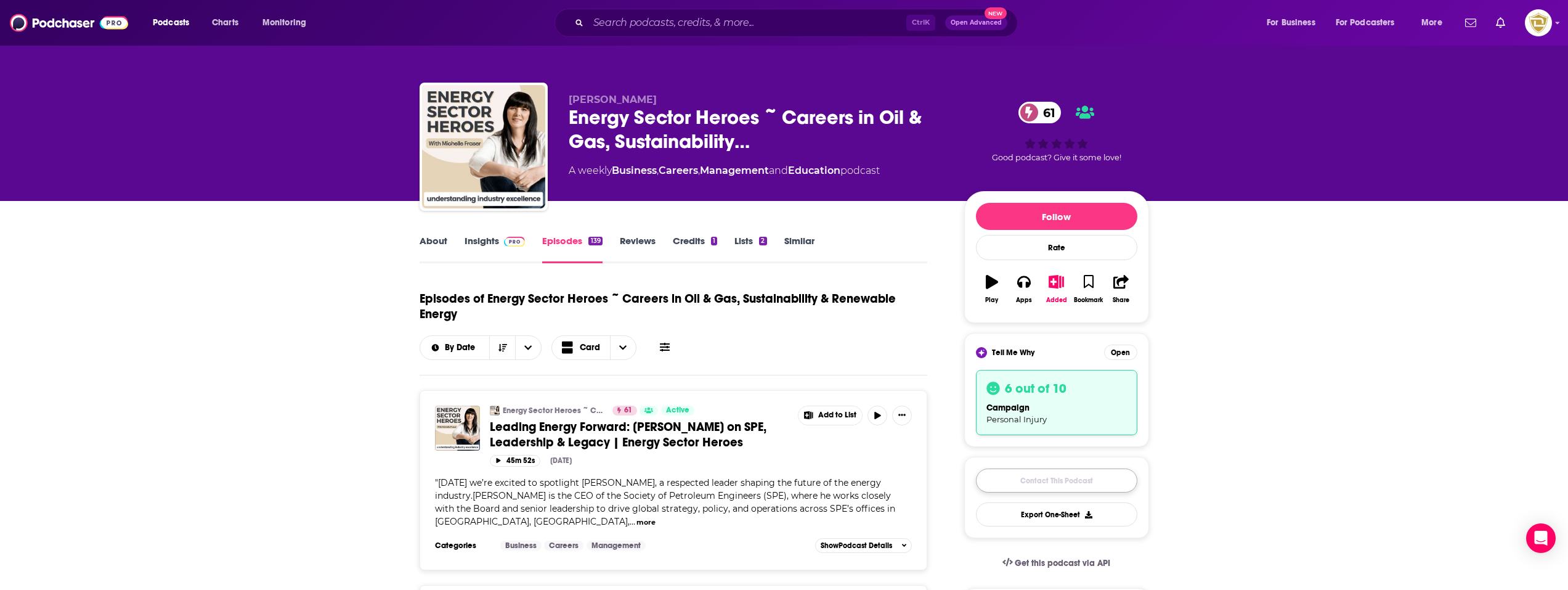
click at [1051, 482] on link "Contact This Podcast" at bounding box center [1056, 480] width 162 height 24
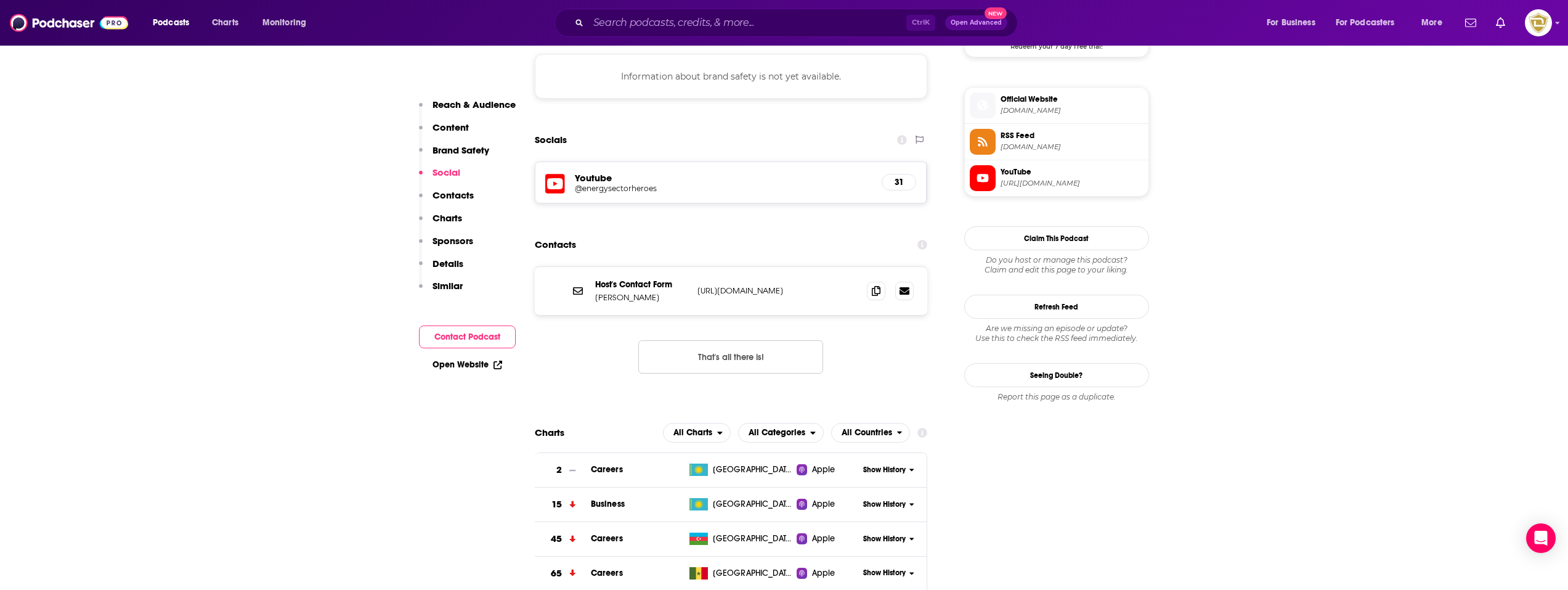
scroll to position [1008, 0]
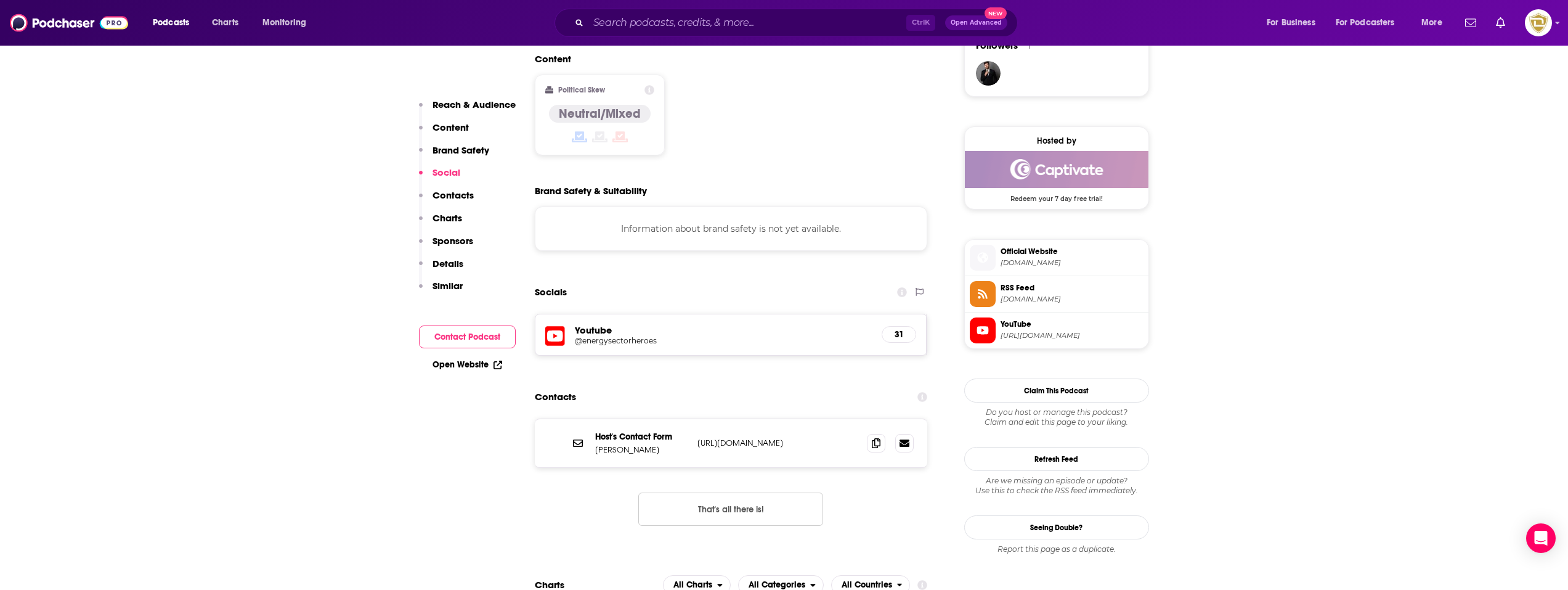
click at [763, 437] on p "[URL][DOMAIN_NAME]" at bounding box center [777, 443] width 160 height 10
click at [758, 437] on p "[URL][DOMAIN_NAME]" at bounding box center [777, 443] width 160 height 10
click at [877, 437] on icon at bounding box center [876, 442] width 8 height 10
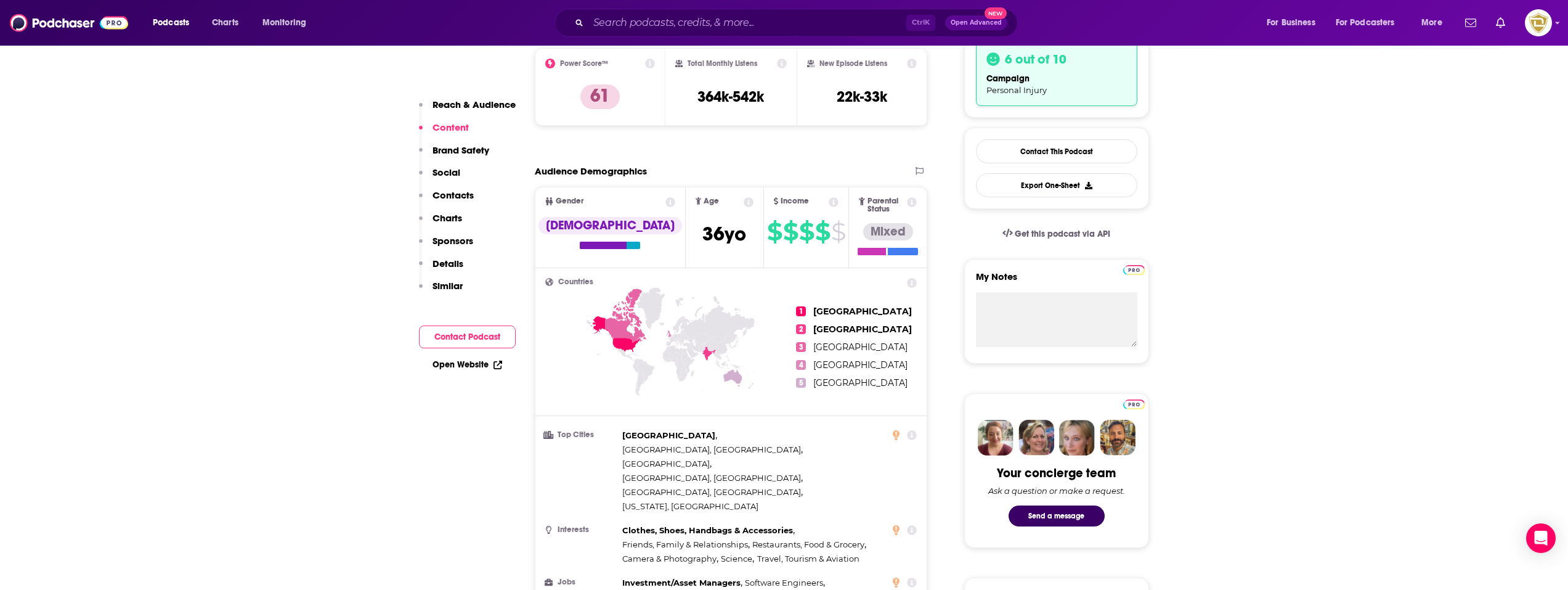
scroll to position [0, 0]
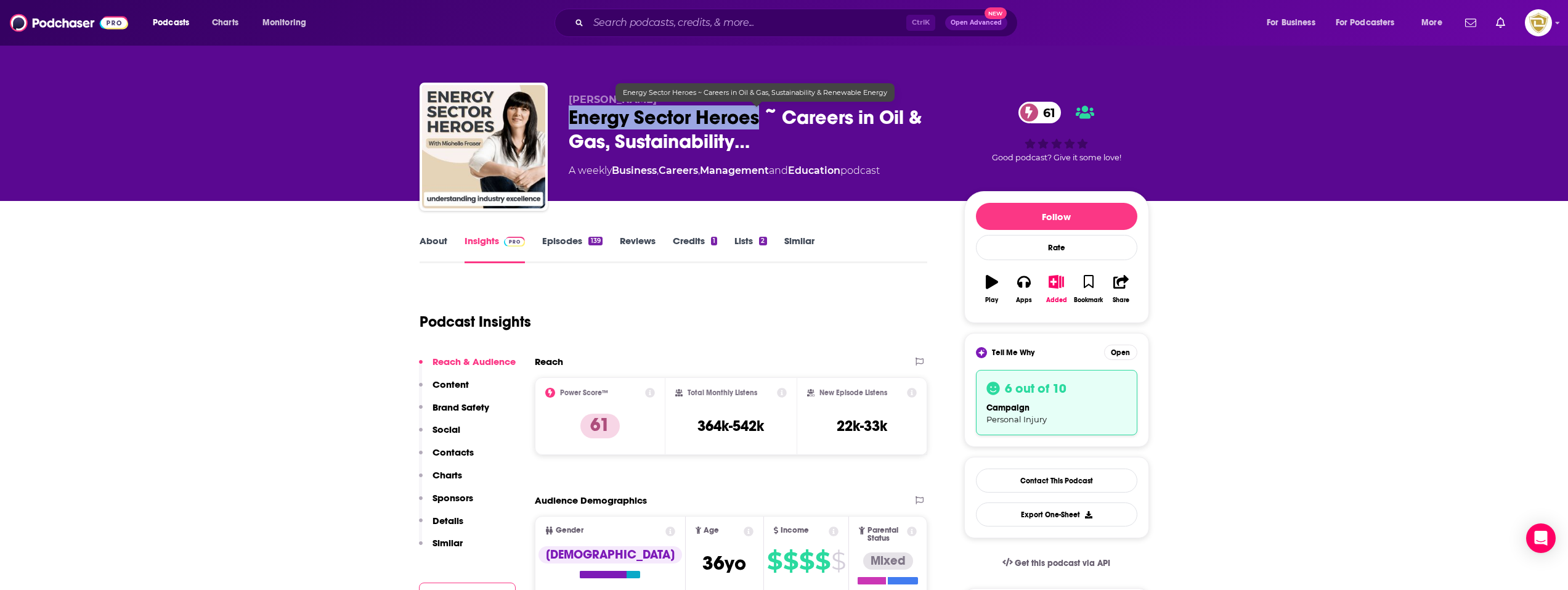
drag, startPoint x: 568, startPoint y: 114, endPoint x: 756, endPoint y: 119, distance: 188.1
click at [756, 119] on div "[PERSON_NAME] Energy Sector Heroes ~ Careers in Oil & Gas, Sustainability… 61 A…" at bounding box center [784, 149] width 729 height 133
copy h2 "Energy Sector Heroes"
click at [570, 243] on link "Episodes 139" at bounding box center [572, 249] width 60 height 29
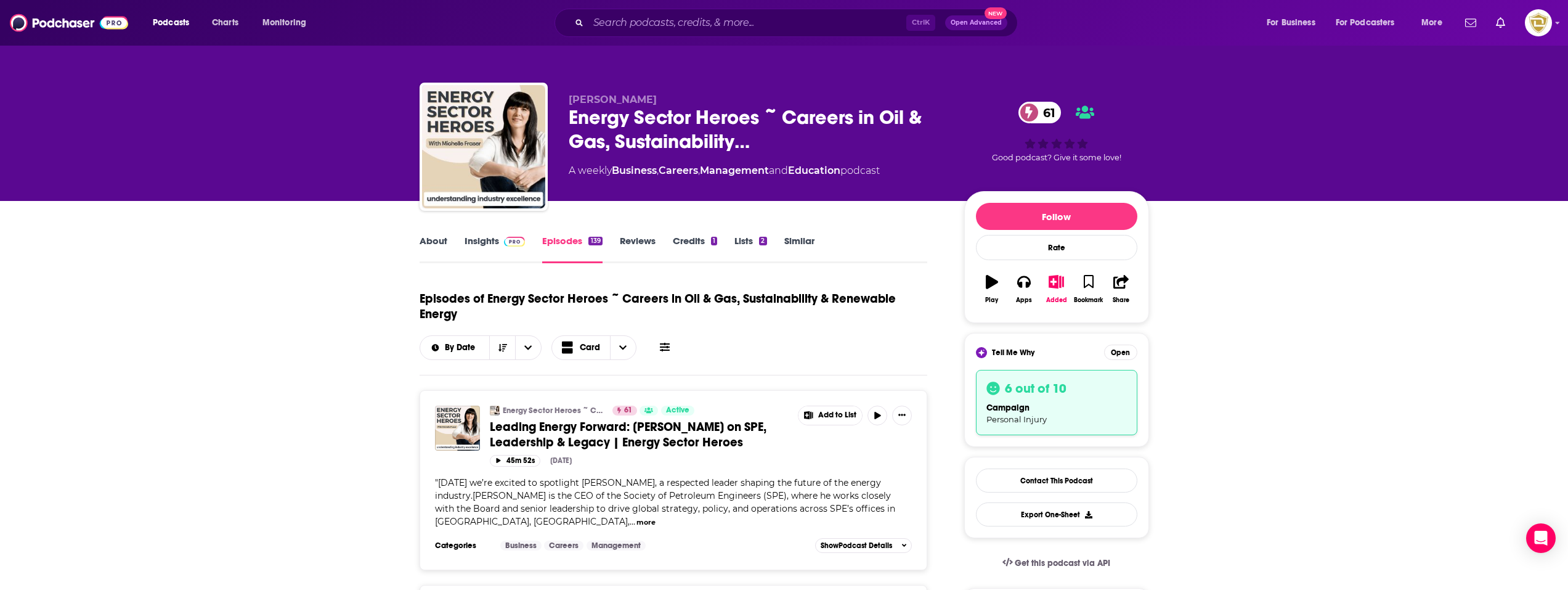
click at [1060, 404] on div "campaign Personal Injury" at bounding box center [1057, 413] width 141 height 23
click at [1131, 352] on button "Open" at bounding box center [1120, 352] width 33 height 16
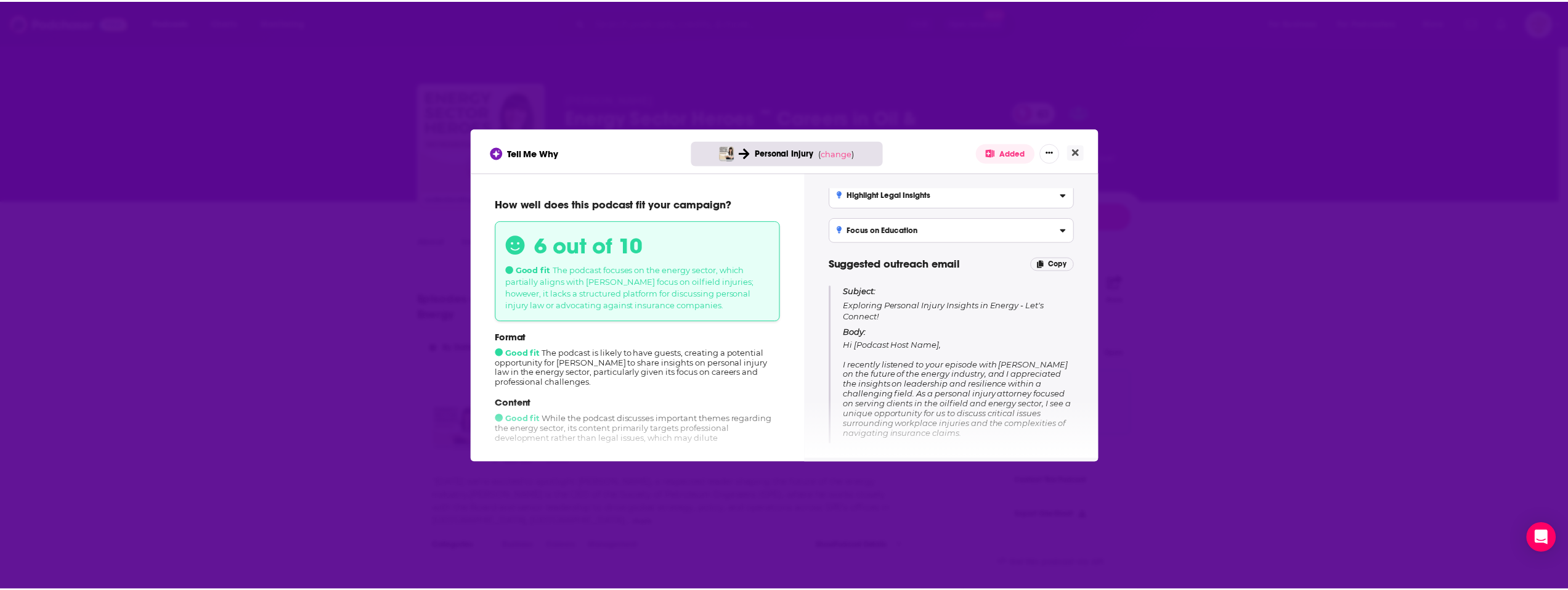
scroll to position [175, 0]
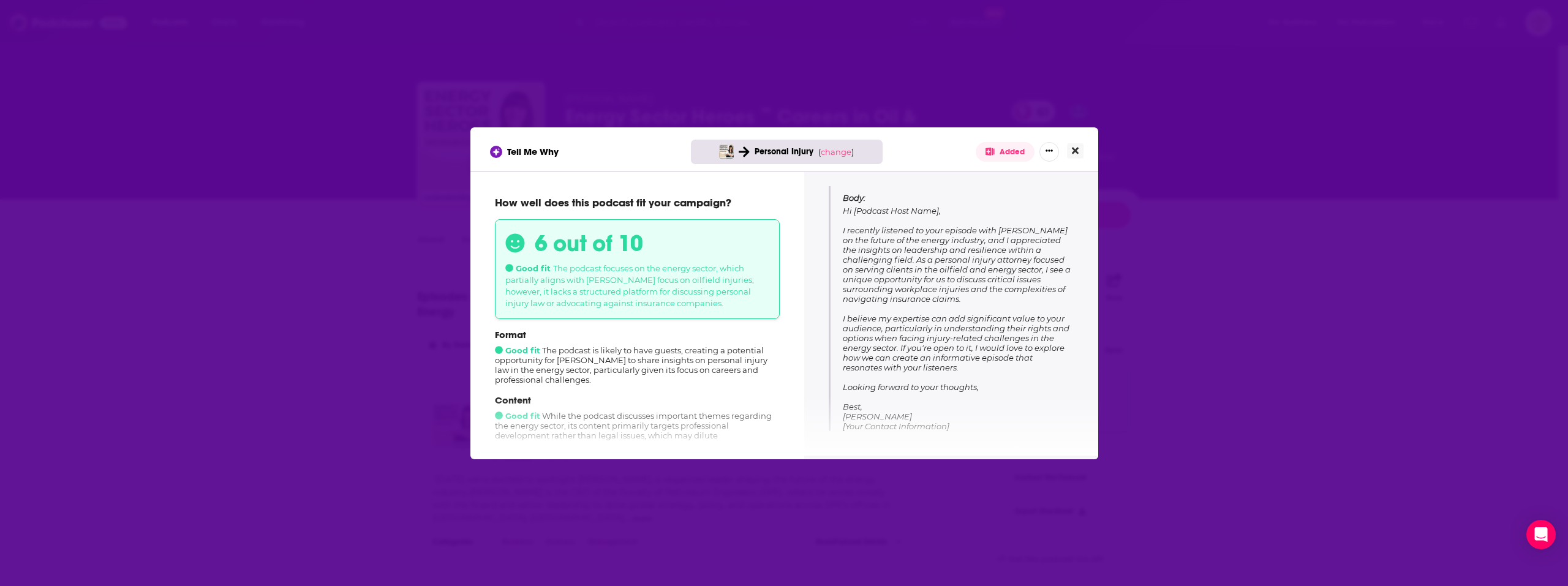
click at [1077, 143] on button "Close" at bounding box center [1075, 151] width 17 height 15
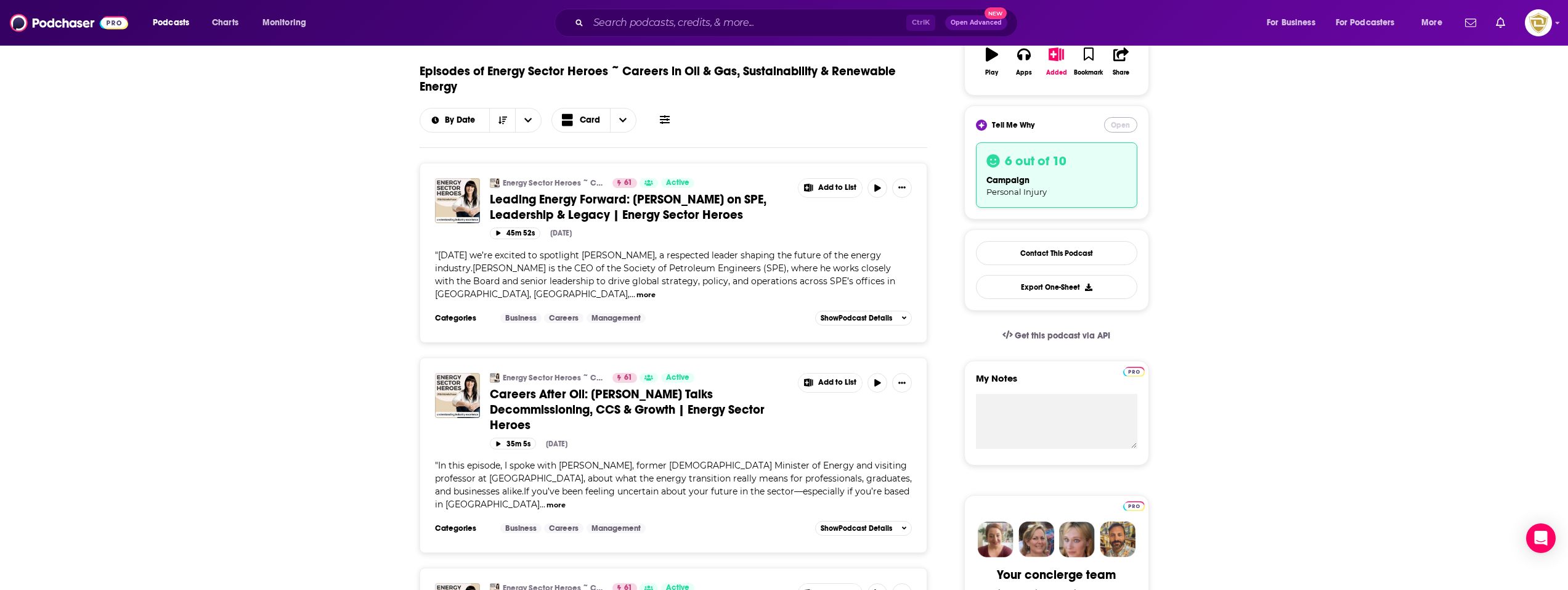
scroll to position [247, 0]
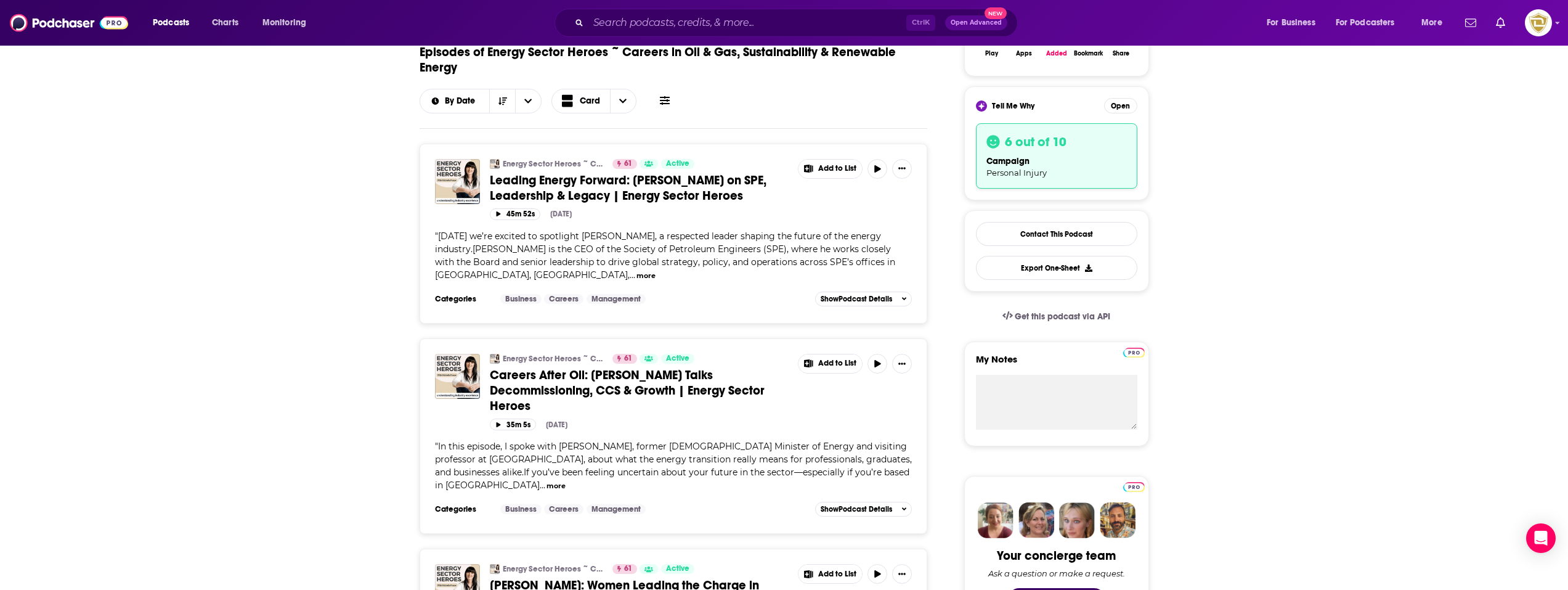
click at [781, 212] on div "45m 52s [DATE]" at bounding box center [701, 214] width 423 height 12
click at [459, 182] on img "Leading Energy Forward: Simon Seaton on SPE, Leadership & Legacy | Energy Secto…" at bounding box center [457, 181] width 45 height 45
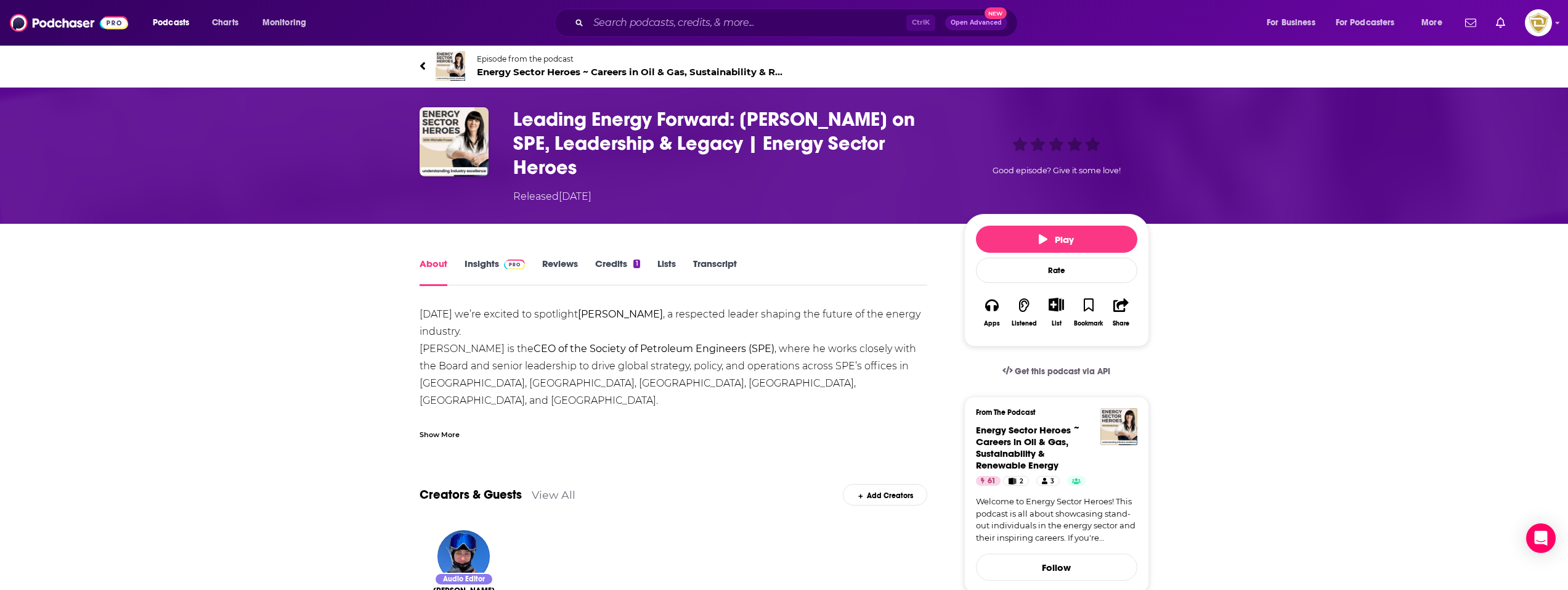
click at [490, 258] on link "Insights" at bounding box center [495, 272] width 61 height 29
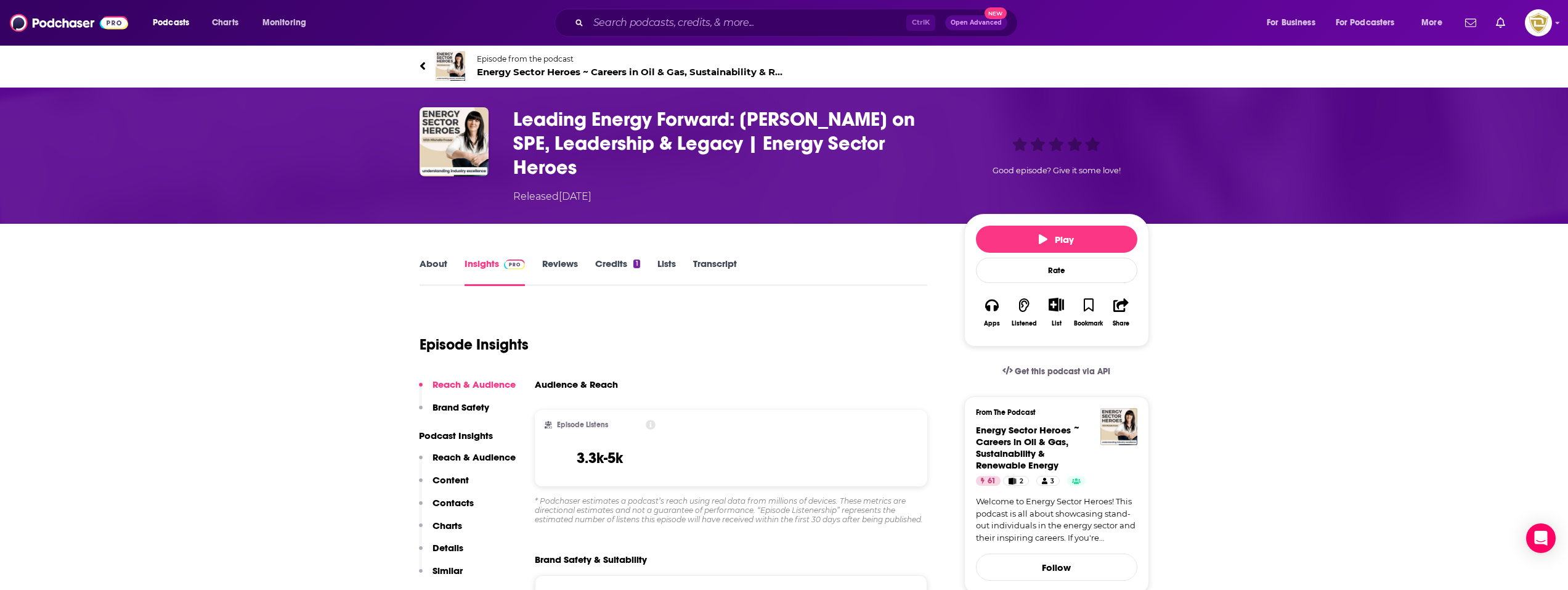
click at [444, 258] on link "About" at bounding box center [433, 272] width 28 height 29
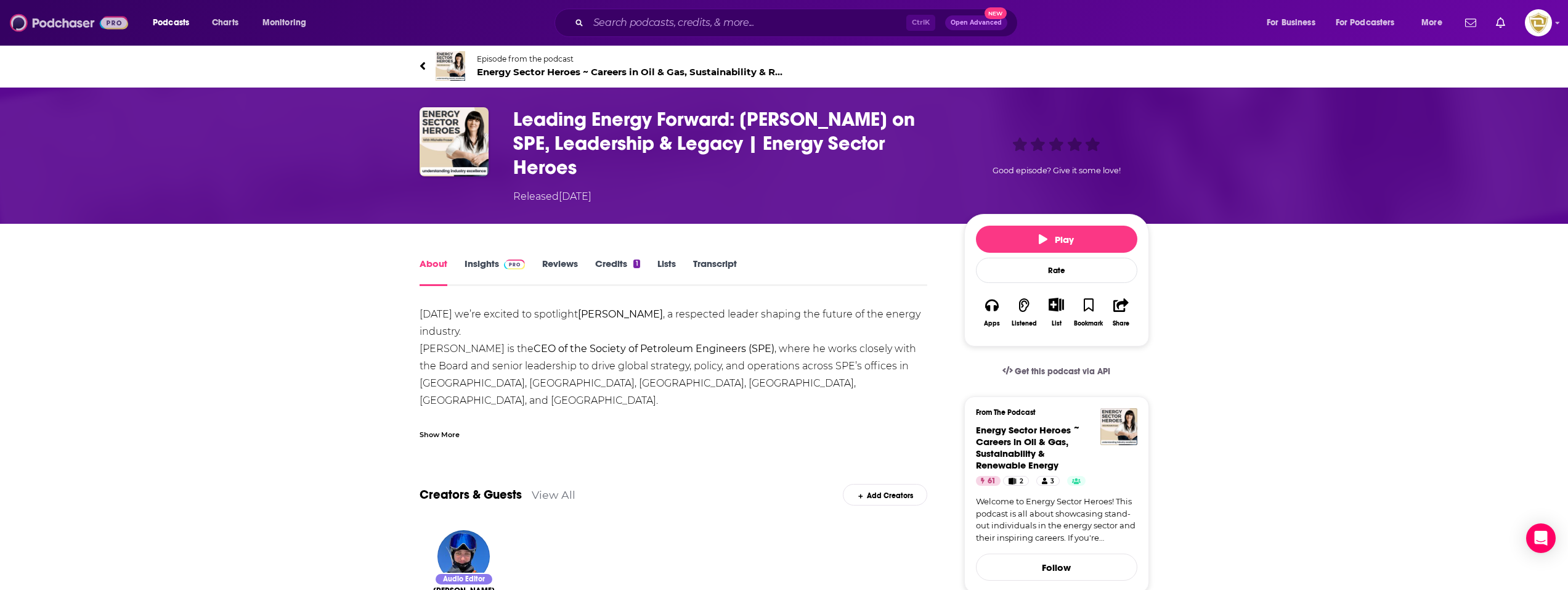
click at [35, 20] on img at bounding box center [69, 23] width 118 height 23
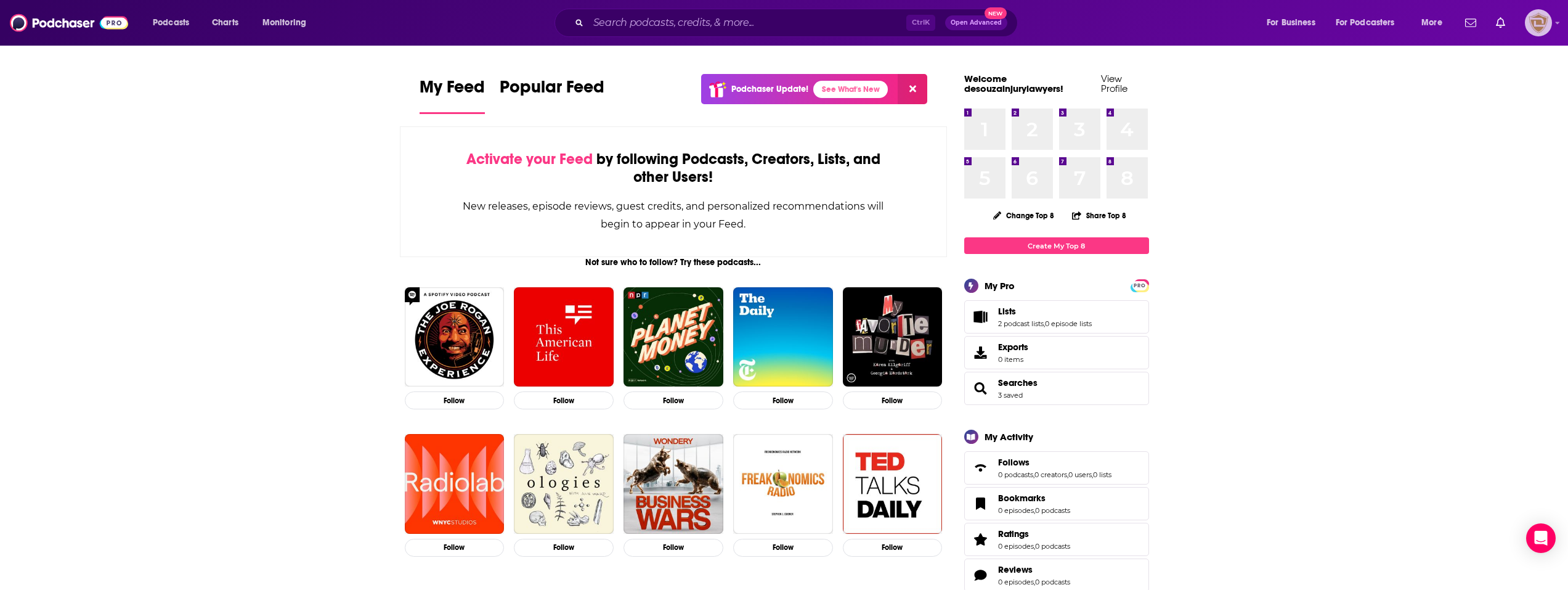
click at [1537, 20] on img "Logged in as desouzainjurylawyers" at bounding box center [1539, 23] width 27 height 27
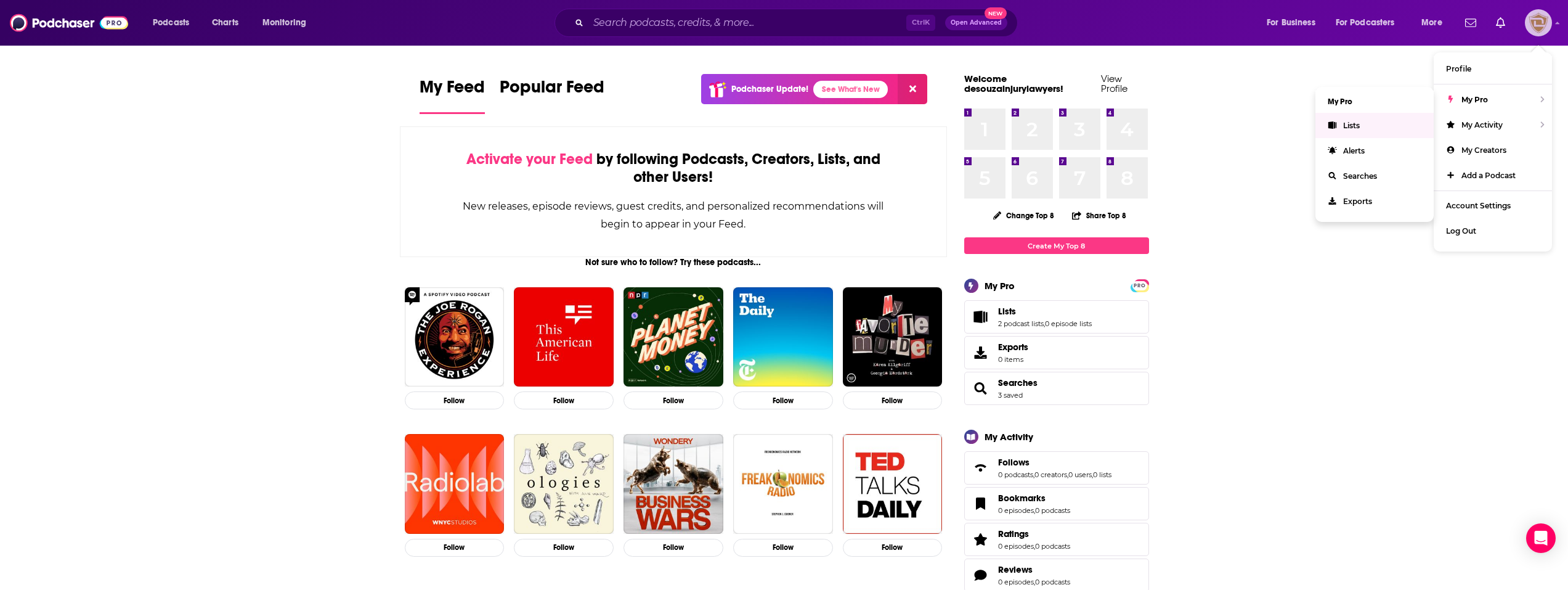
click at [1382, 125] on link "Lists" at bounding box center [1375, 125] width 118 height 25
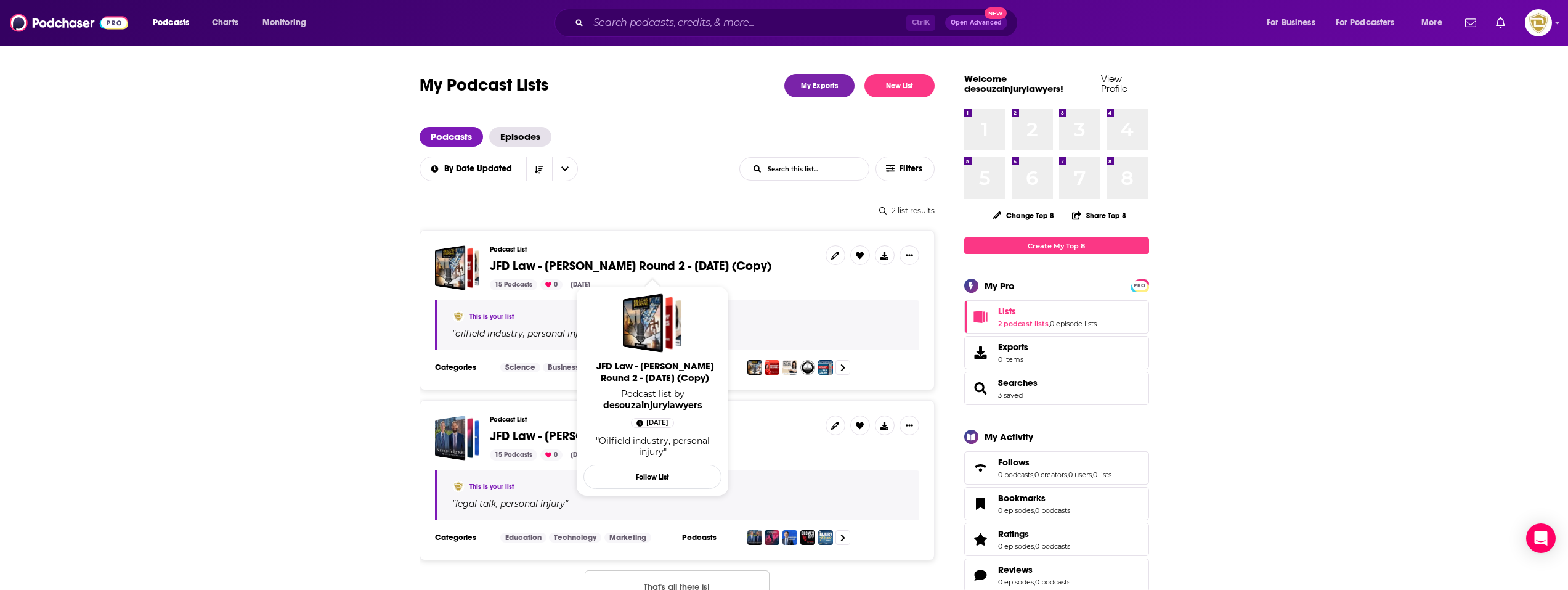
click at [724, 260] on span "JFD Law - [PERSON_NAME] Round 2 - [DATE] (Copy)" at bounding box center [631, 266] width 282 height 16
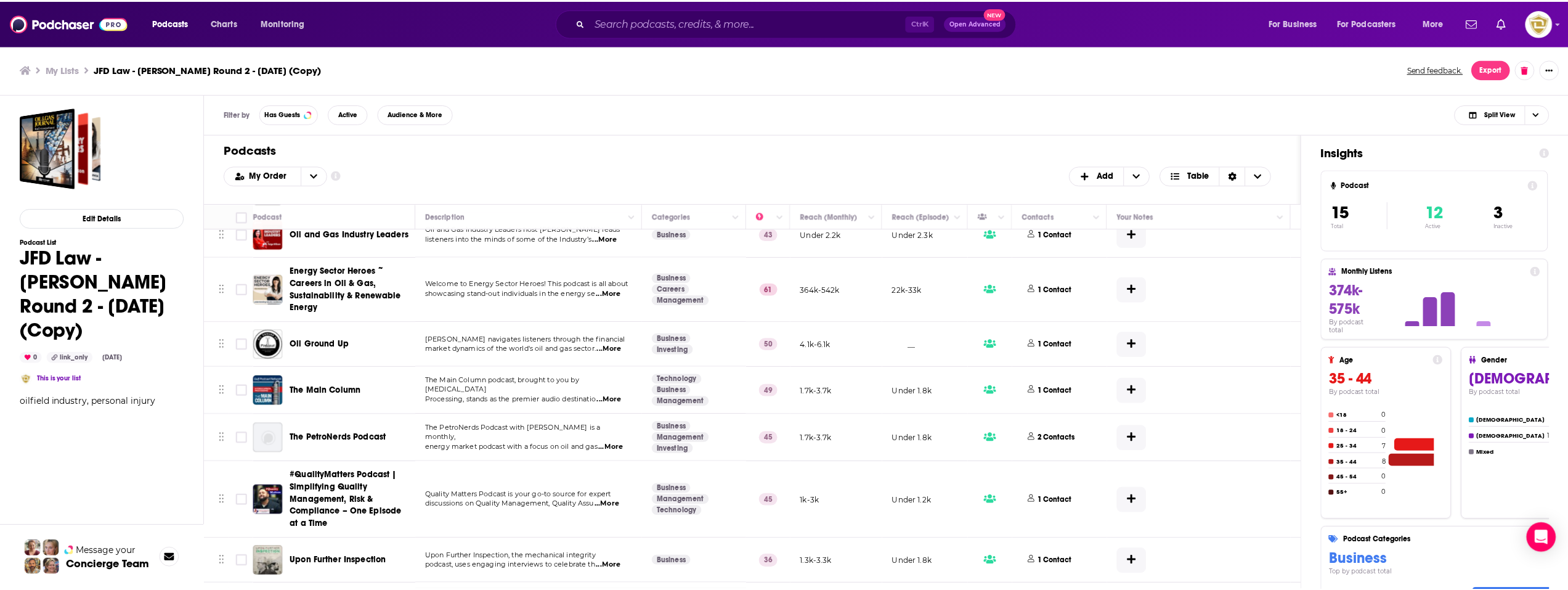
scroll to position [123, 0]
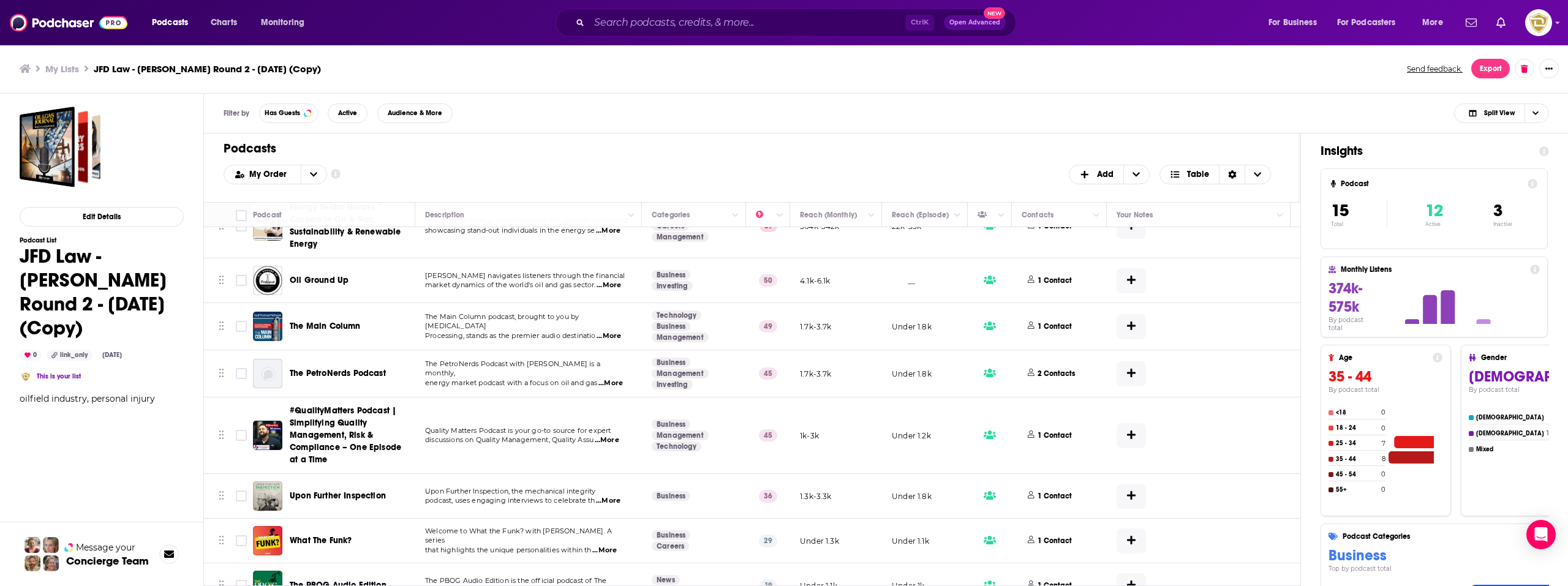
click at [343, 443] on span "#QualityMatters Podcast | Simplifying Quality Management, Risk & Compliance – O…" at bounding box center [345, 435] width 112 height 59
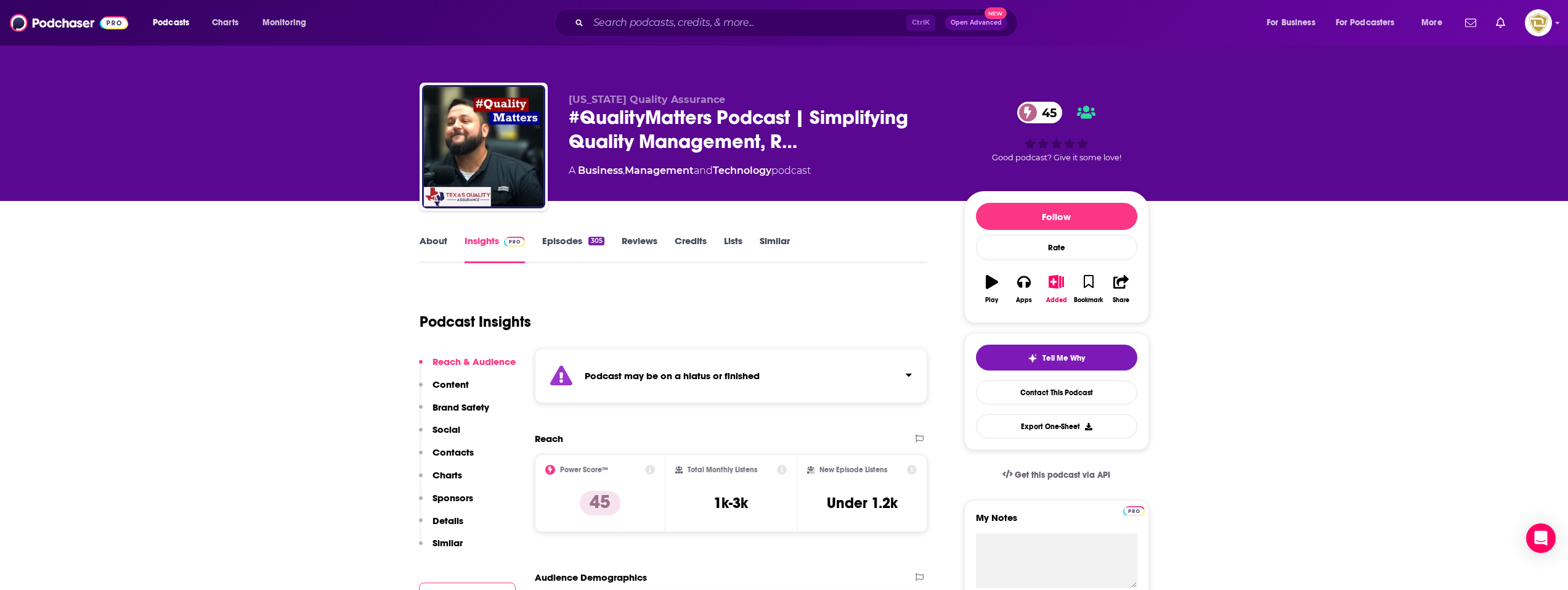
click at [431, 251] on link "About" at bounding box center [433, 249] width 28 height 29
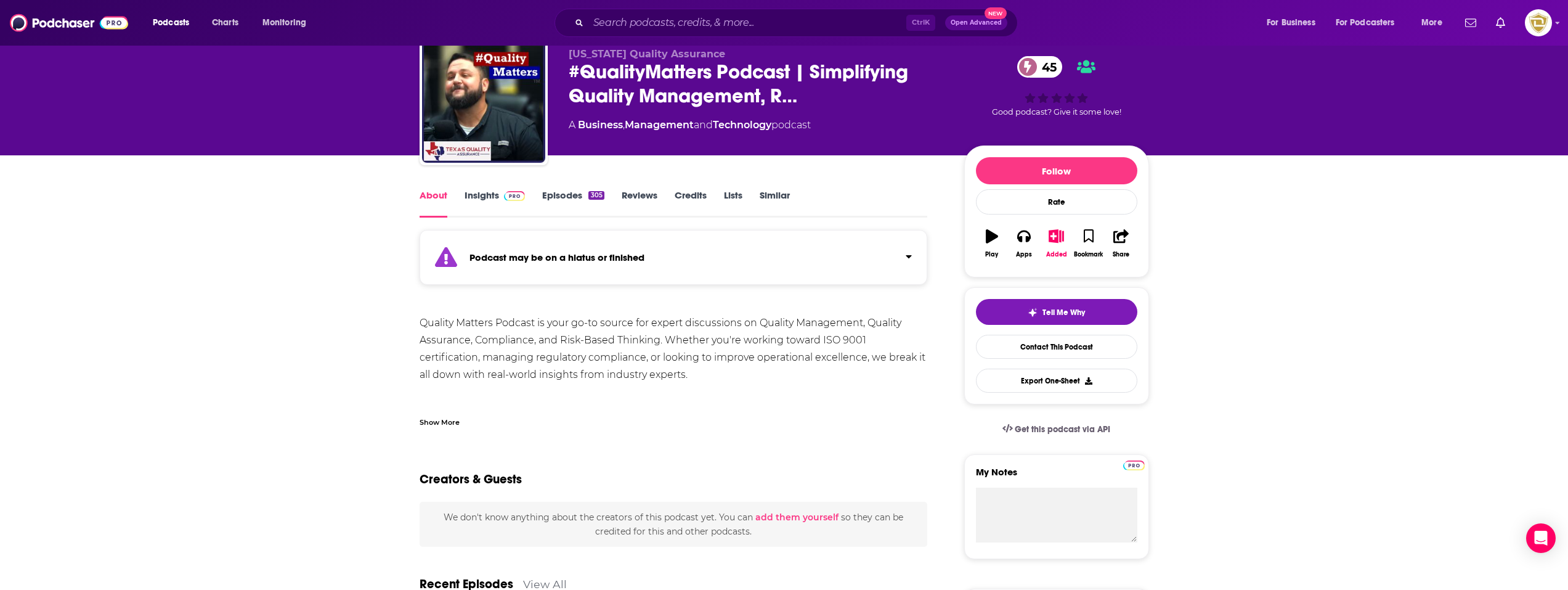
scroll to position [123, 0]
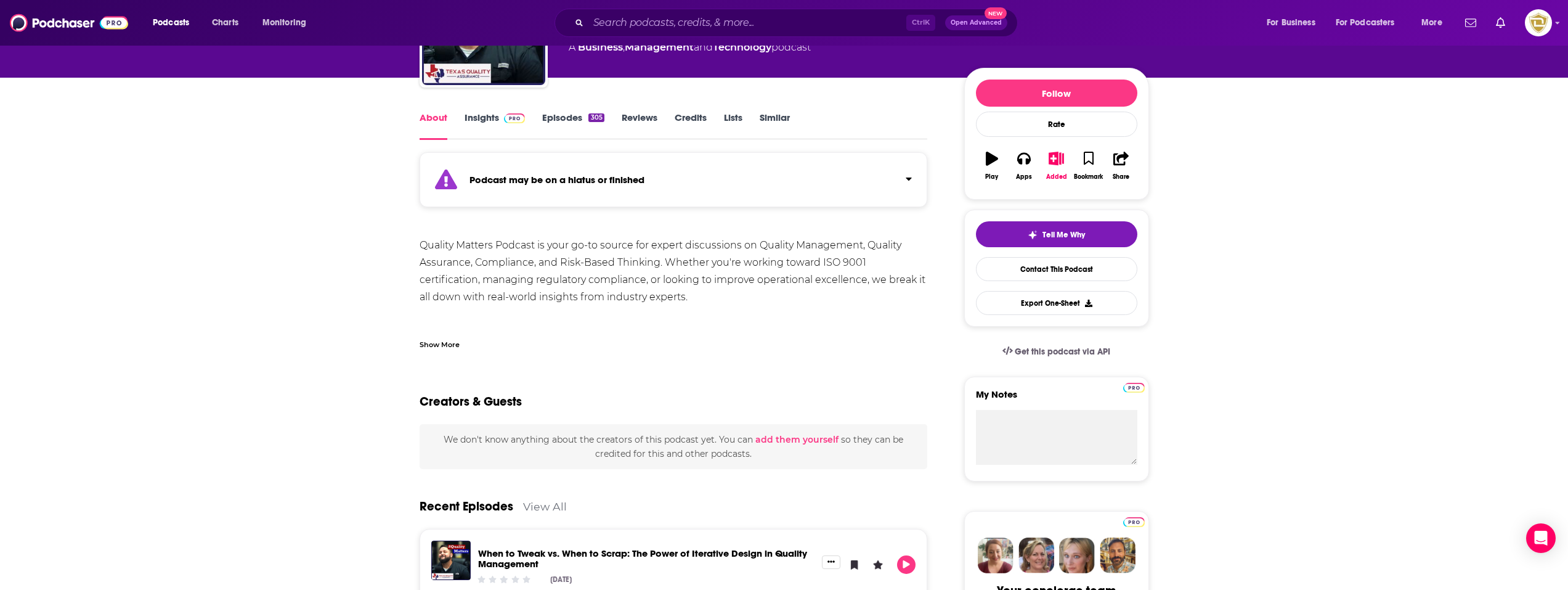
click at [912, 180] on icon "Click to expand status details" at bounding box center [908, 178] width 6 height 10
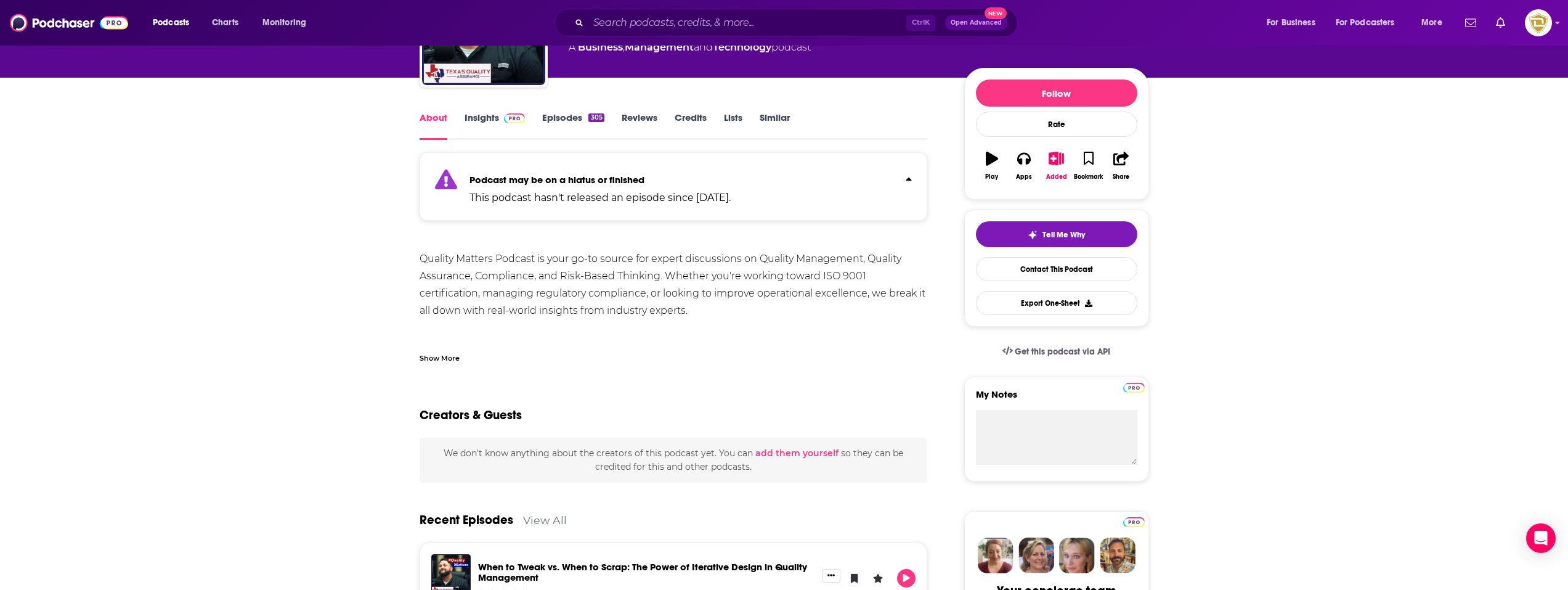
click at [910, 180] on icon "Click to expand status details" at bounding box center [908, 178] width 6 height 10
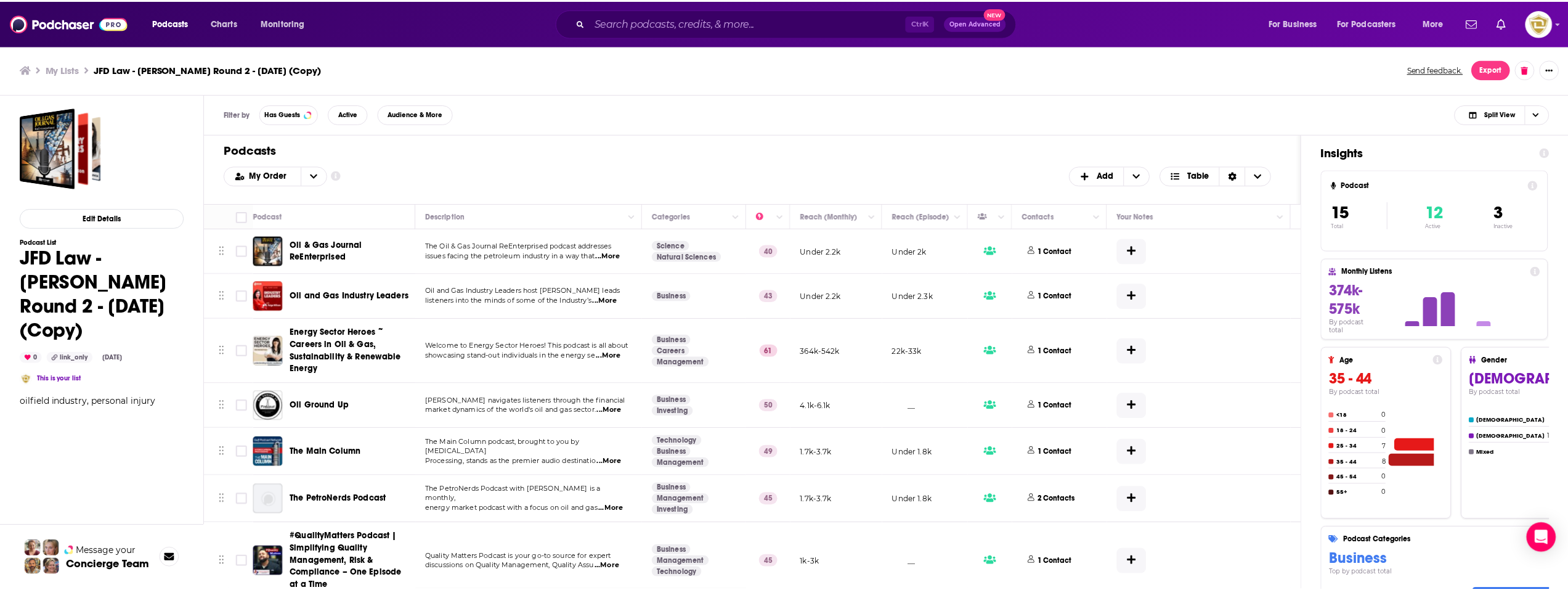
scroll to position [62, 0]
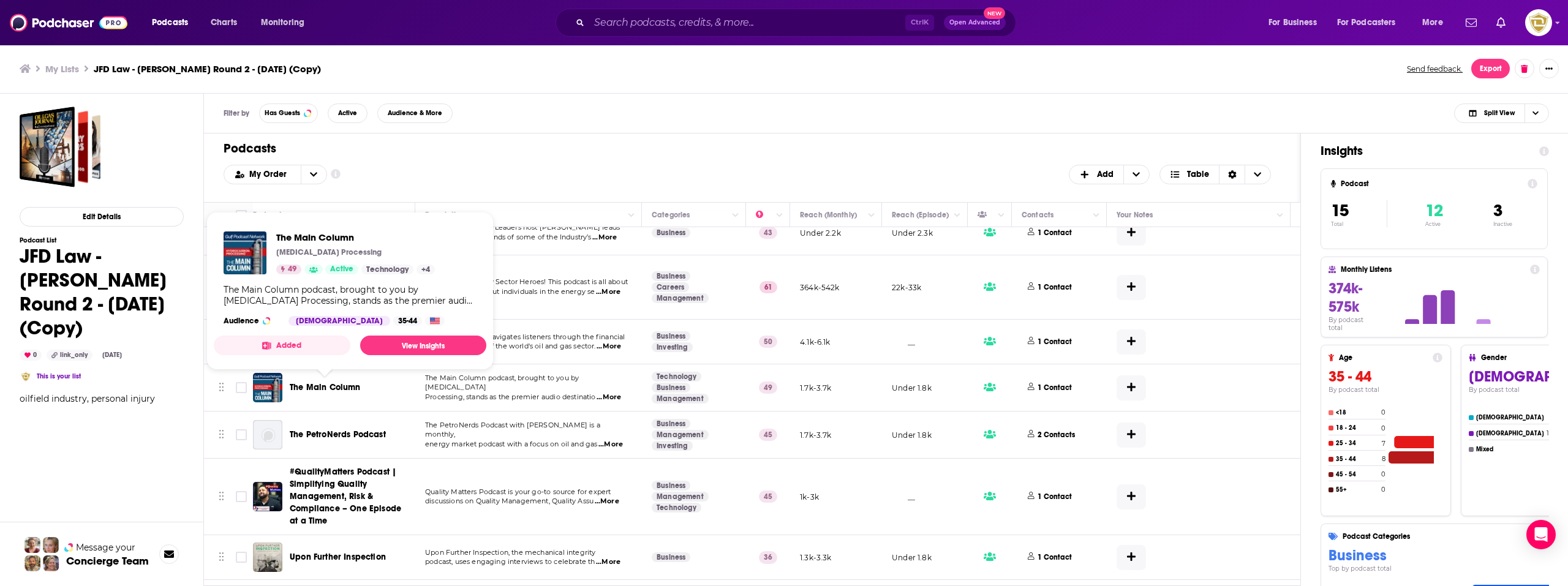
click at [335, 390] on span "The Main Column" at bounding box center [325, 387] width 71 height 10
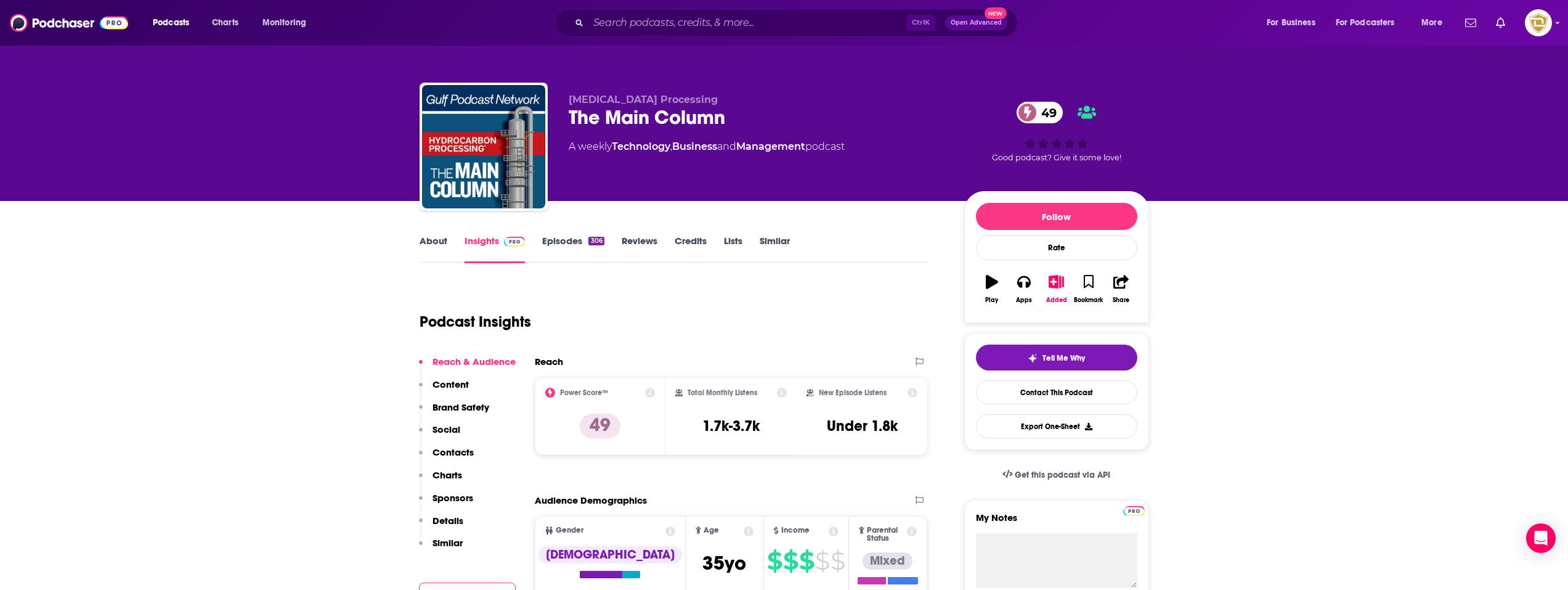
click at [436, 241] on link "About" at bounding box center [433, 249] width 28 height 29
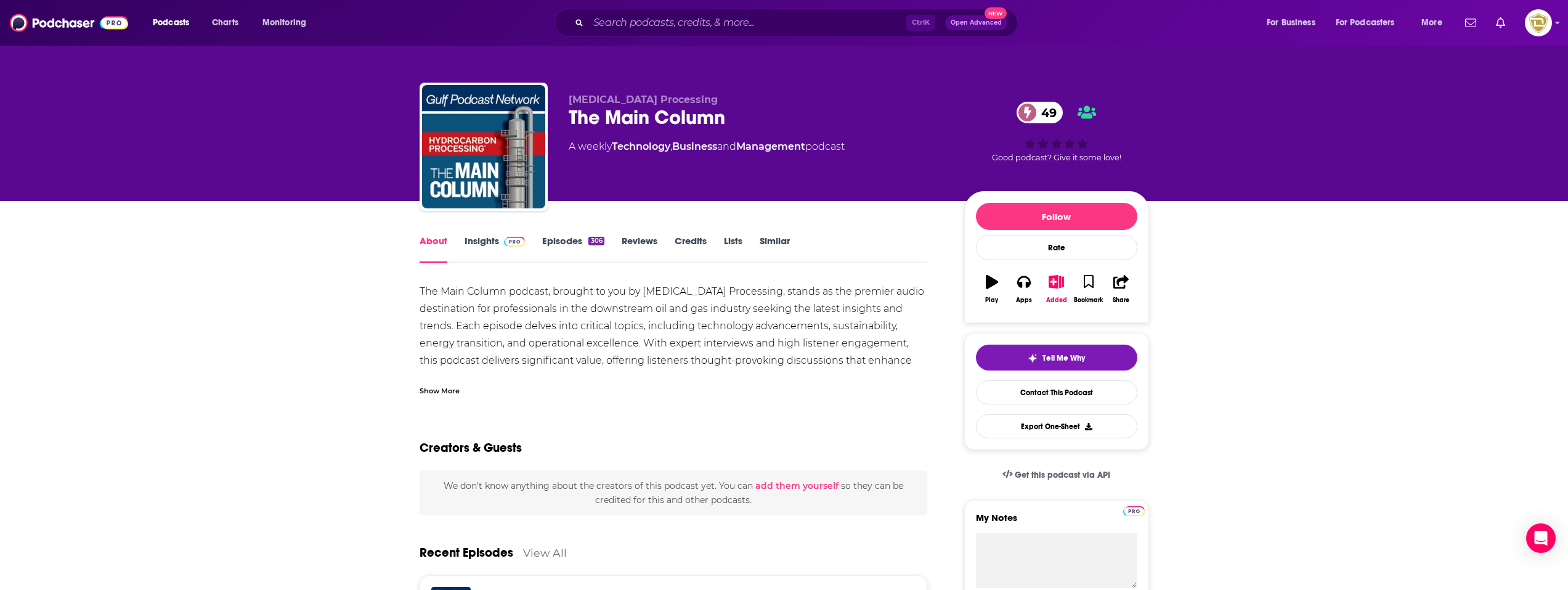
click at [496, 239] on link "Insights" at bounding box center [495, 249] width 61 height 29
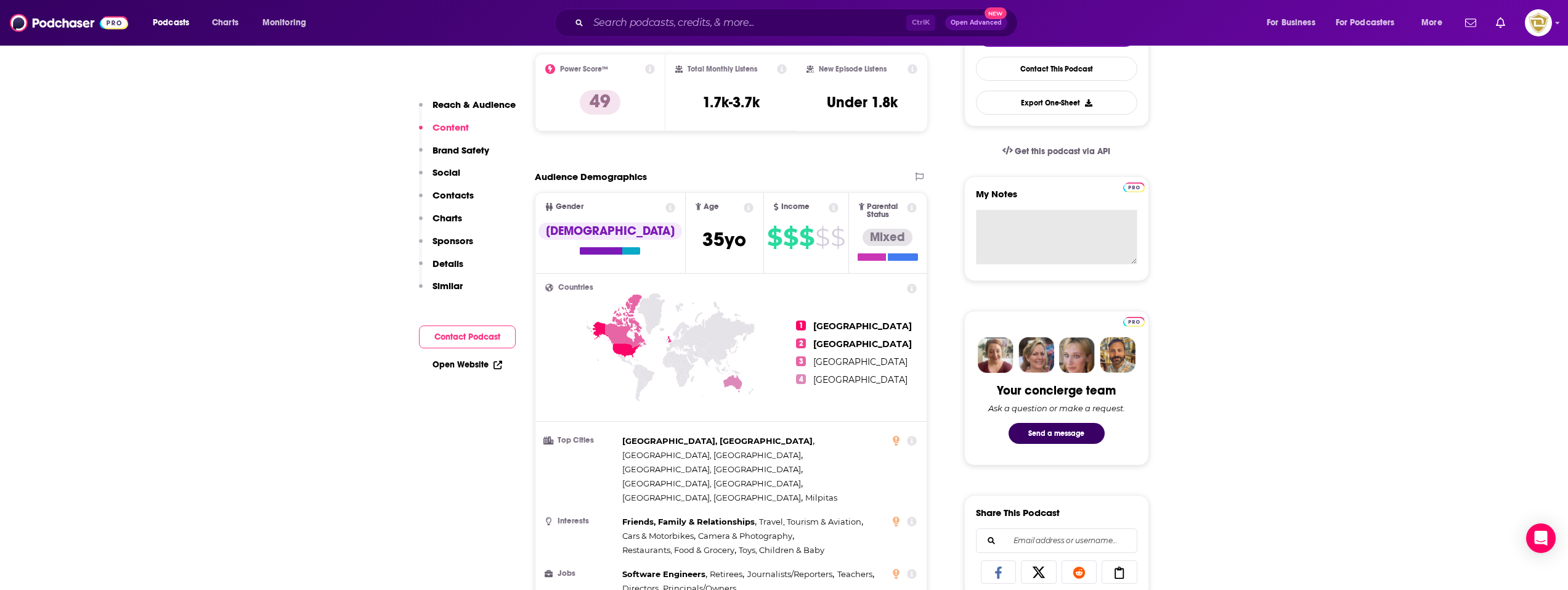
scroll to position [247, 0]
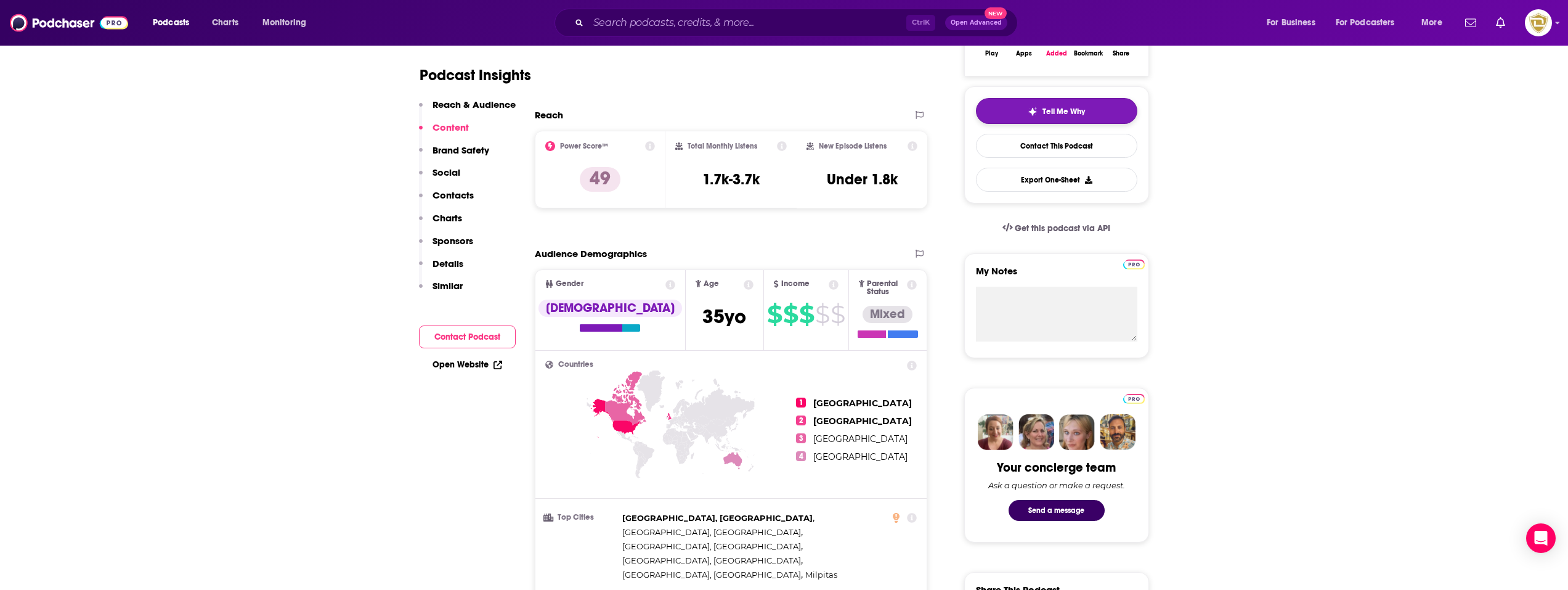
click at [1085, 111] on span "Tell Me Why" at bounding box center [1064, 111] width 43 height 10
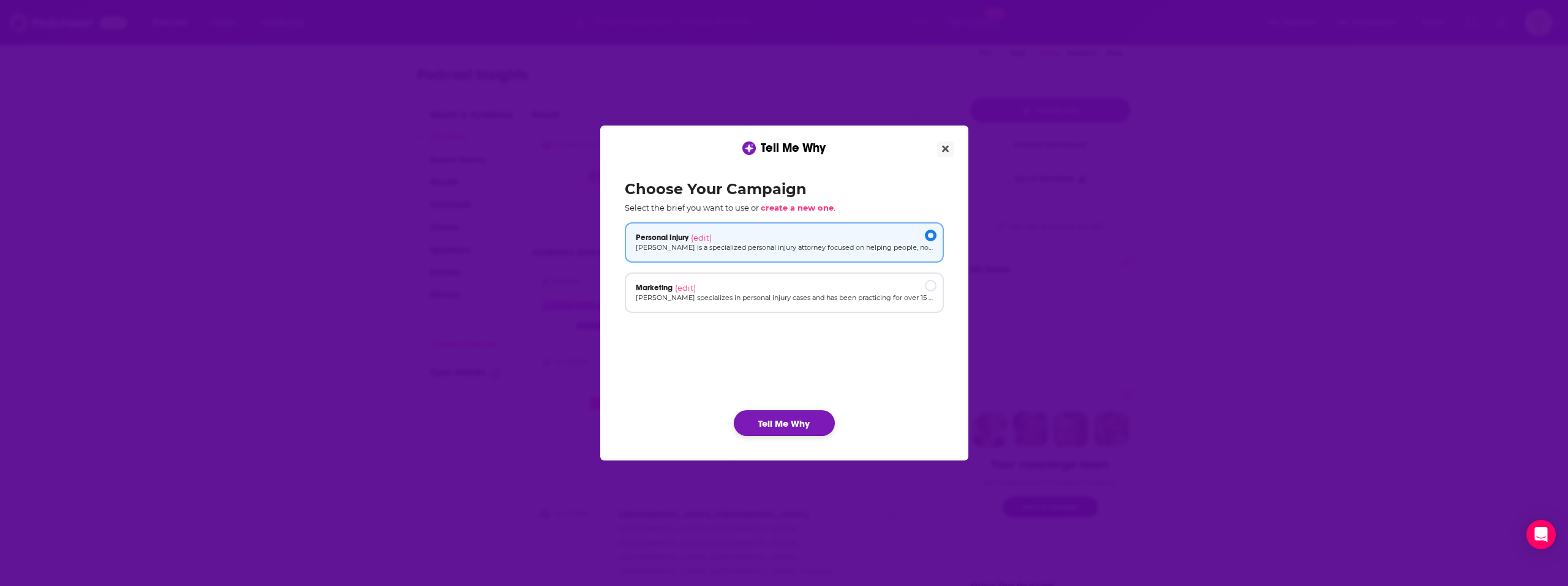
click at [789, 417] on button "Tell Me Why" at bounding box center [784, 423] width 101 height 26
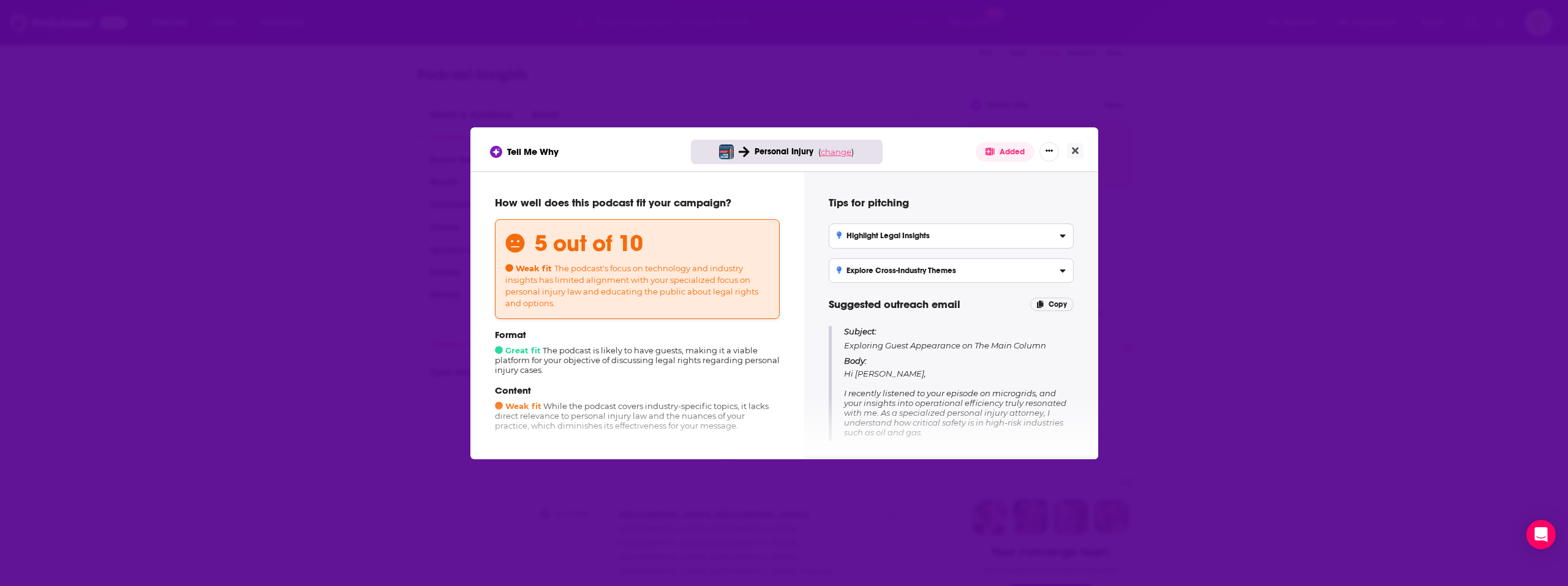
click at [837, 153] on span "change" at bounding box center [836, 151] width 30 height 10
click at [844, 237] on button "Change campaign" at bounding box center [857, 243] width 83 height 15
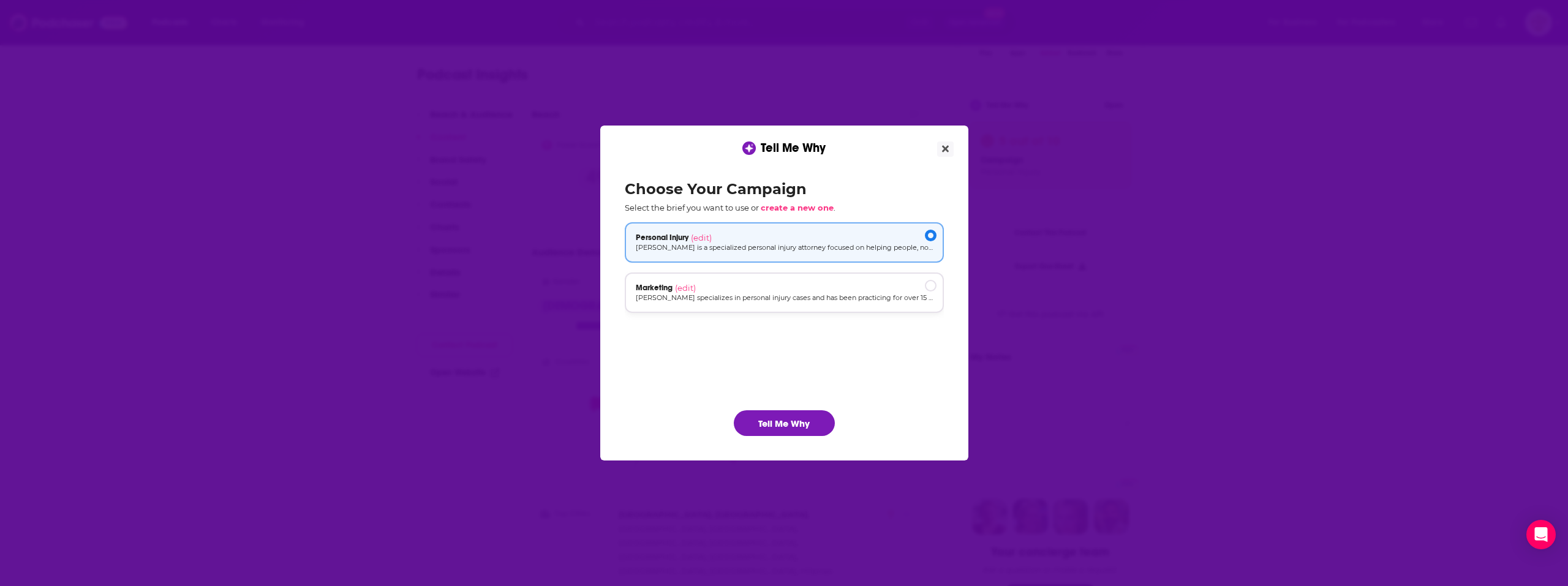
click at [795, 289] on div "Marketing (edit)" at bounding box center [784, 288] width 297 height 10
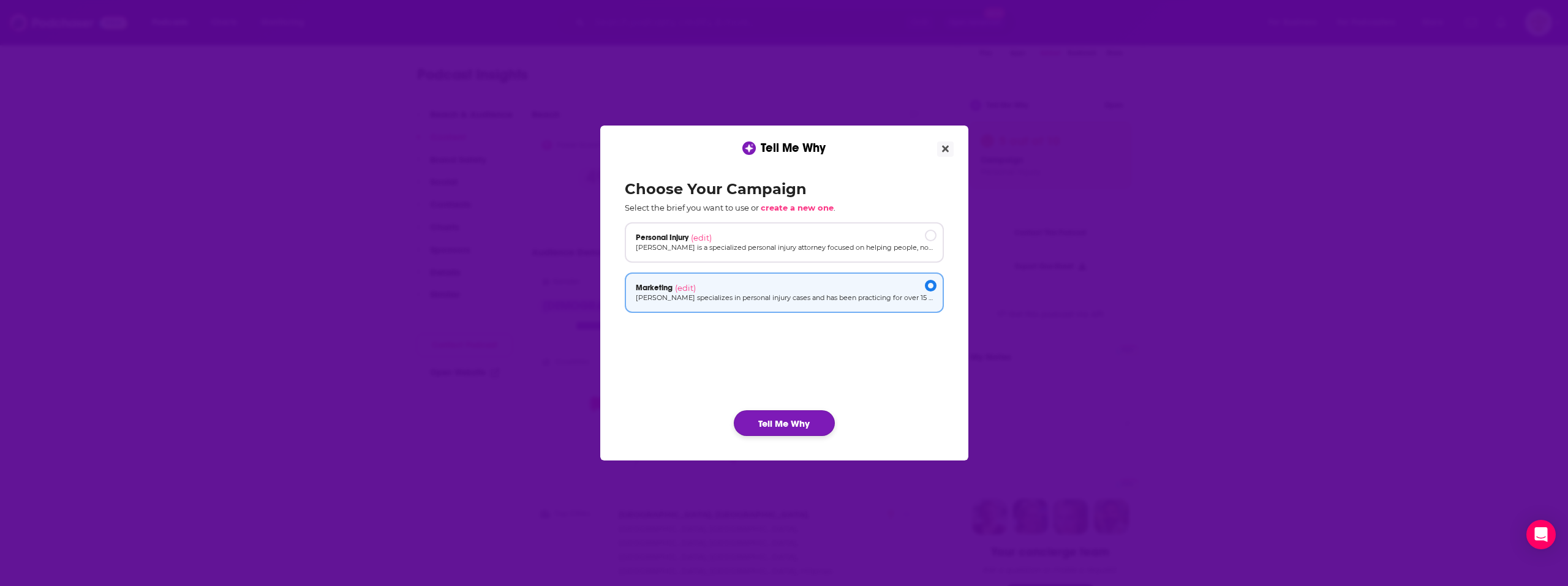
click at [773, 431] on button "Tell Me Why" at bounding box center [784, 423] width 101 height 26
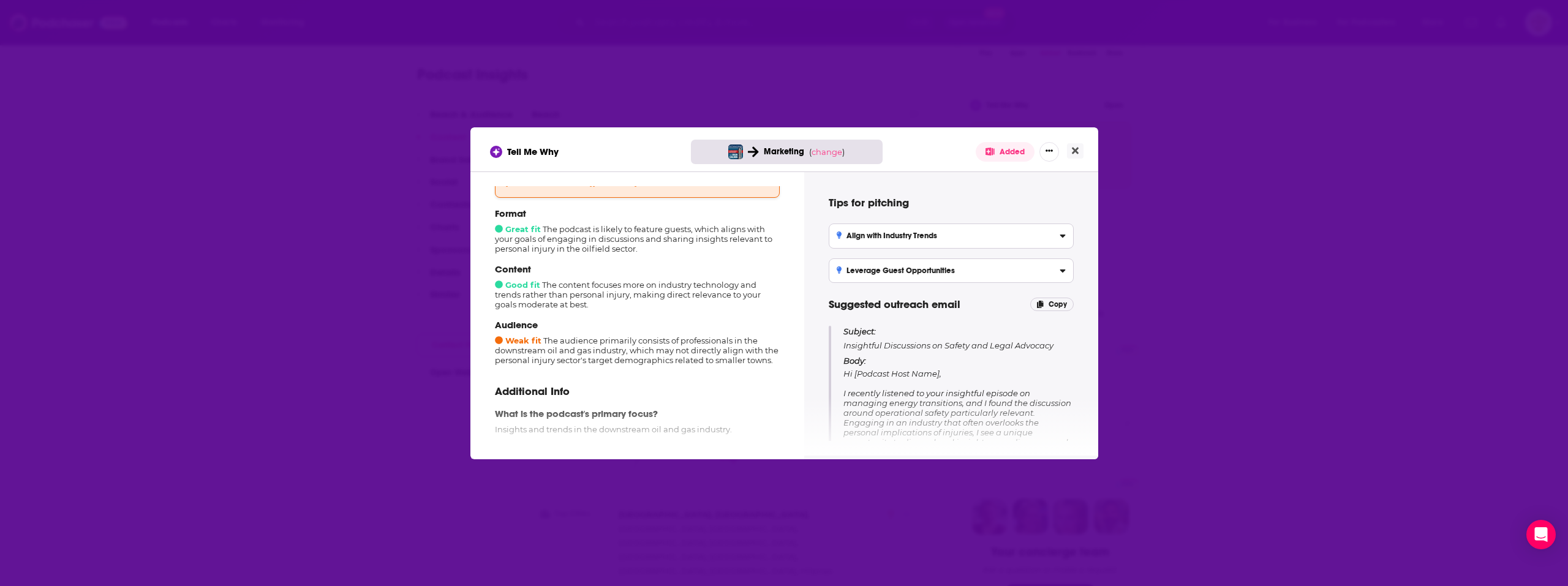
scroll to position [122, 0]
click at [822, 149] on span "change" at bounding box center [826, 151] width 30 height 10
click at [844, 240] on button "Change campaign" at bounding box center [848, 243] width 83 height 15
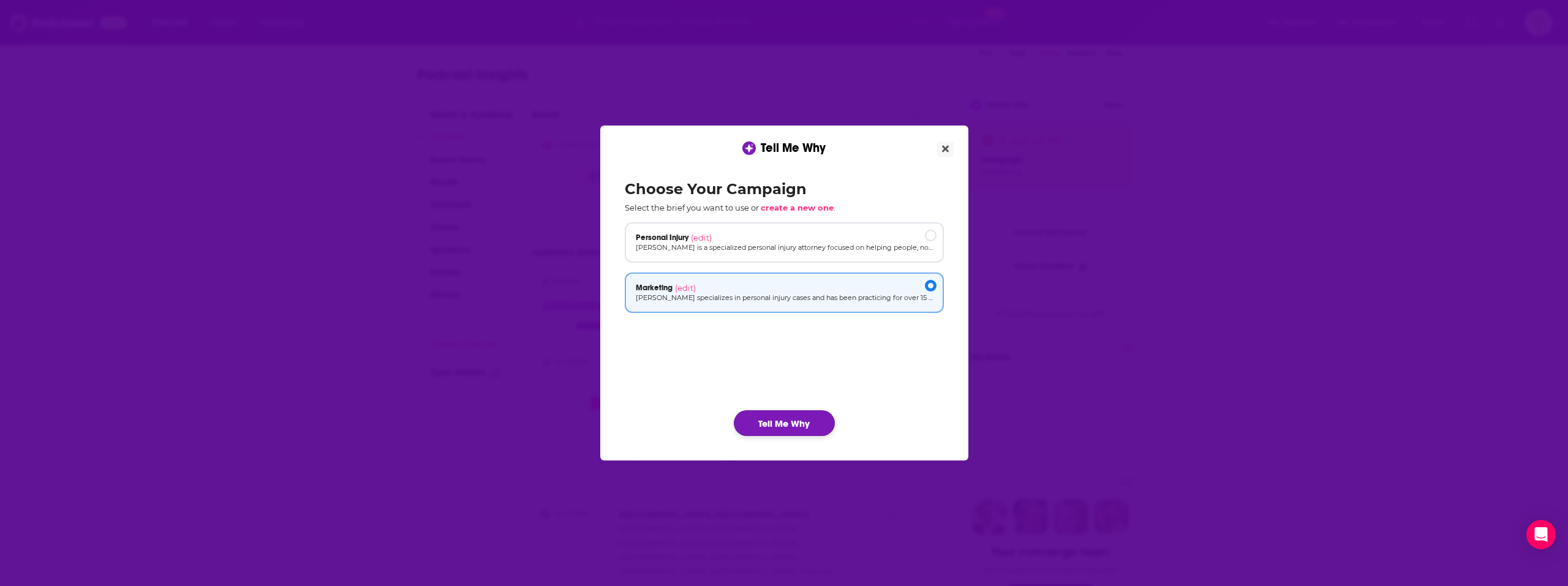
click at [797, 423] on button "Tell Me Why" at bounding box center [784, 423] width 101 height 26
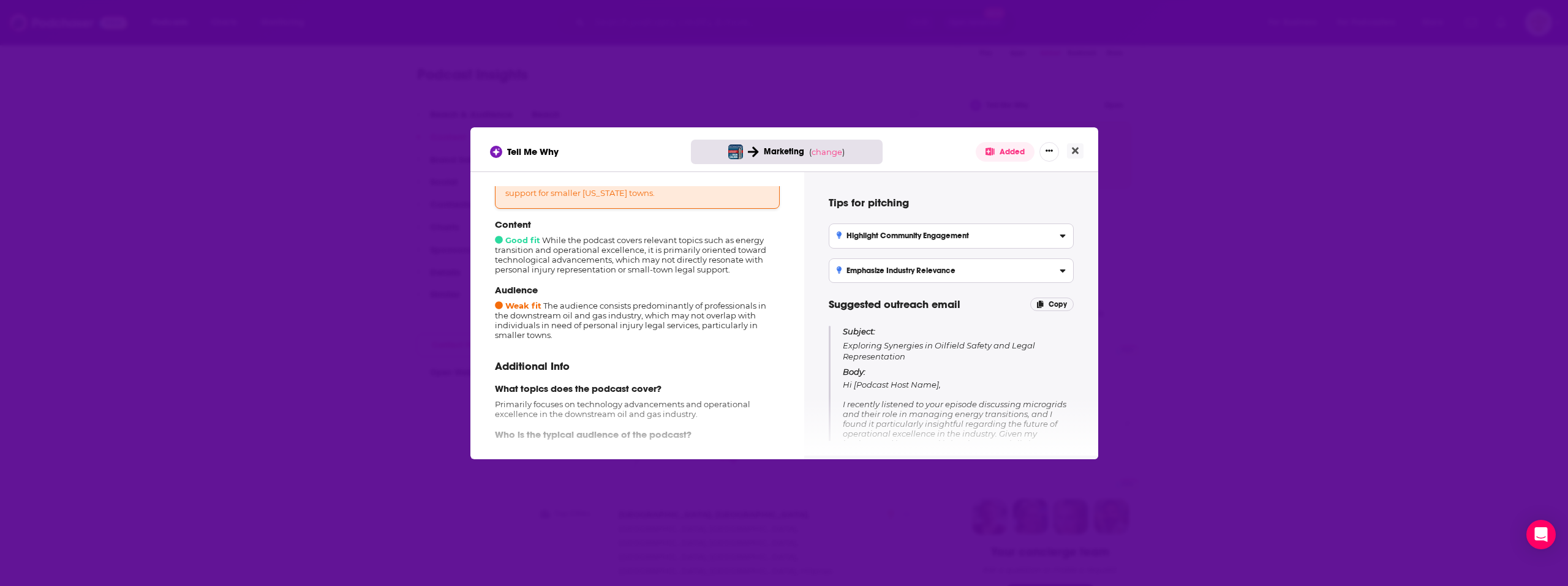
scroll to position [184, 0]
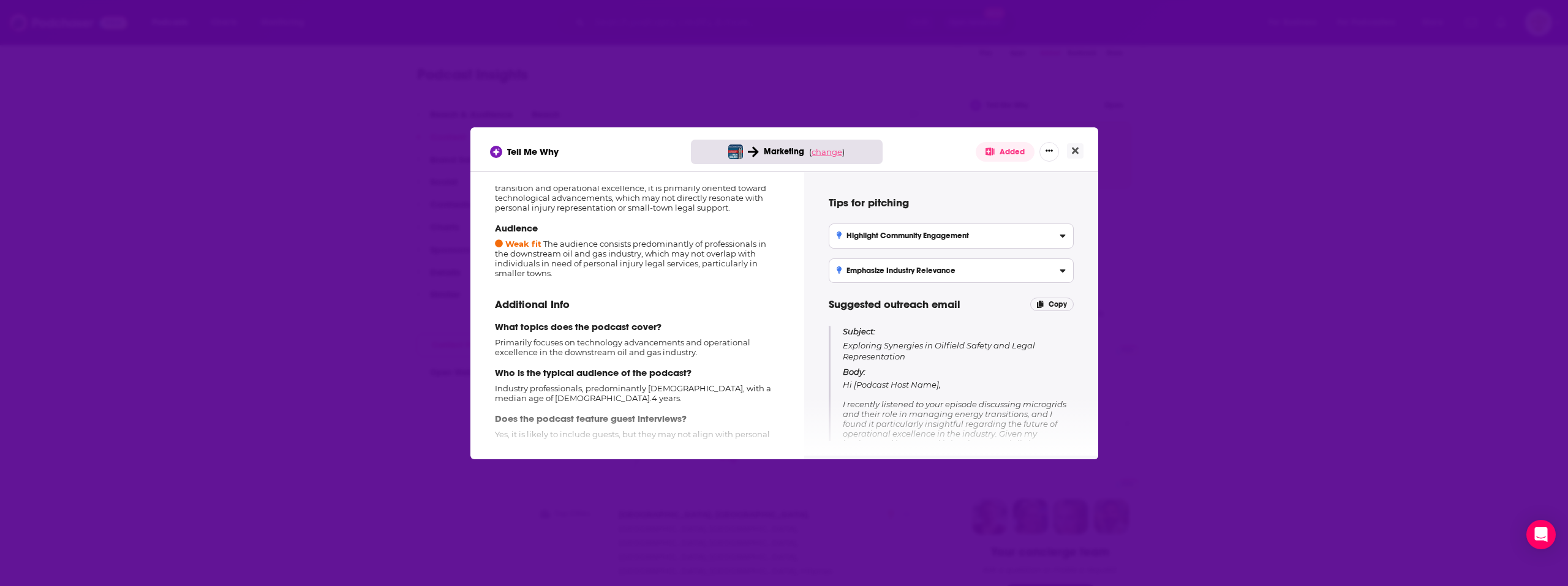
click at [829, 151] on span "change" at bounding box center [826, 151] width 30 height 10
click at [840, 242] on button "Change campaign" at bounding box center [848, 243] width 83 height 15
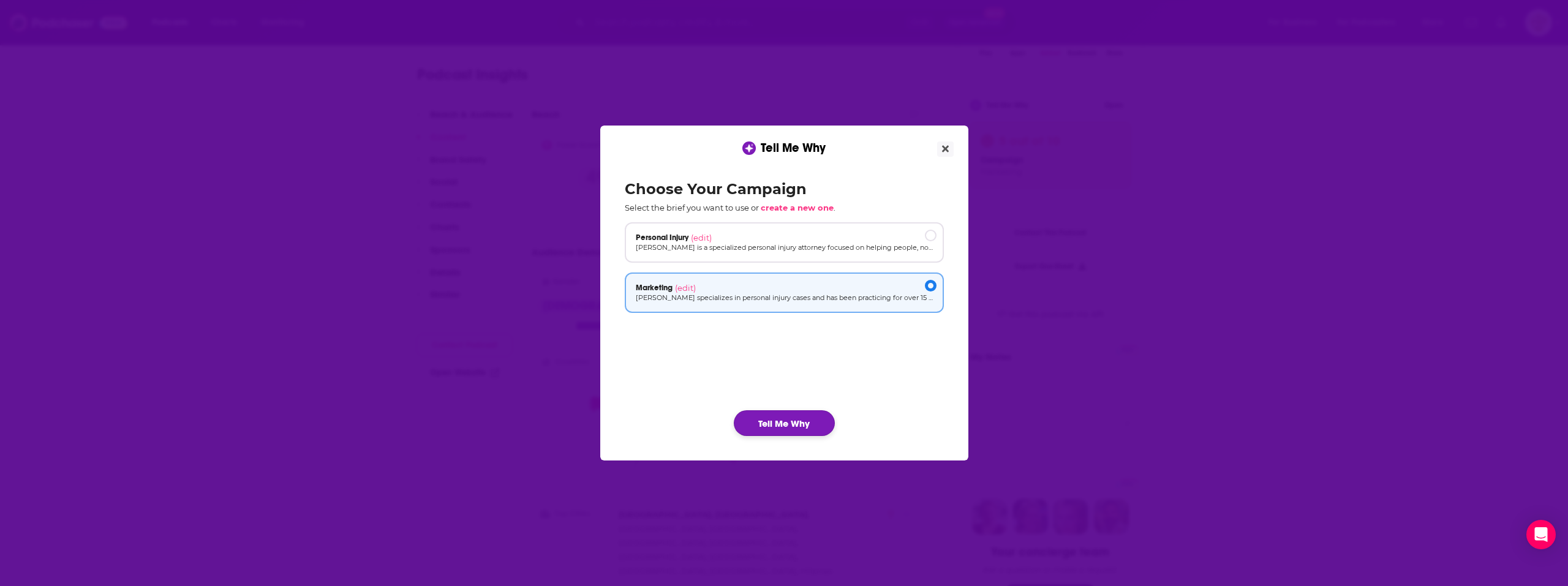
click at [810, 423] on button "Tell Me Why" at bounding box center [784, 423] width 101 height 26
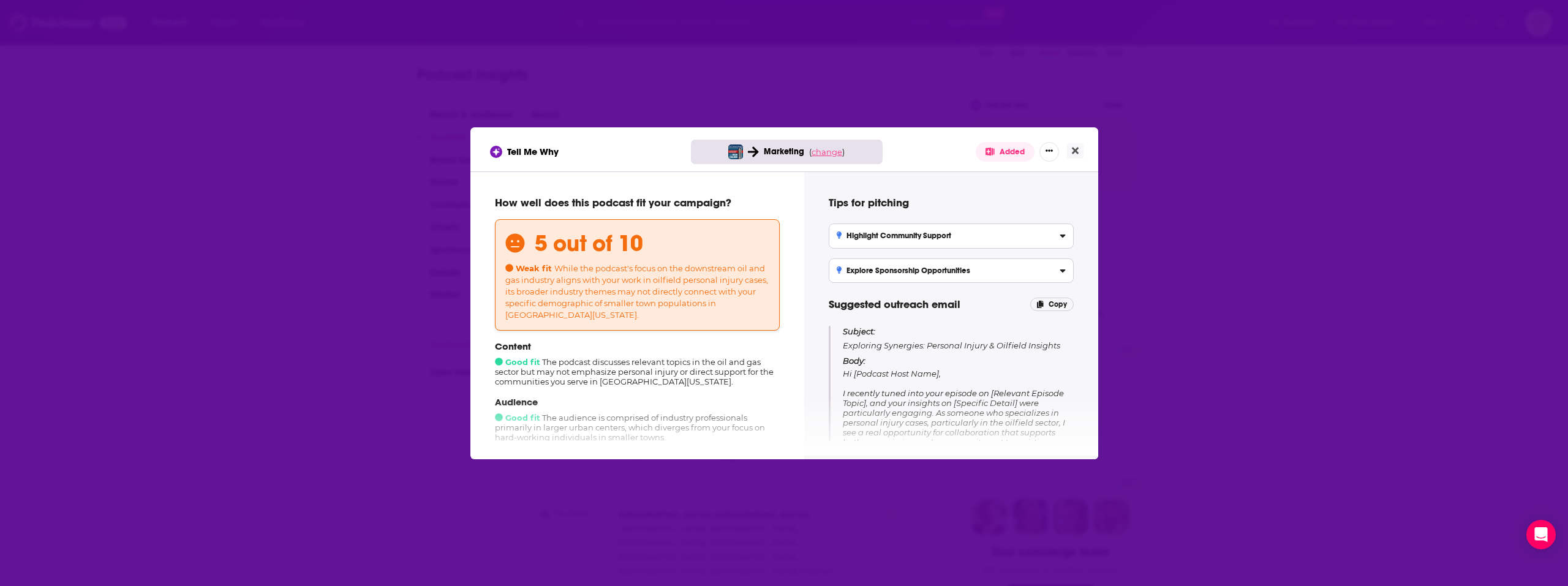
click at [818, 155] on span "change" at bounding box center [826, 151] width 30 height 10
click at [840, 249] on button "Change campaign" at bounding box center [848, 243] width 83 height 15
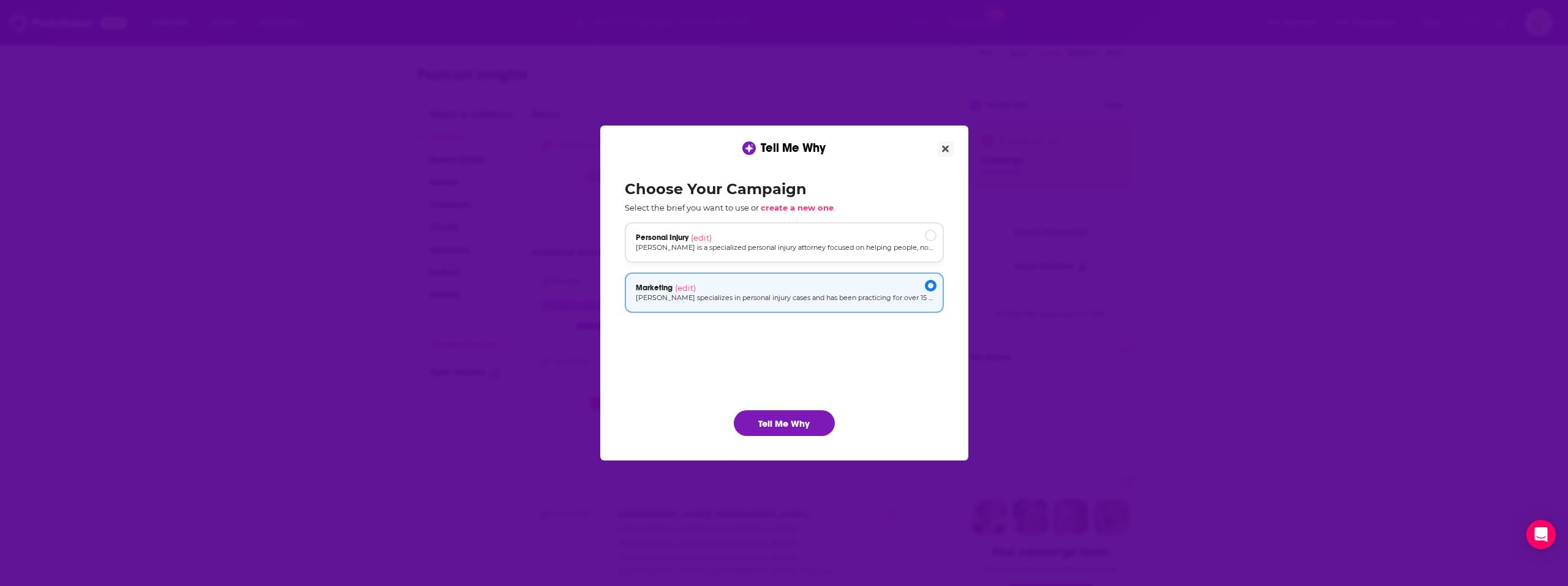
click at [814, 244] on p "[PERSON_NAME] is a specialized personal injury attorney focused on helping peop…" at bounding box center [784, 248] width 297 height 10
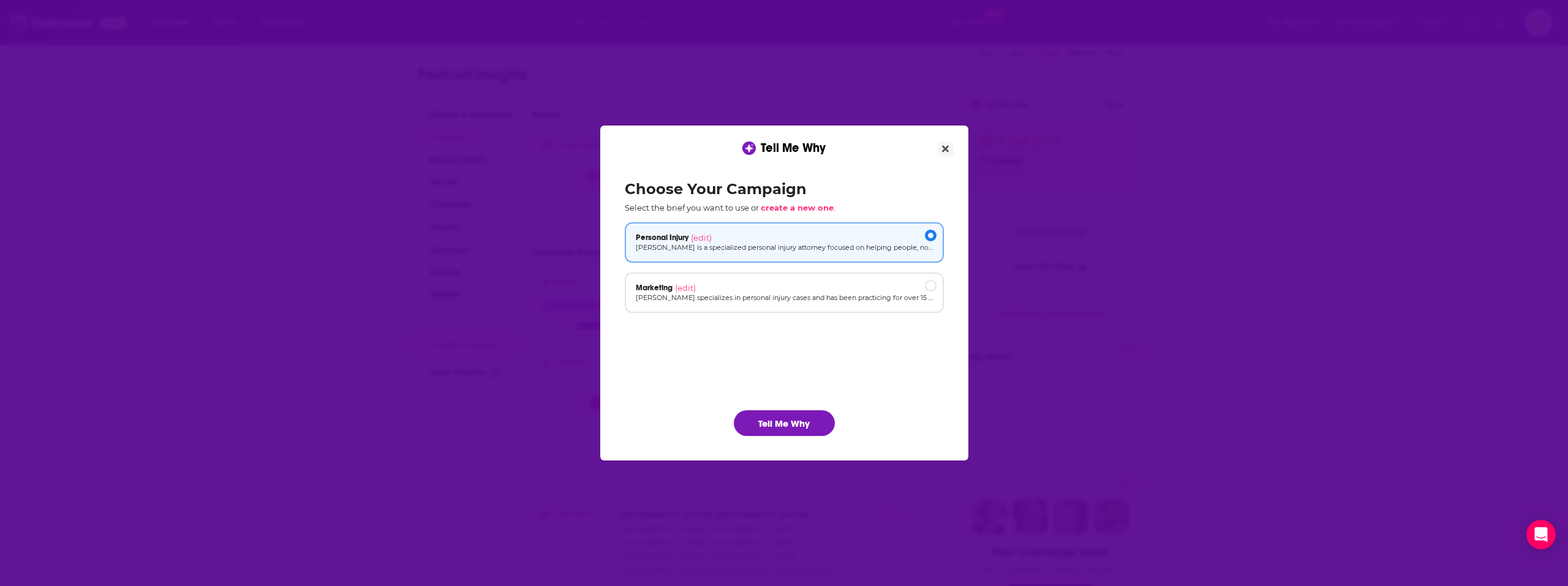
click at [790, 440] on div "Choose Your Campaign Select the brief you want to use or create a new one . Per…" at bounding box center [784, 308] width 339 height 275
click at [786, 428] on button "Tell Me Why" at bounding box center [784, 423] width 101 height 26
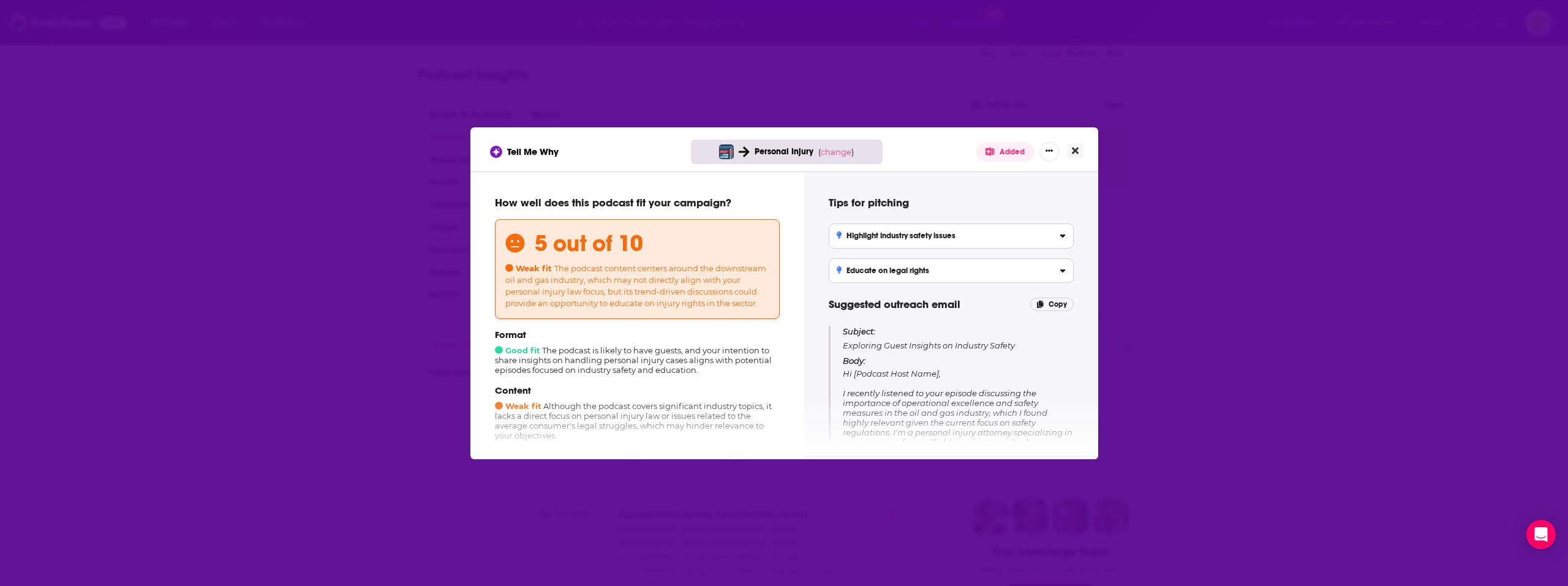
click at [1072, 148] on icon "Close" at bounding box center [1075, 150] width 6 height 10
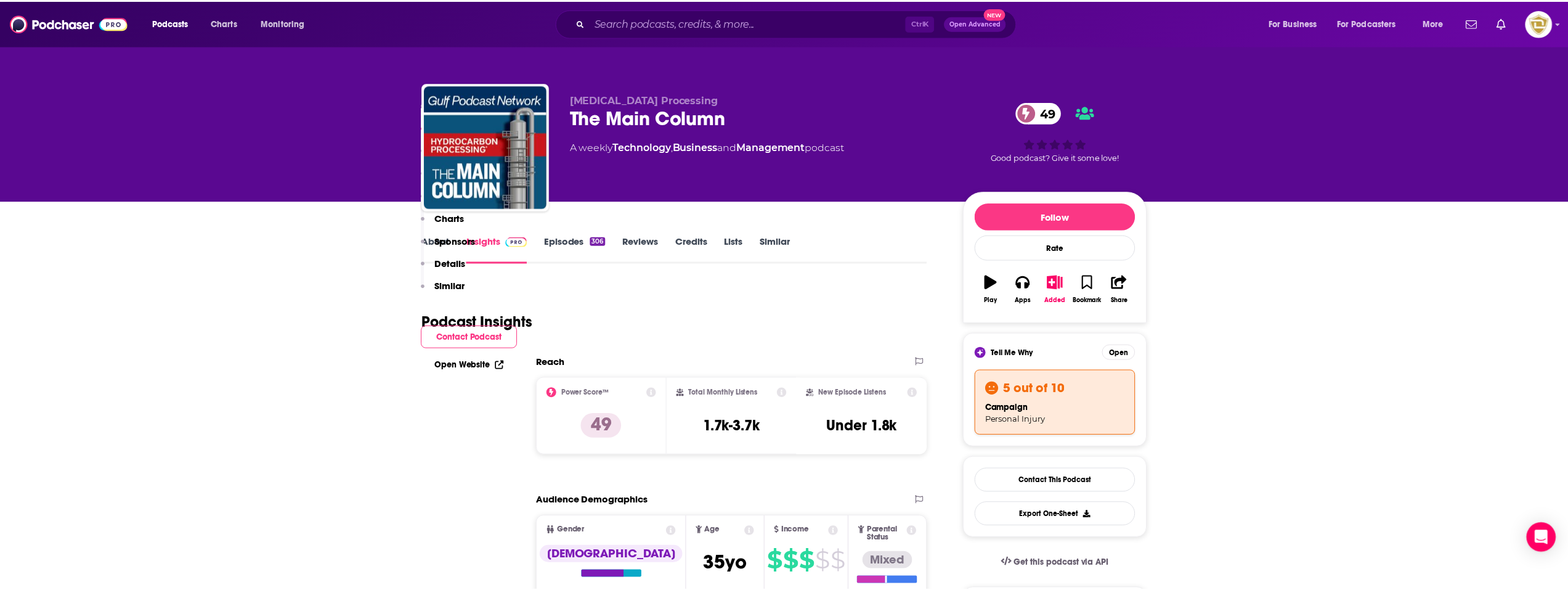
scroll to position [247, 0]
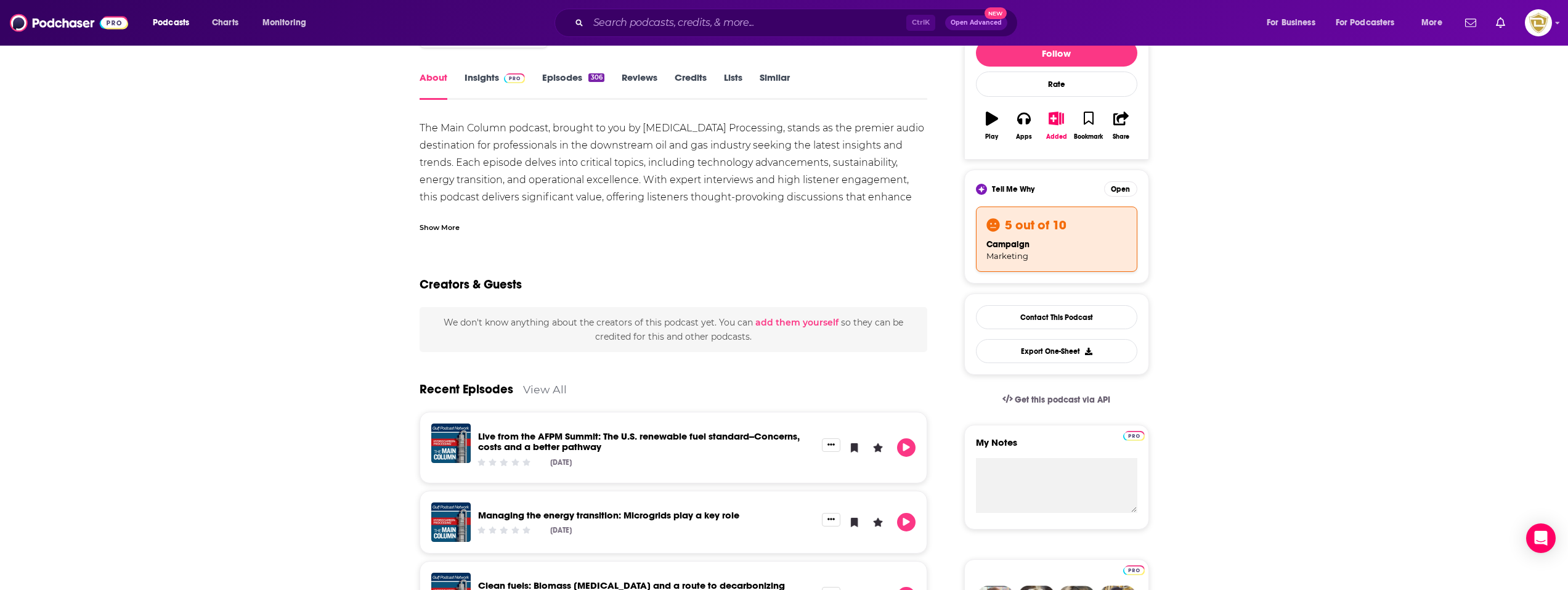
scroll to position [185, 0]
